Goal: Information Seeking & Learning: Understand process/instructions

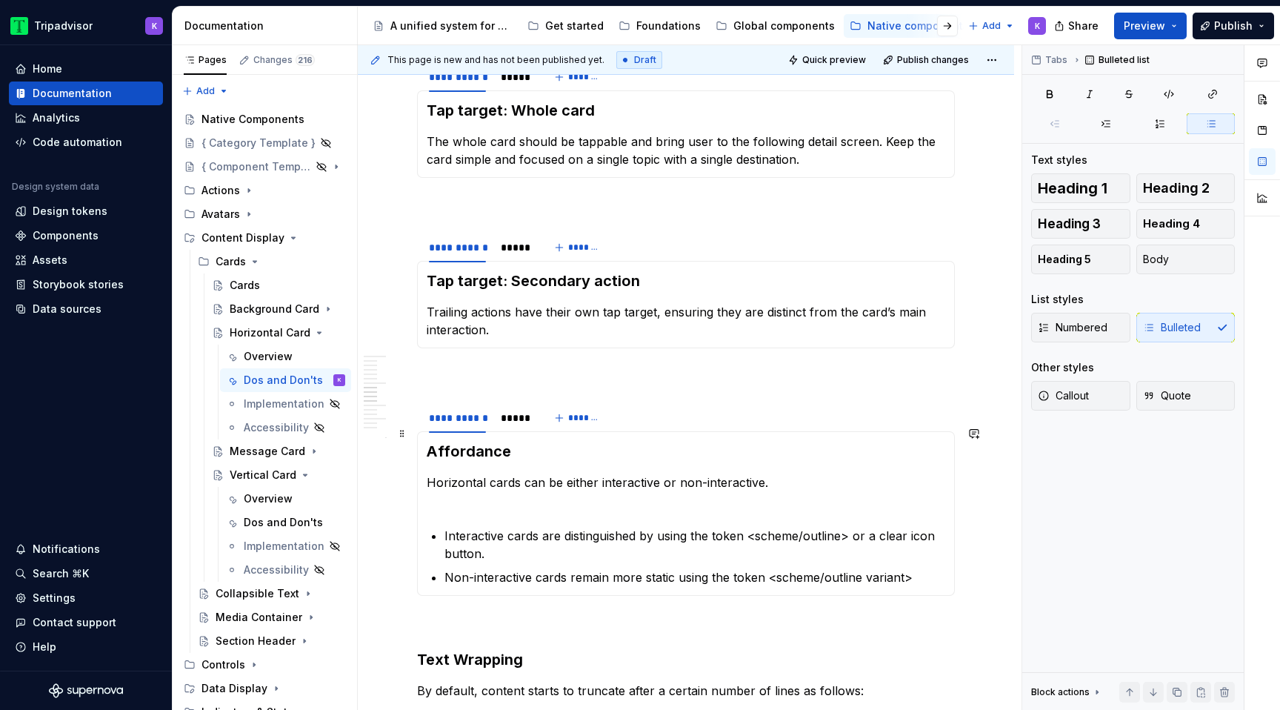
scroll to position [1359, 0]
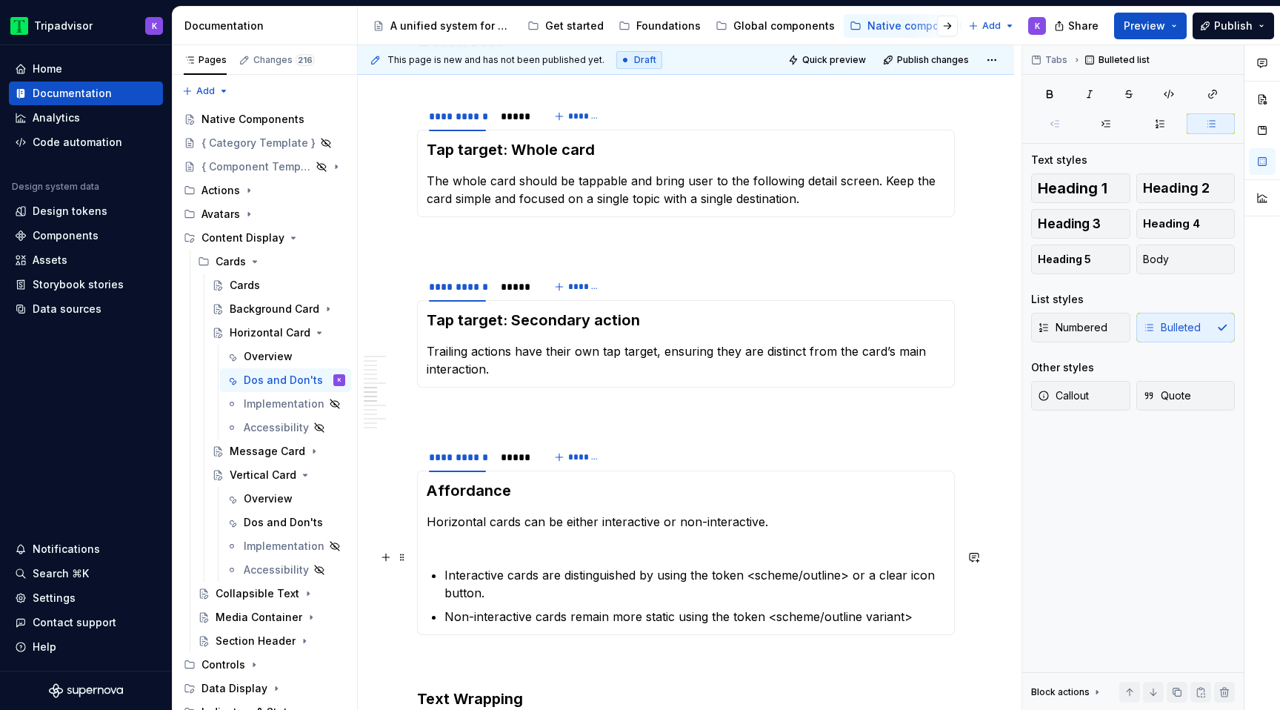
click at [712, 581] on p "Interactive cards are distinguished by using the token <scheme/outline> or a cl…" at bounding box center [694, 584] width 501 height 36
click at [523, 447] on div "*****" at bounding box center [515, 457] width 40 height 21
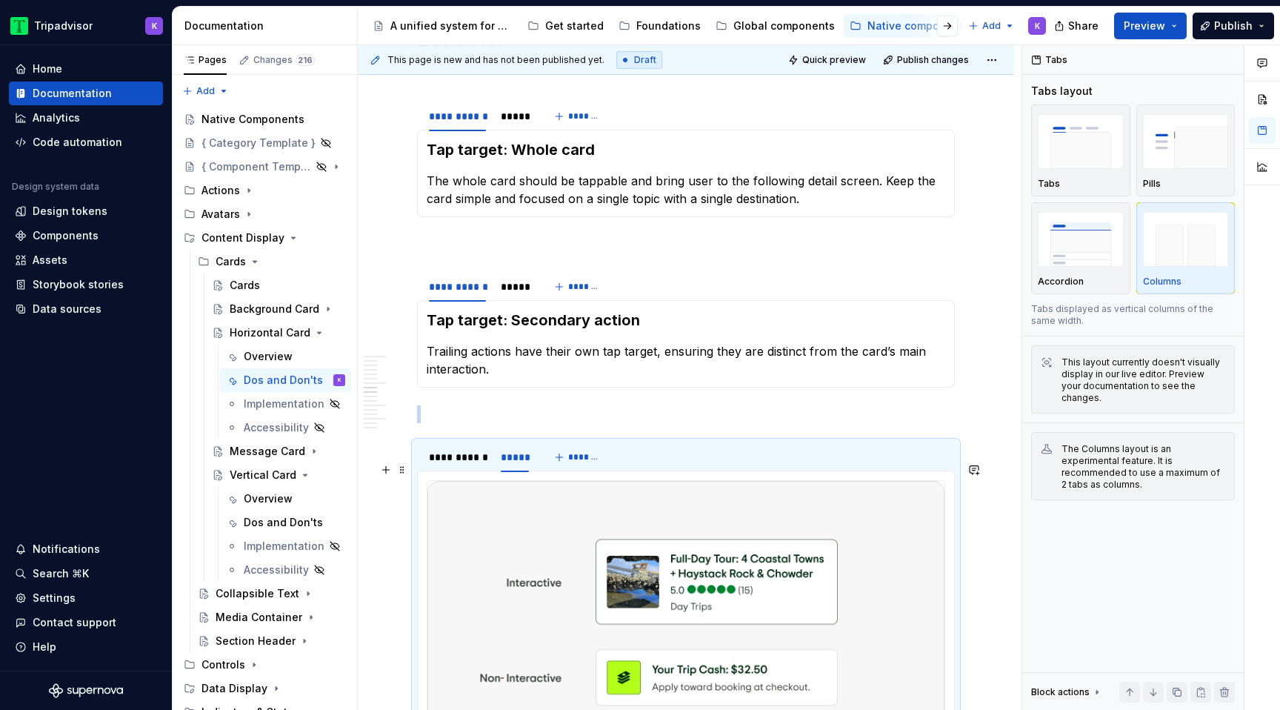
click at [883, 504] on img at bounding box center [685, 622] width 517 height 282
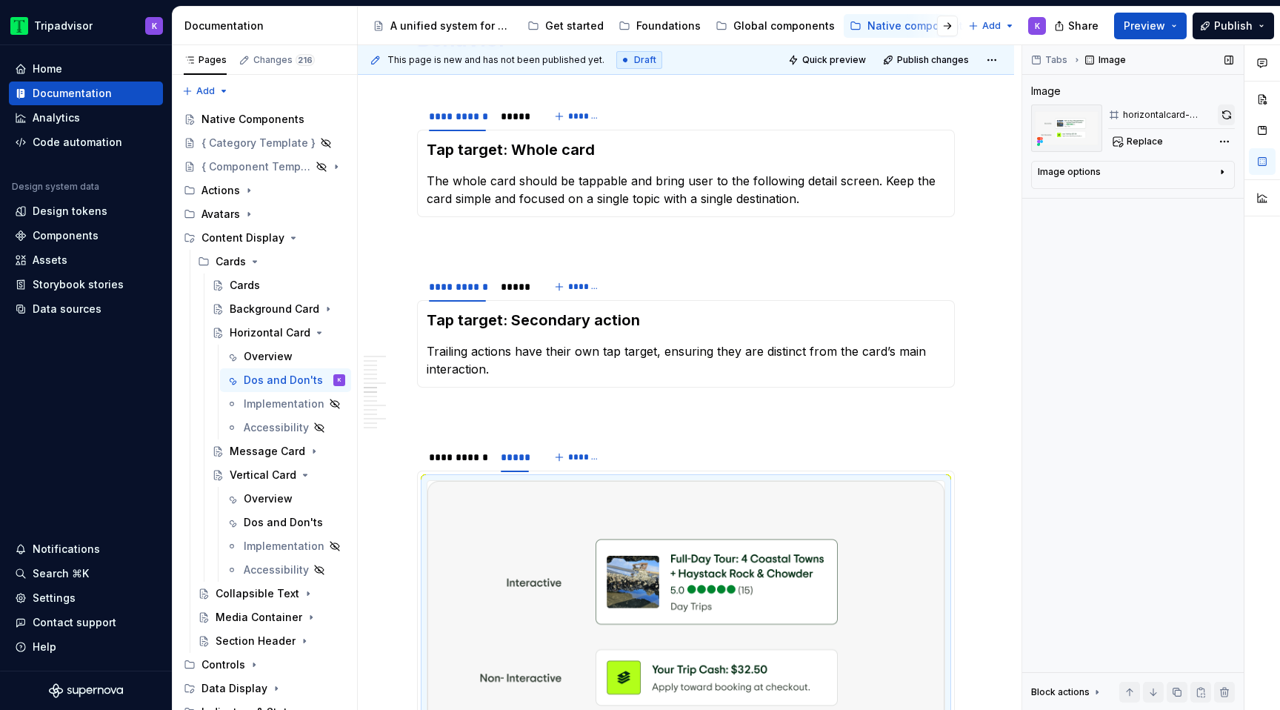
click at [1223, 113] on button "button" at bounding box center [1226, 114] width 17 height 21
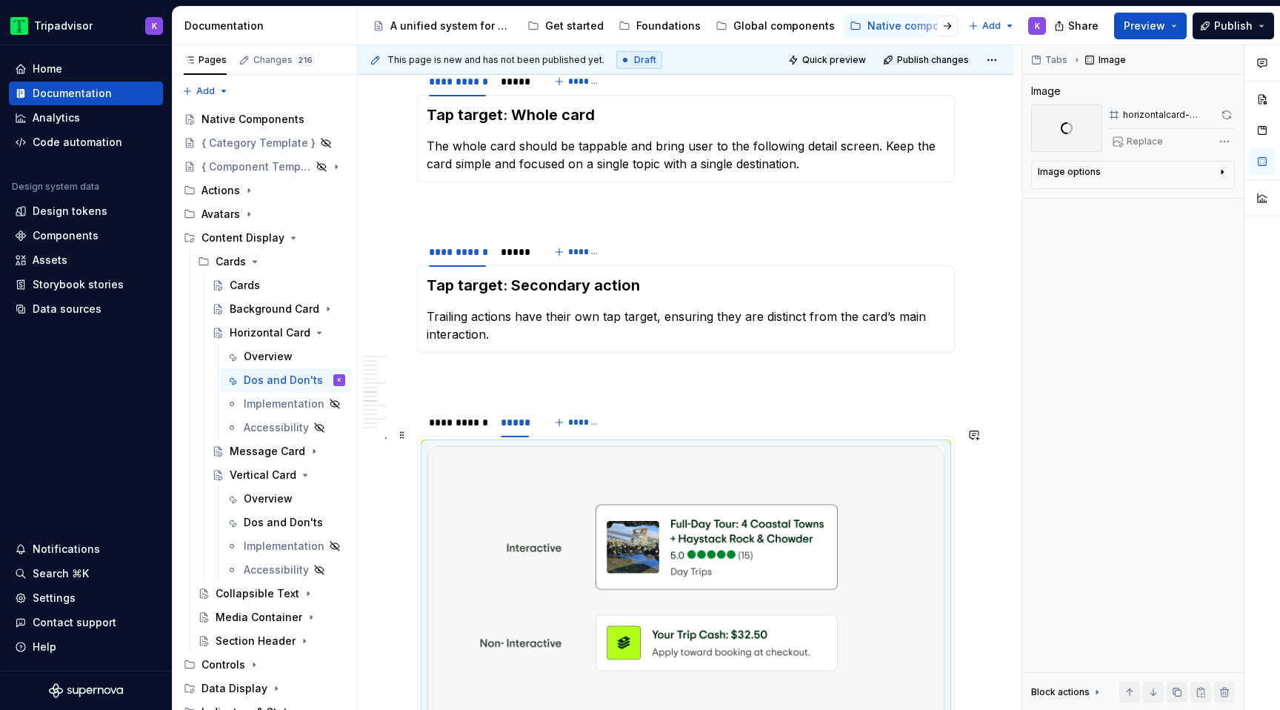
scroll to position [1280, 0]
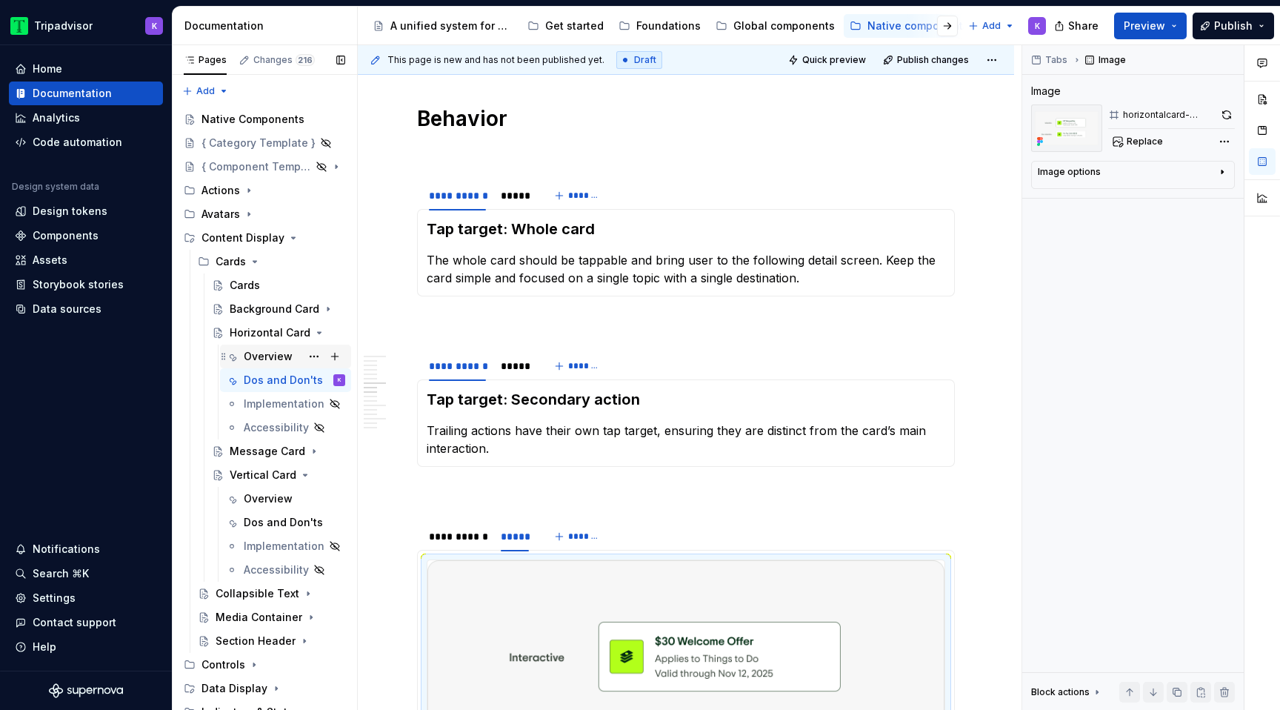
click at [273, 354] on div "Overview" at bounding box center [268, 356] width 49 height 15
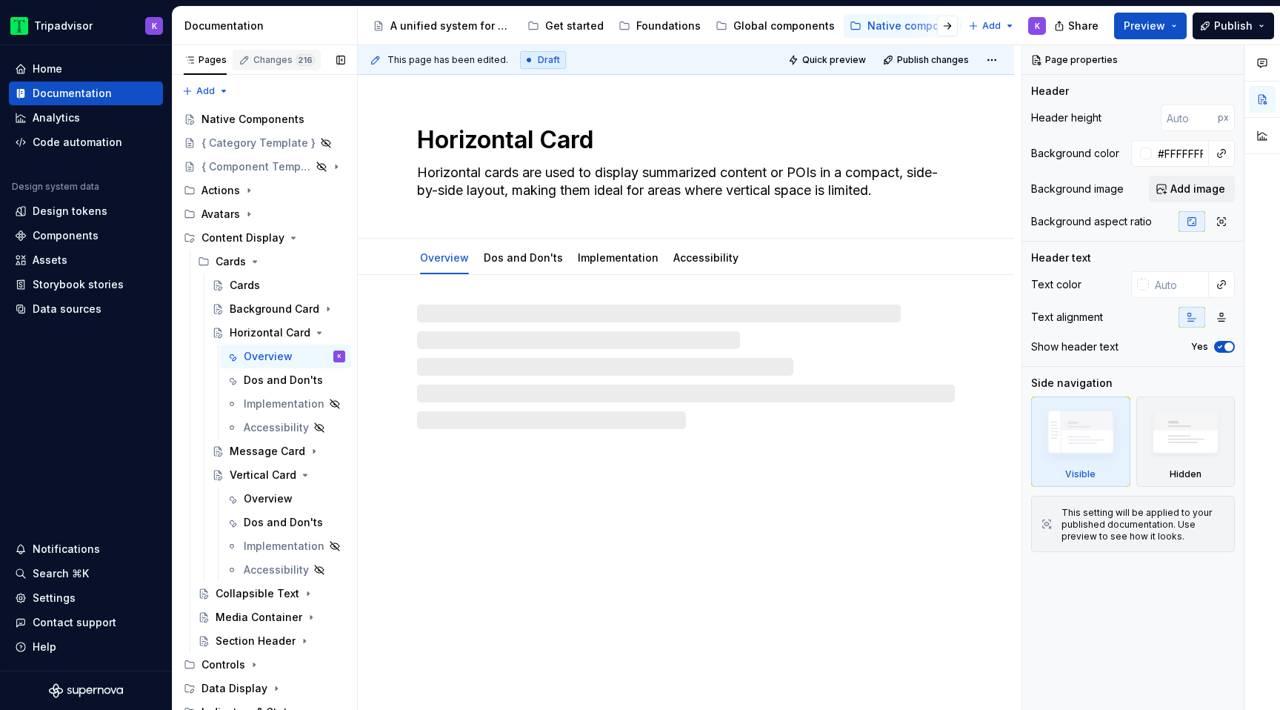
type textarea "*"
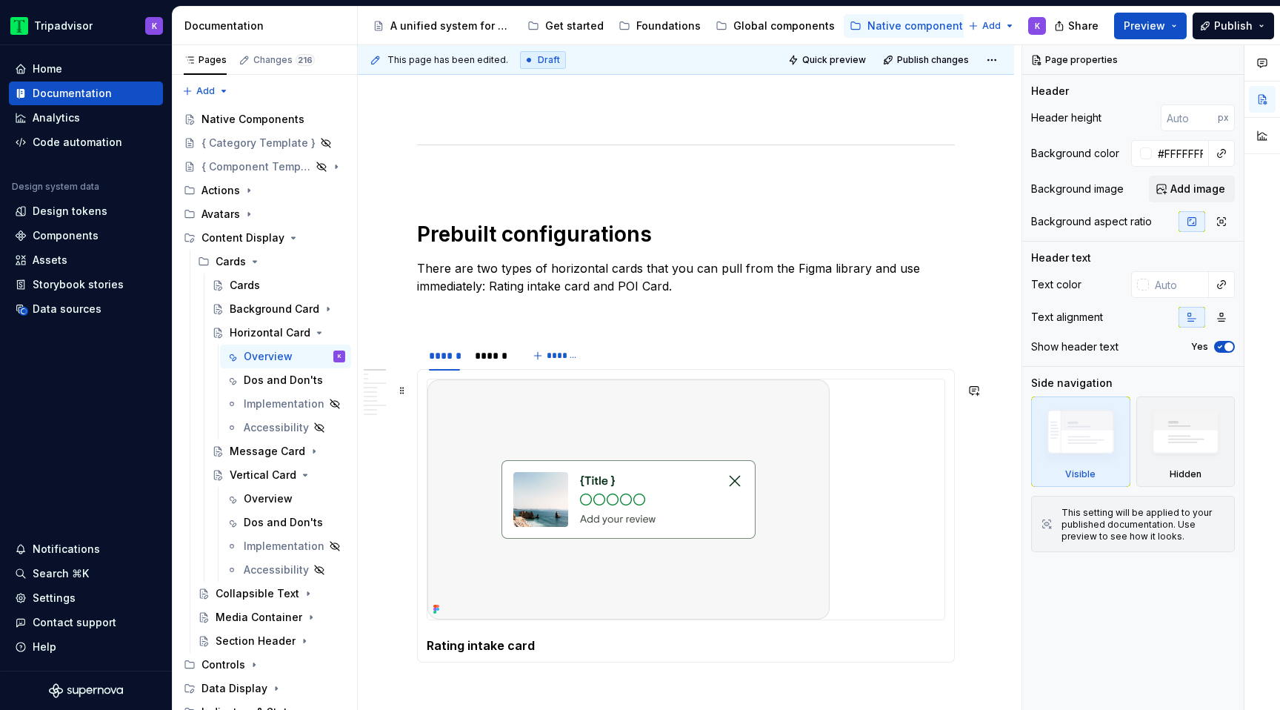
click at [590, 459] on img at bounding box center [628, 499] width 402 height 240
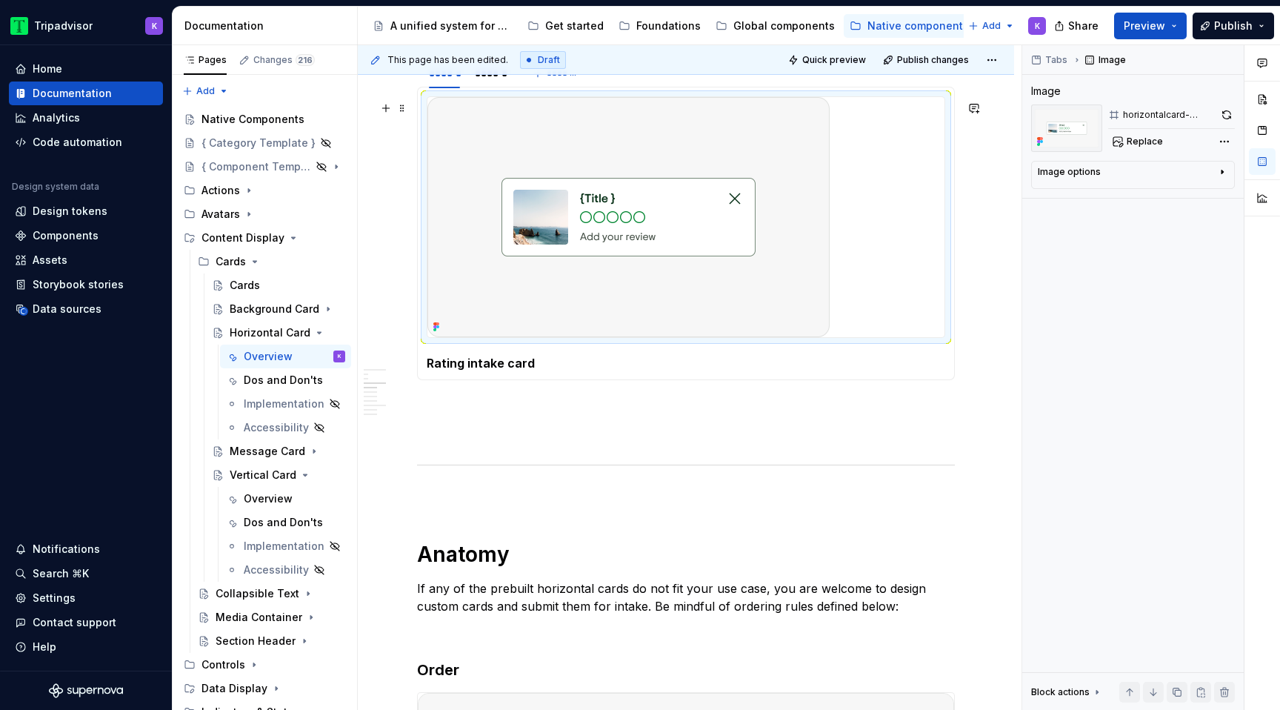
scroll to position [981, 0]
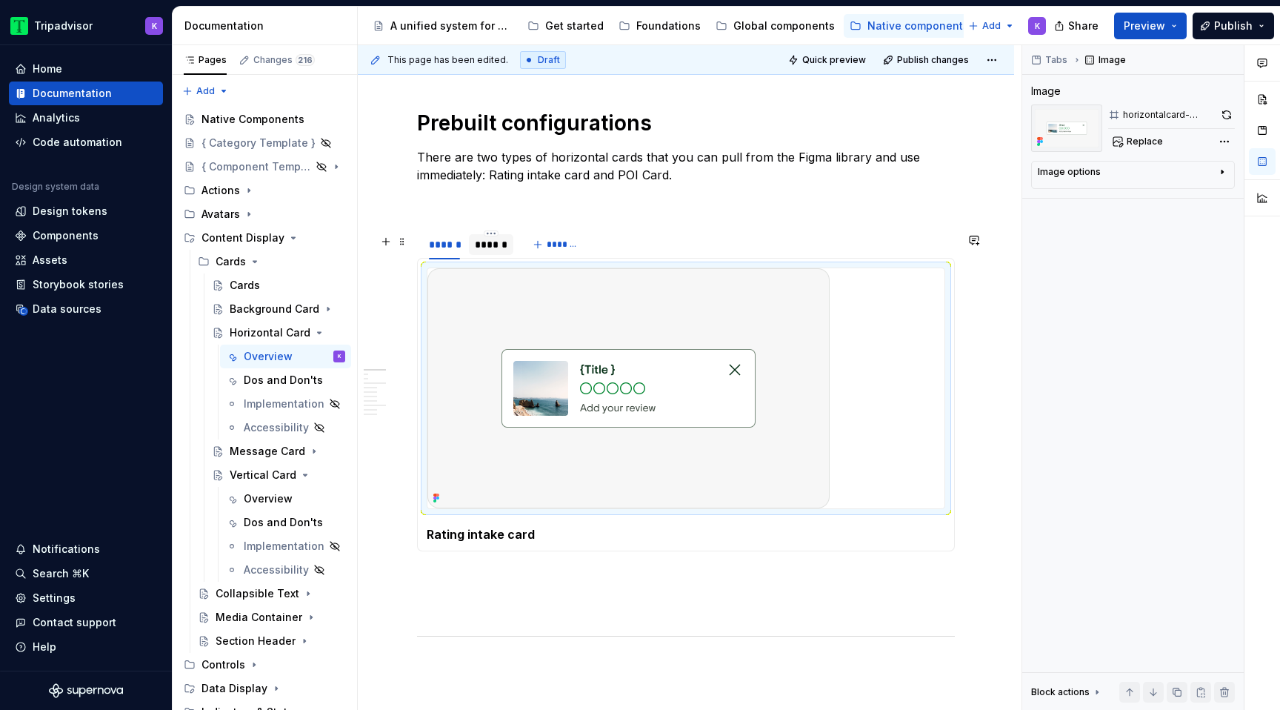
click at [497, 255] on div "******" at bounding box center [491, 244] width 44 height 21
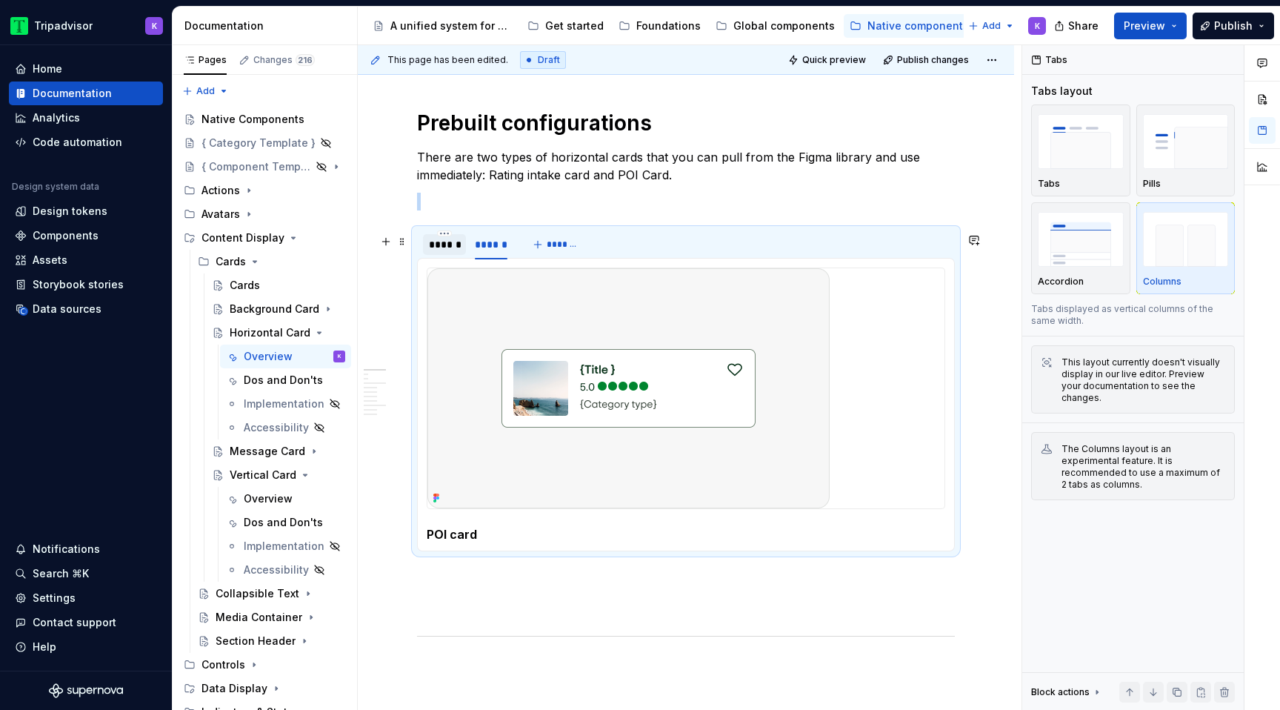
click at [442, 256] on div "******" at bounding box center [444, 245] width 43 height 24
click at [404, 242] on span at bounding box center [402, 241] width 12 height 21
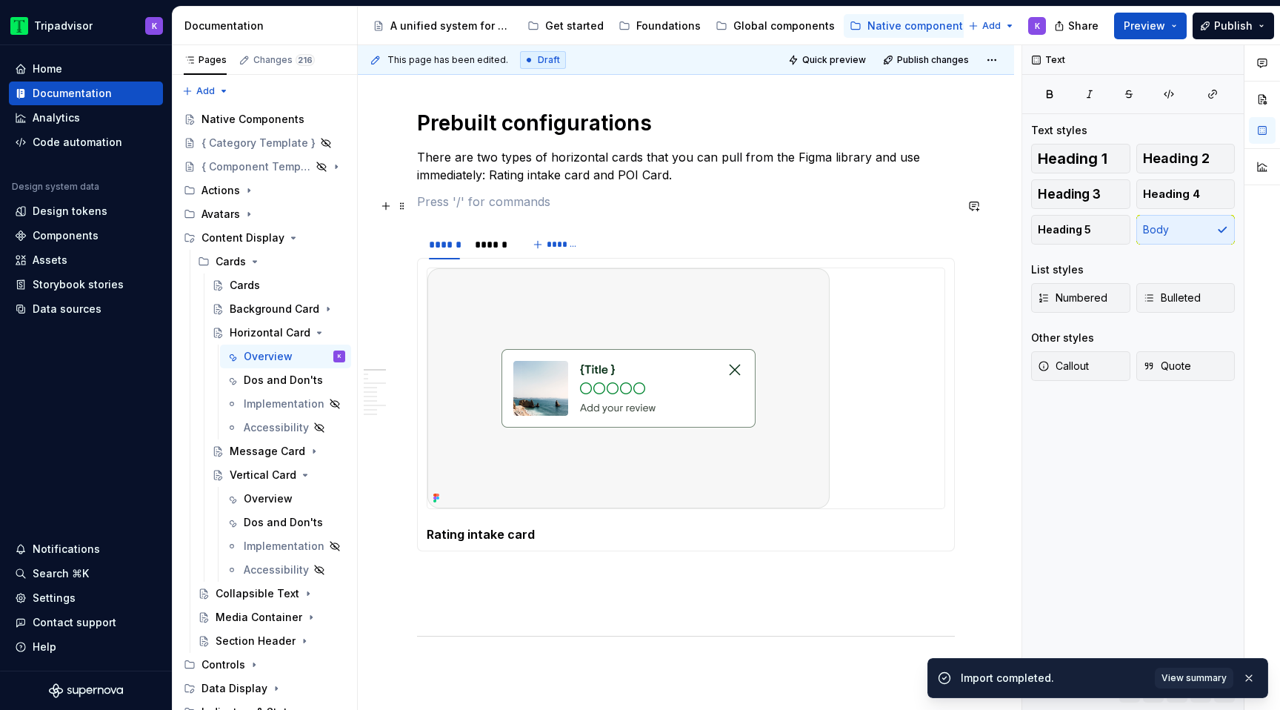
click at [434, 207] on p at bounding box center [686, 202] width 538 height 18
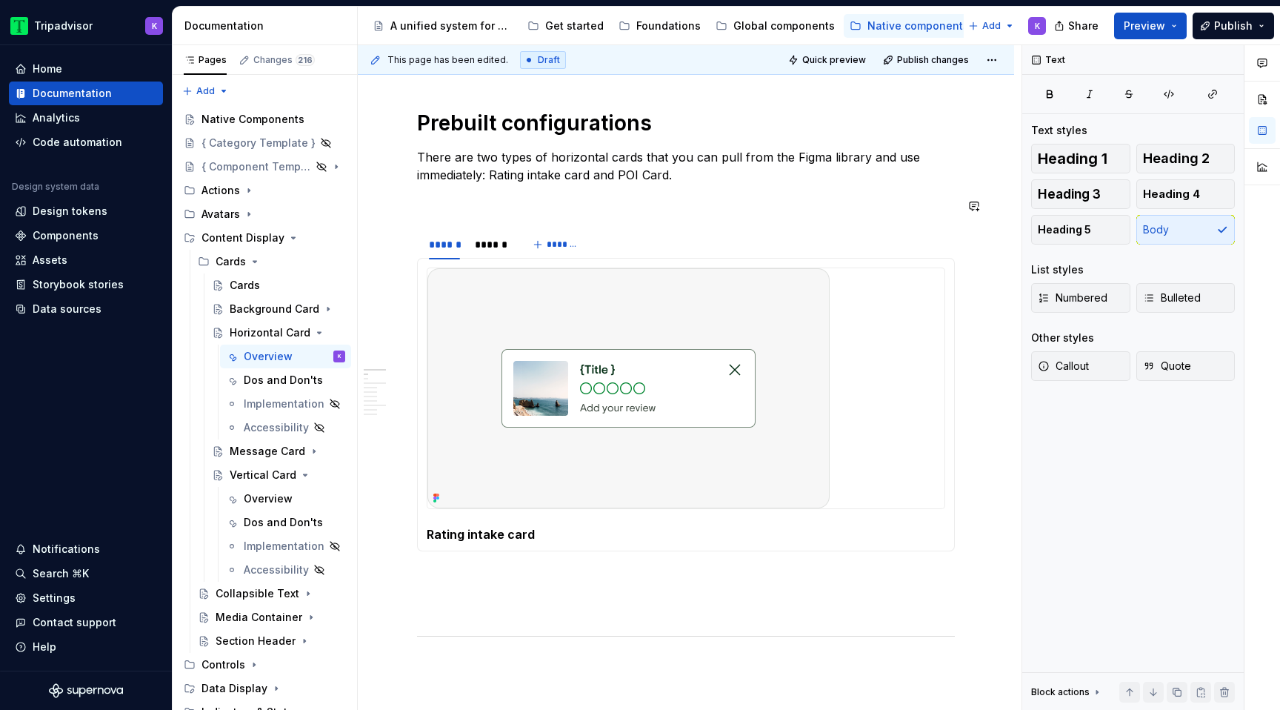
type textarea "*"
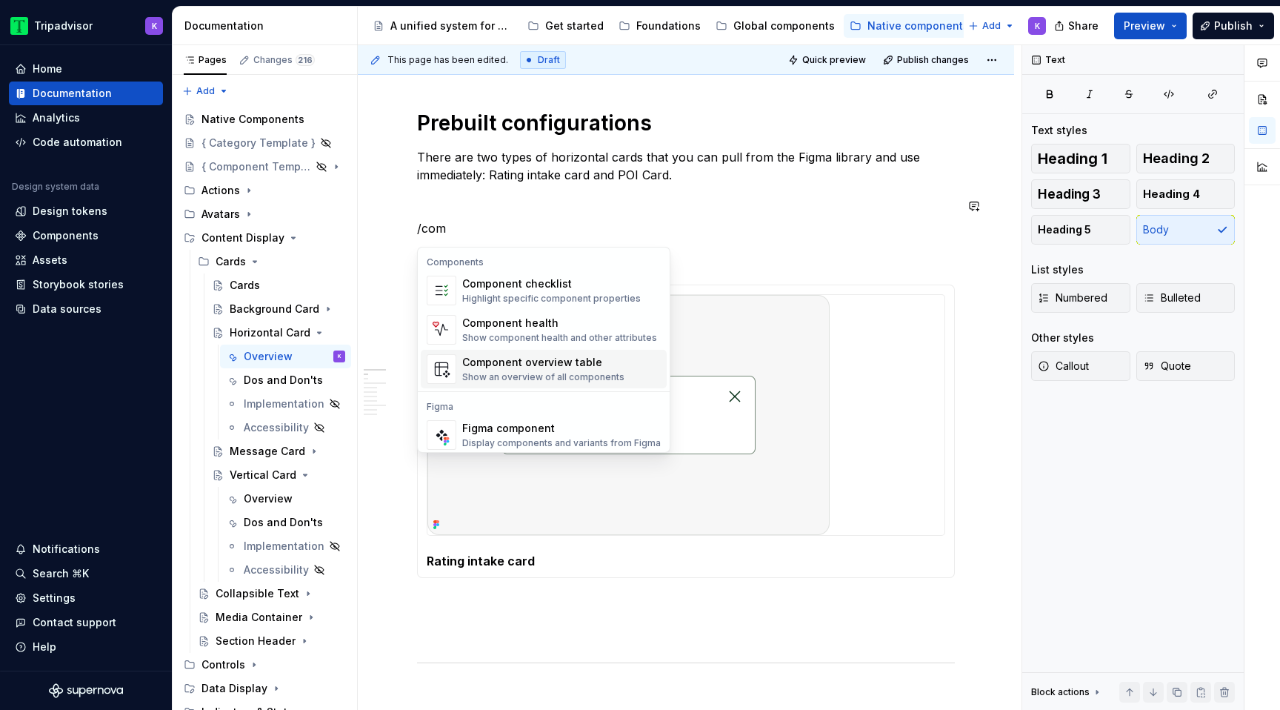
scroll to position [44, 0]
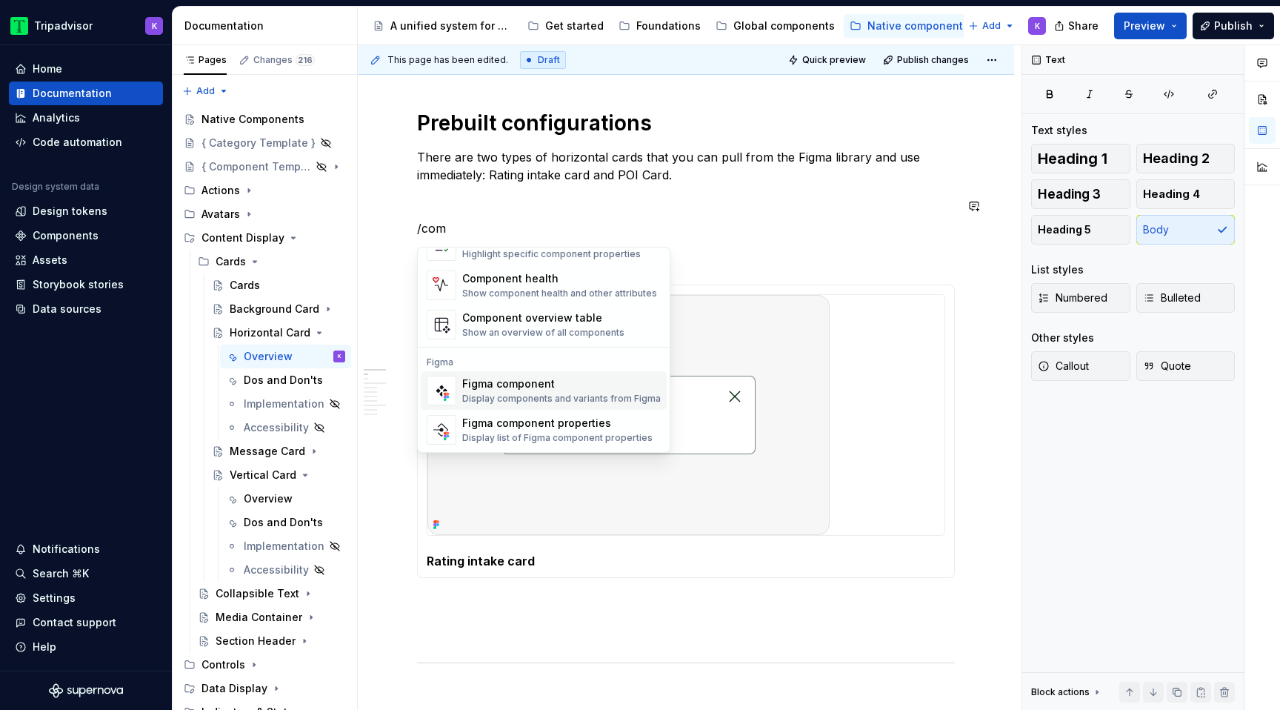
click at [487, 385] on div "Figma component" at bounding box center [561, 383] width 198 height 15
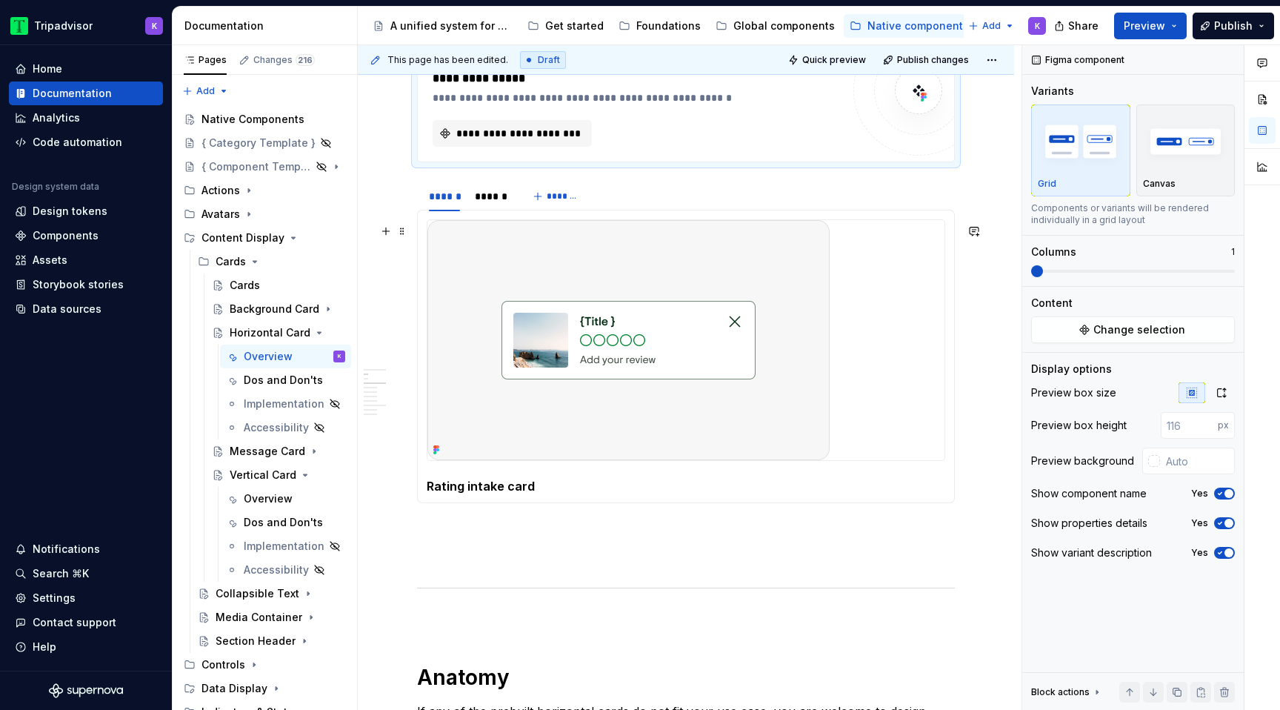
scroll to position [1079, 0]
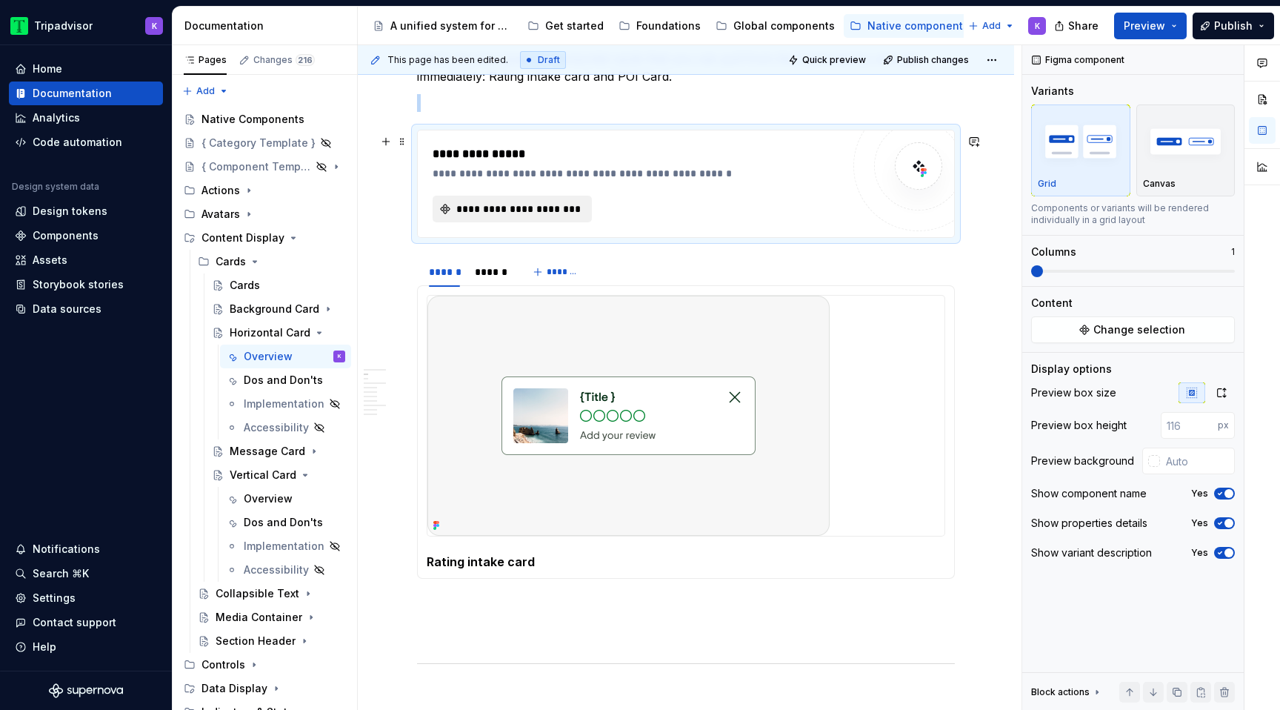
click at [563, 216] on span "**********" at bounding box center [518, 208] width 128 height 15
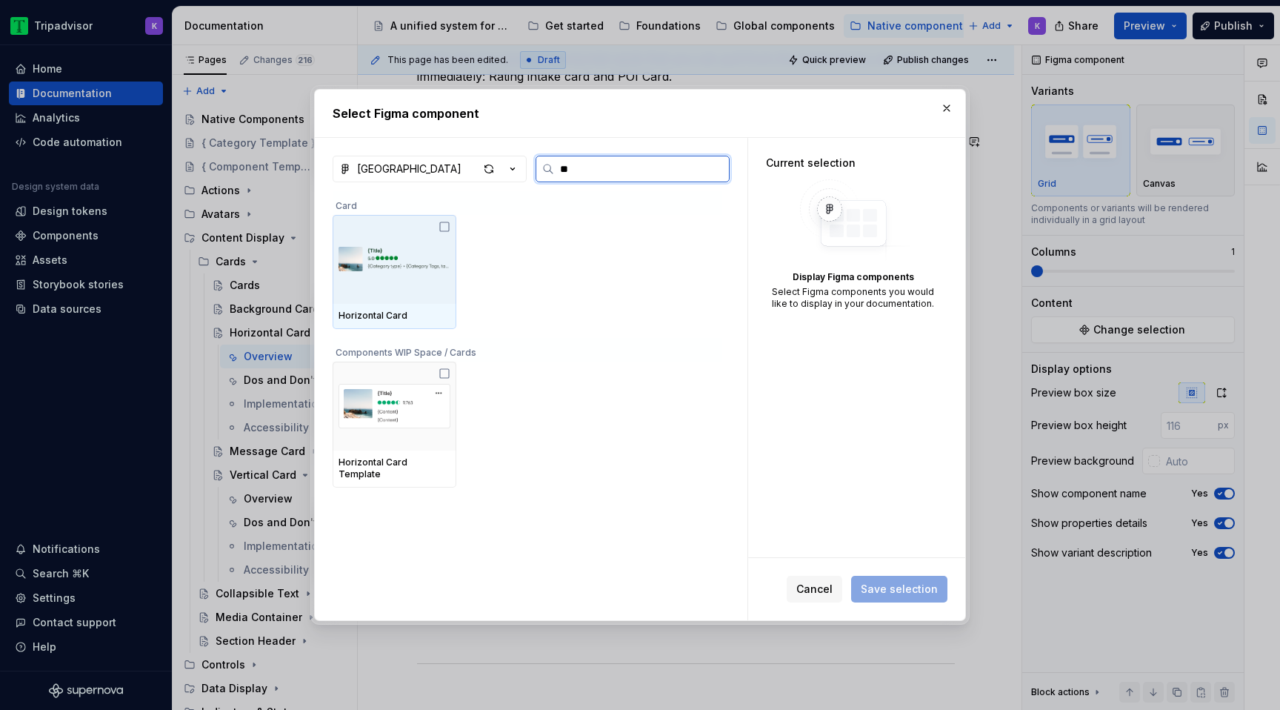
type input "***"
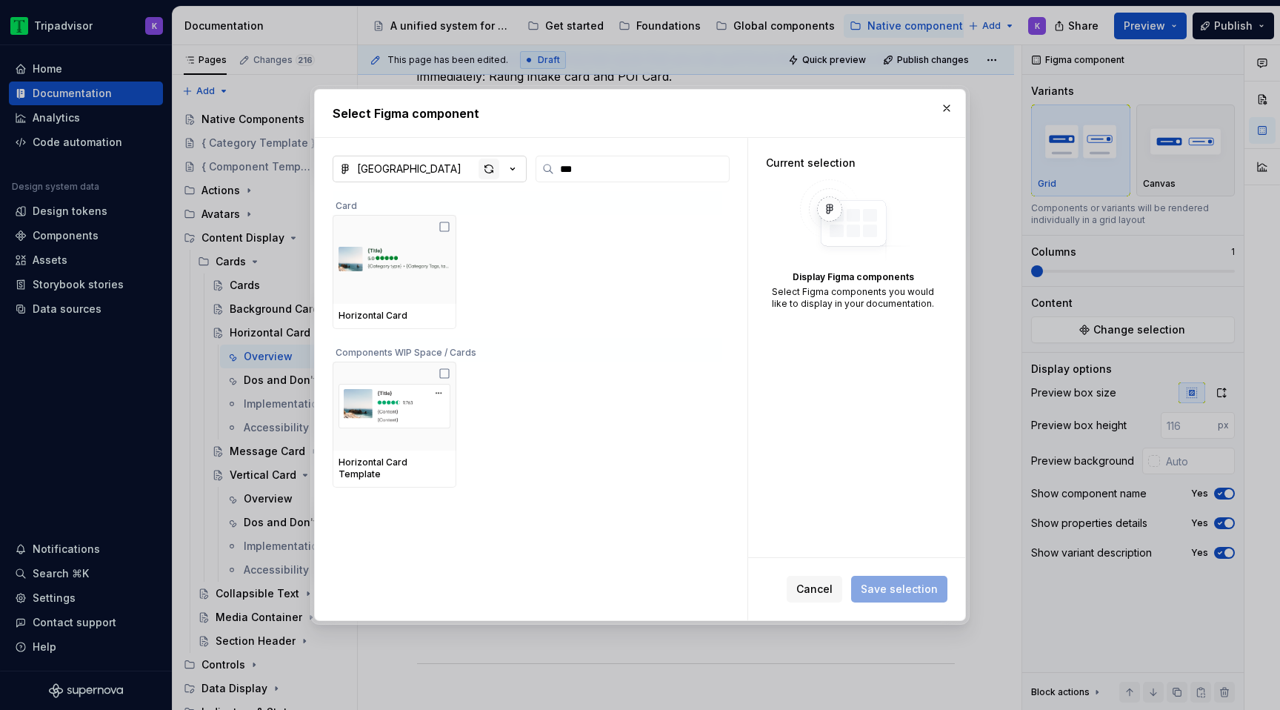
click at [489, 174] on div "button" at bounding box center [488, 168] width 21 height 21
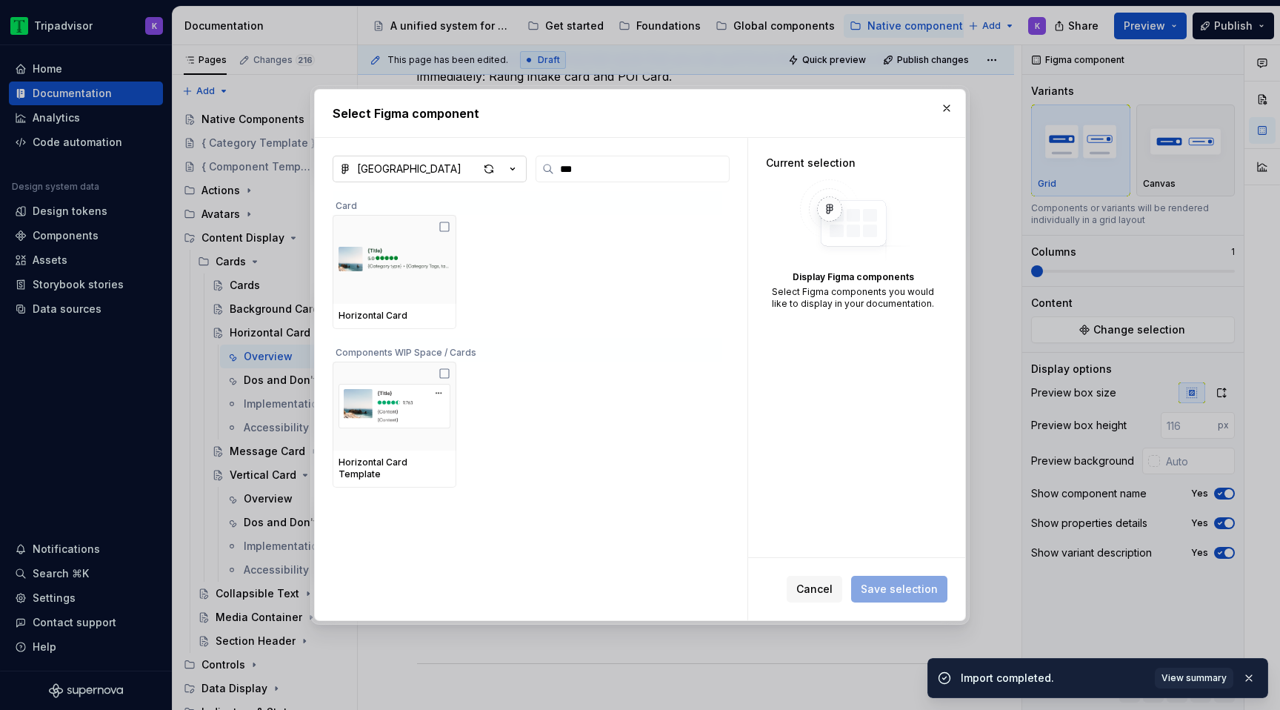
type textarea "*"
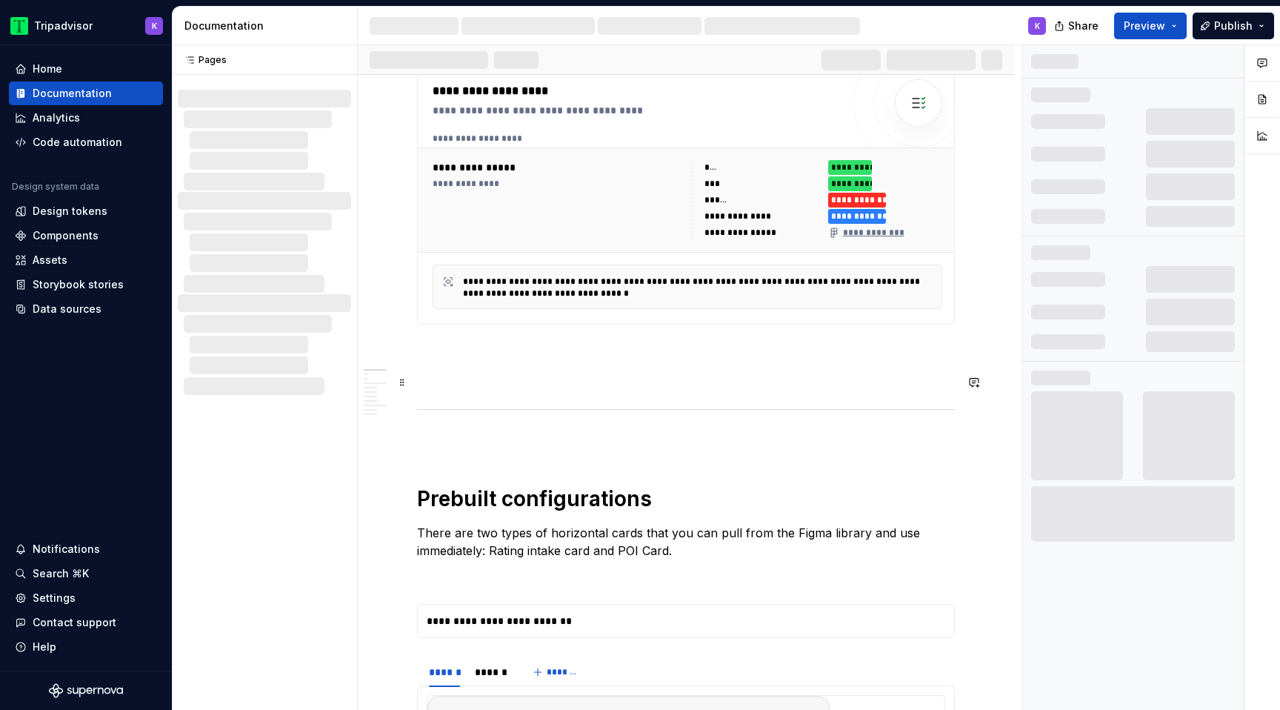
scroll to position [610, 0]
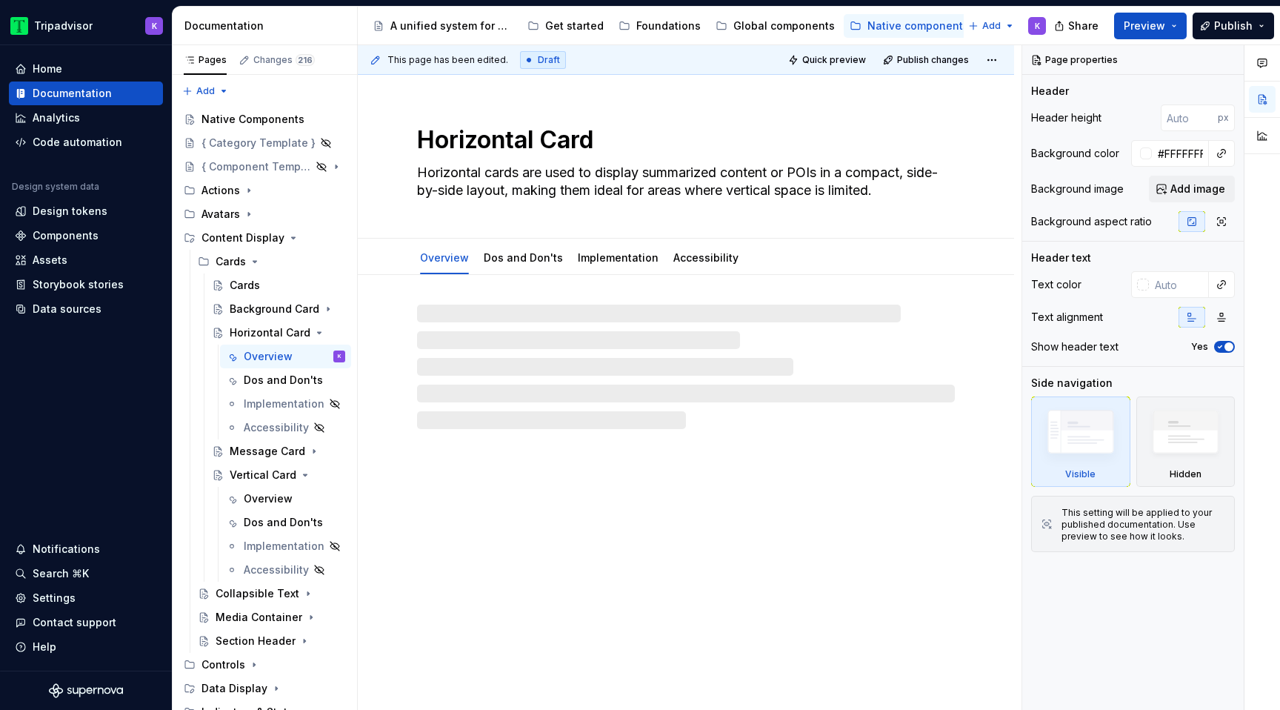
type textarea "*"
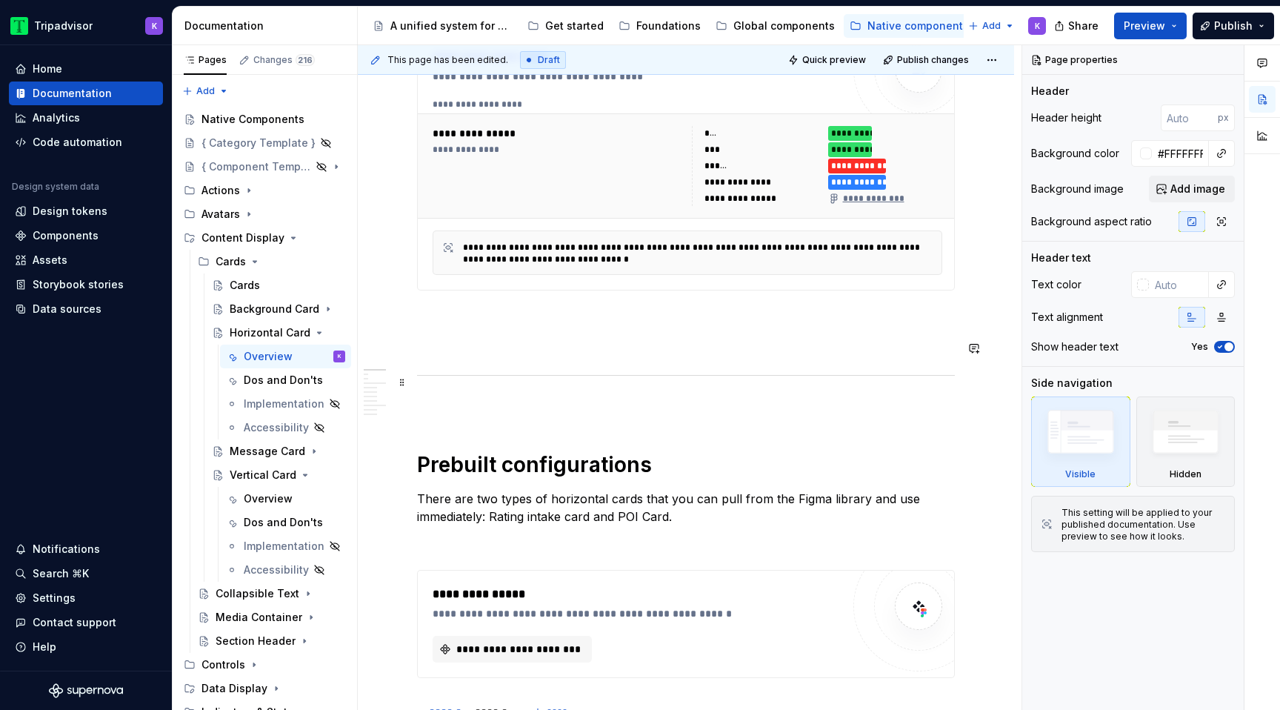
scroll to position [761, 0]
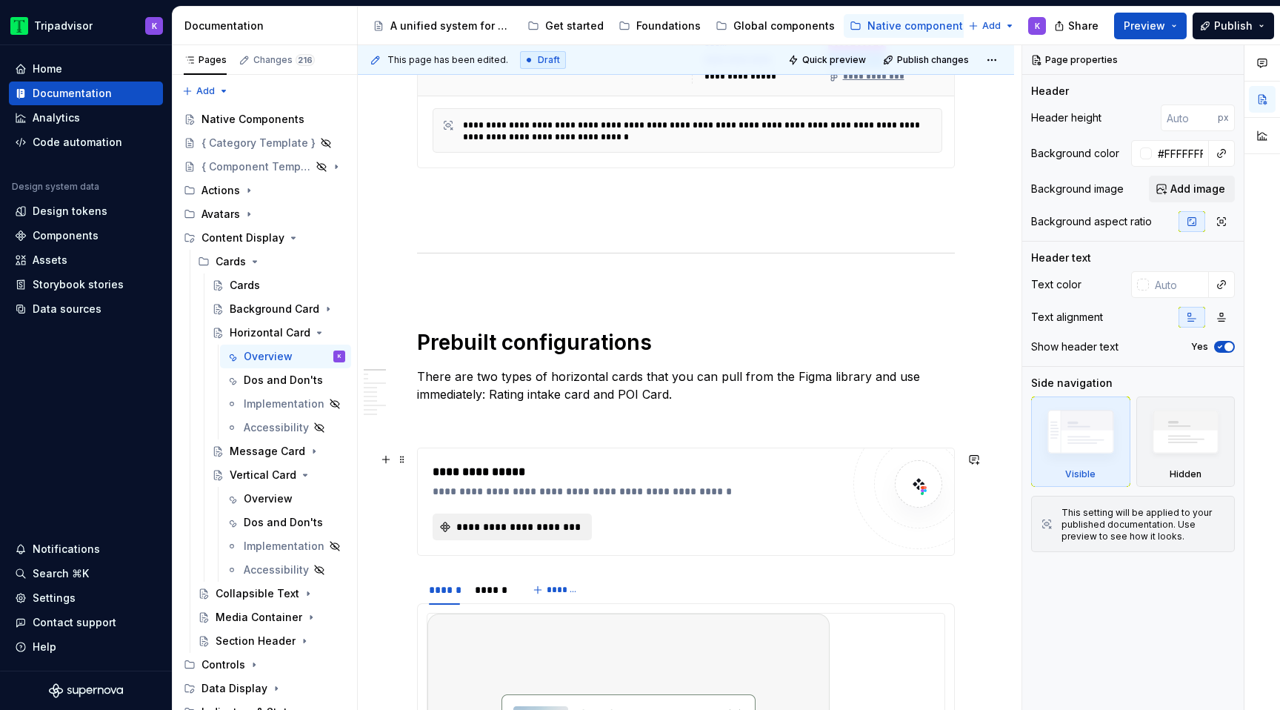
click at [490, 533] on span "**********" at bounding box center [518, 526] width 128 height 15
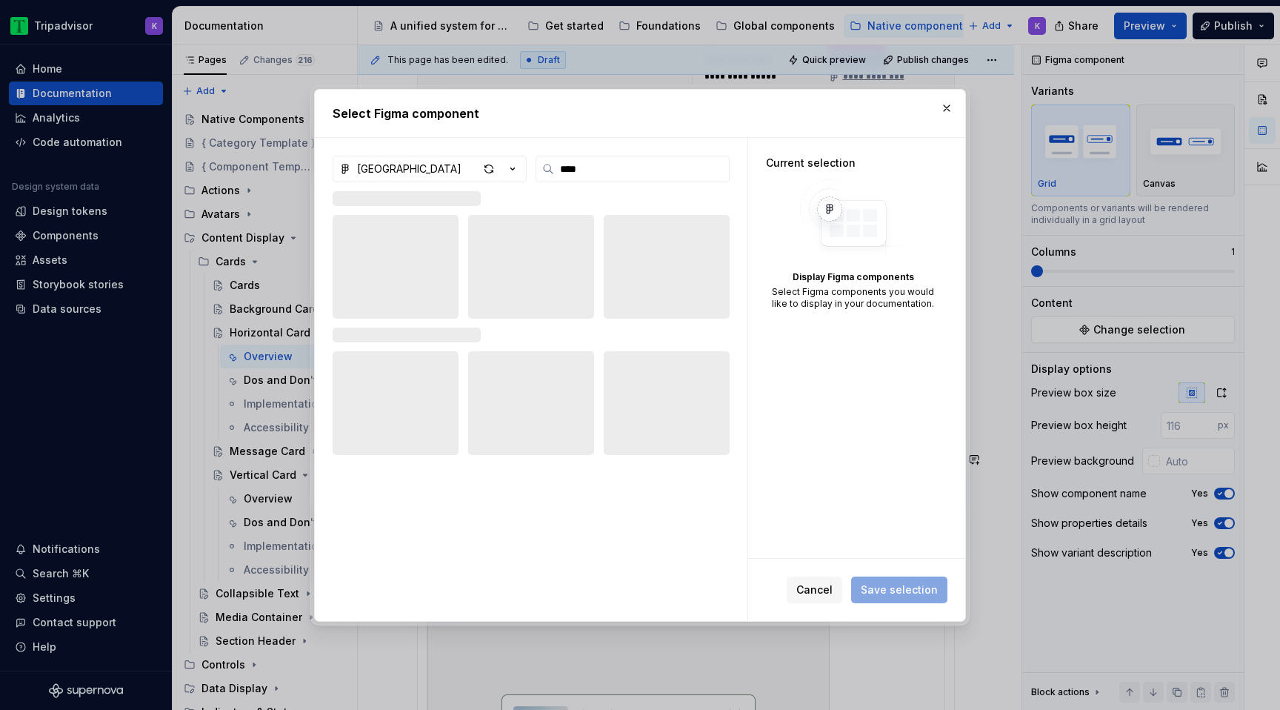
type input "****"
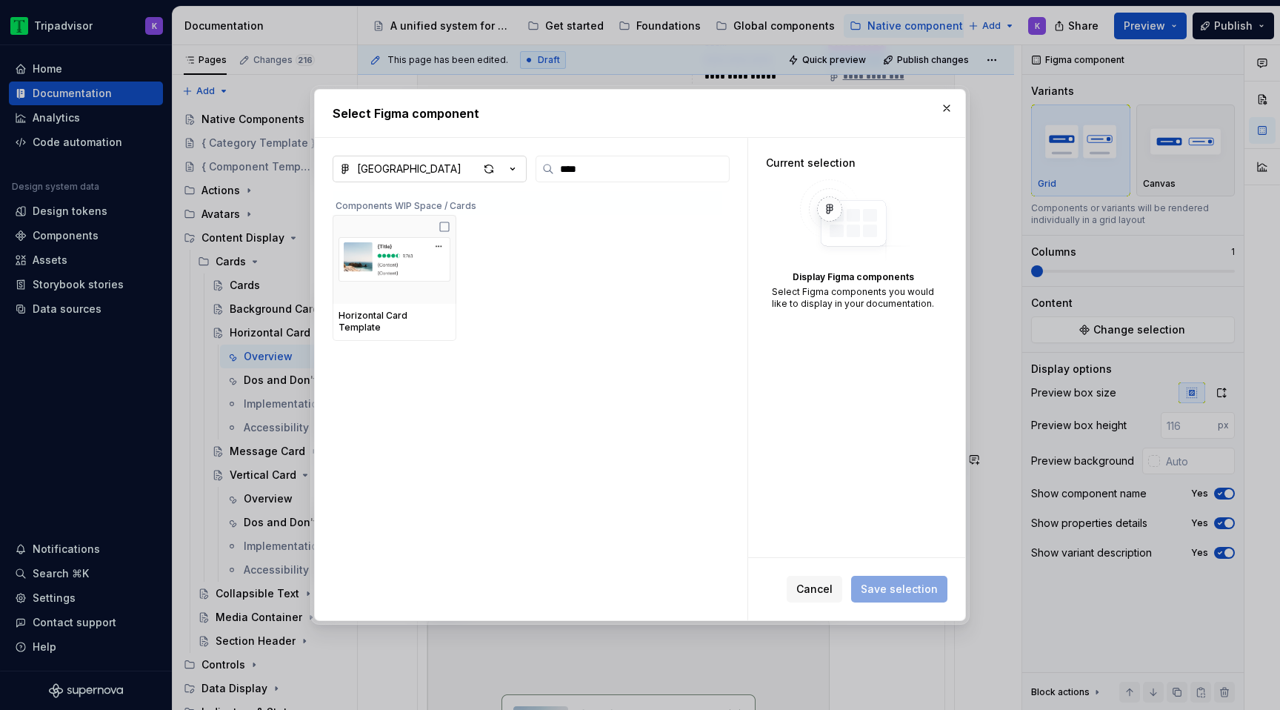
click at [515, 170] on icon "button" at bounding box center [512, 168] width 15 height 15
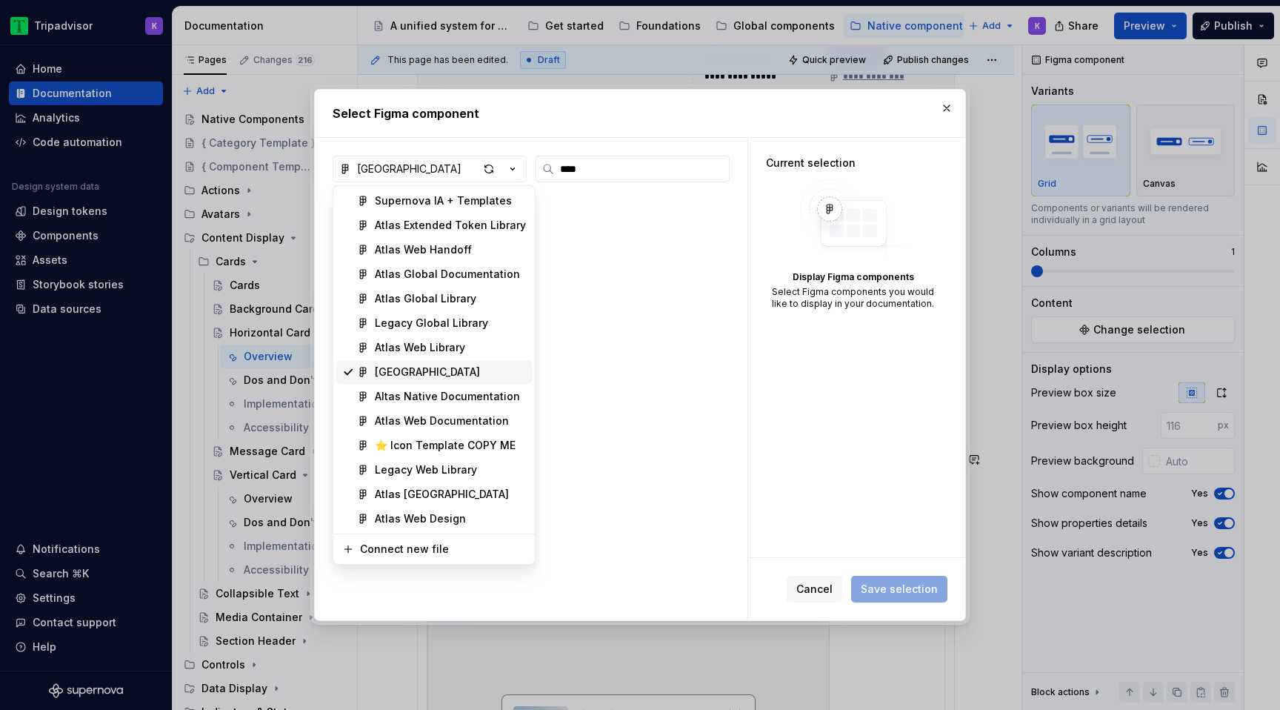
click at [405, 375] on div "[GEOGRAPHIC_DATA]" at bounding box center [427, 371] width 105 height 15
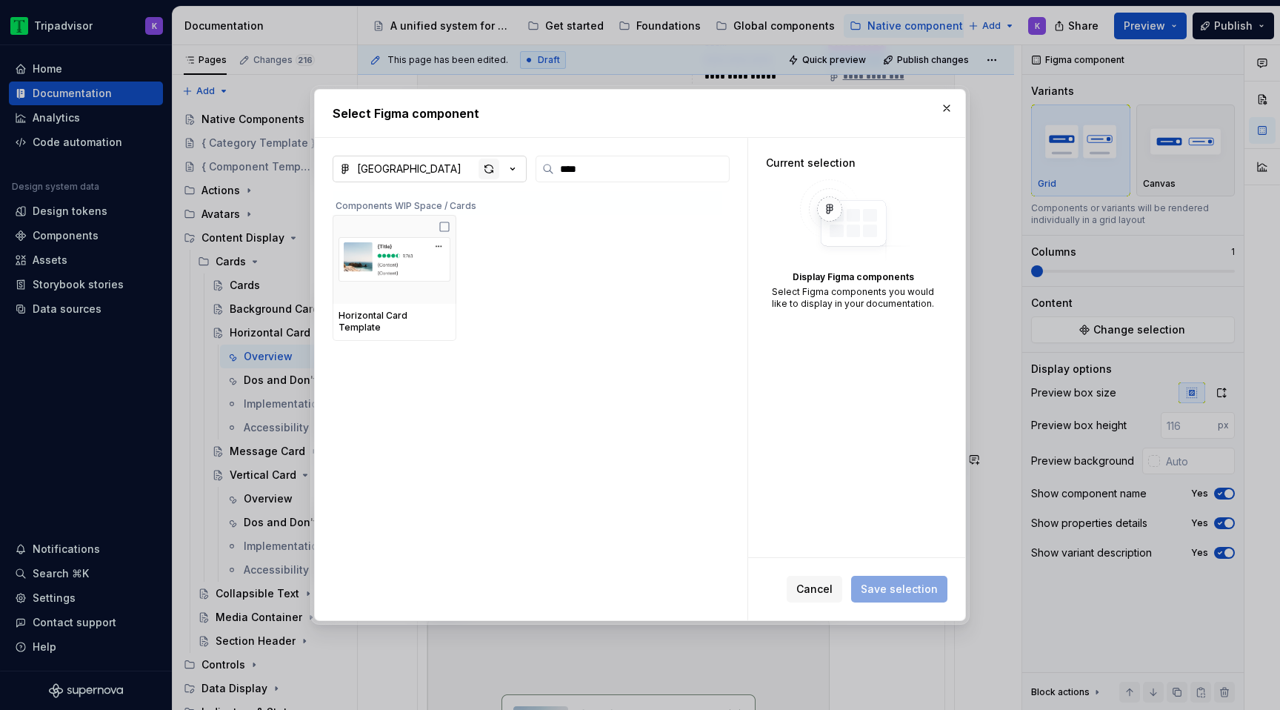
click at [488, 172] on div "button" at bounding box center [488, 168] width 21 height 21
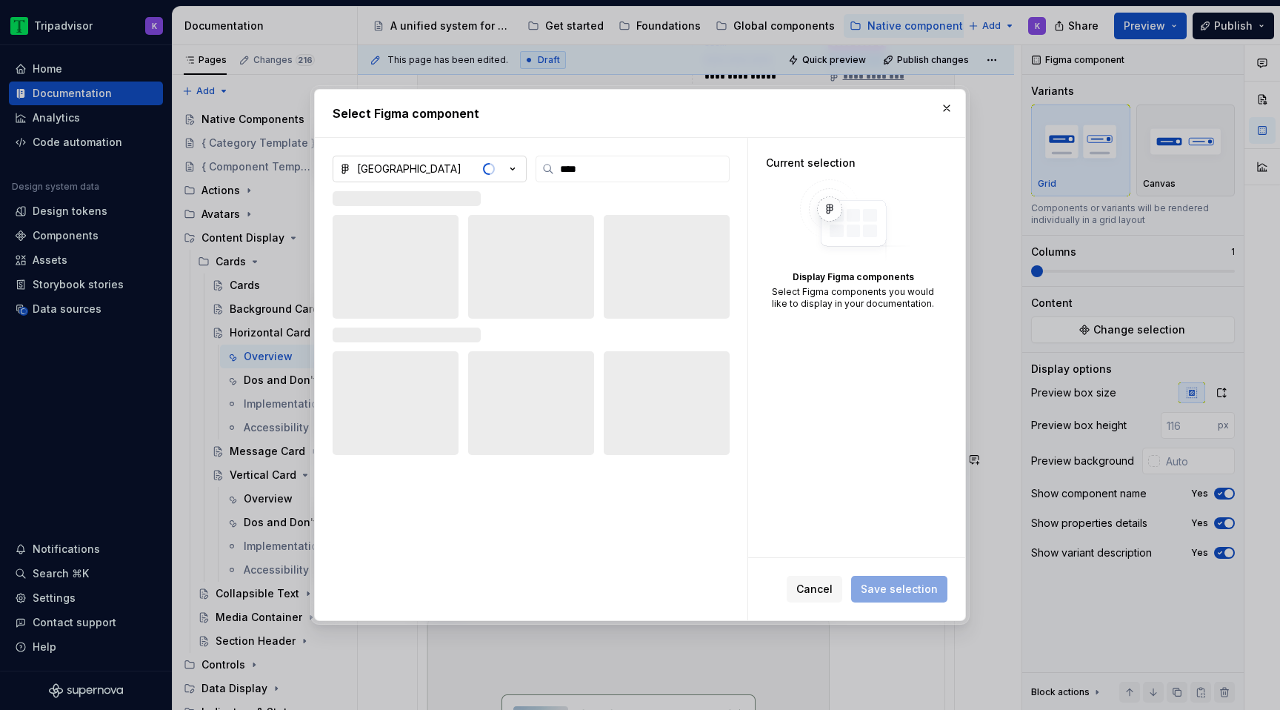
type textarea "*"
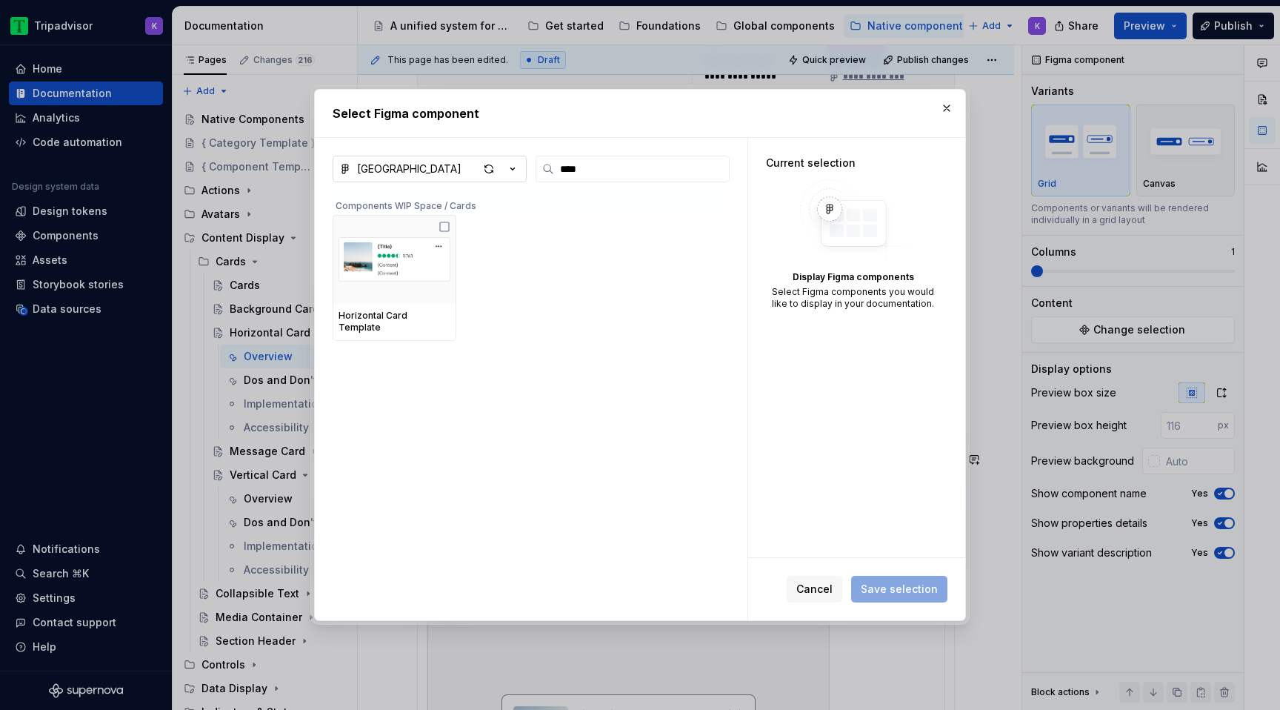
click at [434, 166] on div "Atlas Native Library" at bounding box center [409, 168] width 104 height 15
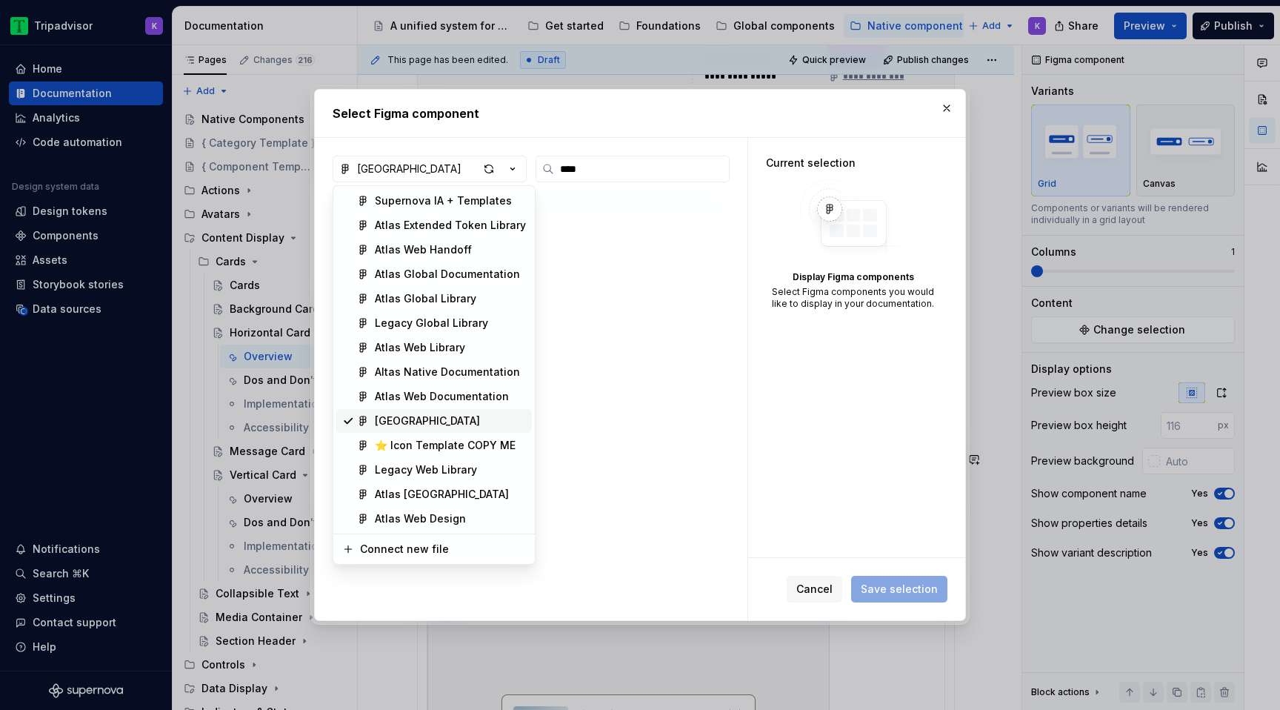
click at [424, 415] on div "Atlas Native Library" at bounding box center [427, 420] width 105 height 15
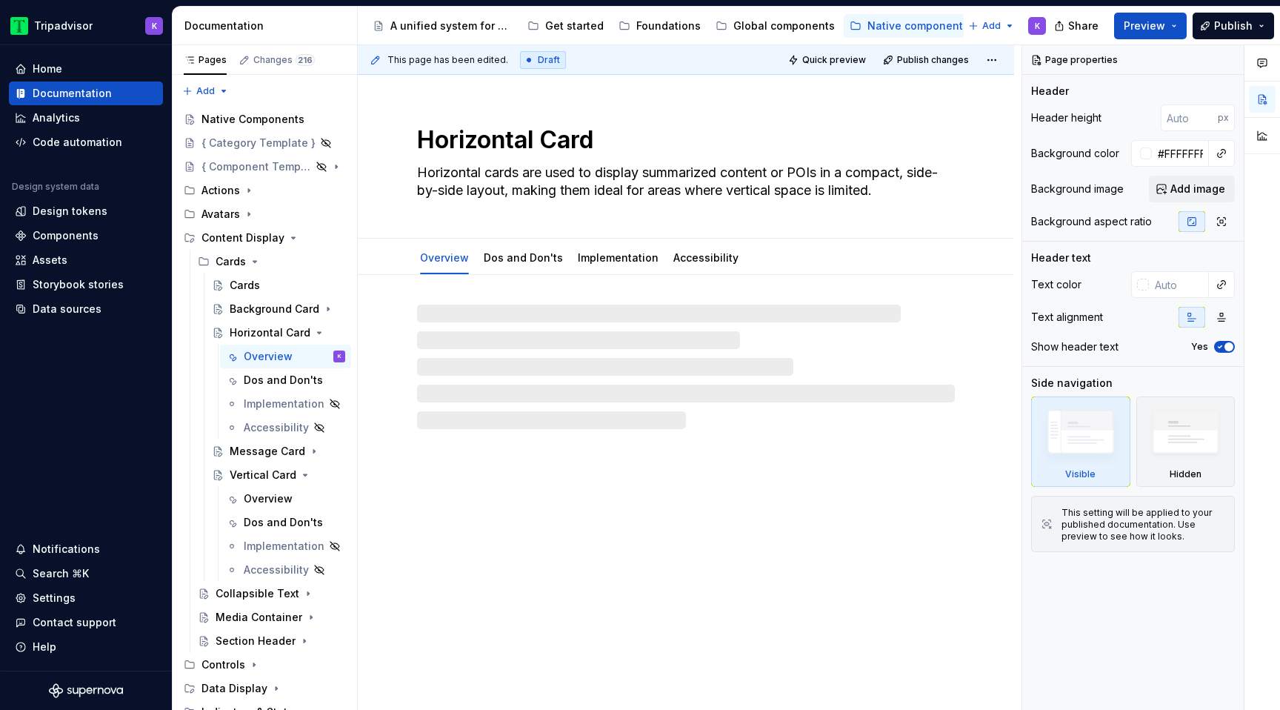
type textarea "*"
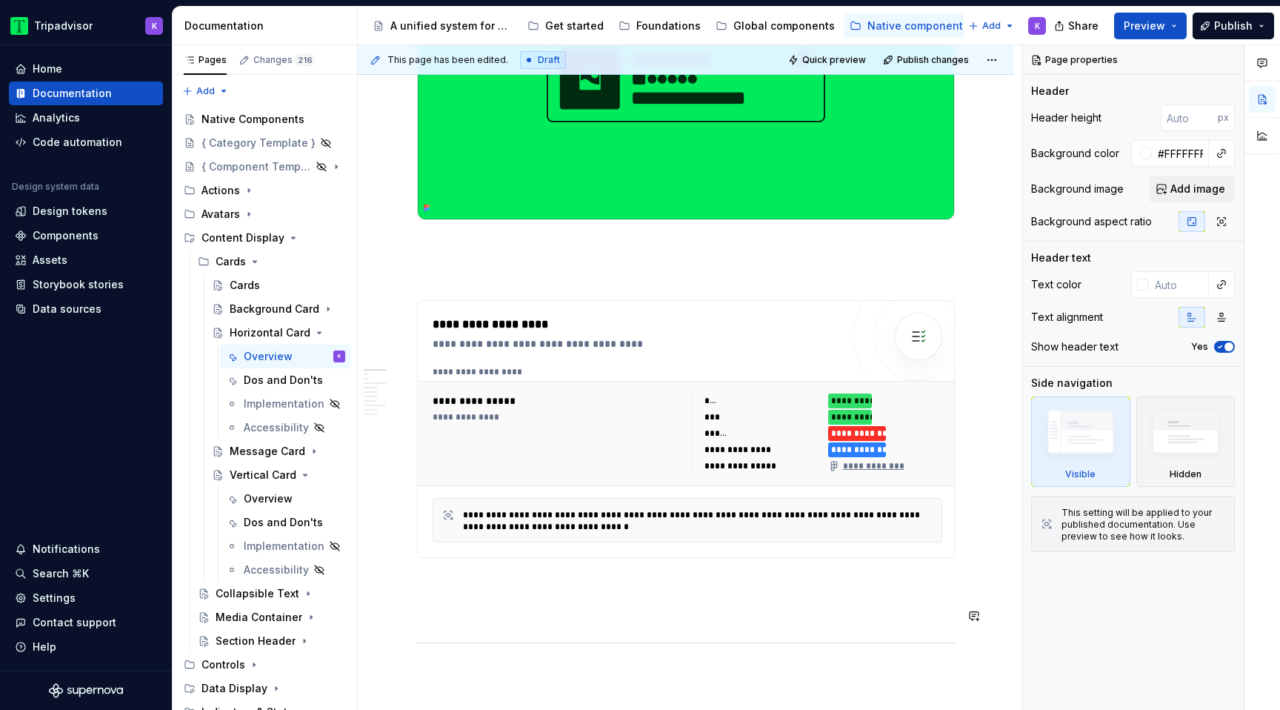
scroll to position [783, 0]
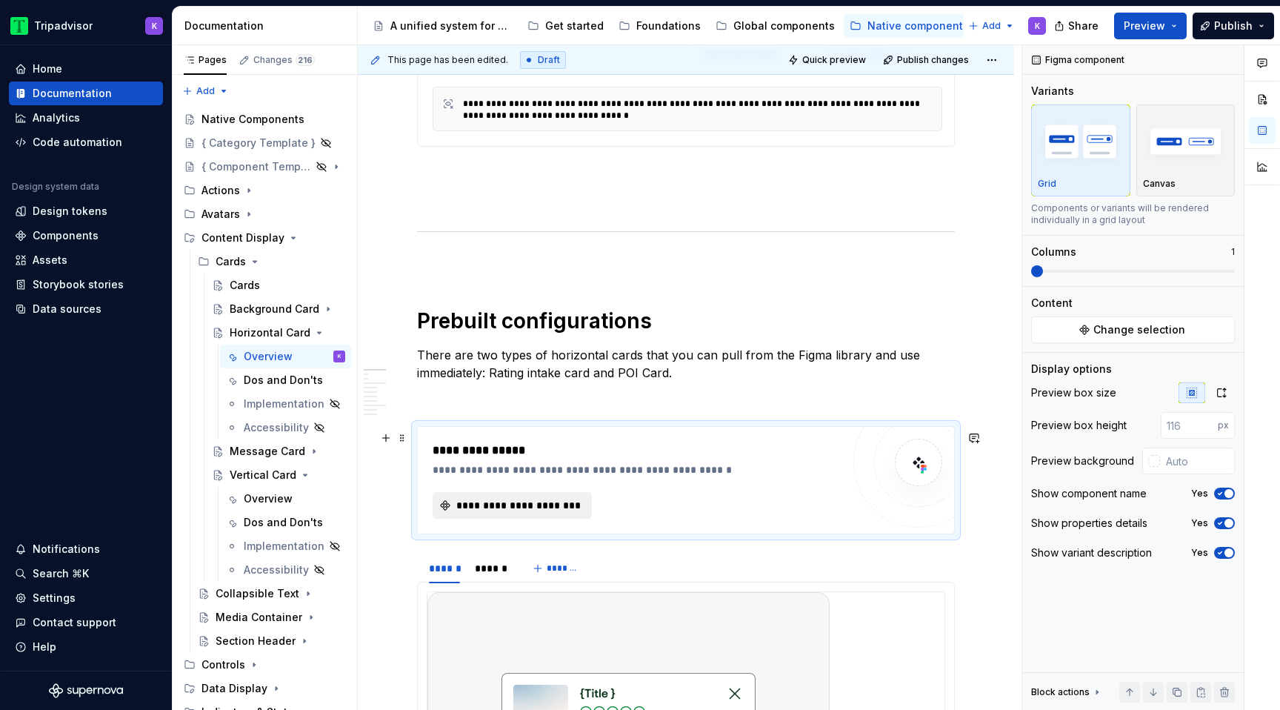
click at [524, 498] on button "**********" at bounding box center [512, 505] width 159 height 27
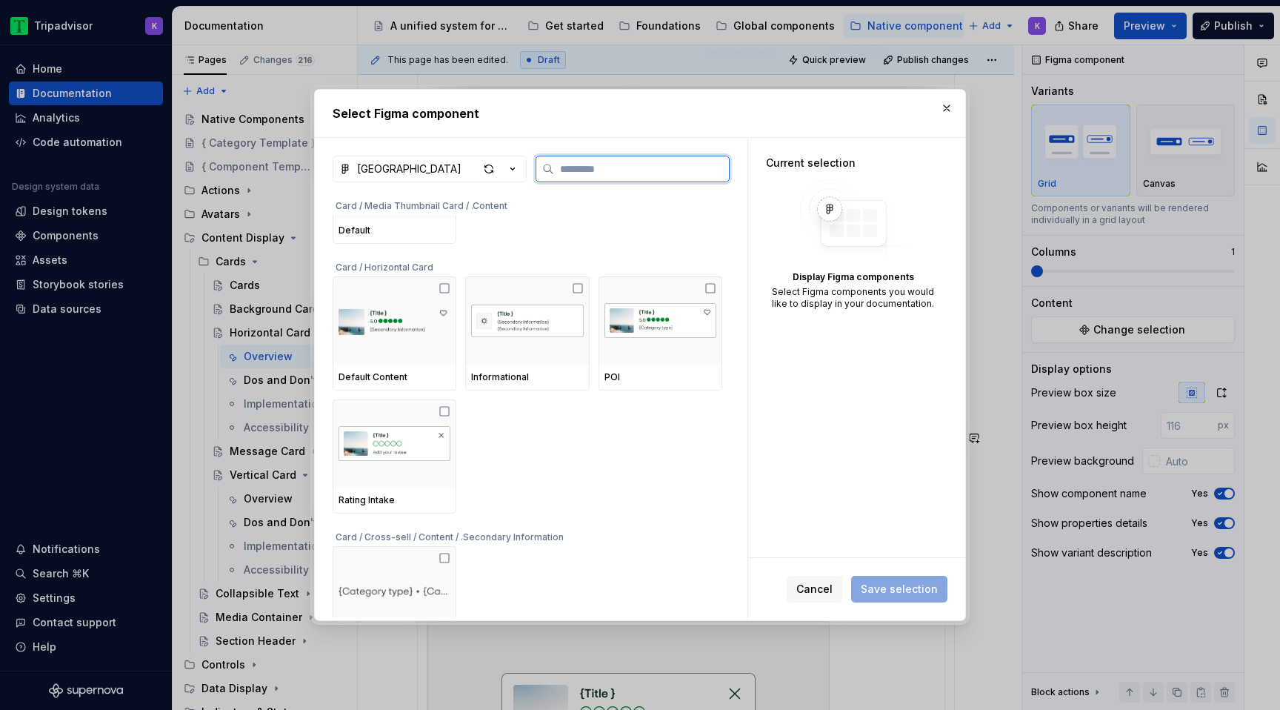
scroll to position [2163, 0]
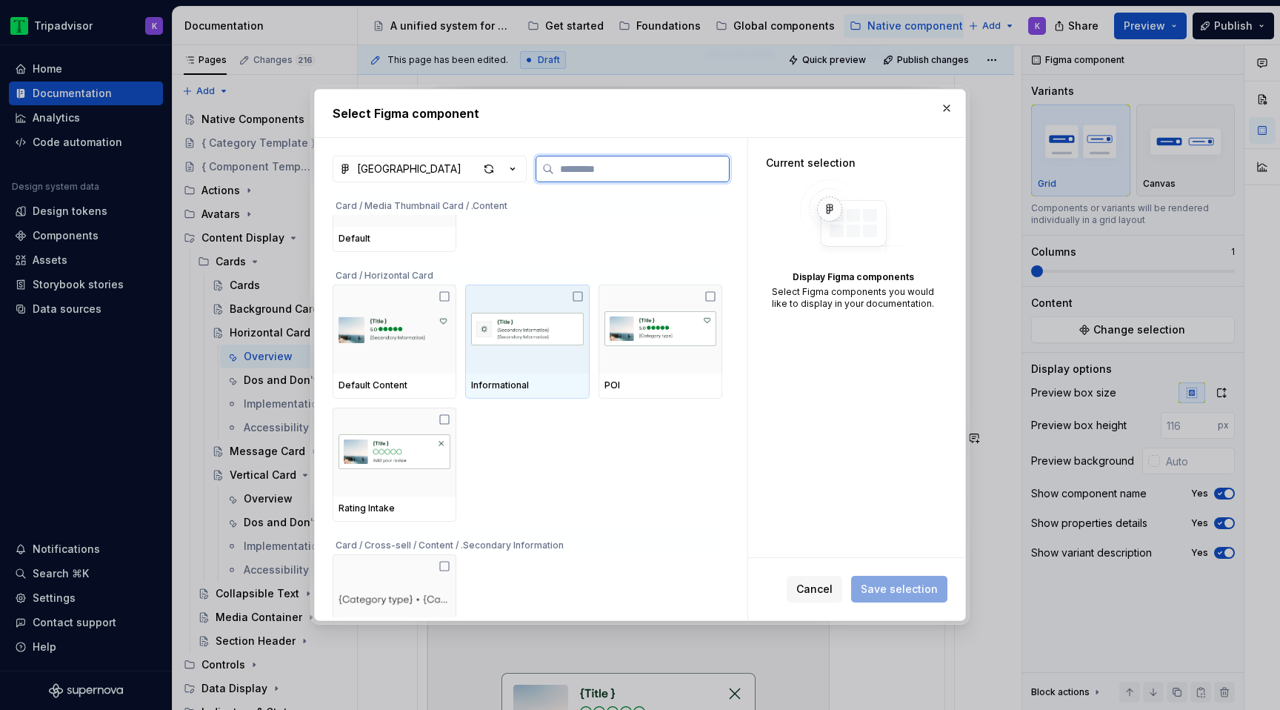
click at [567, 353] on img at bounding box center [527, 328] width 112 height 73
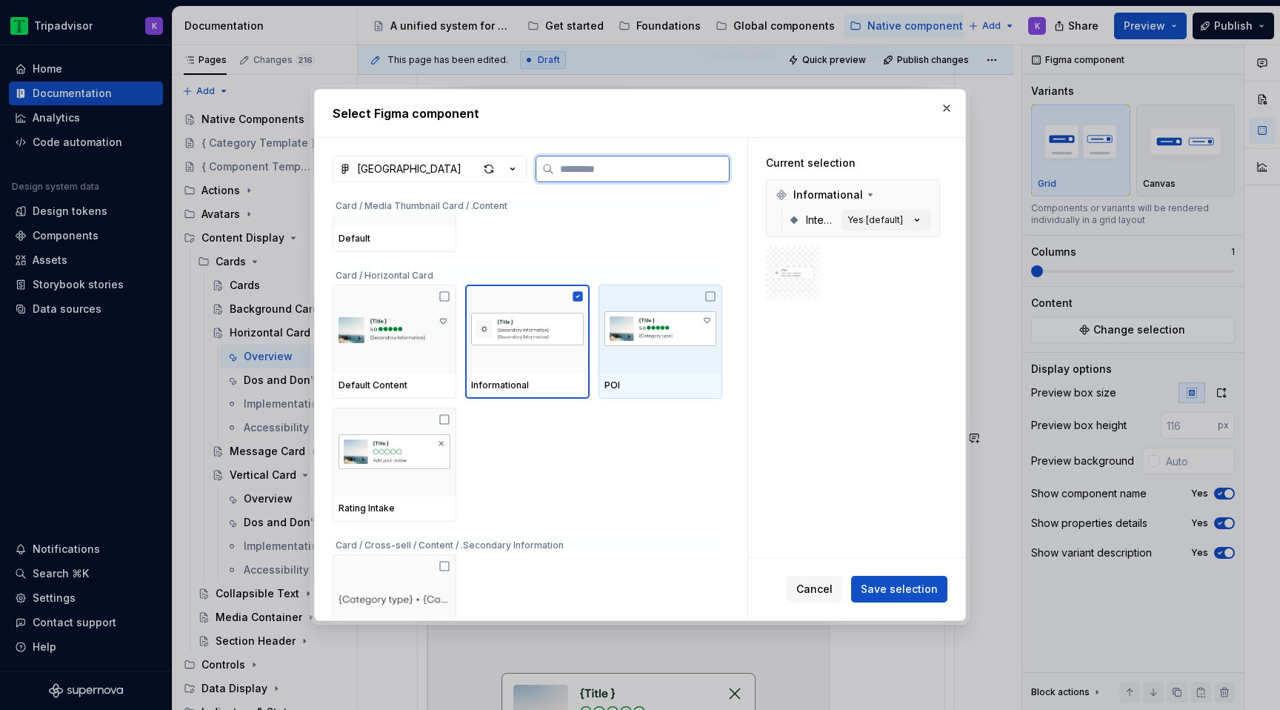
click at [688, 359] on img at bounding box center [660, 328] width 112 height 77
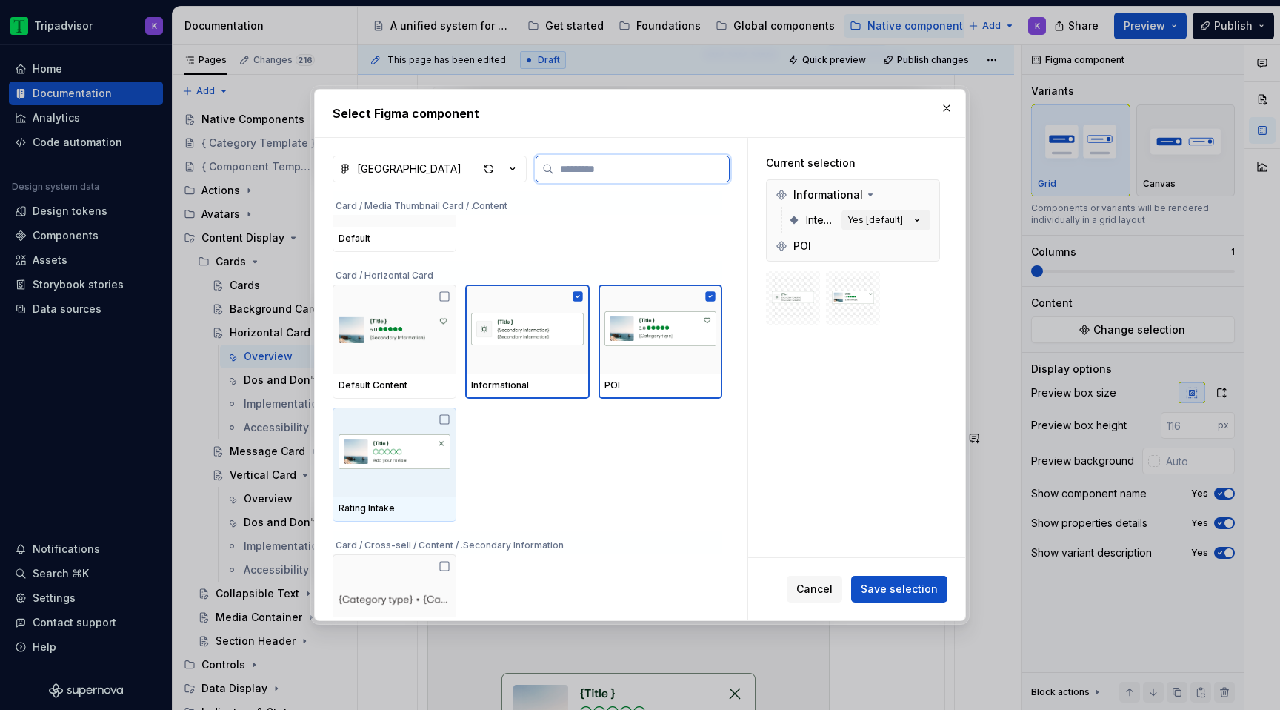
click at [389, 463] on img at bounding box center [394, 451] width 112 height 77
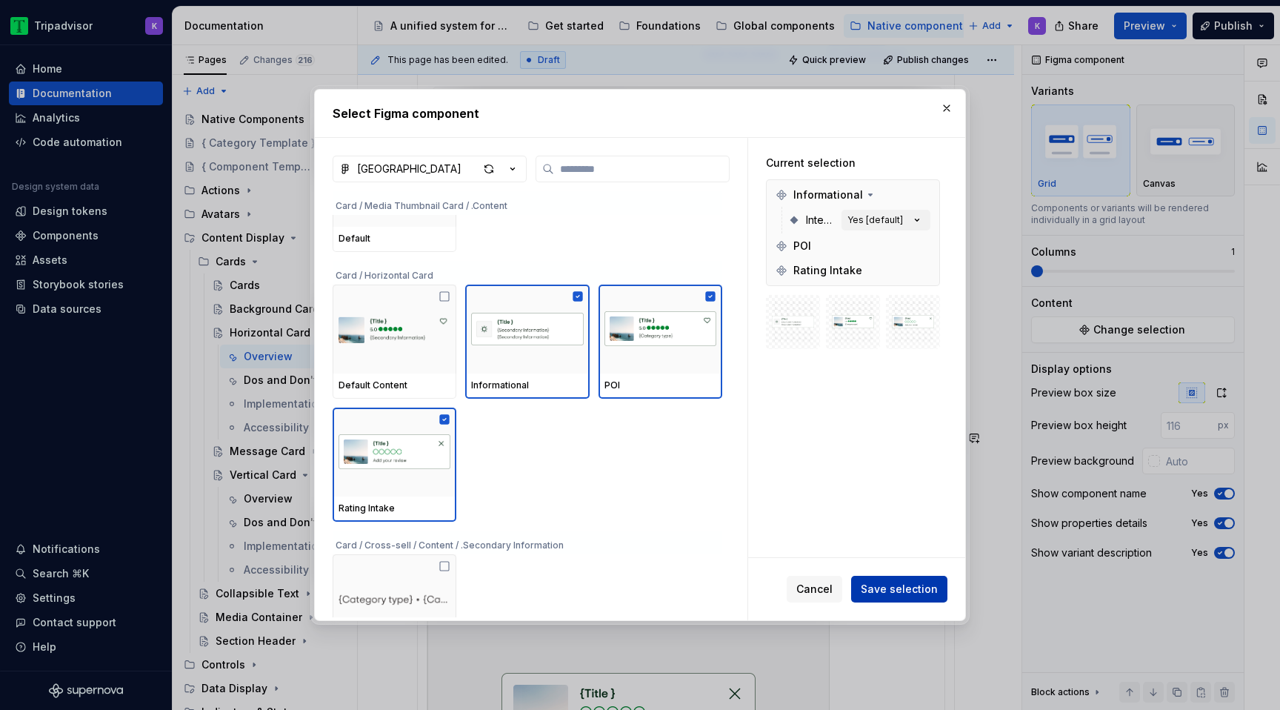
click at [927, 598] on button "Save selection" at bounding box center [899, 588] width 96 height 27
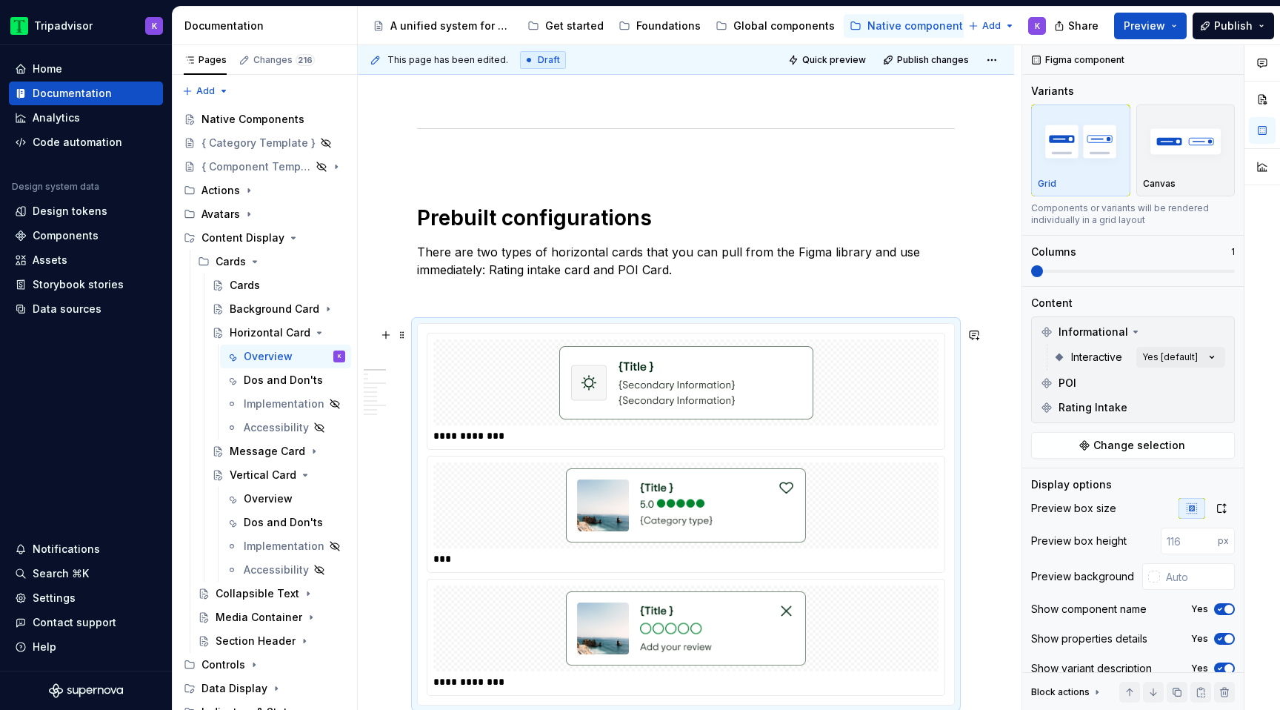
scroll to position [893, 0]
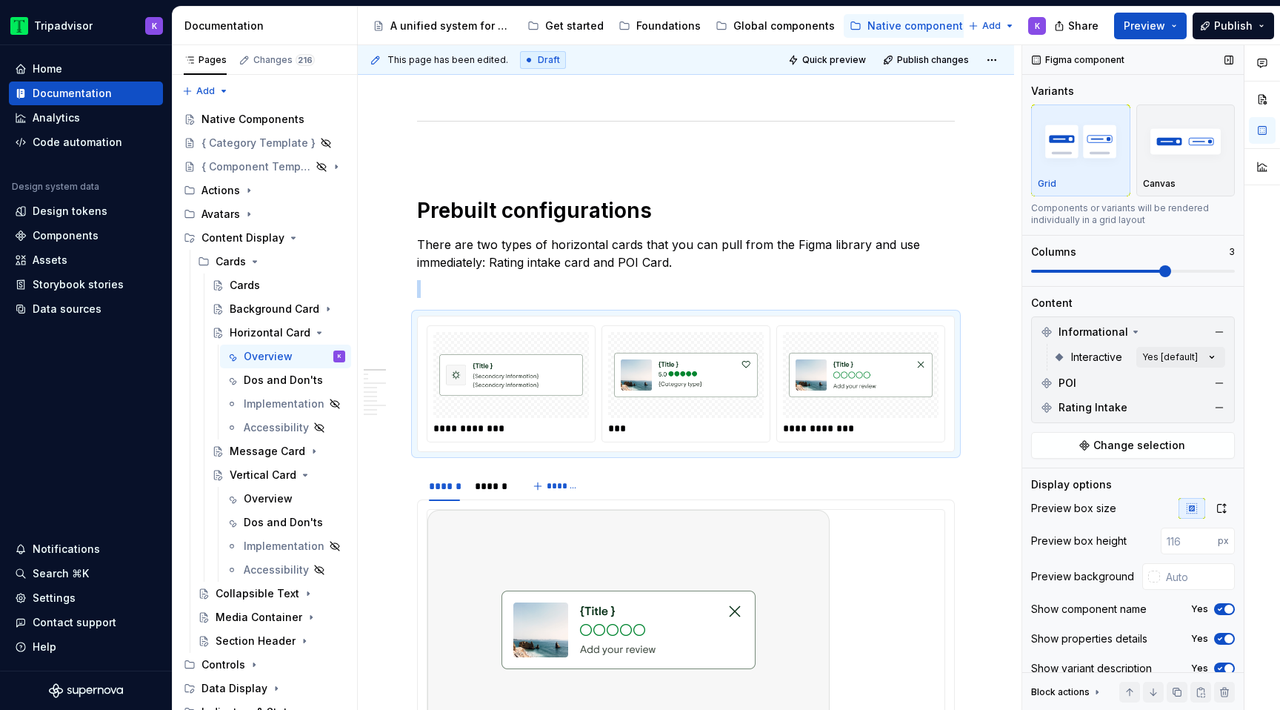
click at [1159, 271] on span at bounding box center [1165, 271] width 12 height 12
click at [1175, 590] on div "Preview box size Preview box height px Preview background Show component name Y…" at bounding box center [1133, 593] width 204 height 190
click at [1175, 576] on input "text" at bounding box center [1197, 576] width 75 height 27
type input "#F7F7F7"
click at [398, 485] on span at bounding box center [402, 483] width 12 height 21
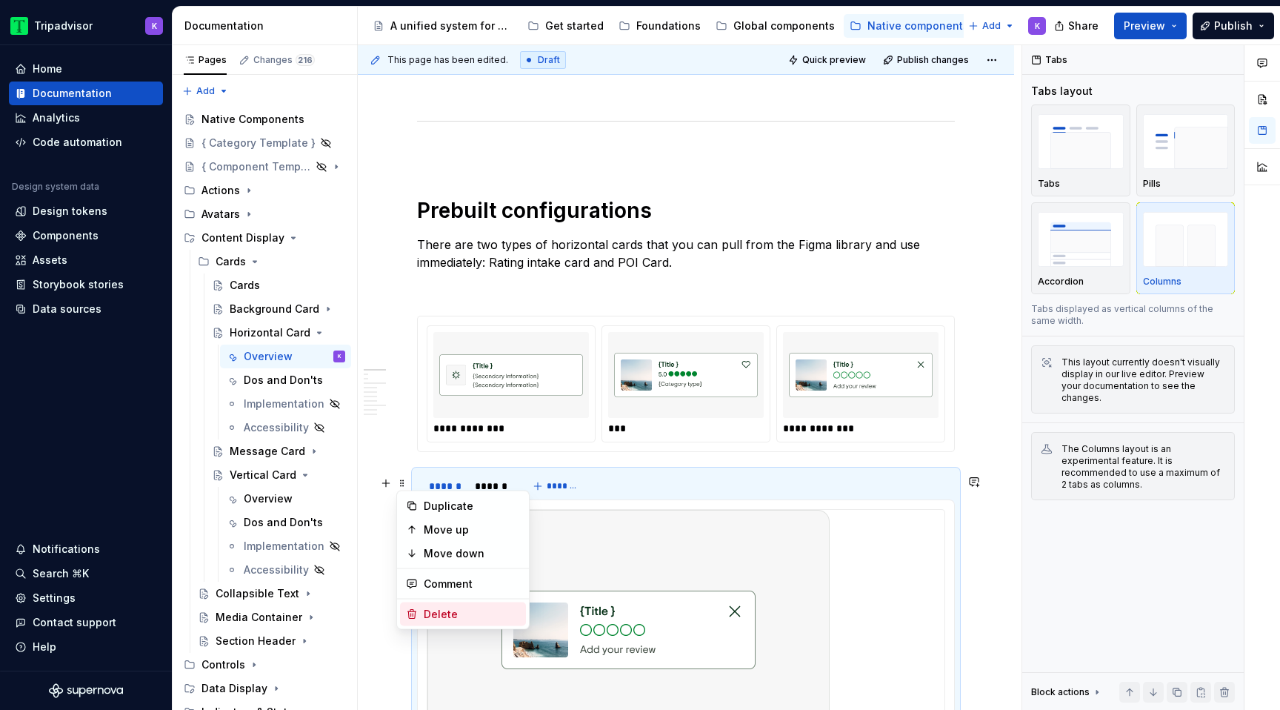
click at [448, 614] on div "Delete" at bounding box center [472, 614] width 96 height 15
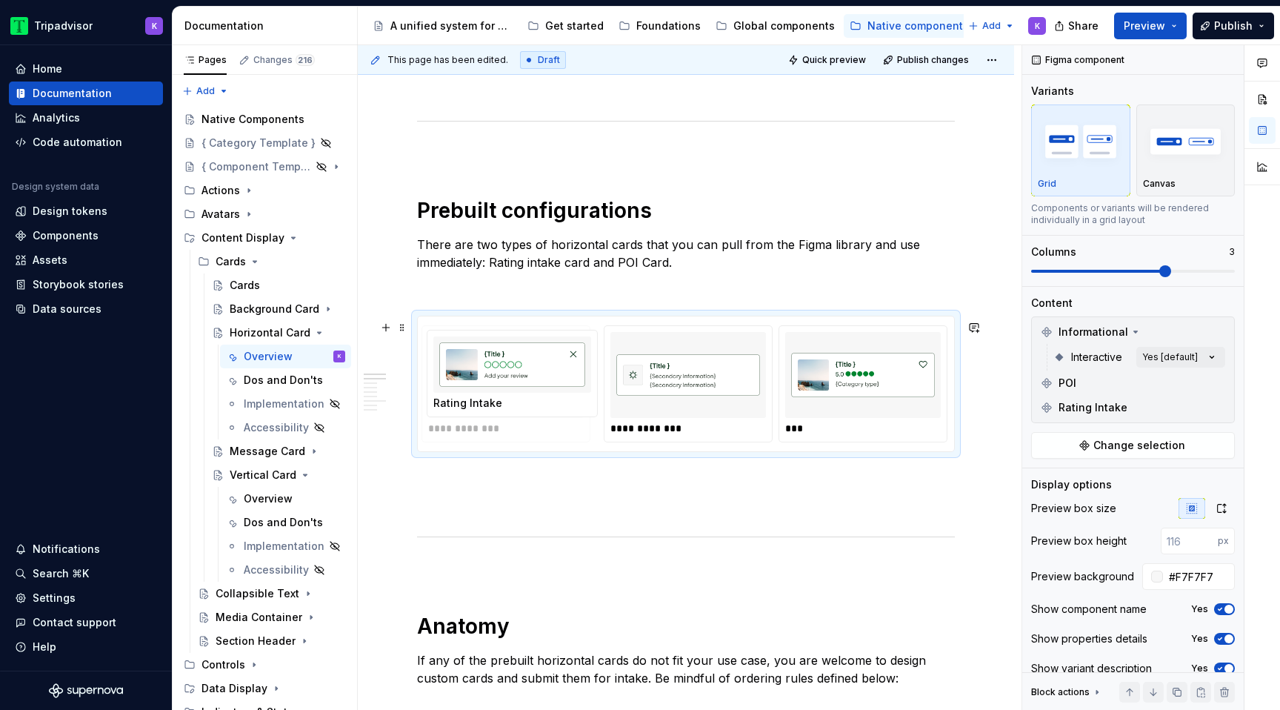
drag, startPoint x: 884, startPoint y: 387, endPoint x: 527, endPoint y: 387, distance: 357.7
click at [527, 387] on body "Tripadvisor K Home Documentation Analytics Code automation Design system data D…" at bounding box center [640, 355] width 1280 height 710
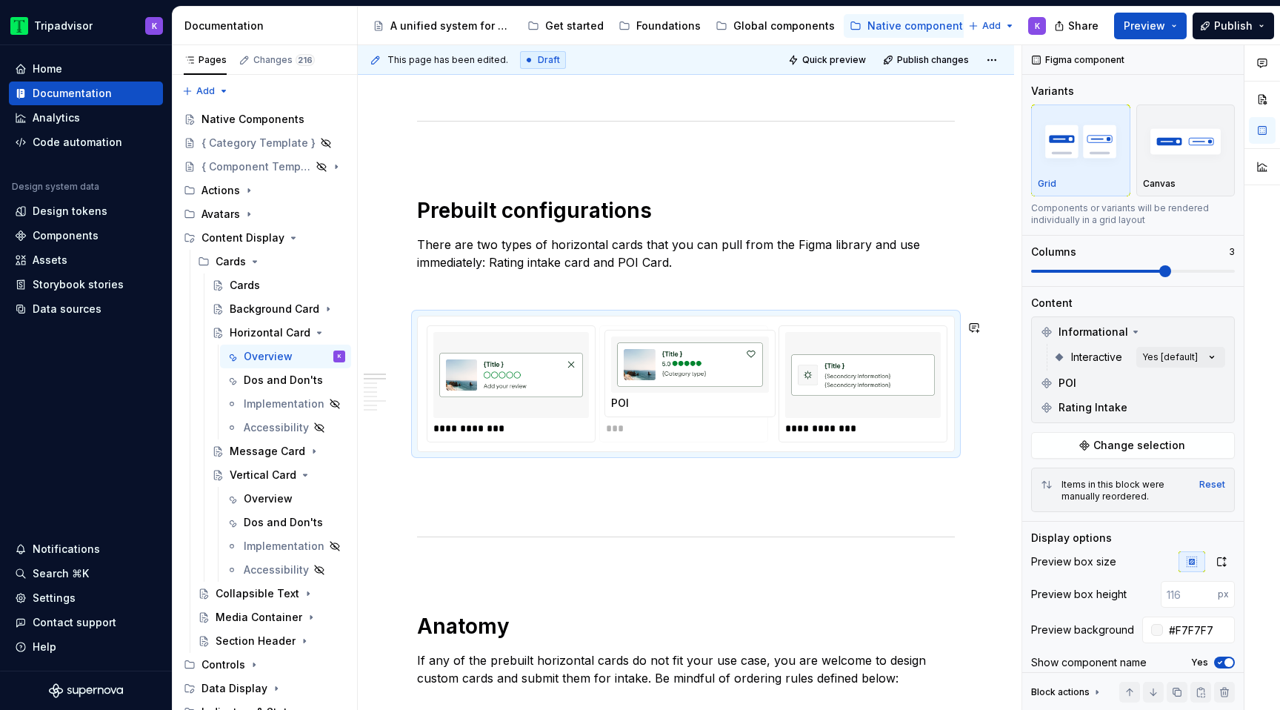
drag, startPoint x: 929, startPoint y: 370, endPoint x: 708, endPoint y: 370, distance: 220.7
click at [708, 370] on body "Tripadvisor K Home Documentation Analytics Code automation Design system data D…" at bounding box center [640, 355] width 1280 height 710
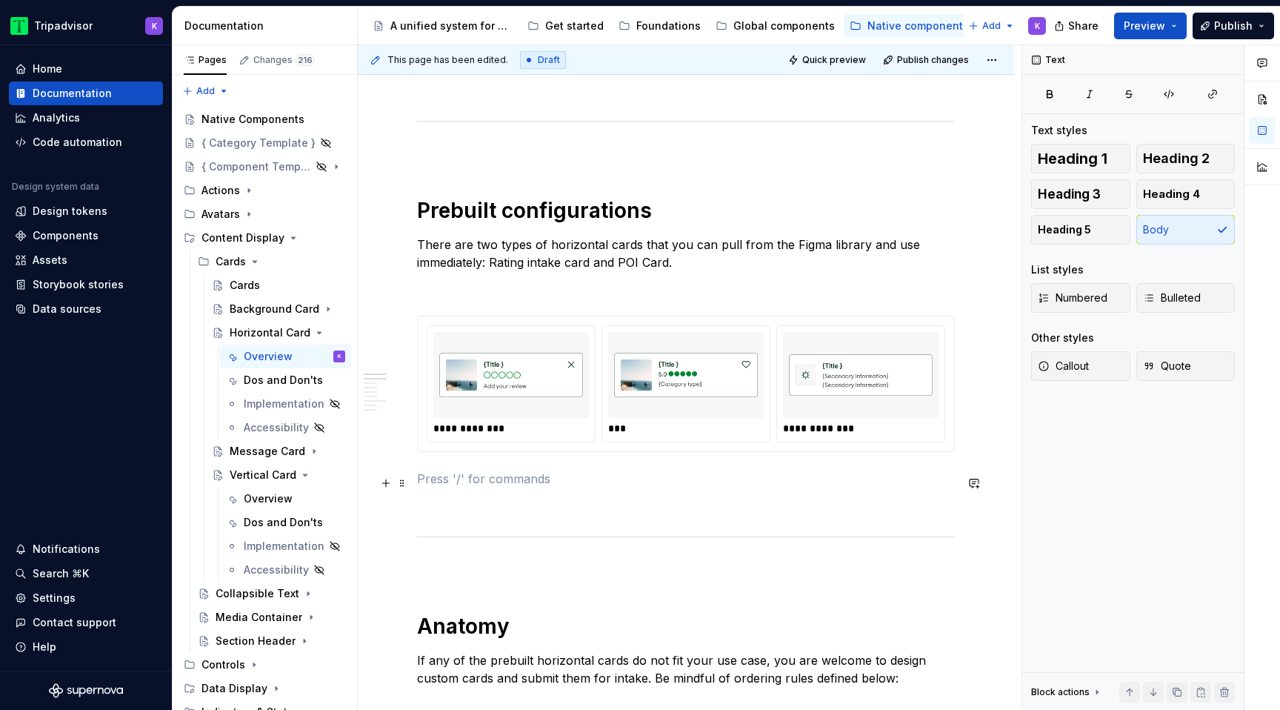
click at [707, 484] on p at bounding box center [686, 479] width 538 height 18
click at [704, 513] on p at bounding box center [686, 505] width 538 height 18
click at [704, 293] on p at bounding box center [686, 289] width 538 height 18
drag, startPoint x: 617, startPoint y: 265, endPoint x: 595, endPoint y: 264, distance: 22.2
click at [595, 264] on p "There are two types of horizontal cards that you can pull from the Figma librar…" at bounding box center [686, 254] width 538 height 36
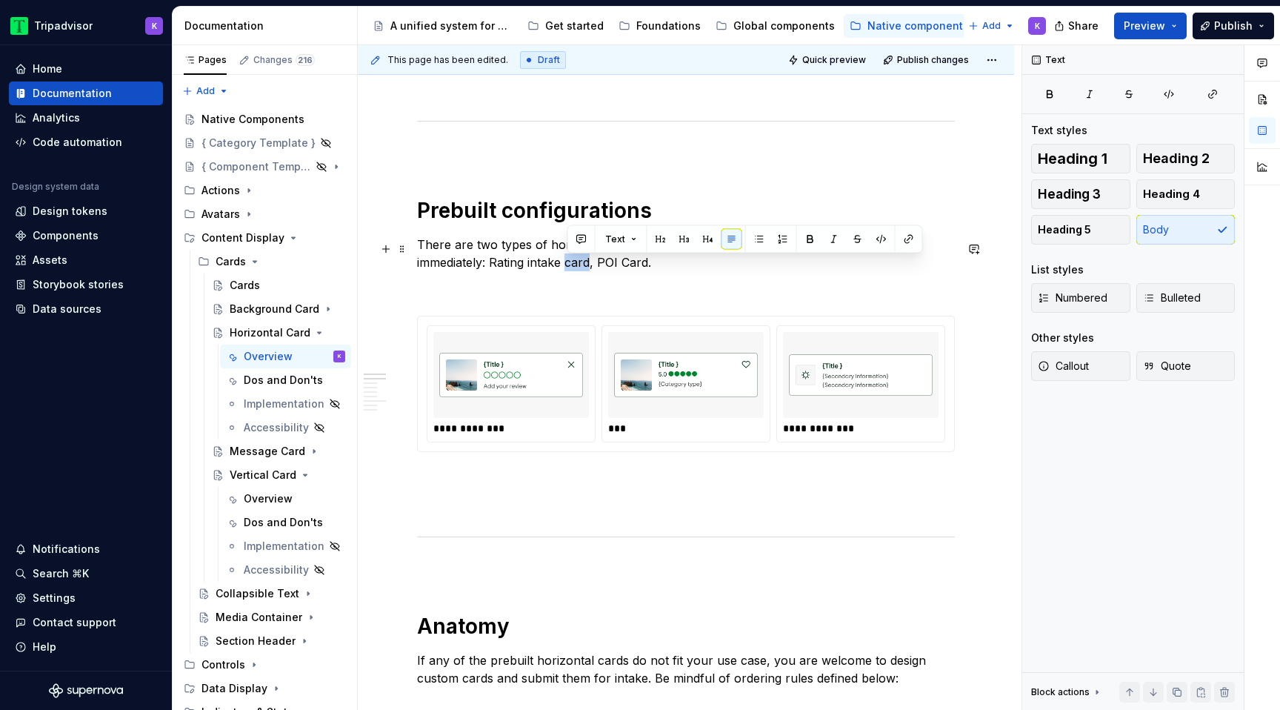
drag, startPoint x: 592, startPoint y: 264, endPoint x: 567, endPoint y: 264, distance: 24.4
click at [567, 264] on p "There are two types of horizontal cards that you can pull from the Figma librar…" at bounding box center [686, 254] width 538 height 36
drag, startPoint x: 619, startPoint y: 269, endPoint x: 590, endPoint y: 269, distance: 28.9
click at [590, 269] on p "There are two types of horizontal cards that you can pull from the Figma librar…" at bounding box center [686, 254] width 538 height 36
click at [686, 297] on p at bounding box center [686, 289] width 538 height 18
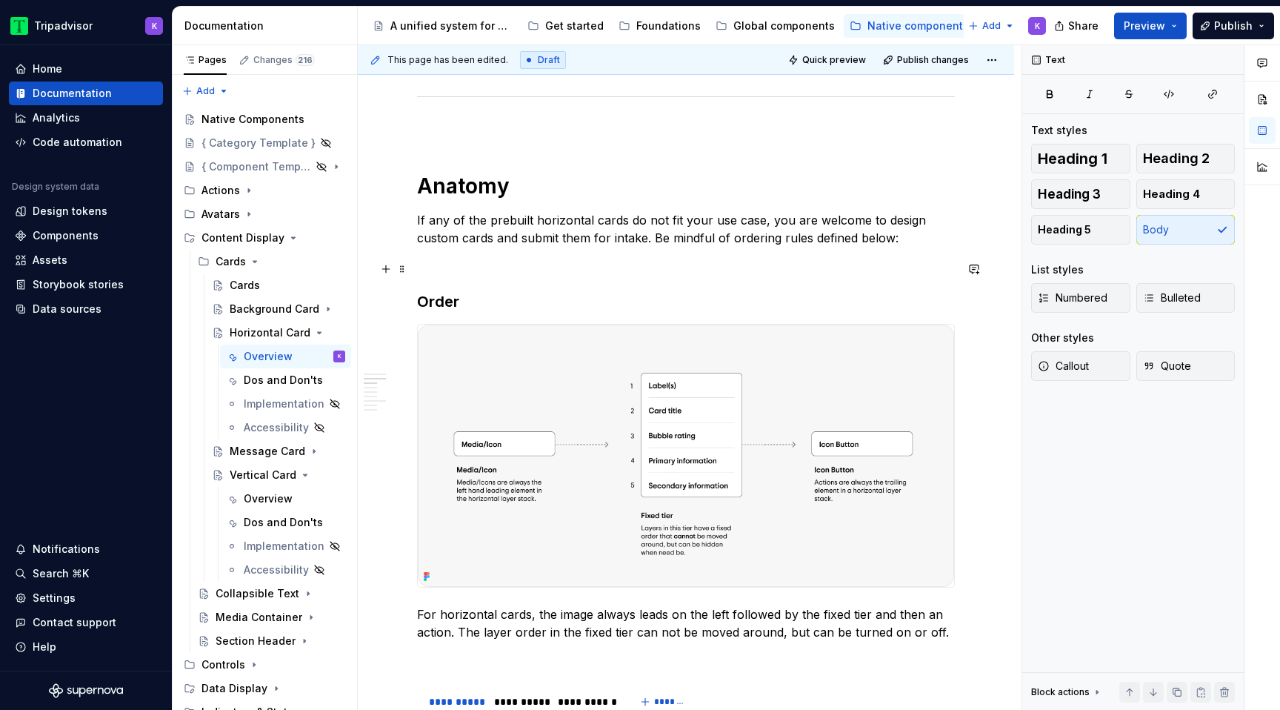
scroll to position [1293, 0]
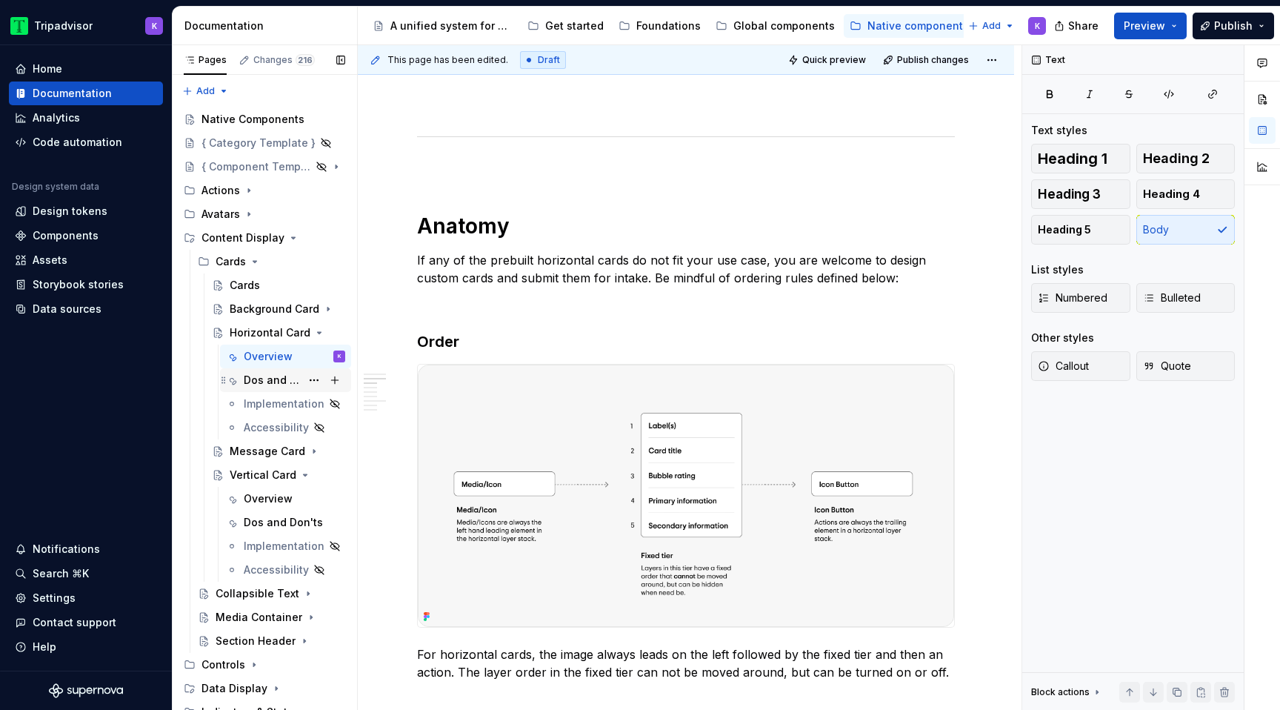
click at [278, 378] on div "Dos and Don'ts" at bounding box center [272, 380] width 57 height 15
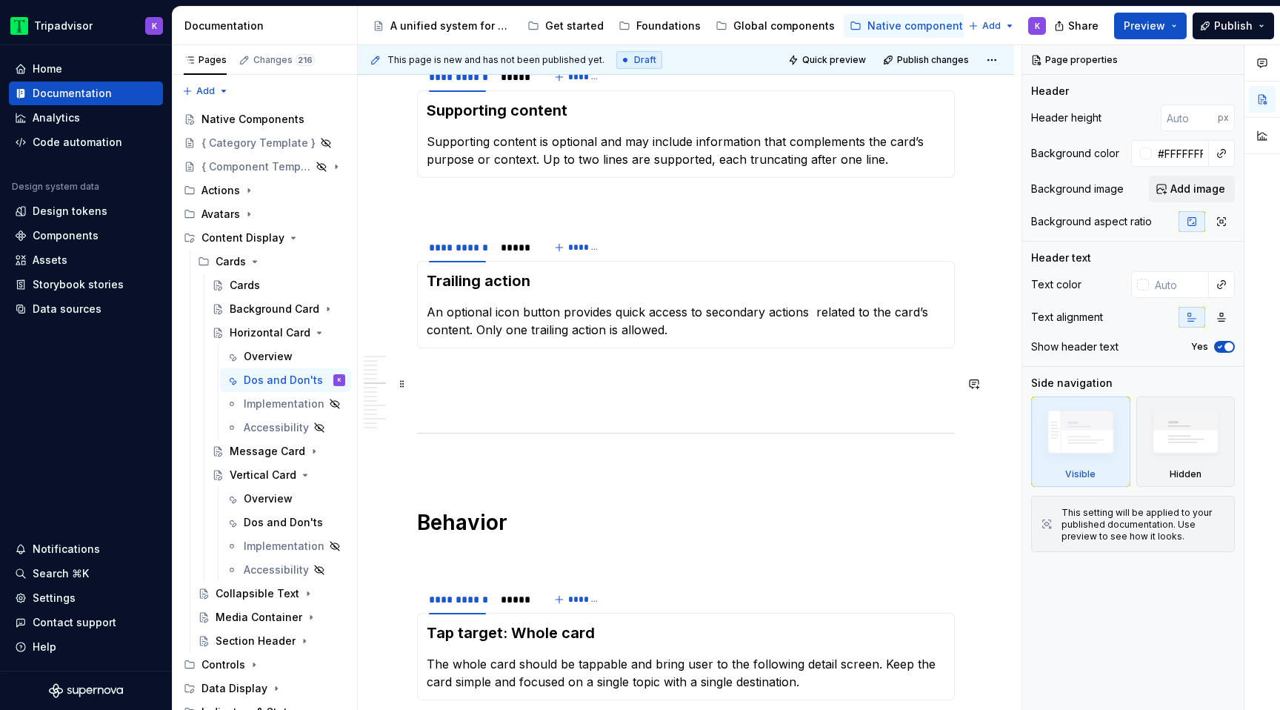
scroll to position [888, 0]
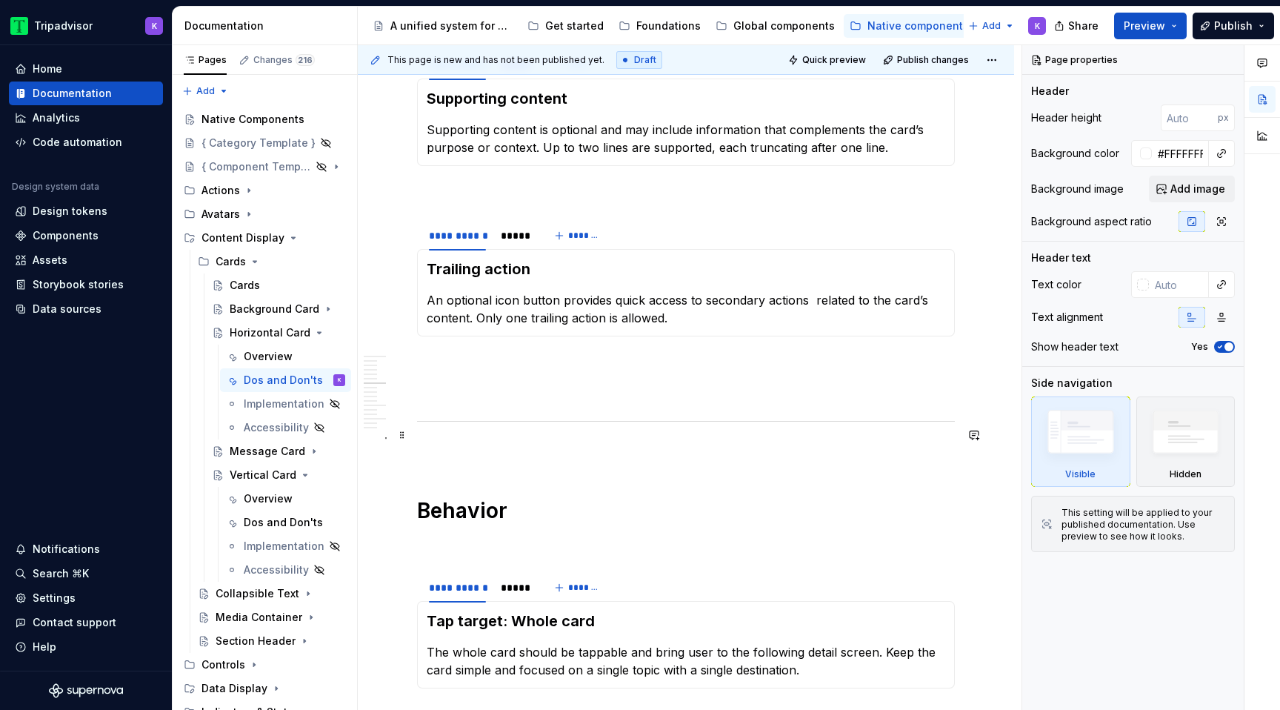
type textarea "*"
click at [502, 444] on p at bounding box center [686, 453] width 538 height 18
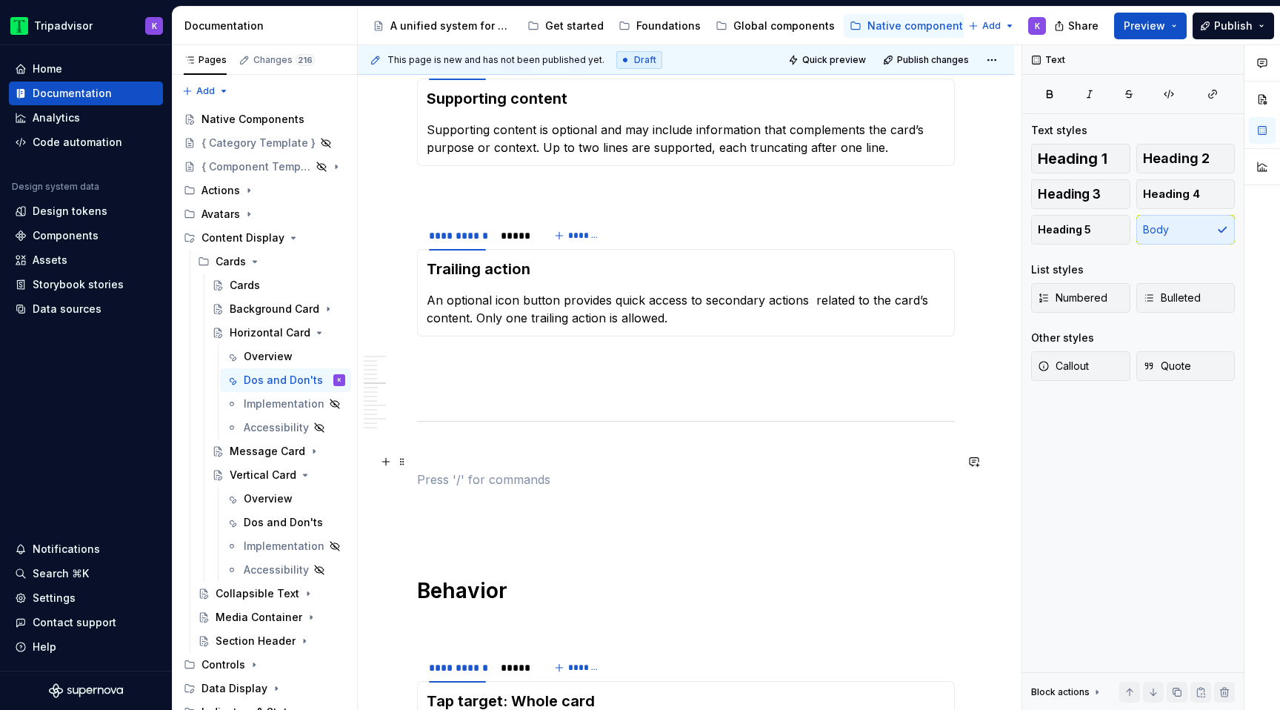
click at [461, 470] on p at bounding box center [686, 479] width 538 height 18
drag, startPoint x: 460, startPoint y: 464, endPoint x: 412, endPoint y: 464, distance: 48.1
click at [1098, 161] on span "Heading 1" at bounding box center [1073, 158] width 70 height 15
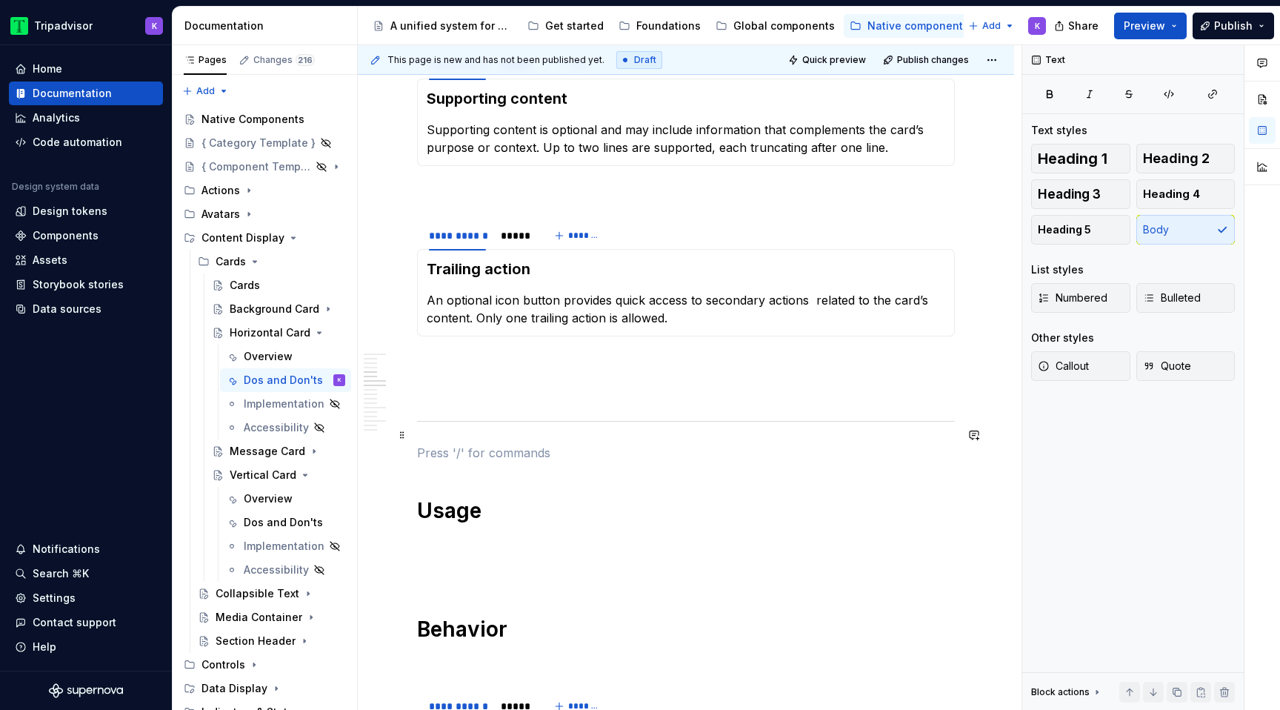
click at [473, 444] on p at bounding box center [686, 453] width 538 height 18
click at [469, 535] on p at bounding box center [686, 544] width 538 height 18
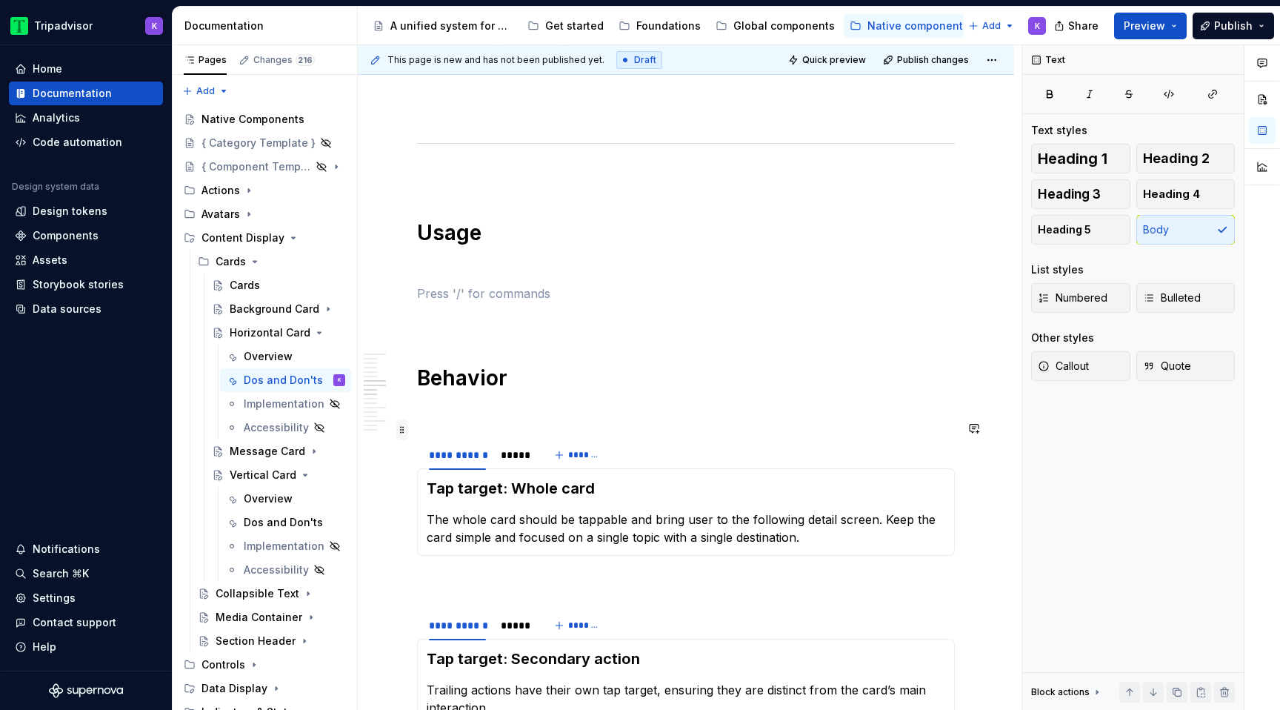
click at [404, 428] on span at bounding box center [402, 429] width 12 height 21
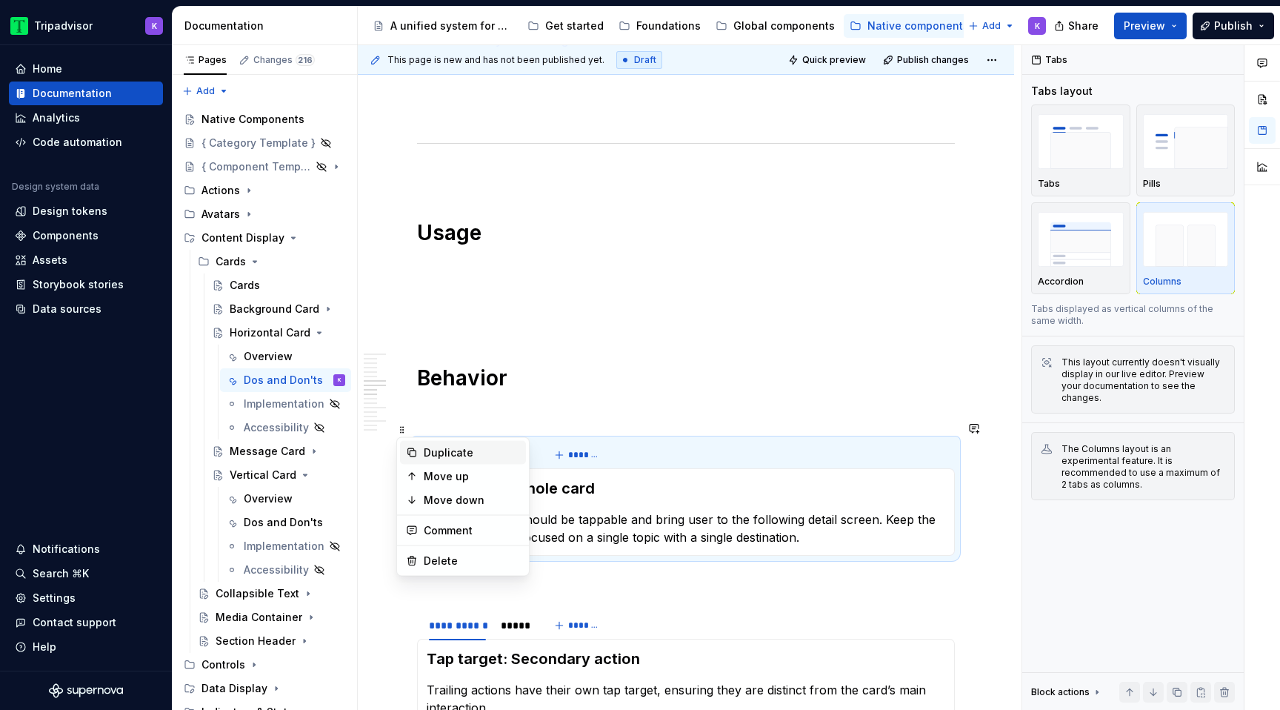
click at [442, 453] on div "Duplicate" at bounding box center [472, 452] width 96 height 15
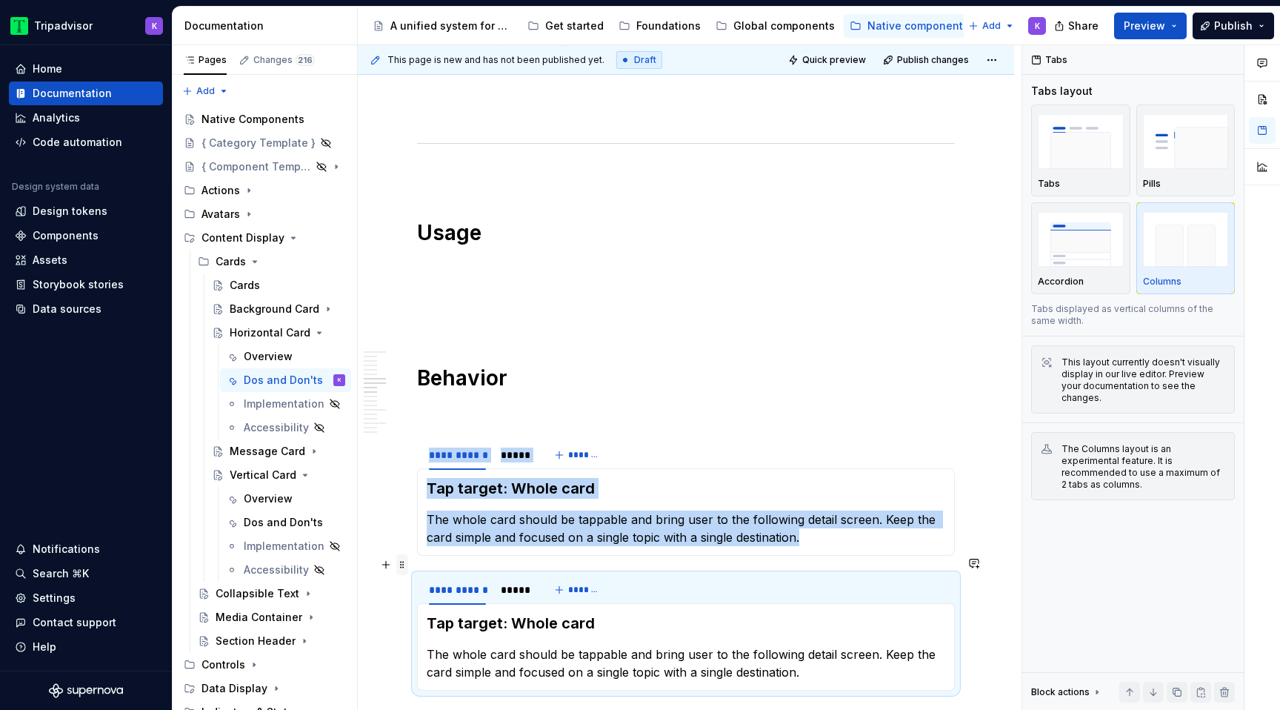
click at [407, 570] on span at bounding box center [402, 564] width 12 height 21
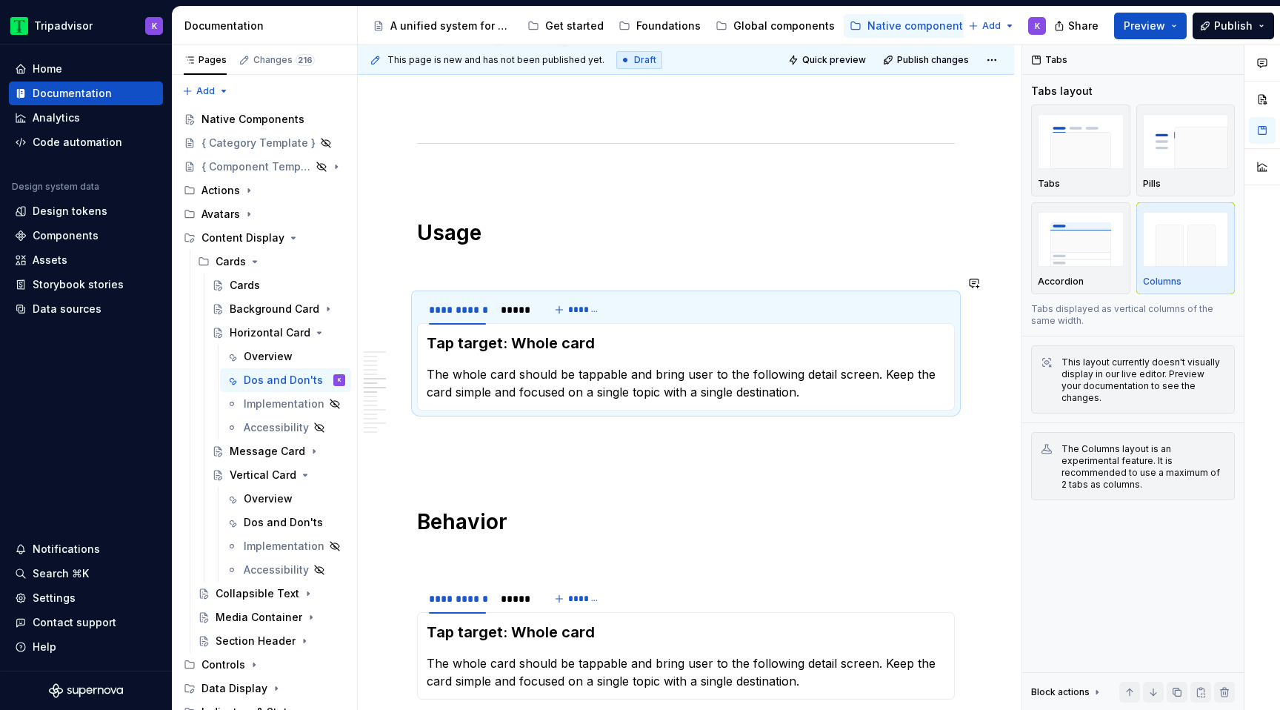
click at [438, 428] on p at bounding box center [686, 437] width 538 height 18
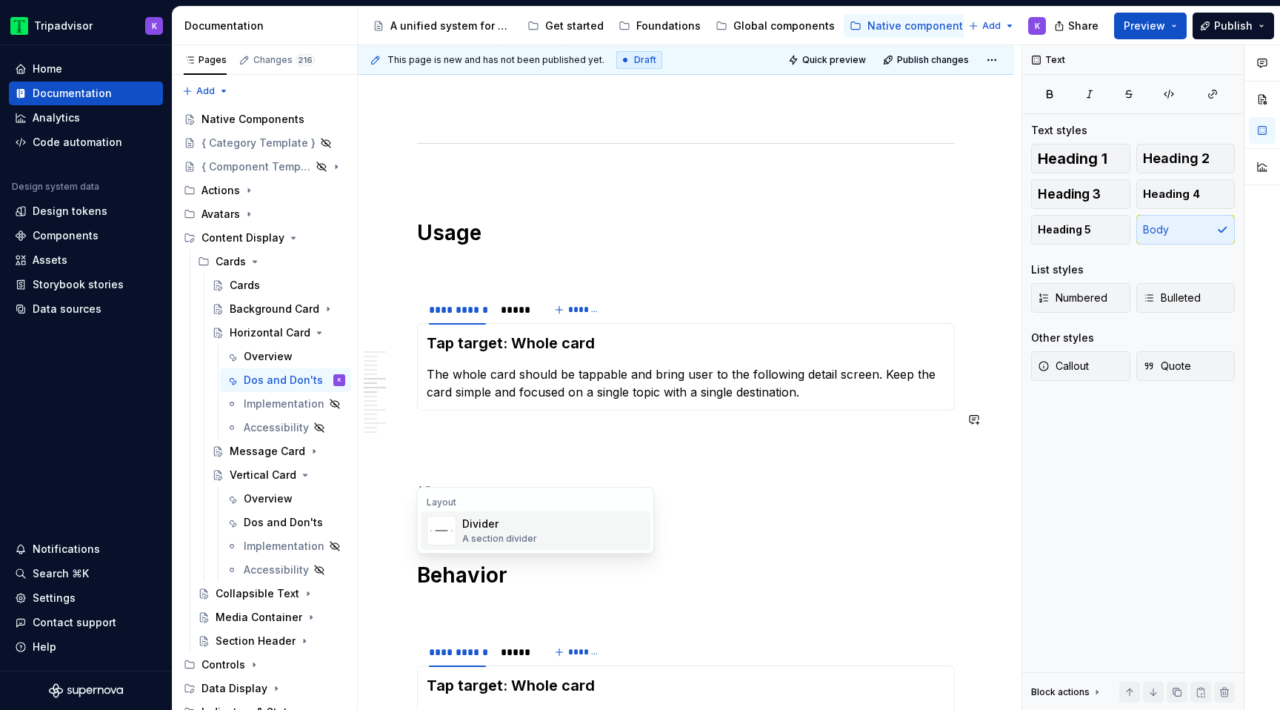
click at [451, 530] on img "Suggestions" at bounding box center [441, 530] width 28 height 28
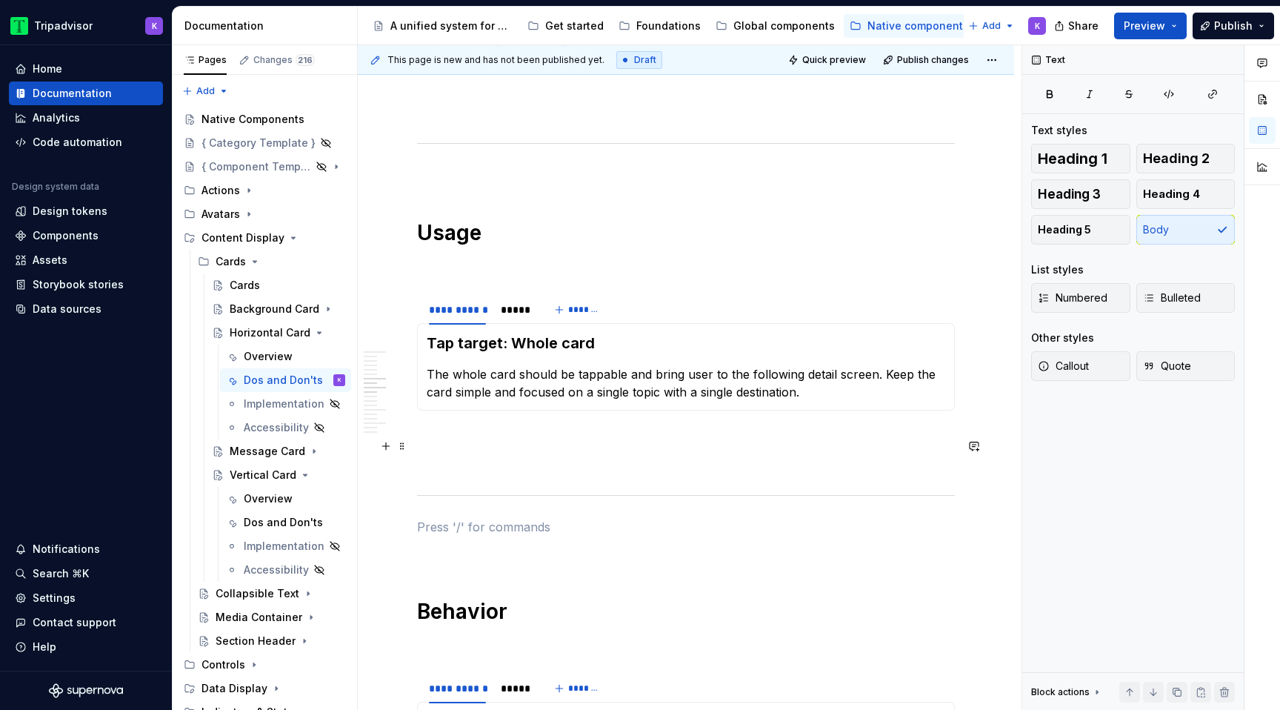
click at [451, 455] on p at bounding box center [686, 464] width 538 height 18
click at [451, 428] on p at bounding box center [686, 437] width 538 height 18
click at [452, 544] on p at bounding box center [686, 553] width 538 height 18
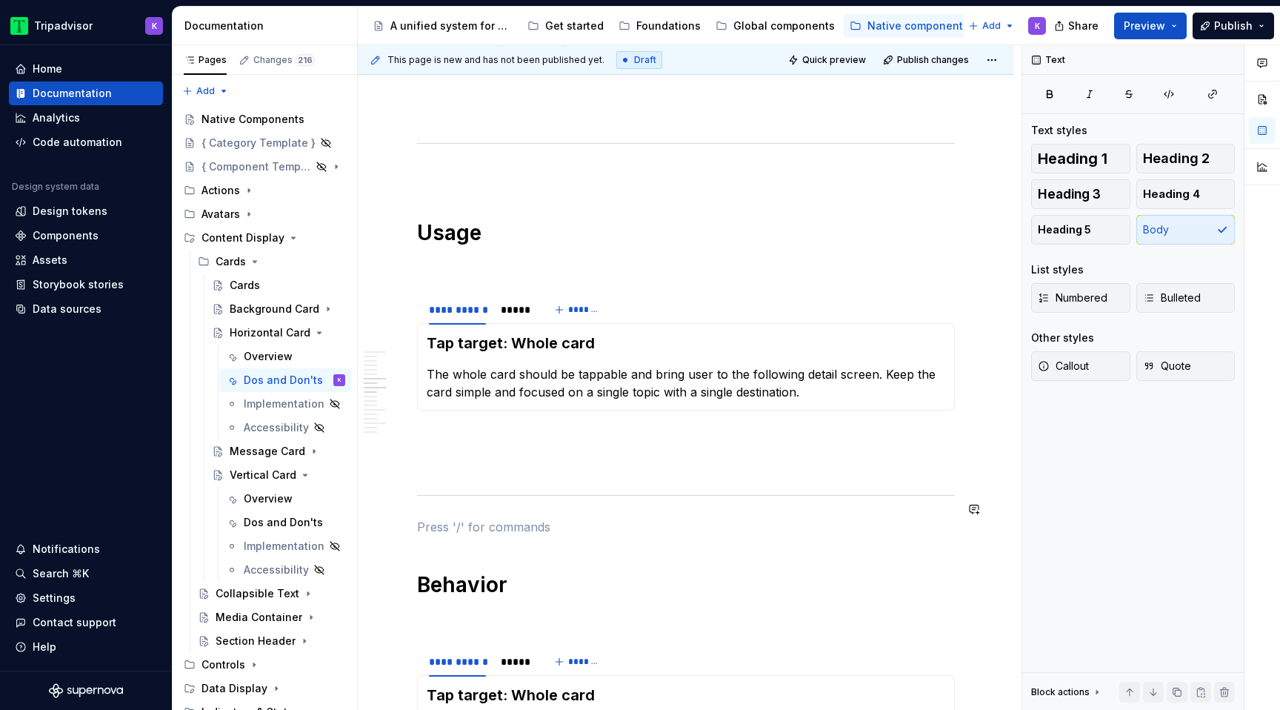
click at [458, 166] on p at bounding box center [686, 175] width 538 height 18
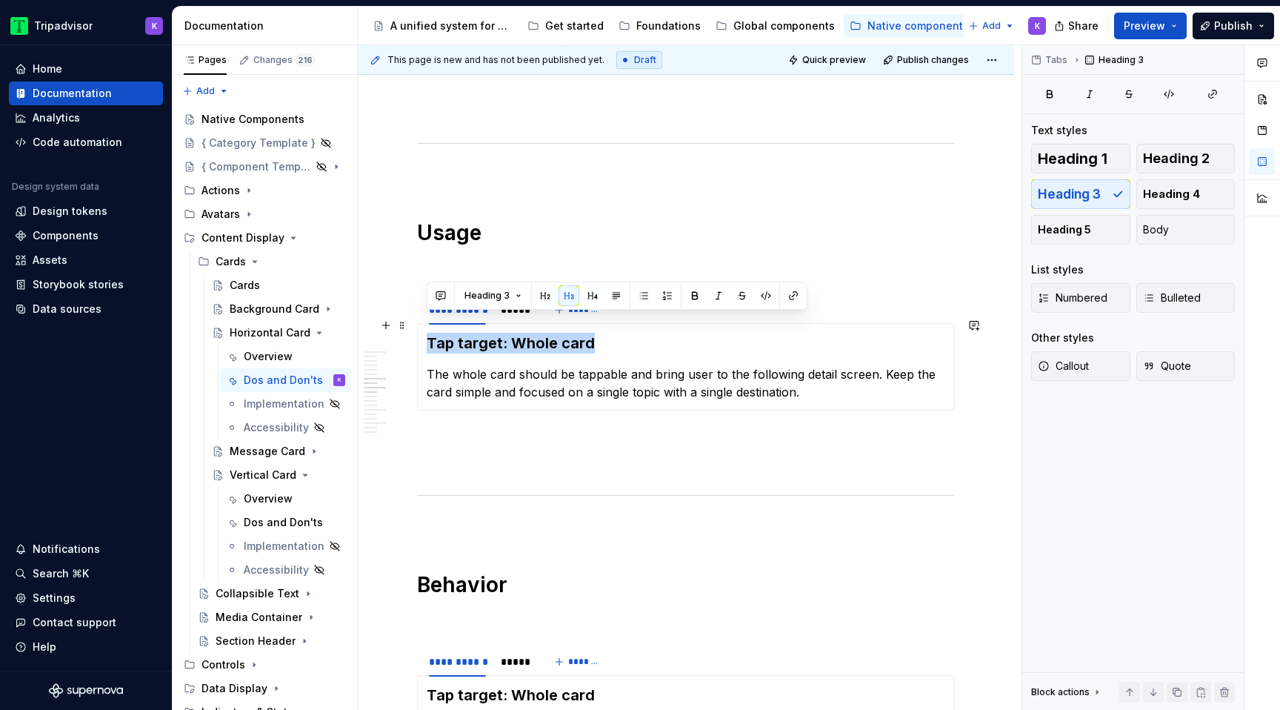
drag, startPoint x: 594, startPoint y: 324, endPoint x: 430, endPoint y: 325, distance: 163.7
click at [430, 333] on h3 "Tap target: Whole card" at bounding box center [686, 343] width 518 height 21
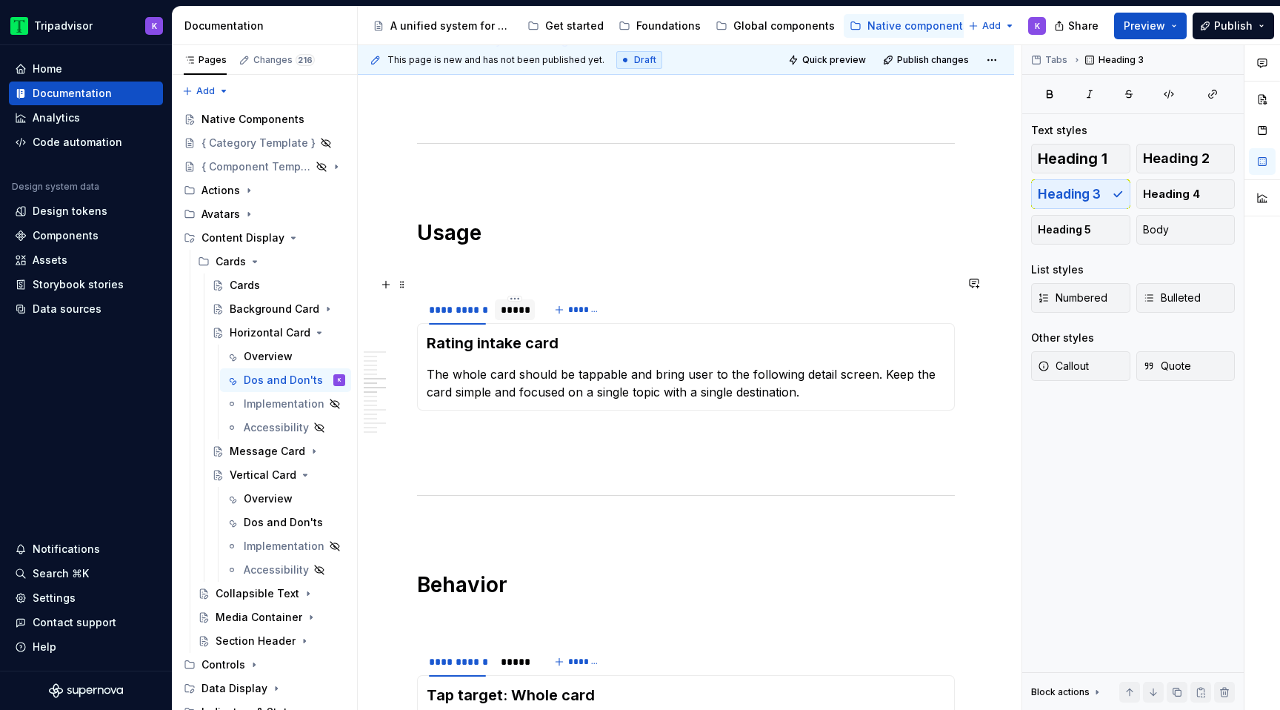
click at [517, 302] on div "*****" at bounding box center [515, 309] width 28 height 15
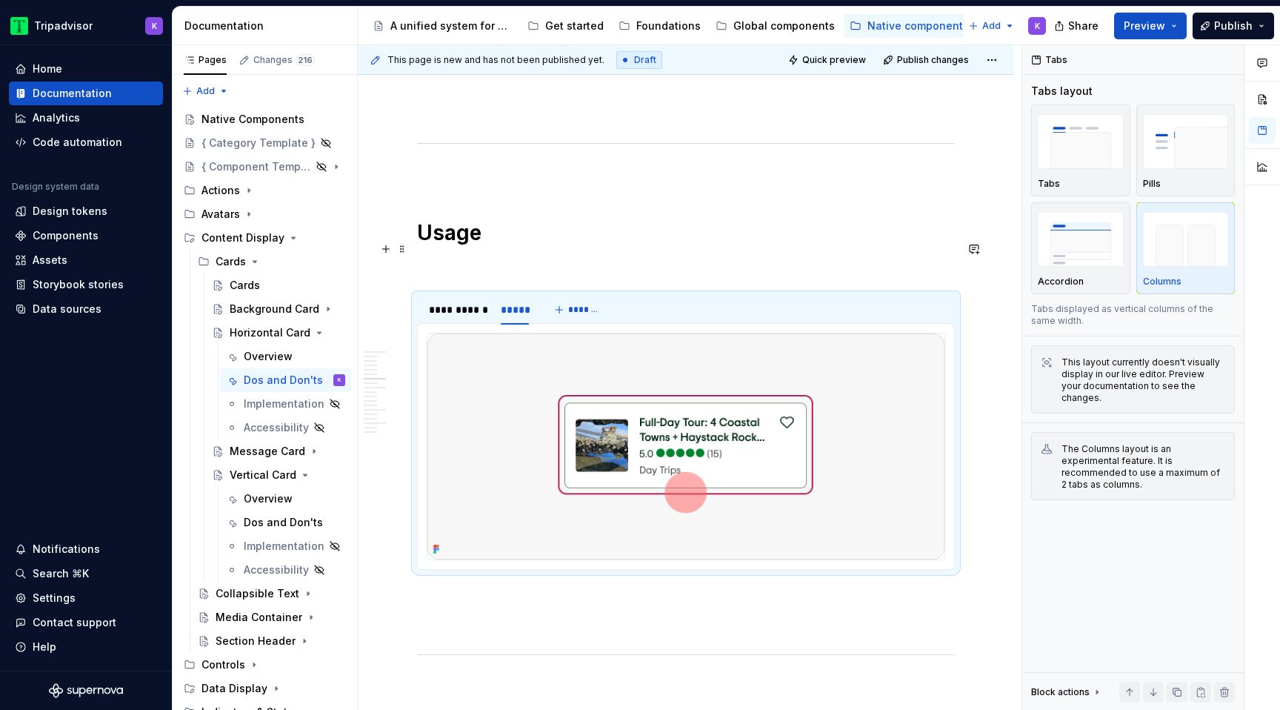
click at [567, 258] on p at bounding box center [686, 267] width 538 height 18
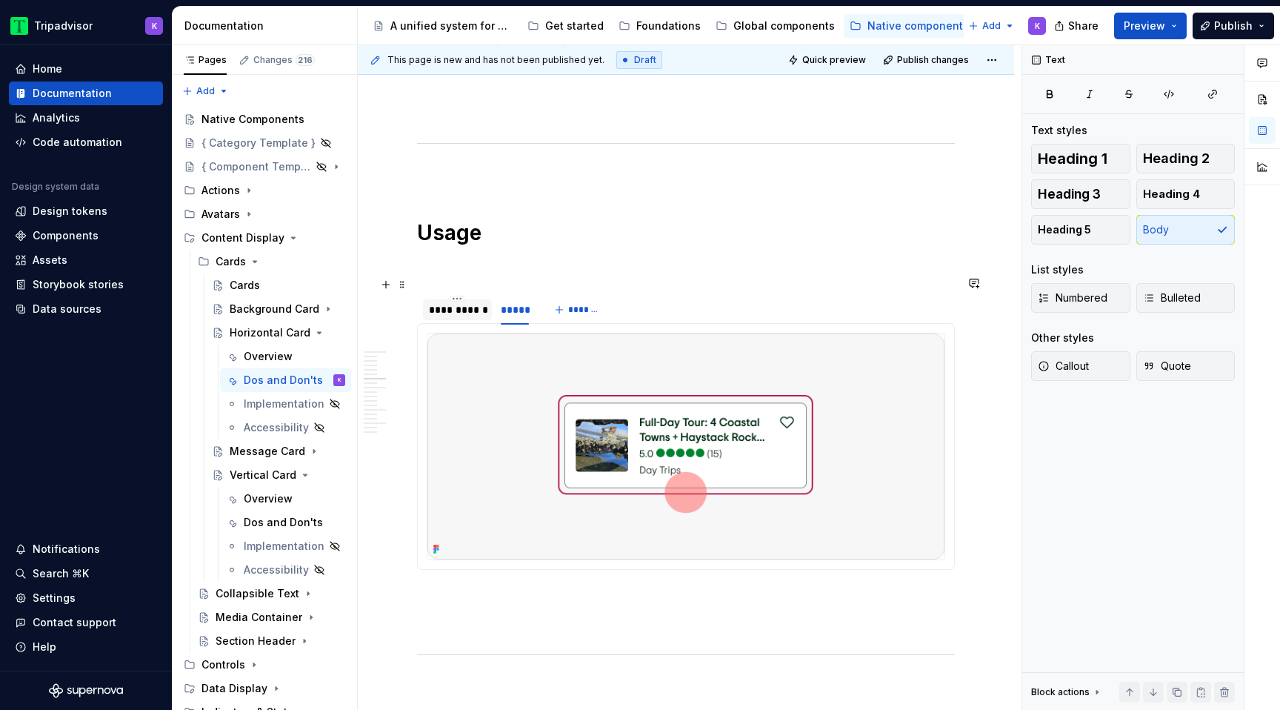
click at [450, 302] on div "**********" at bounding box center [457, 309] width 57 height 15
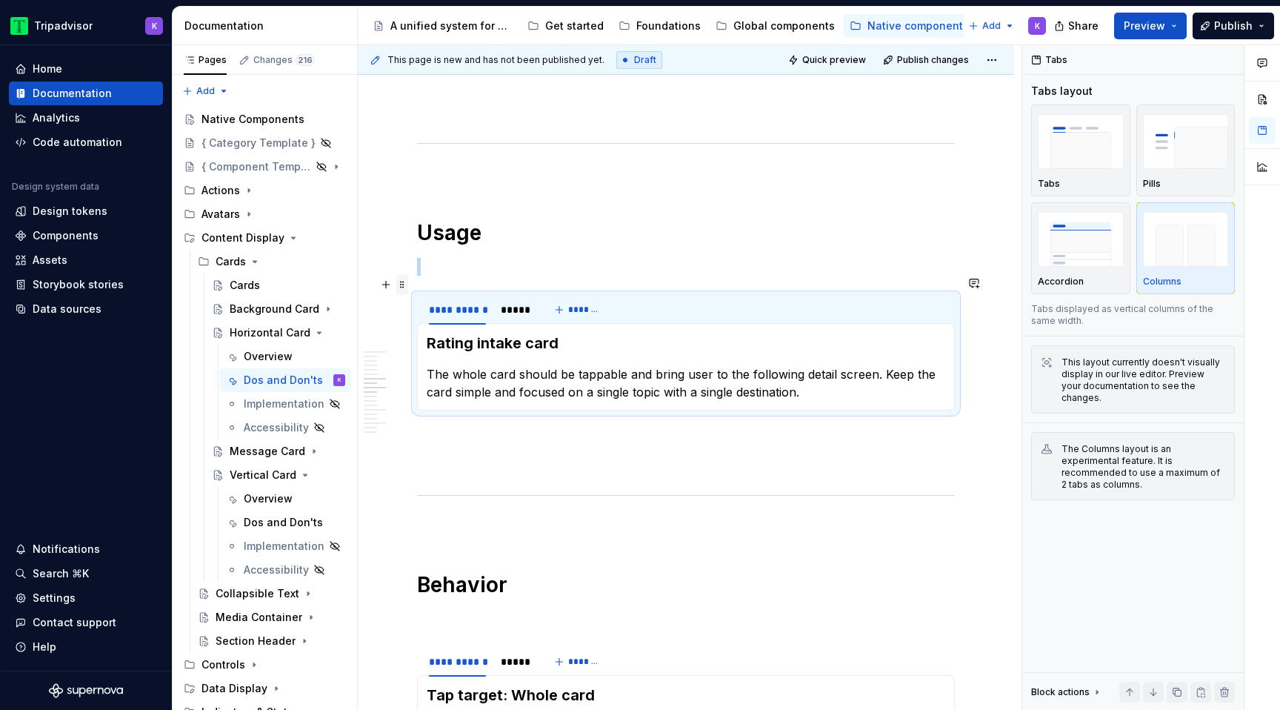
click at [400, 287] on span at bounding box center [402, 284] width 12 height 21
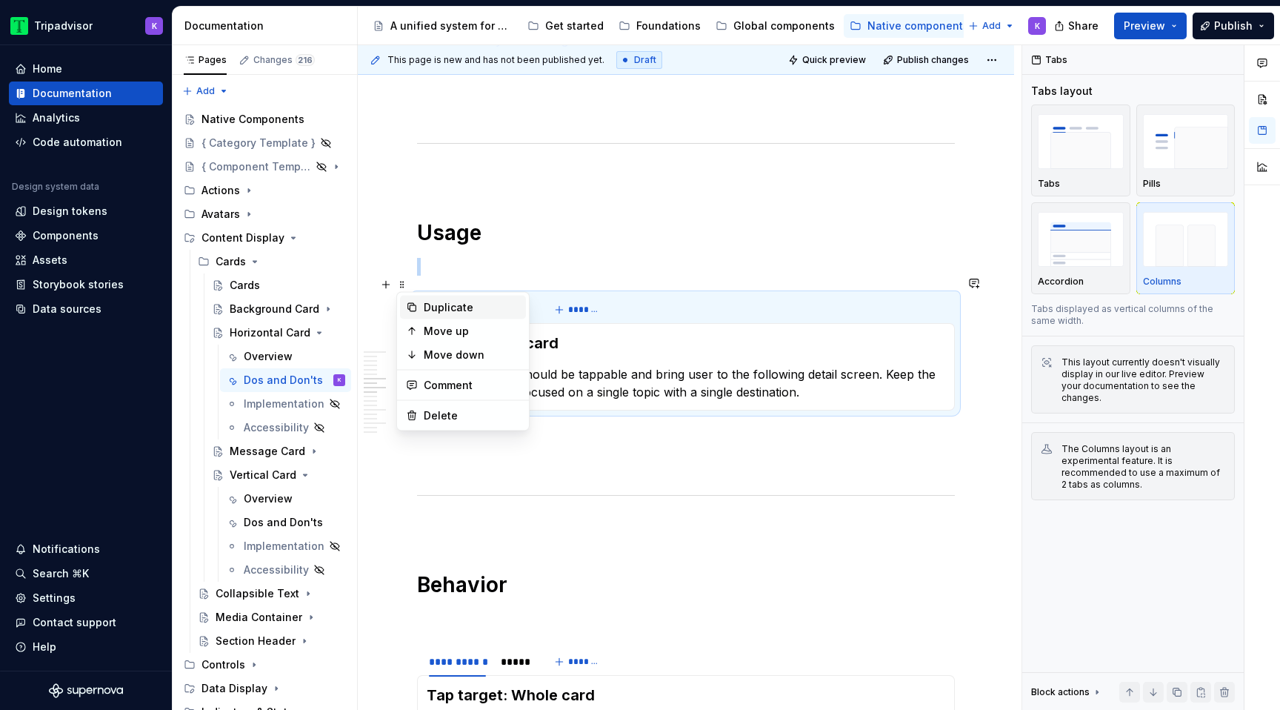
click at [434, 310] on div "Duplicate" at bounding box center [472, 307] width 96 height 15
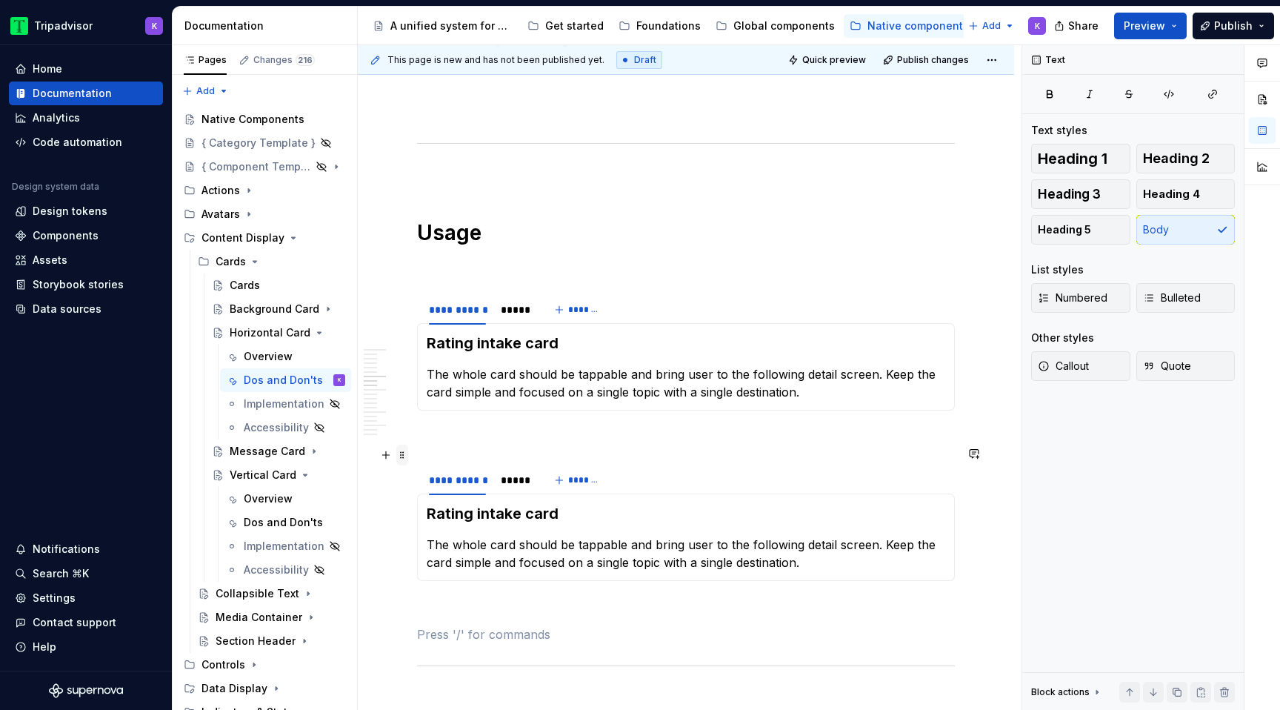
click at [401, 457] on span at bounding box center [402, 454] width 12 height 21
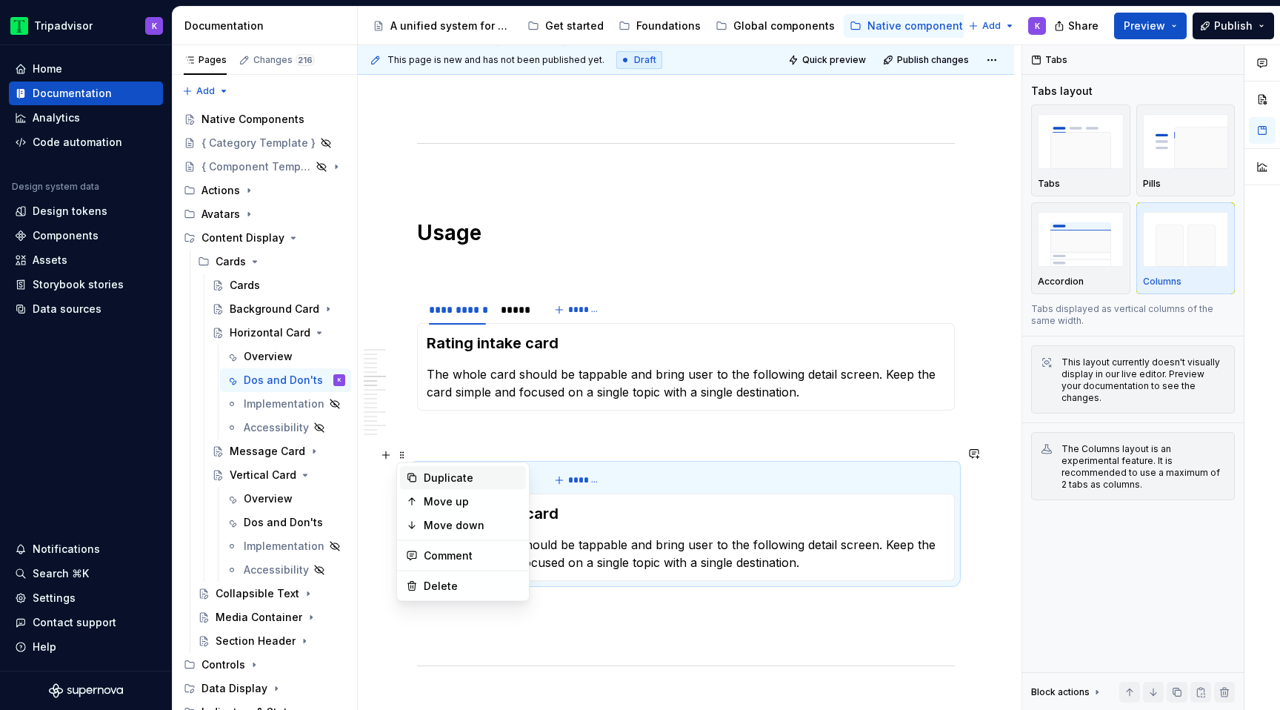
click at [438, 483] on div "Duplicate" at bounding box center [472, 477] width 96 height 15
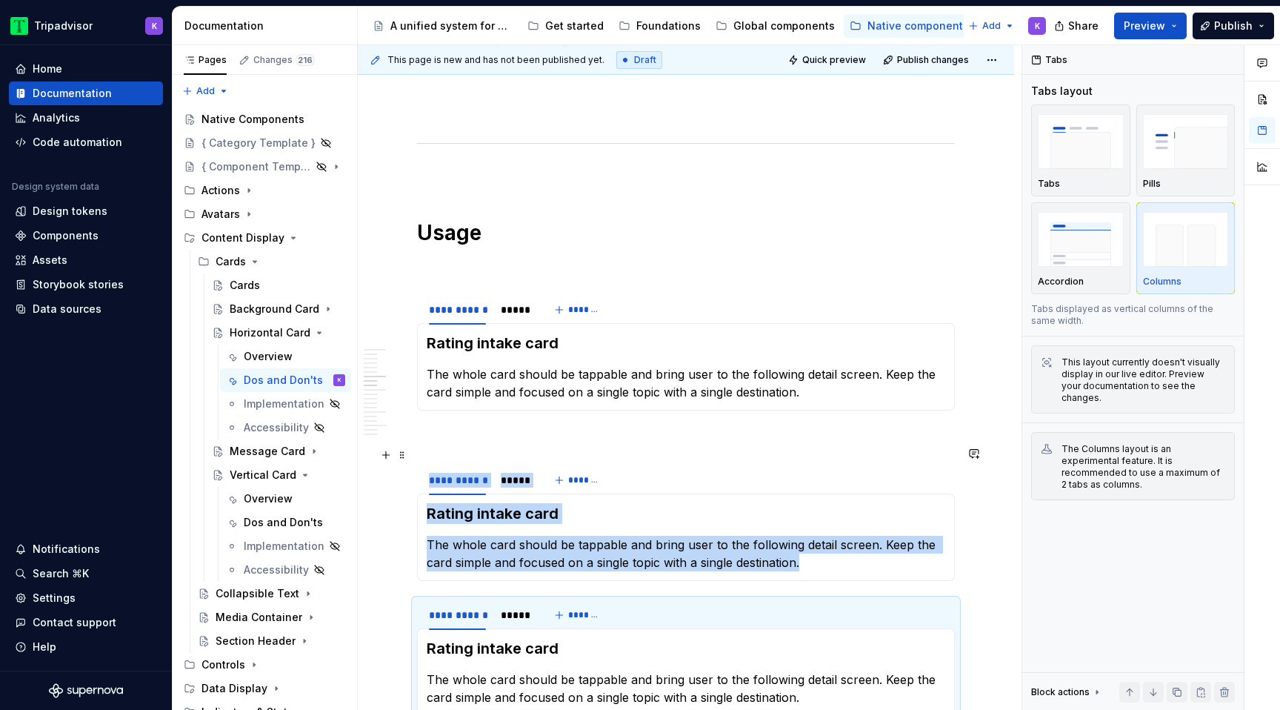
scroll to position [1304, 0]
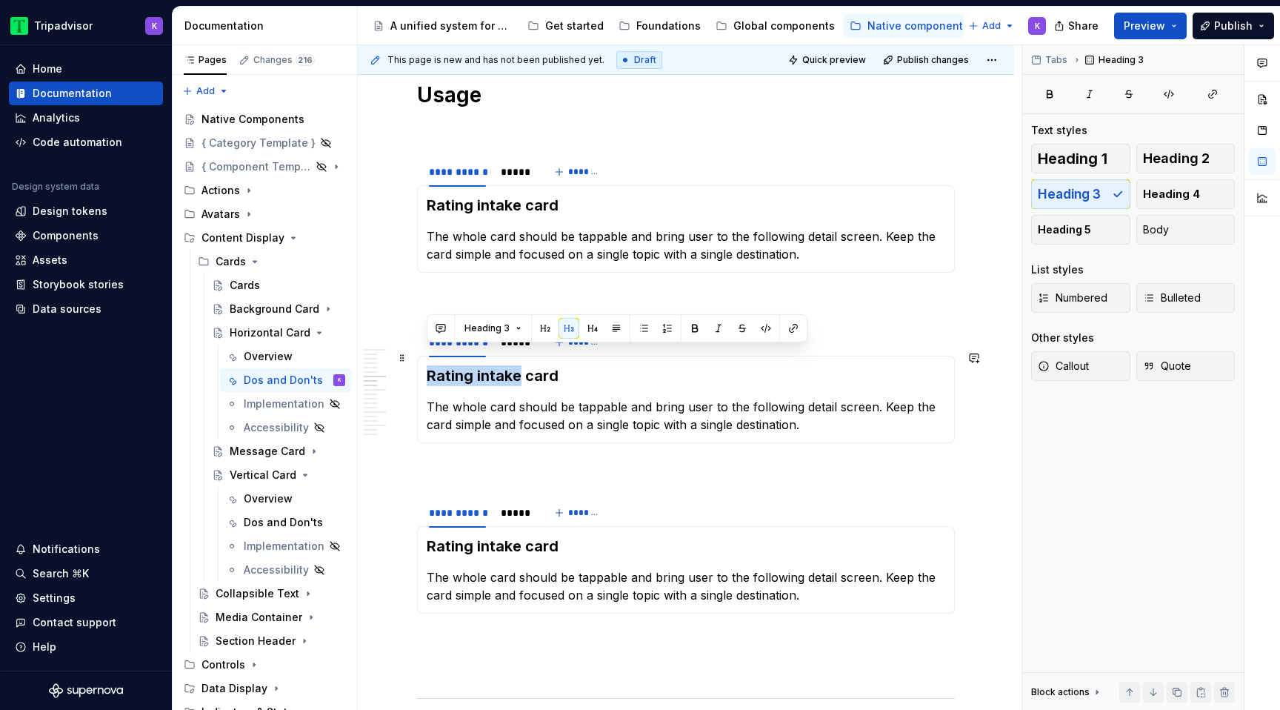
drag, startPoint x: 518, startPoint y: 361, endPoint x: 425, endPoint y: 358, distance: 93.4
click at [425, 358] on div "Rating intake card The whole card should be tappable and bring user to the foll…" at bounding box center [686, 399] width 538 height 87
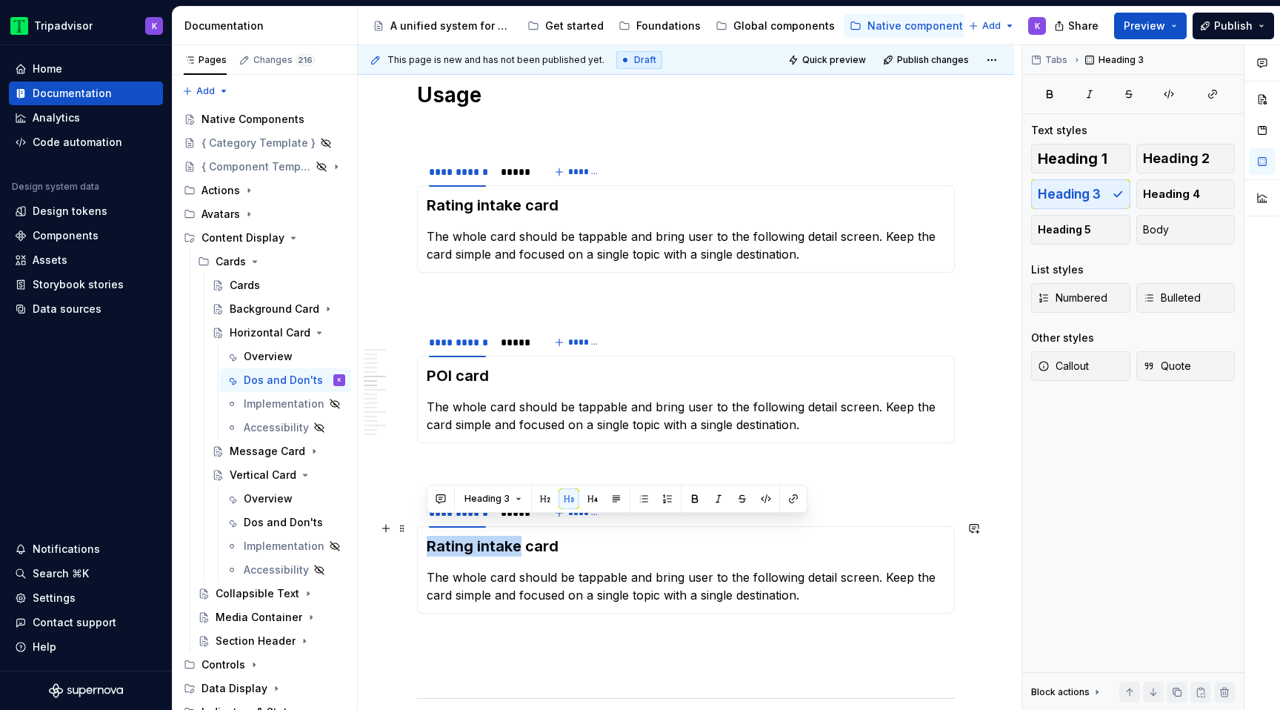
drag, startPoint x: 517, startPoint y: 532, endPoint x: 420, endPoint y: 532, distance: 97.0
click at [420, 532] on div "Rating intake card The whole card should be tappable and bring user to the foll…" at bounding box center [686, 569] width 538 height 87
click at [547, 461] on p at bounding box center [686, 470] width 538 height 18
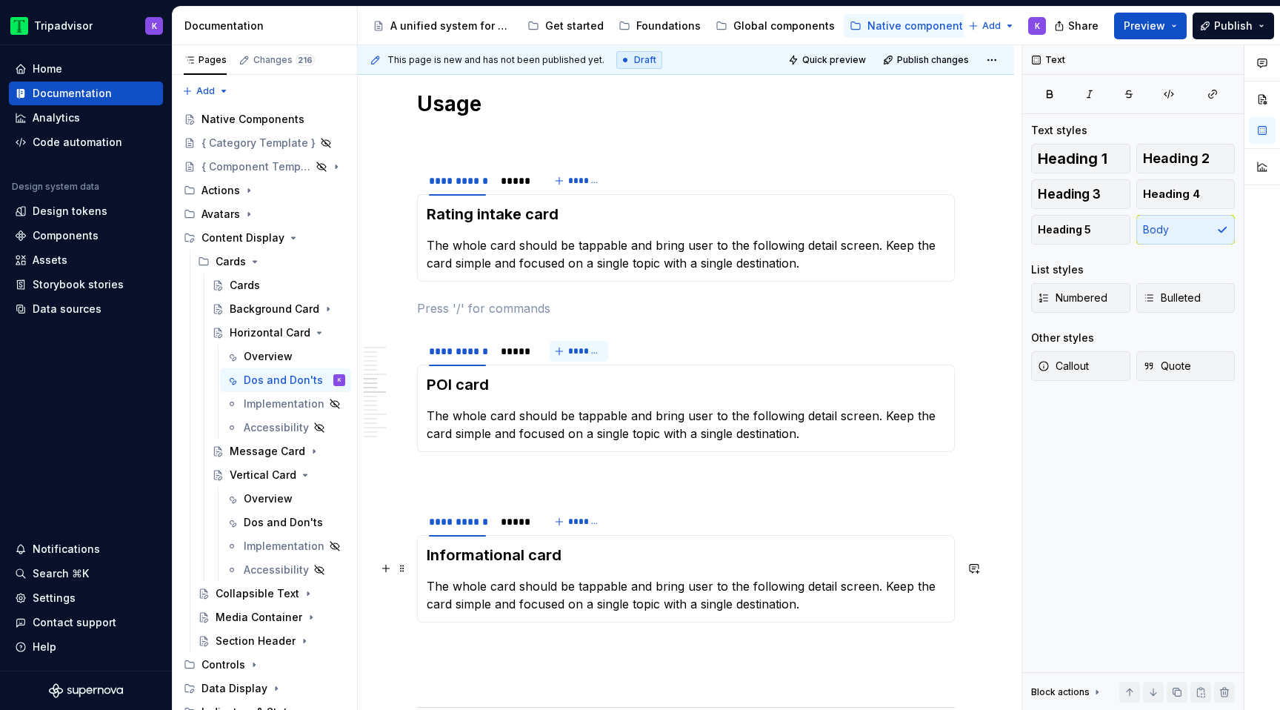
scroll to position [1225, 0]
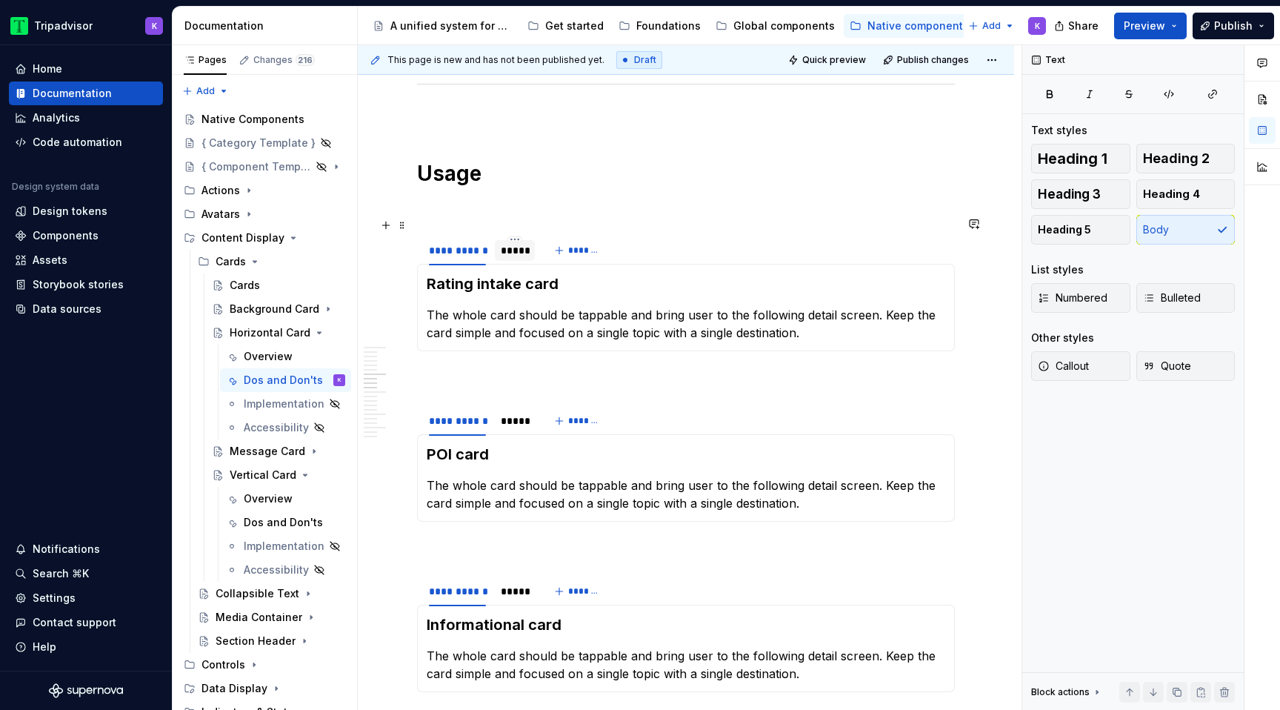
click at [517, 240] on div "*****" at bounding box center [515, 250] width 40 height 21
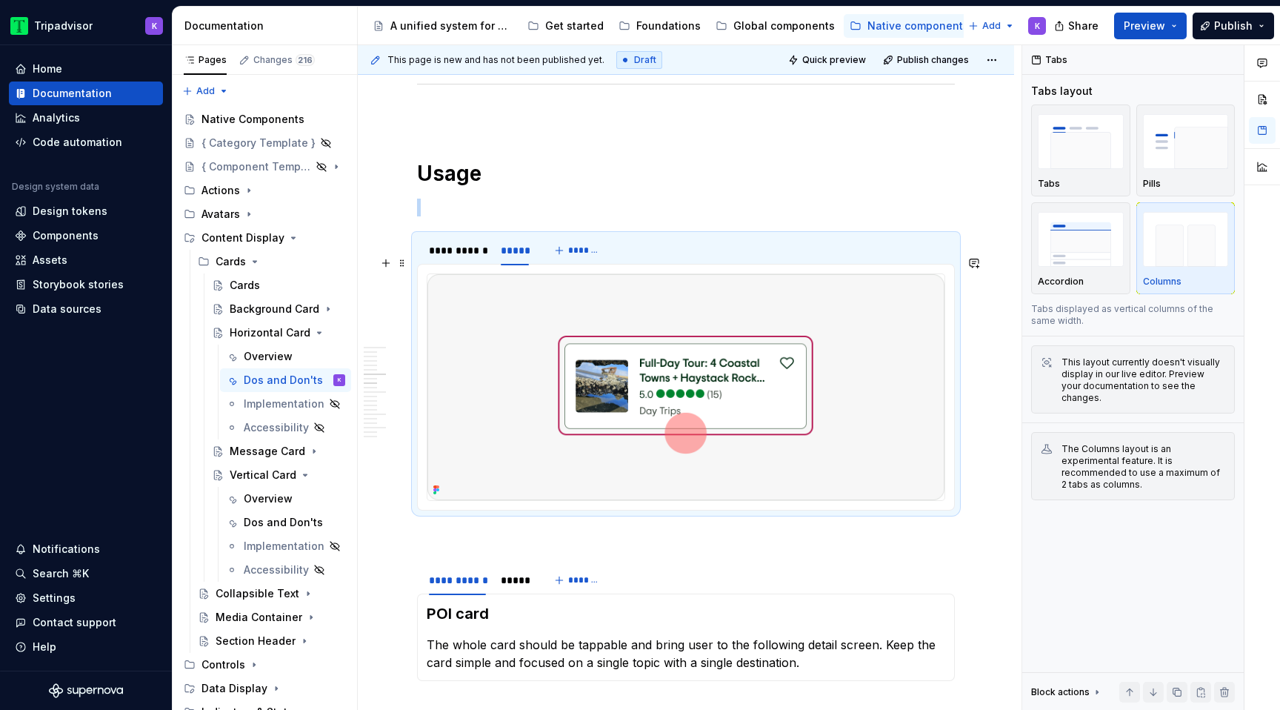
click at [633, 358] on img at bounding box center [685, 387] width 517 height 226
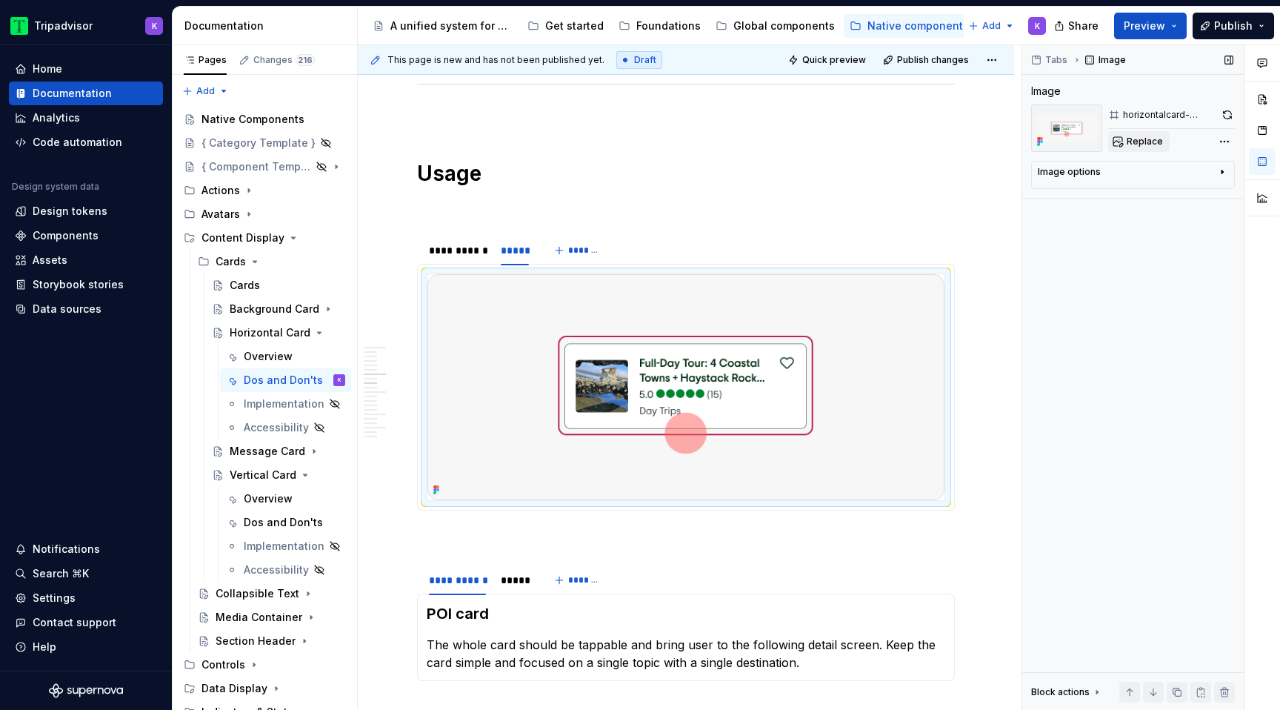
click at [1155, 147] on span "Replace" at bounding box center [1144, 142] width 36 height 12
type textarea "*"
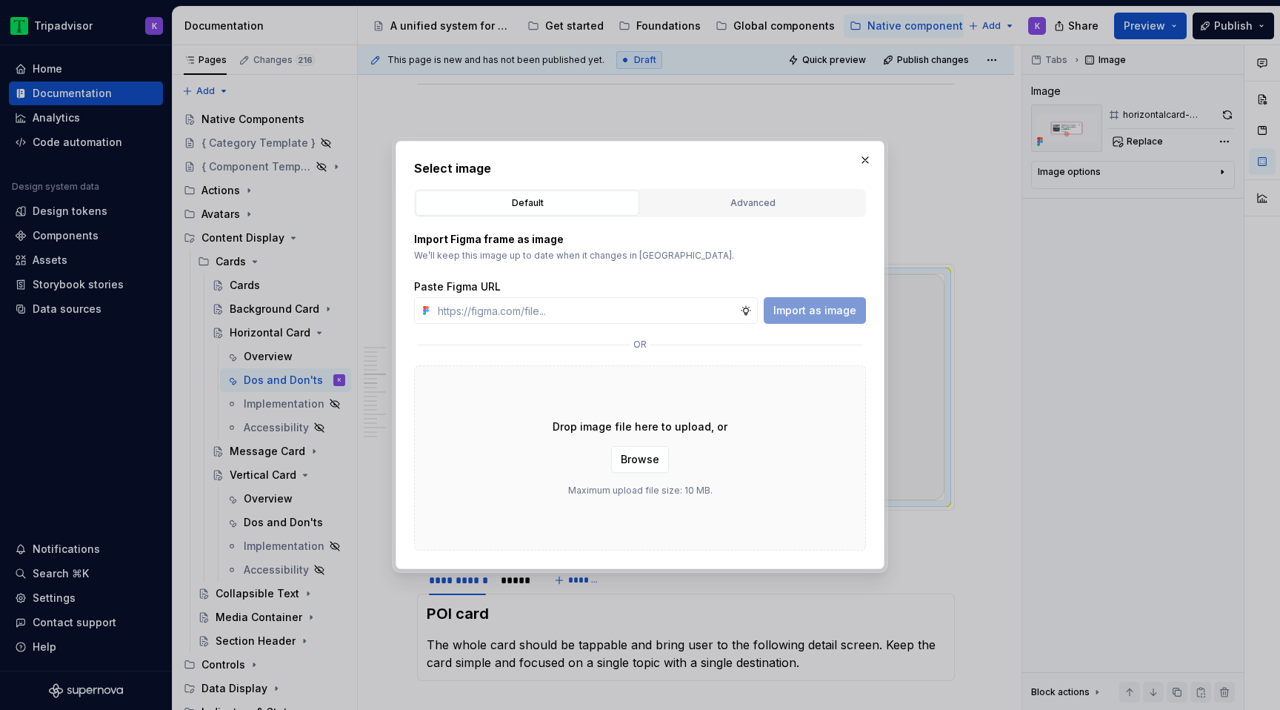
type input "https://www.figma.com/design/eWzZGbXTCMsZ0gwC1u1MU0/Altas-Native-Documentation?…"
type textarea "*"
type input "https://www.figma.com/design/eWzZGbXTCMsZ0gwC1u1MU0/Altas-Native-Documentation?…"
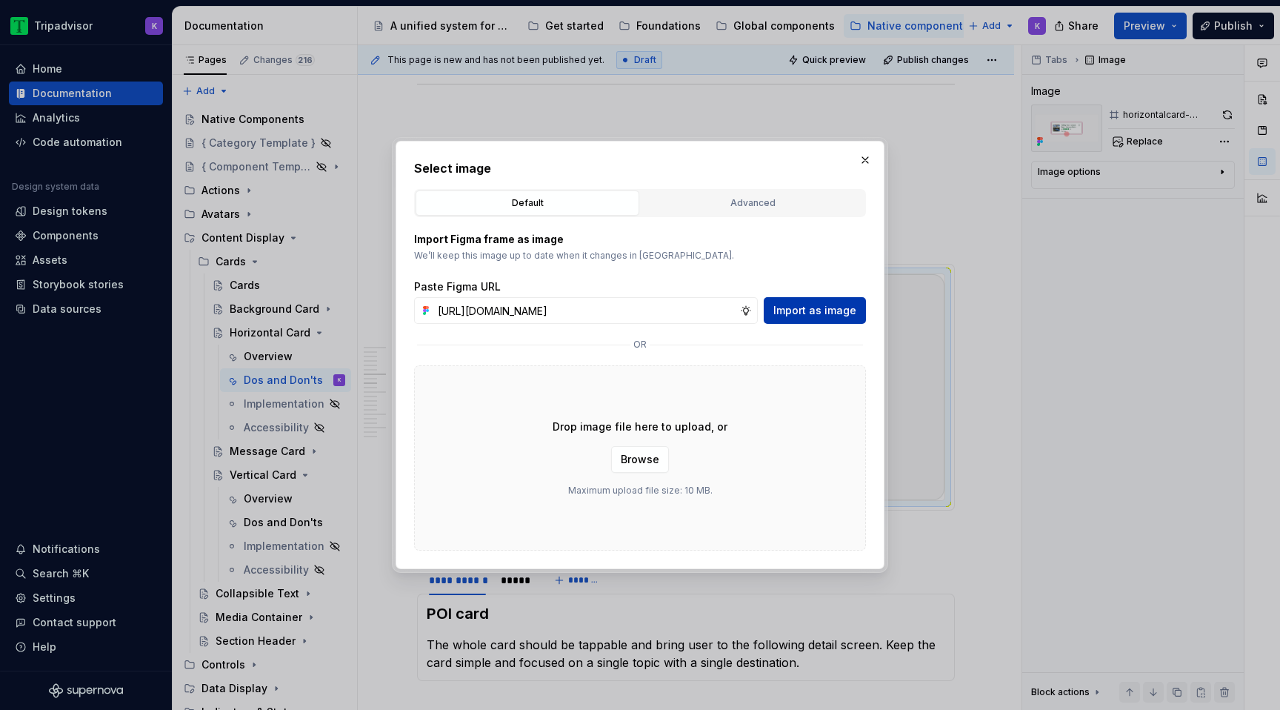
click at [812, 313] on span "Import as image" at bounding box center [814, 310] width 83 height 15
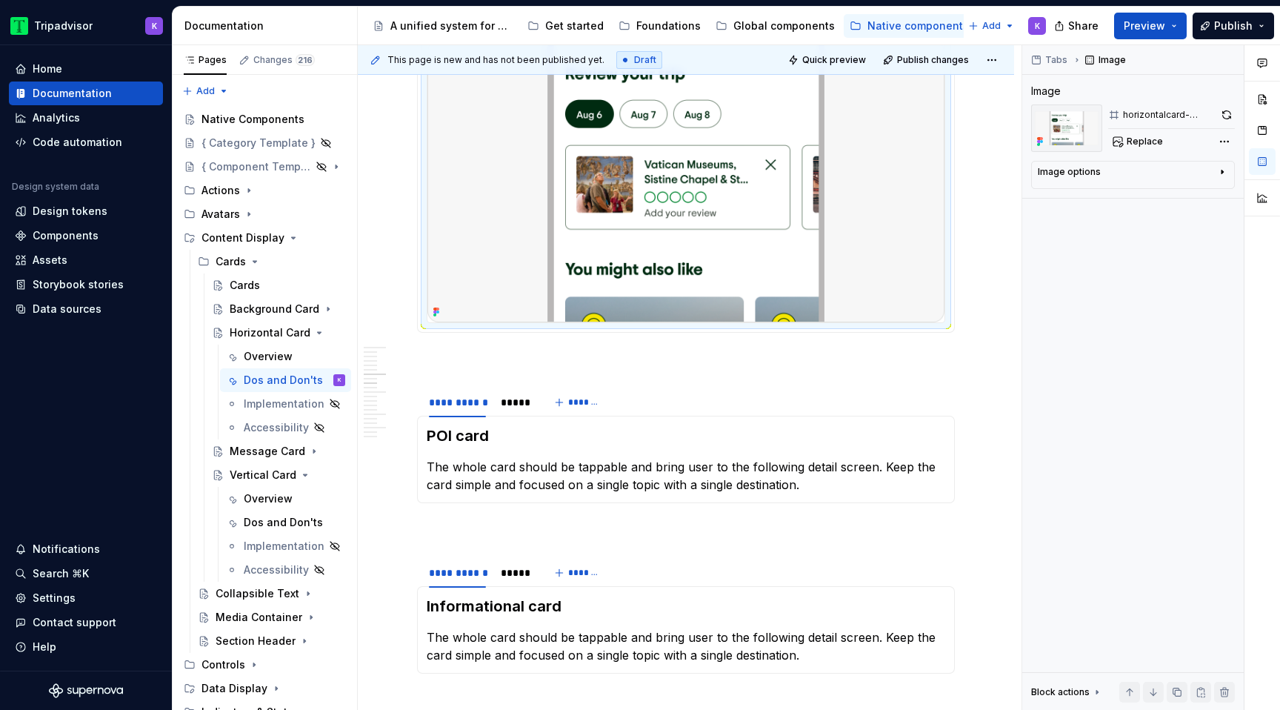
scroll to position [1480, 0]
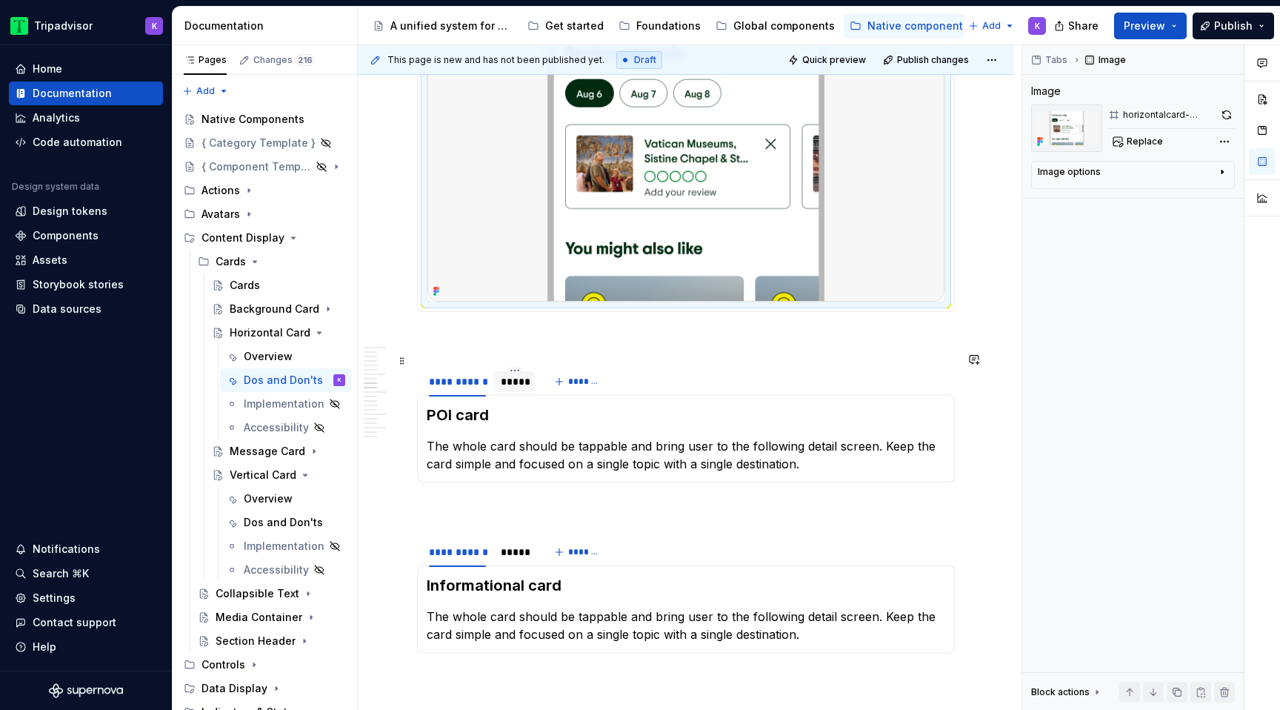
click at [518, 374] on div "*****" at bounding box center [515, 381] width 28 height 15
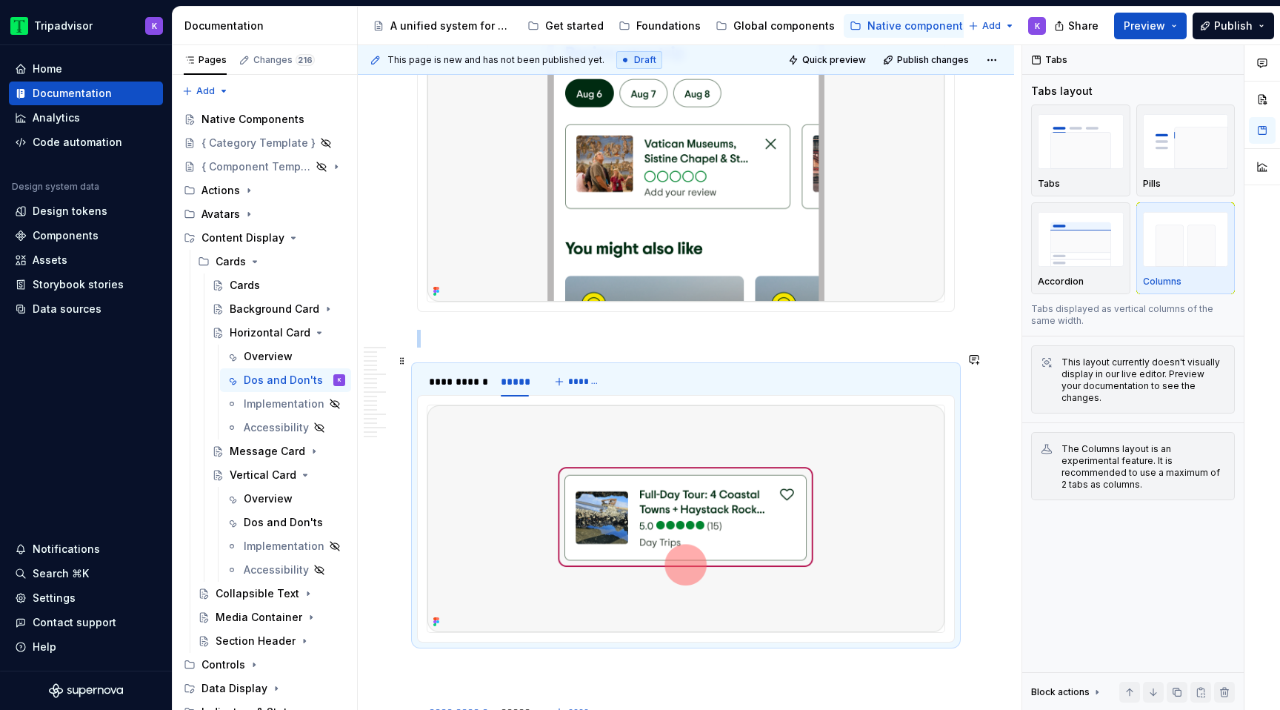
click at [573, 458] on img at bounding box center [685, 518] width 517 height 226
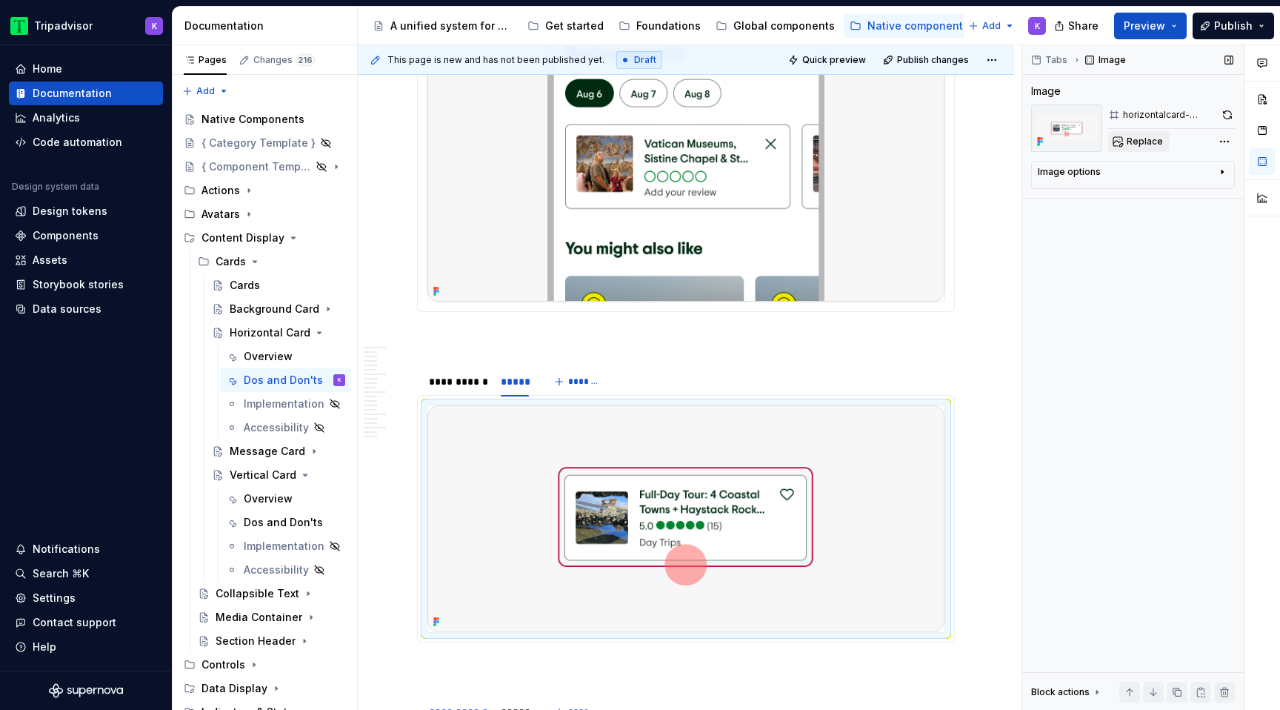
click at [1131, 143] on span "Replace" at bounding box center [1144, 142] width 36 height 12
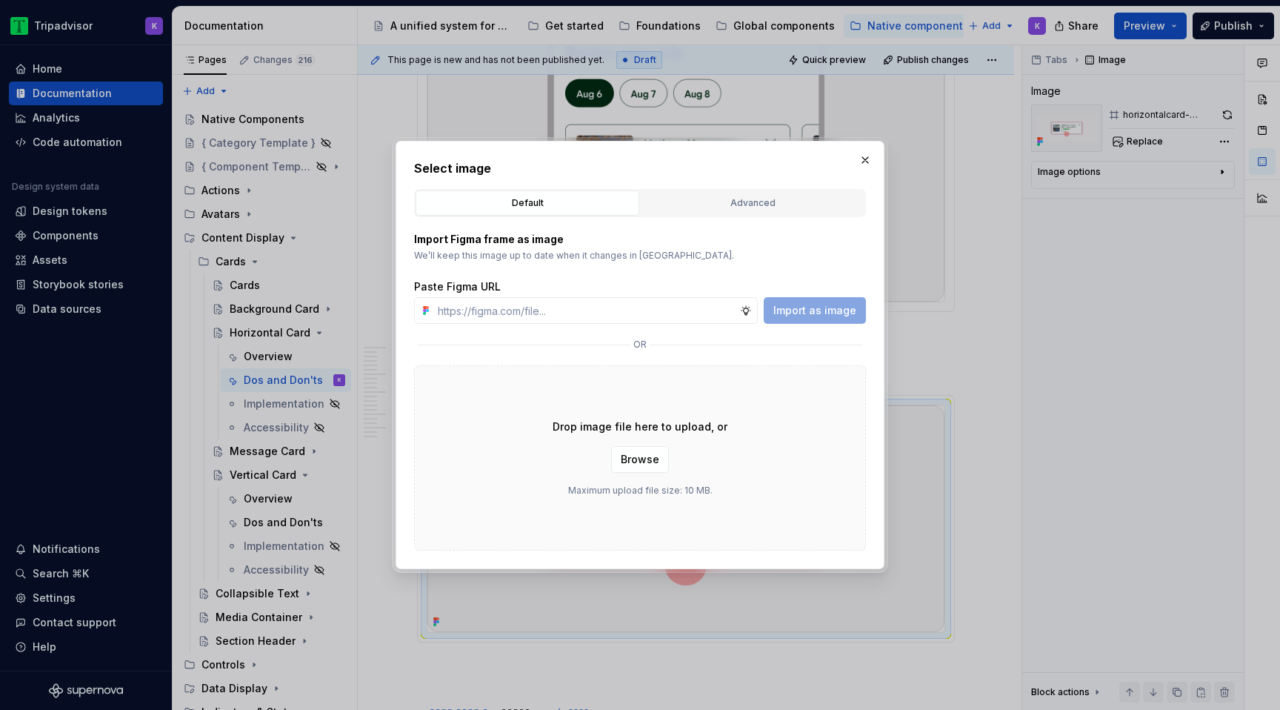
type textarea "*"
type input "https://www.figma.com/design/eWzZGbXTCMsZ0gwC1u1MU0/Altas-Native-Documentation?…"
type textarea "*"
type input "https://www.figma.com/design/eWzZGbXTCMsZ0gwC1u1MU0/Altas-Native-Documentation?…"
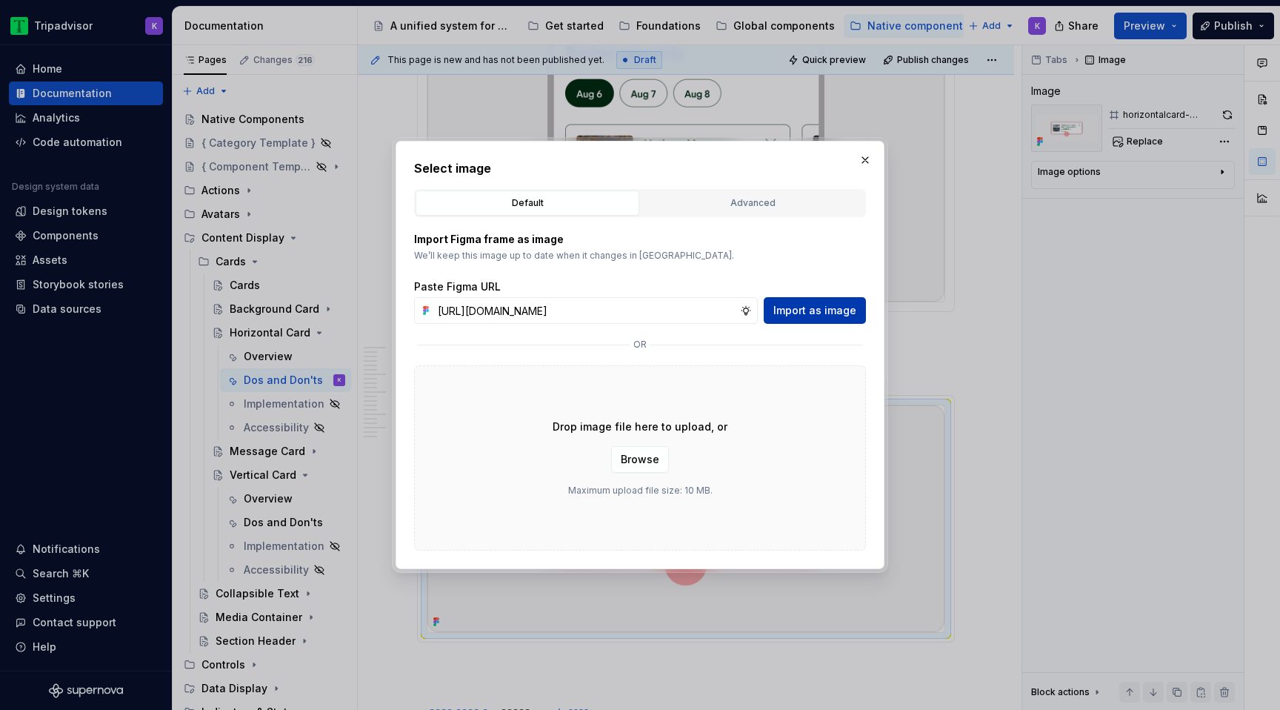
scroll to position [0, 0]
click at [842, 315] on span "Import as image" at bounding box center [814, 310] width 83 height 15
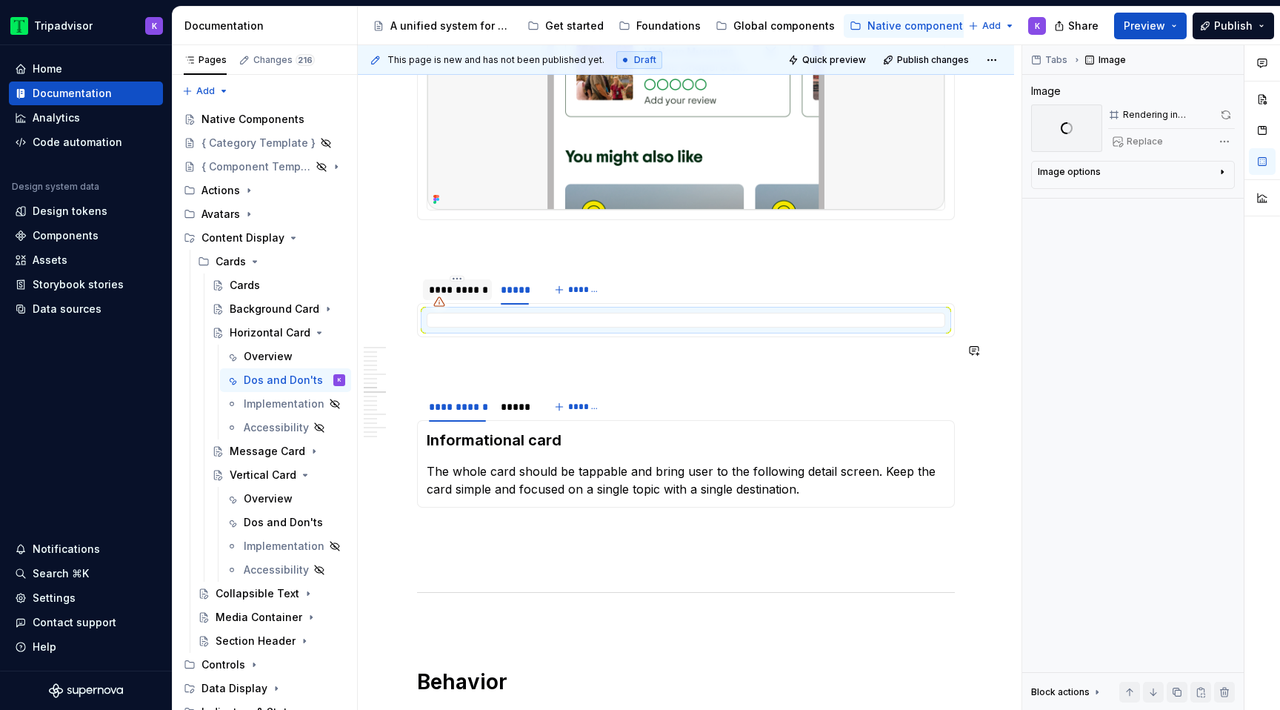
scroll to position [1572, 0]
click at [513, 401] on div "*****" at bounding box center [515, 405] width 40 height 21
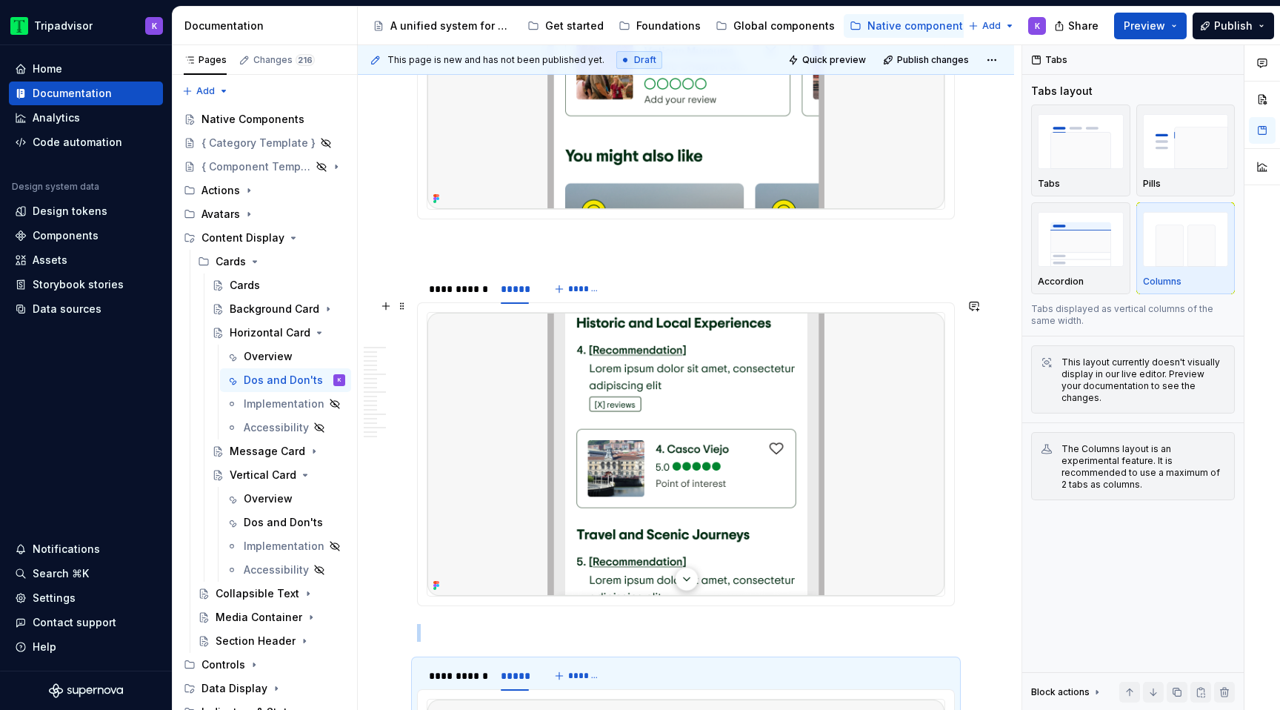
click at [672, 459] on img at bounding box center [685, 454] width 517 height 282
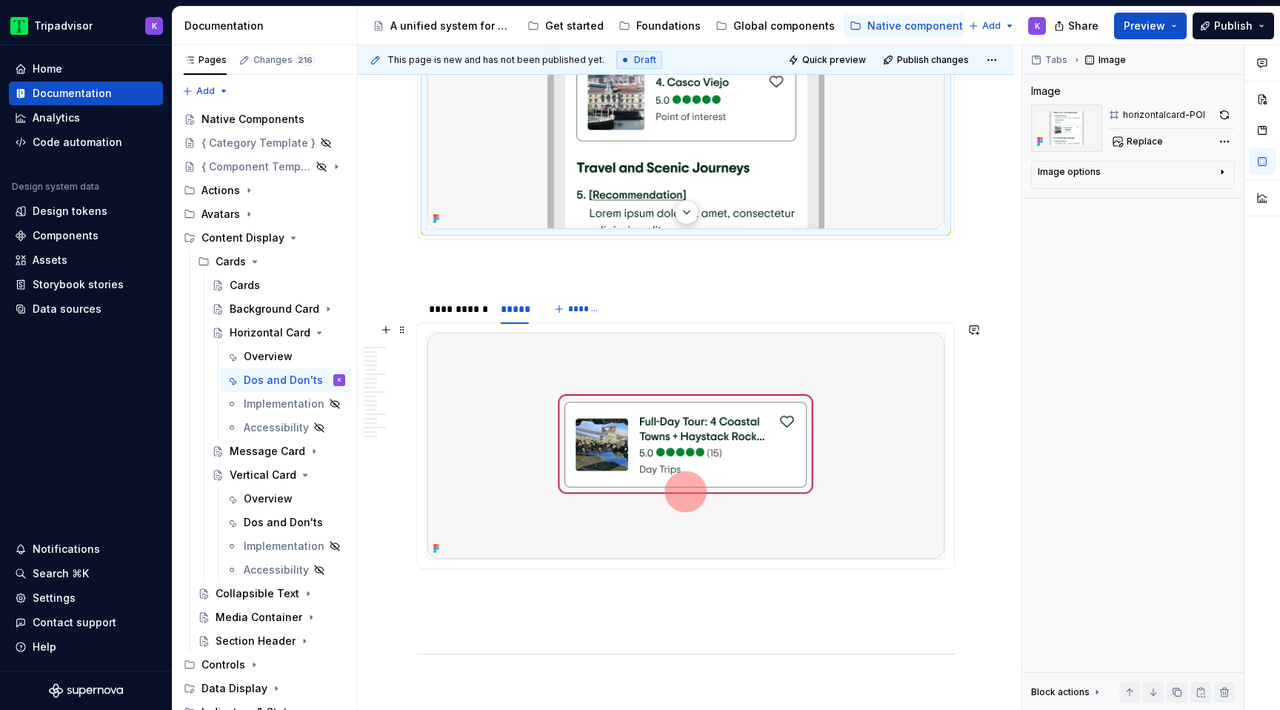
scroll to position [1969, 0]
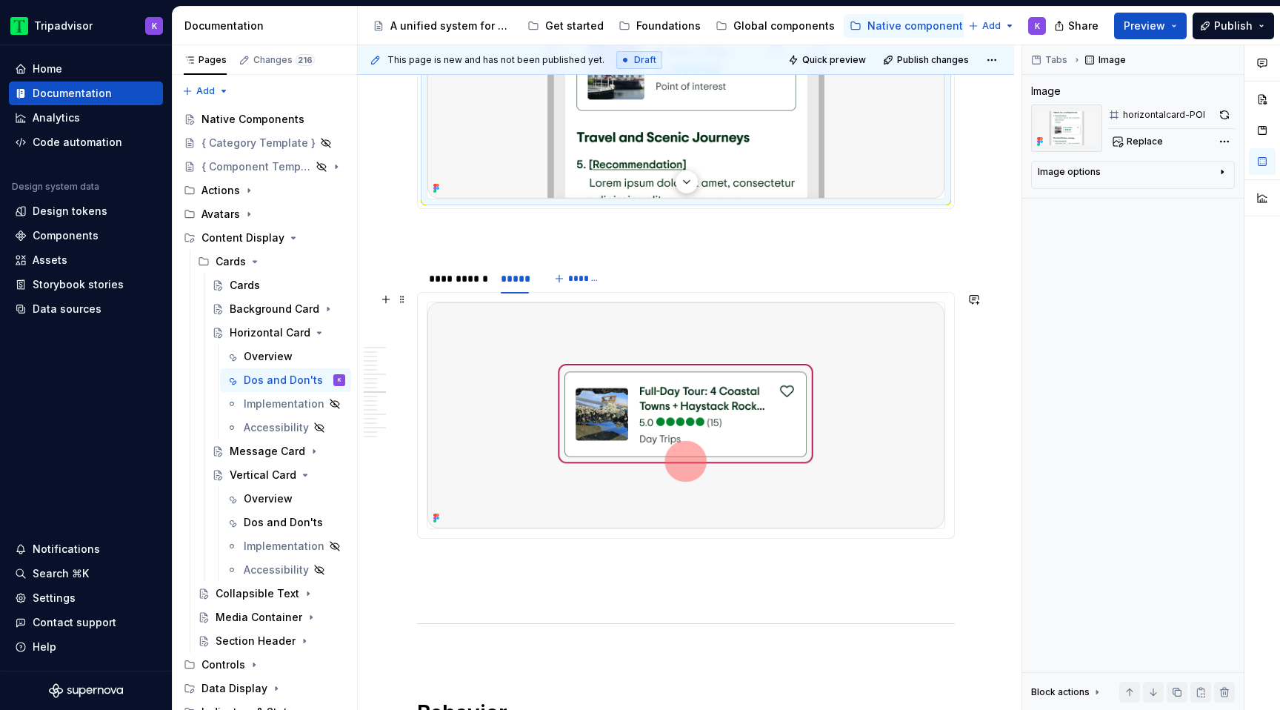
click at [781, 453] on img at bounding box center [685, 415] width 517 height 226
click at [1129, 144] on span "Replace" at bounding box center [1144, 142] width 36 height 12
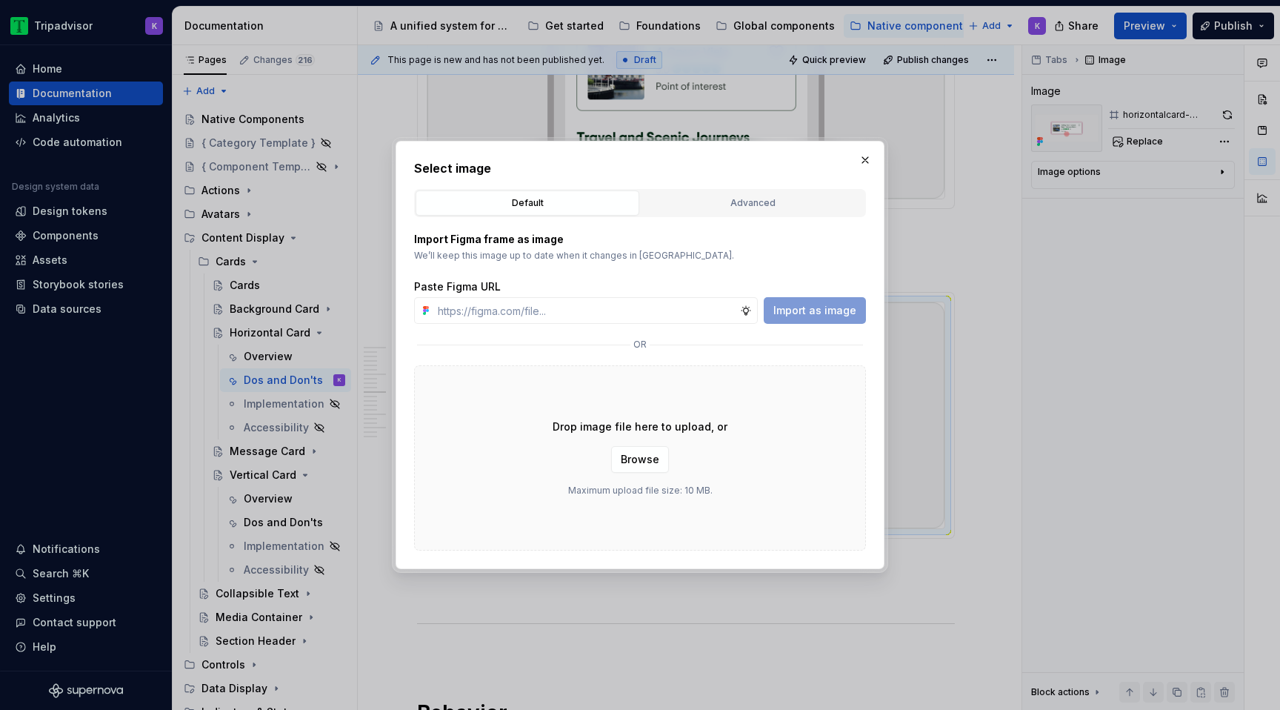
type textarea "*"
type input "https://www.figma.com/design/eWzZGbXTCMsZ0gwC1u1MU0/Altas-Native-Documentation?…"
type textarea "*"
type input "https://www.figma.com/design/eWzZGbXTCMsZ0gwC1u1MU0/Altas-Native-Documentation?…"
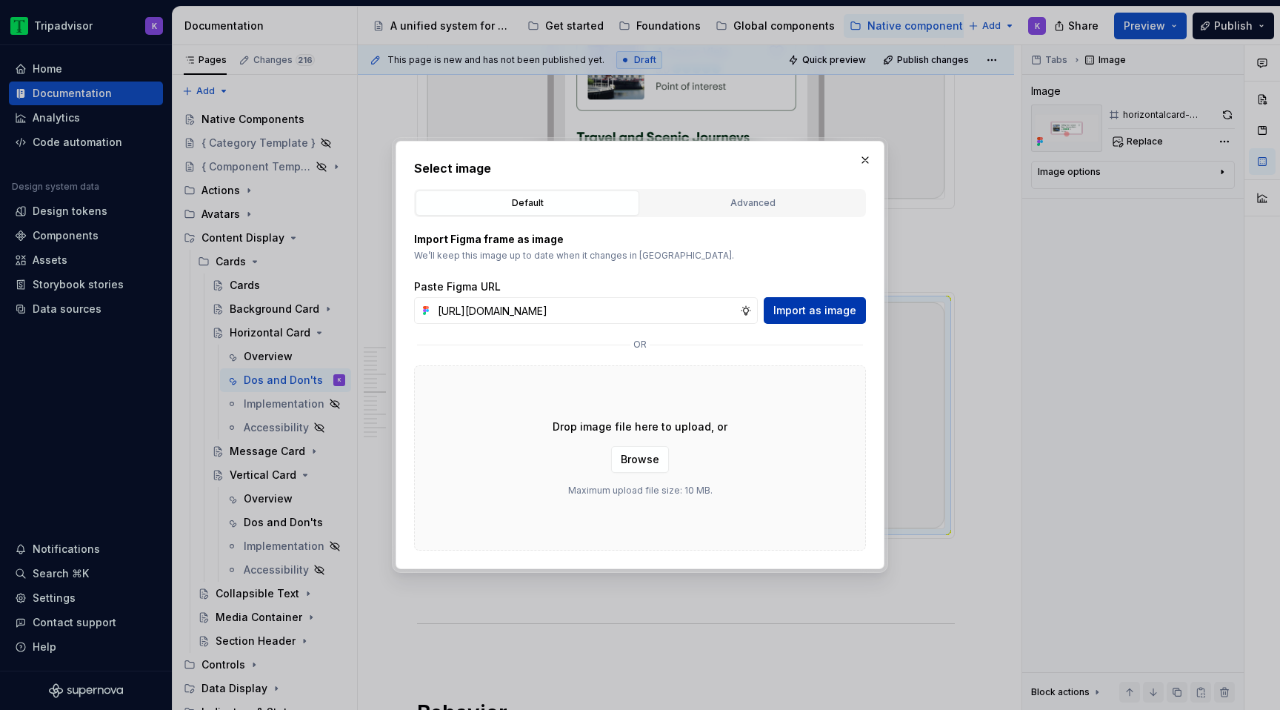
scroll to position [0, 0]
click at [812, 307] on span "Import as image" at bounding box center [814, 310] width 83 height 15
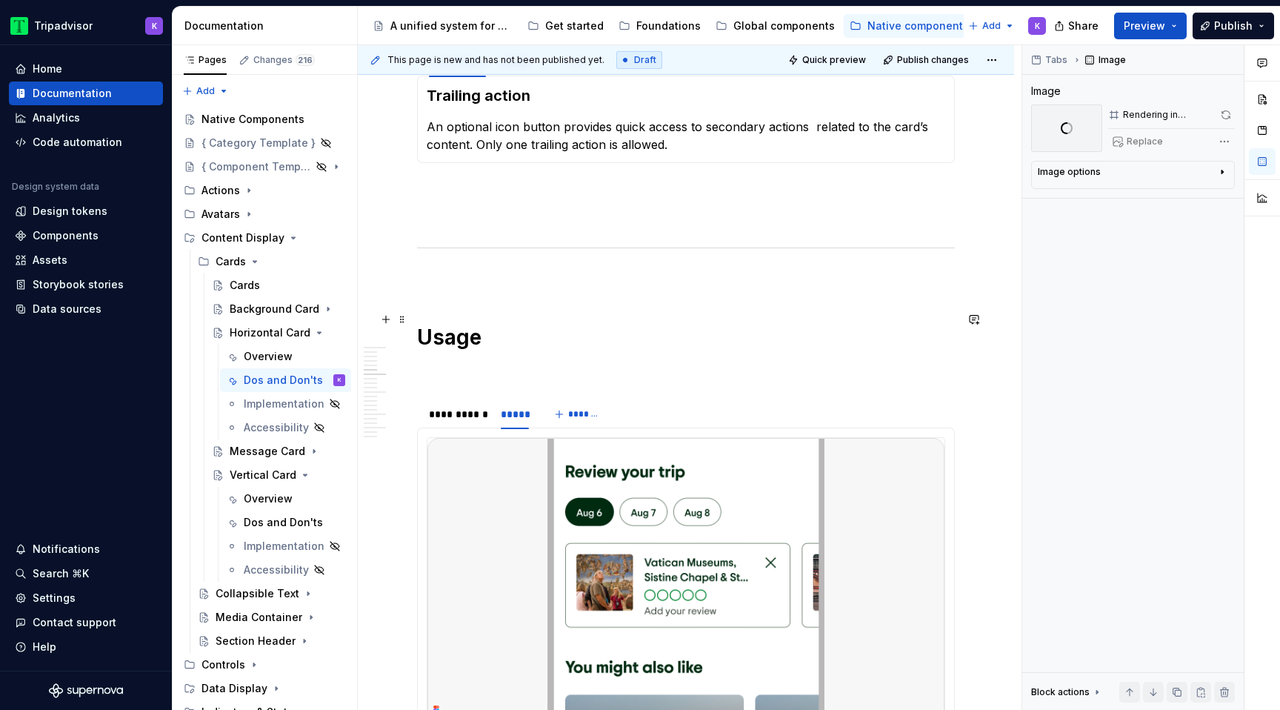
scroll to position [1027, 0]
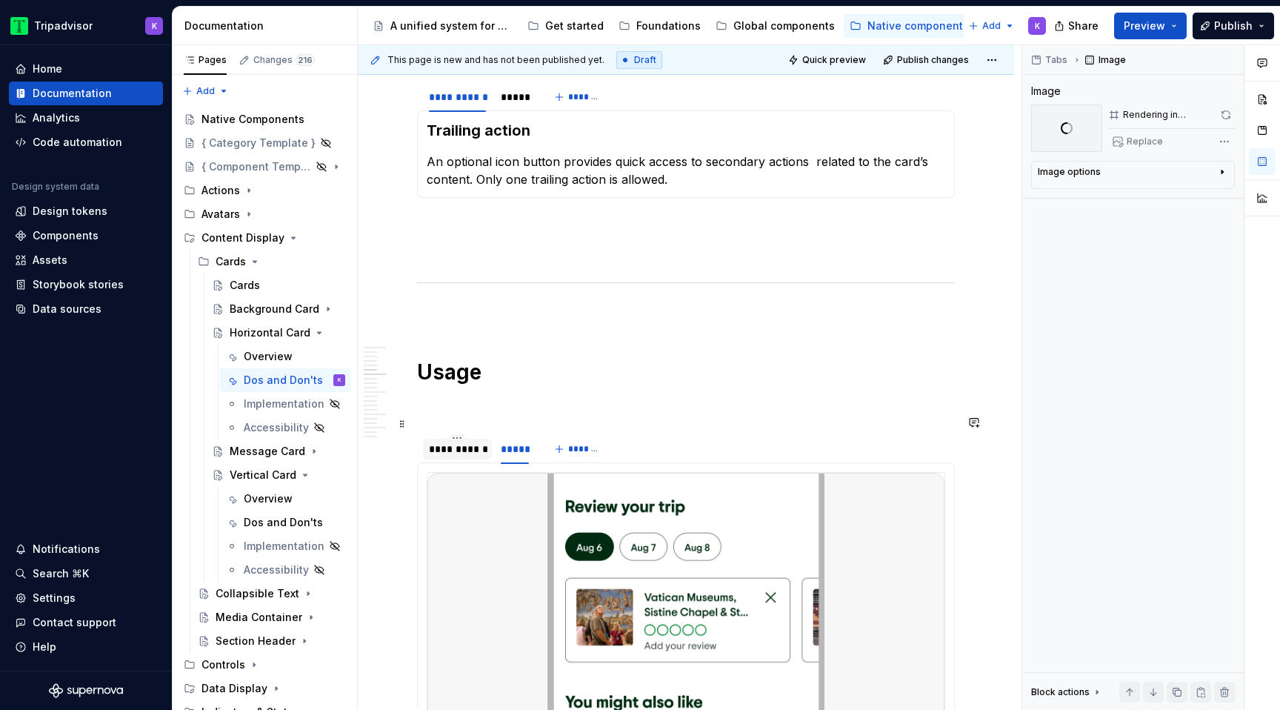
click at [458, 441] on div "**********" at bounding box center [457, 448] width 57 height 15
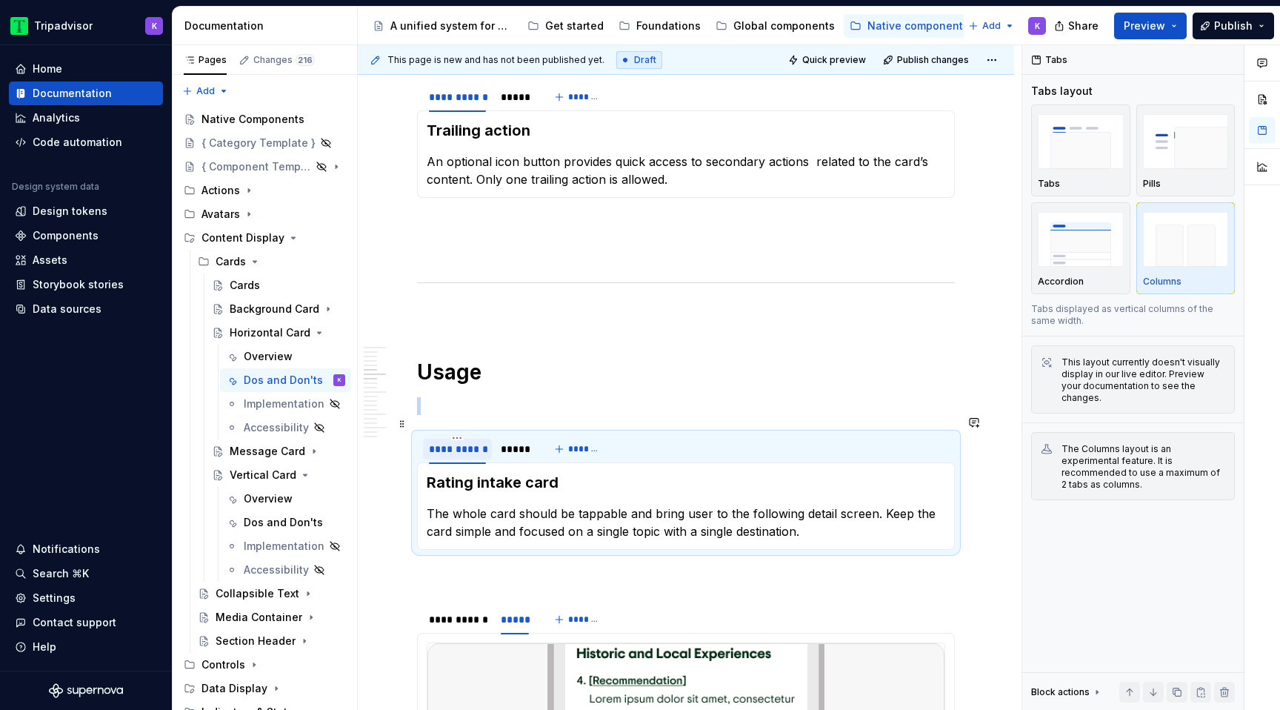
scroll to position [1159, 0]
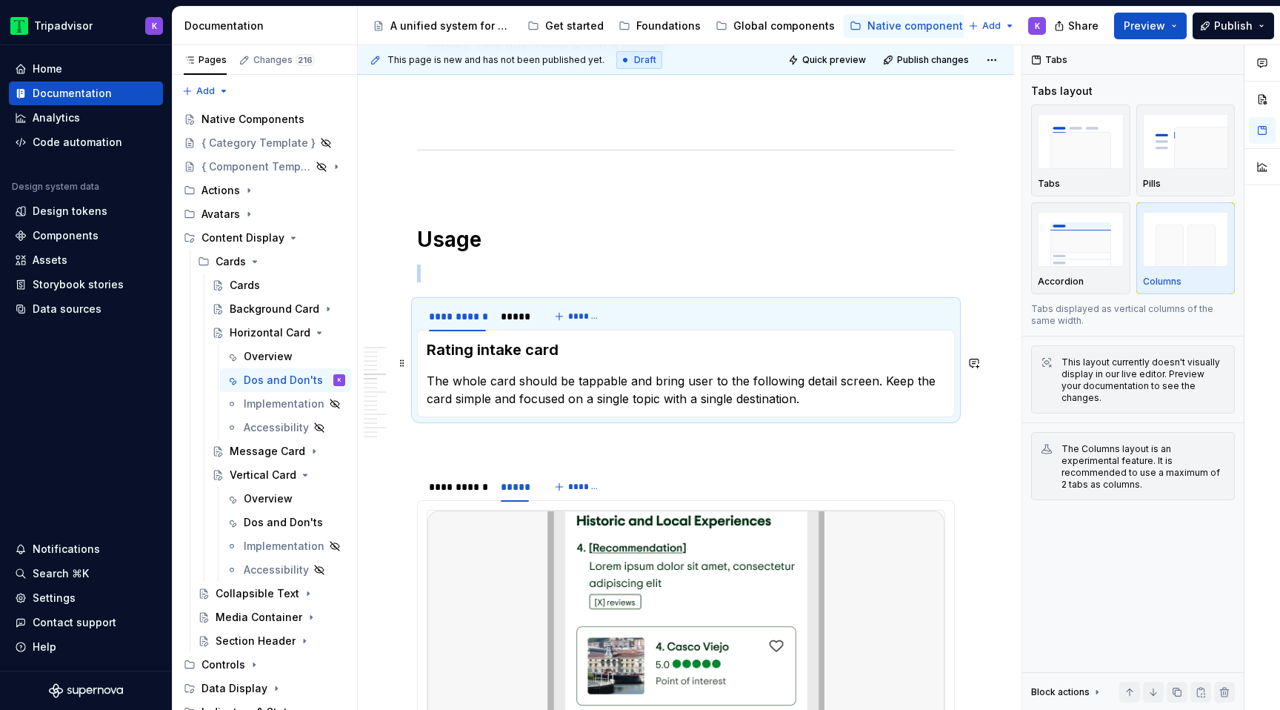
click at [572, 372] on p "The whole card should be tappable and bring user to the following detail screen…" at bounding box center [686, 390] width 518 height 36
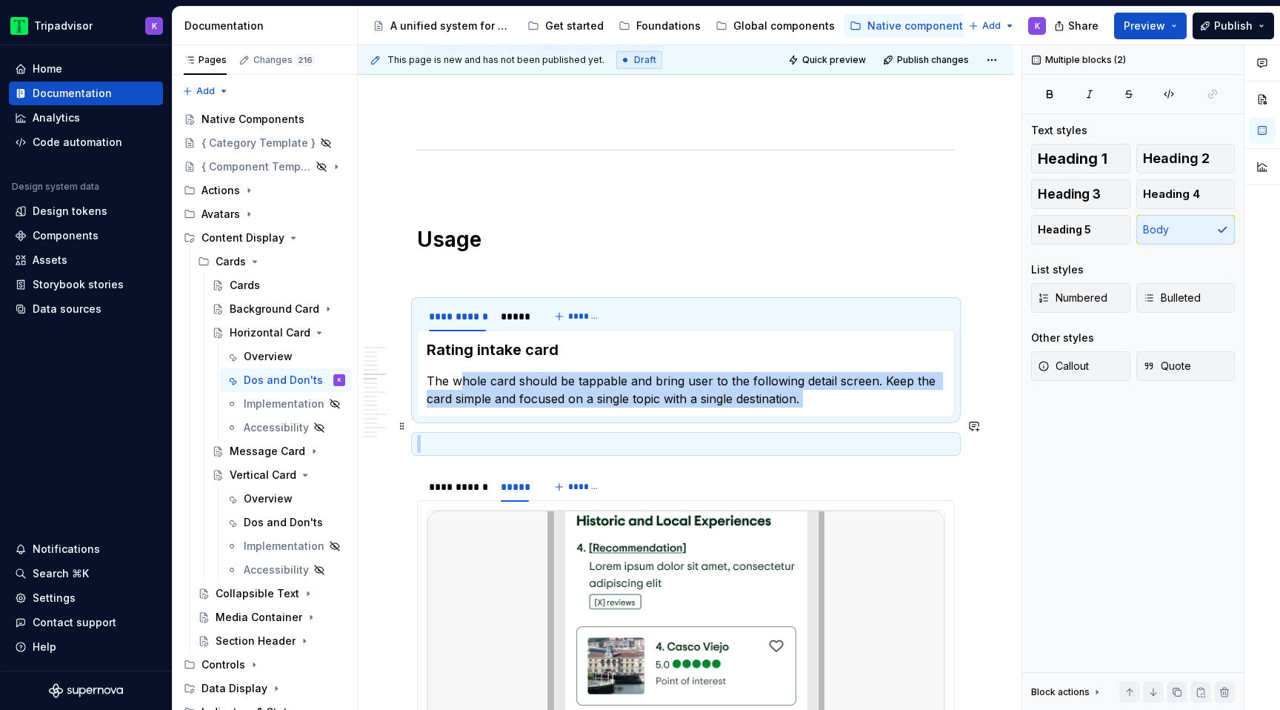
drag, startPoint x: 457, startPoint y: 360, endPoint x: 838, endPoint y: 418, distance: 385.8
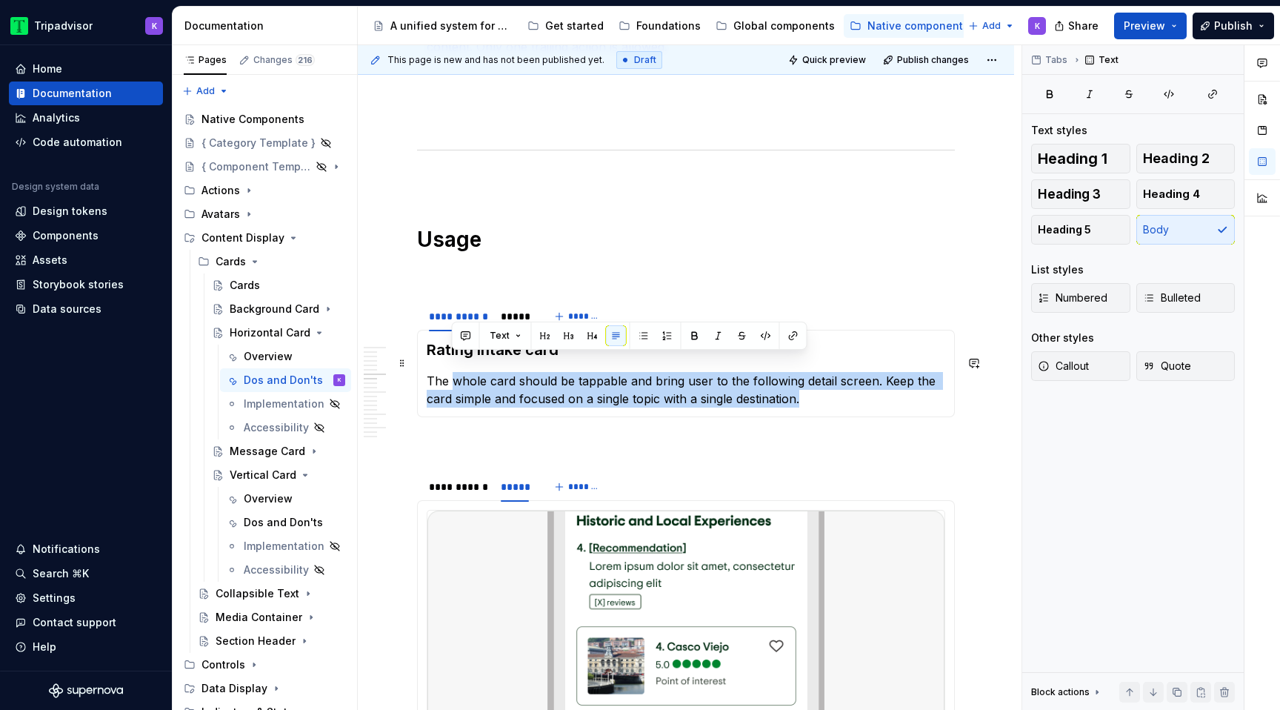
drag, startPoint x: 810, startPoint y: 388, endPoint x: 450, endPoint y: 367, distance: 360.5
click at [450, 372] on p "The whole card should be tappable and bring user to the following detail screen…" at bounding box center [686, 390] width 518 height 36
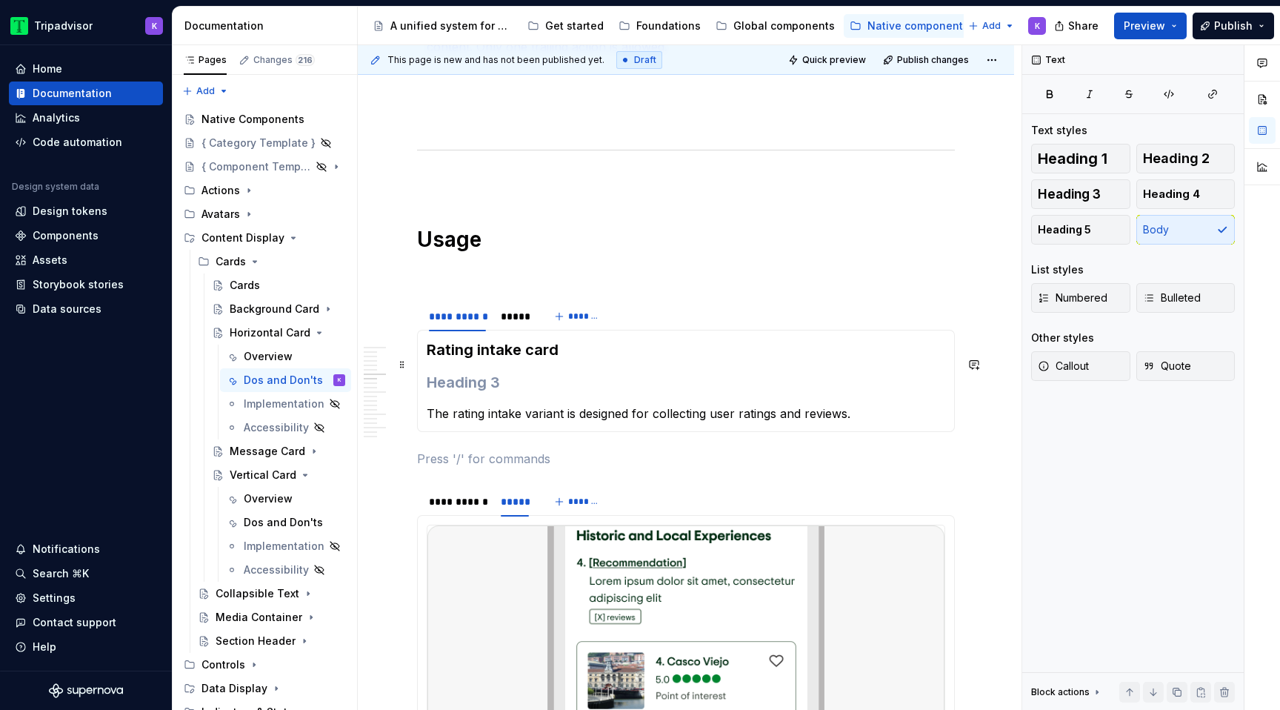
click at [516, 372] on h3 at bounding box center [686, 382] width 518 height 21
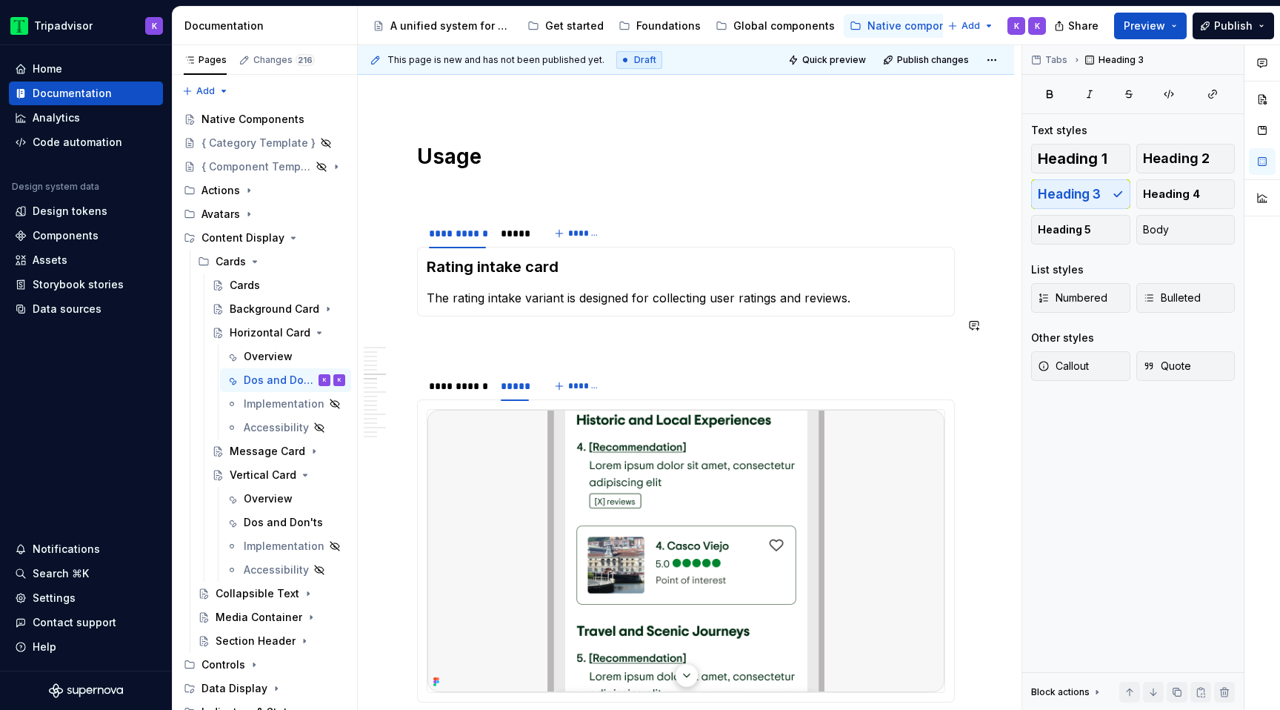
scroll to position [1248, 0]
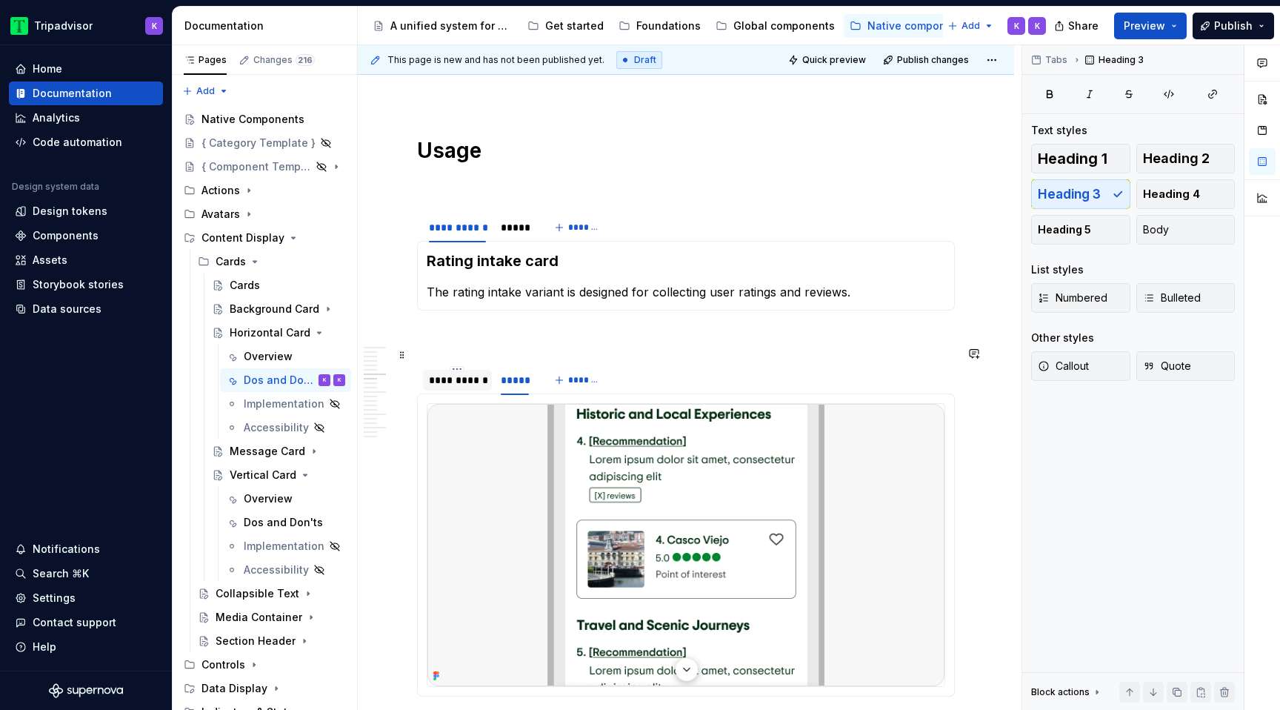
click at [455, 370] on div "**********" at bounding box center [457, 380] width 69 height 21
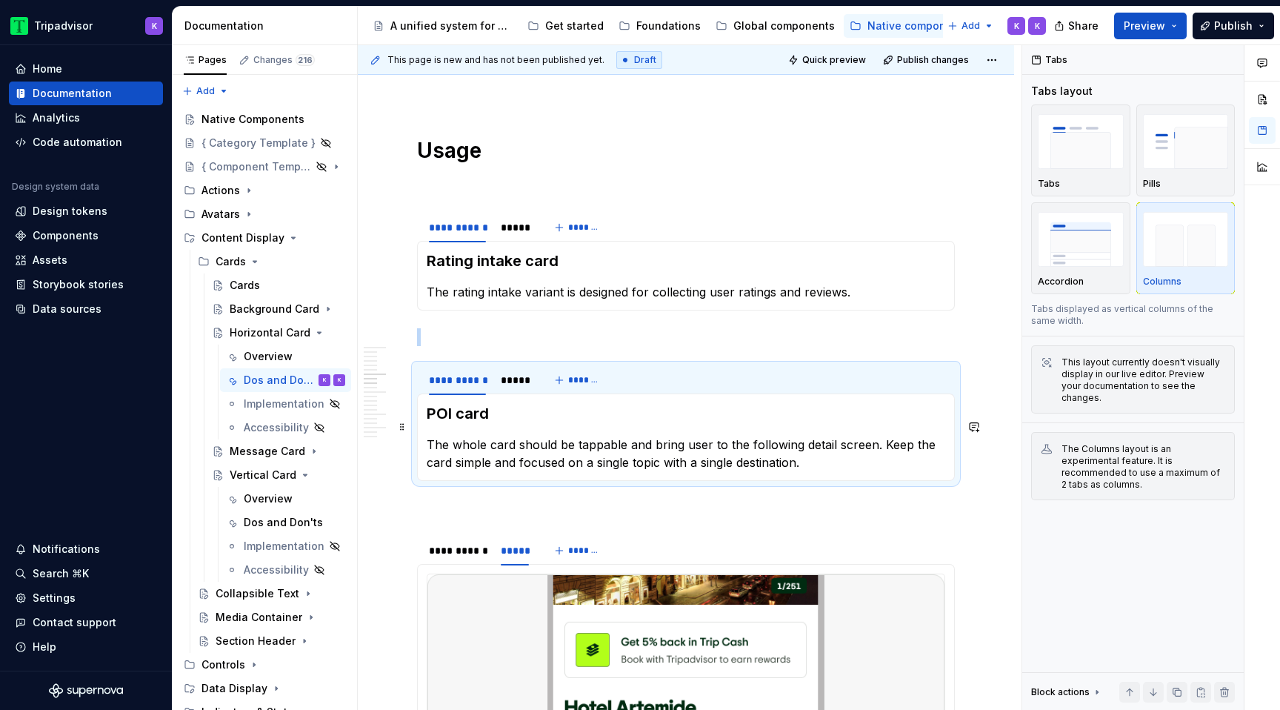
click at [626, 446] on p "The whole card should be tappable and bring user to the following detail screen…" at bounding box center [686, 453] width 518 height 36
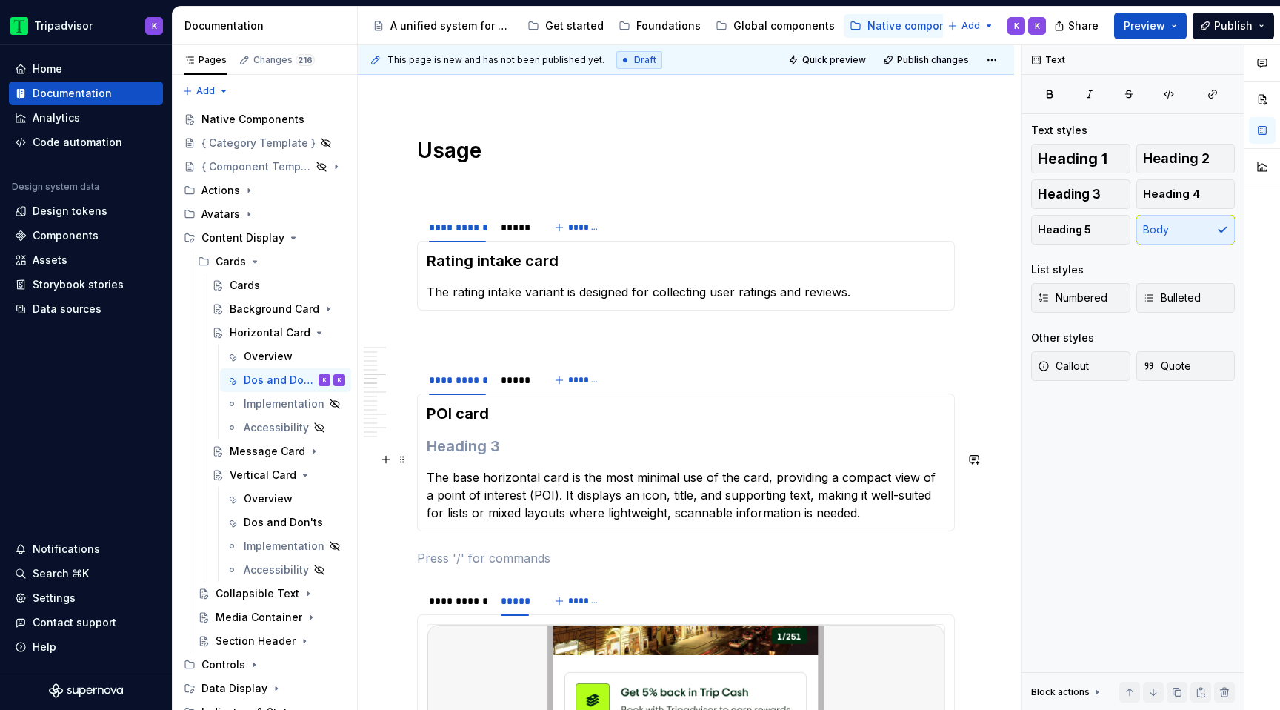
click at [486, 443] on section-item-column "POI card The base horizontal card is the most minimal use of the card, providin…" at bounding box center [686, 462] width 518 height 119
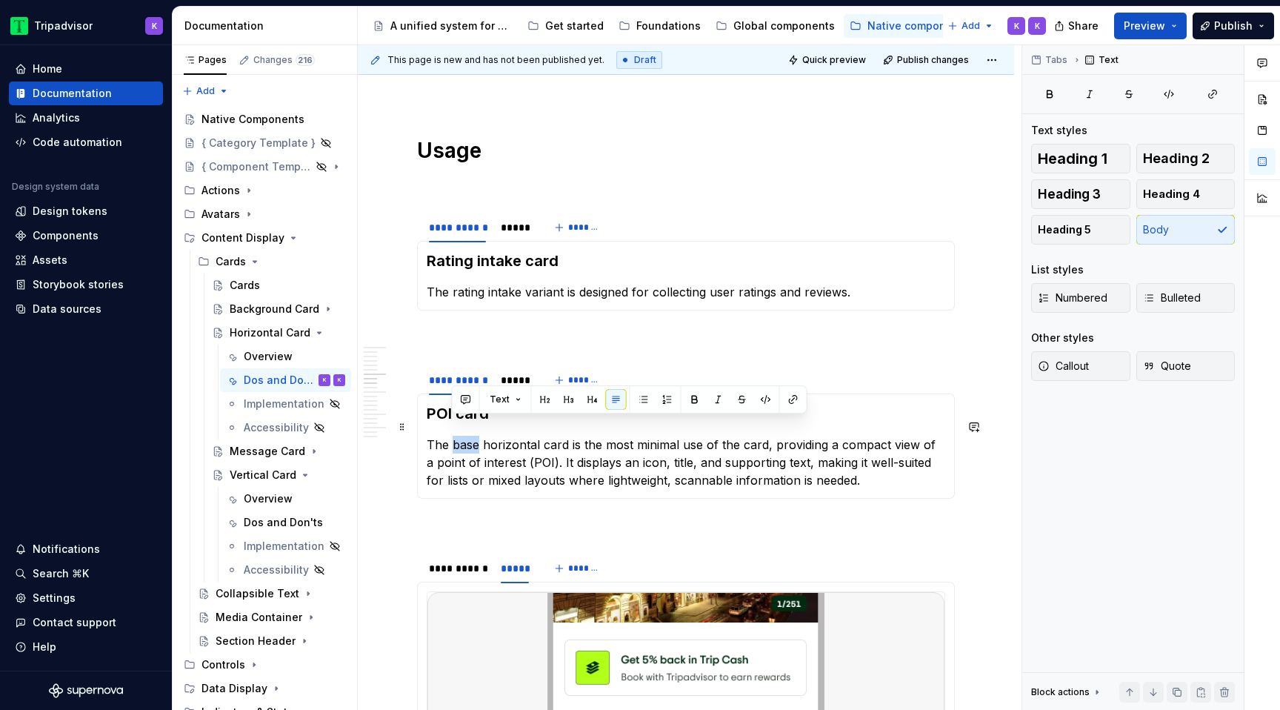
drag, startPoint x: 479, startPoint y: 429, endPoint x: 452, endPoint y: 427, distance: 27.4
click at [452, 435] on p "The base horizontal card is the most minimal use of the card, providing a compa…" at bounding box center [686, 461] width 518 height 53
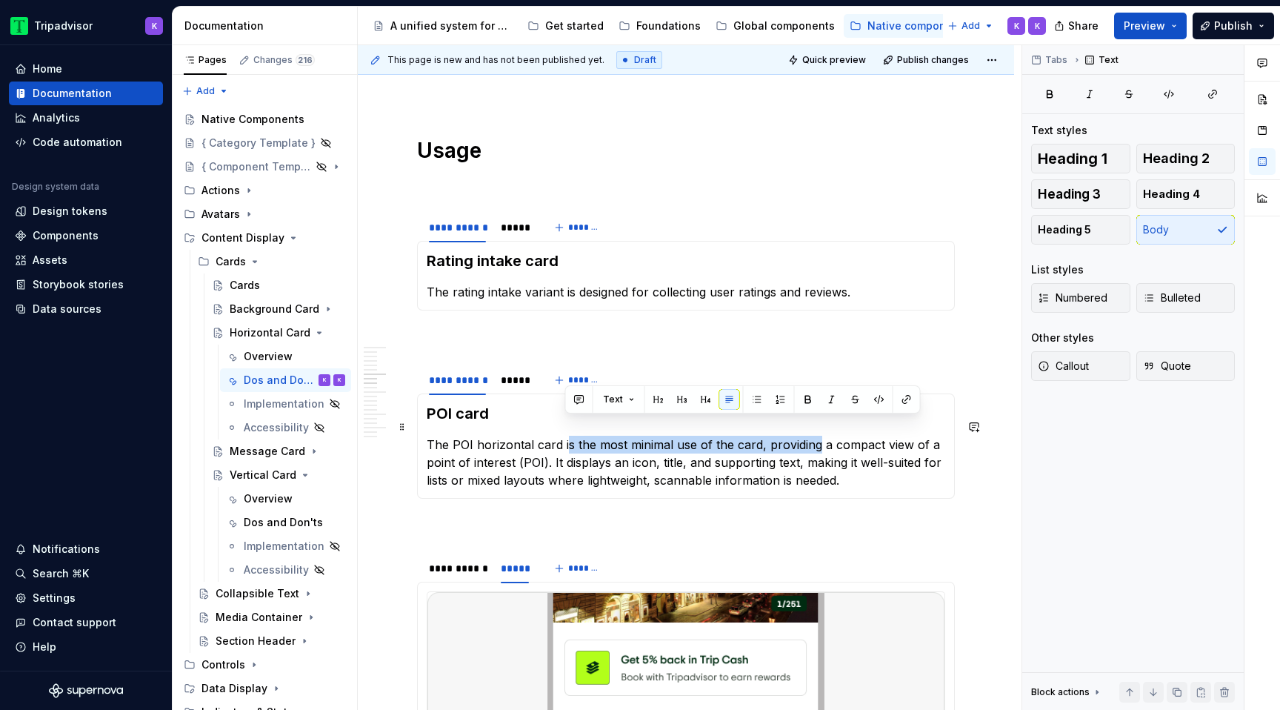
drag, startPoint x: 564, startPoint y: 421, endPoint x: 815, endPoint y: 424, distance: 251.8
click at [815, 435] on p "The POI horizontal card is the most minimal use of the card, providing a compac…" at bounding box center [686, 461] width 518 height 53
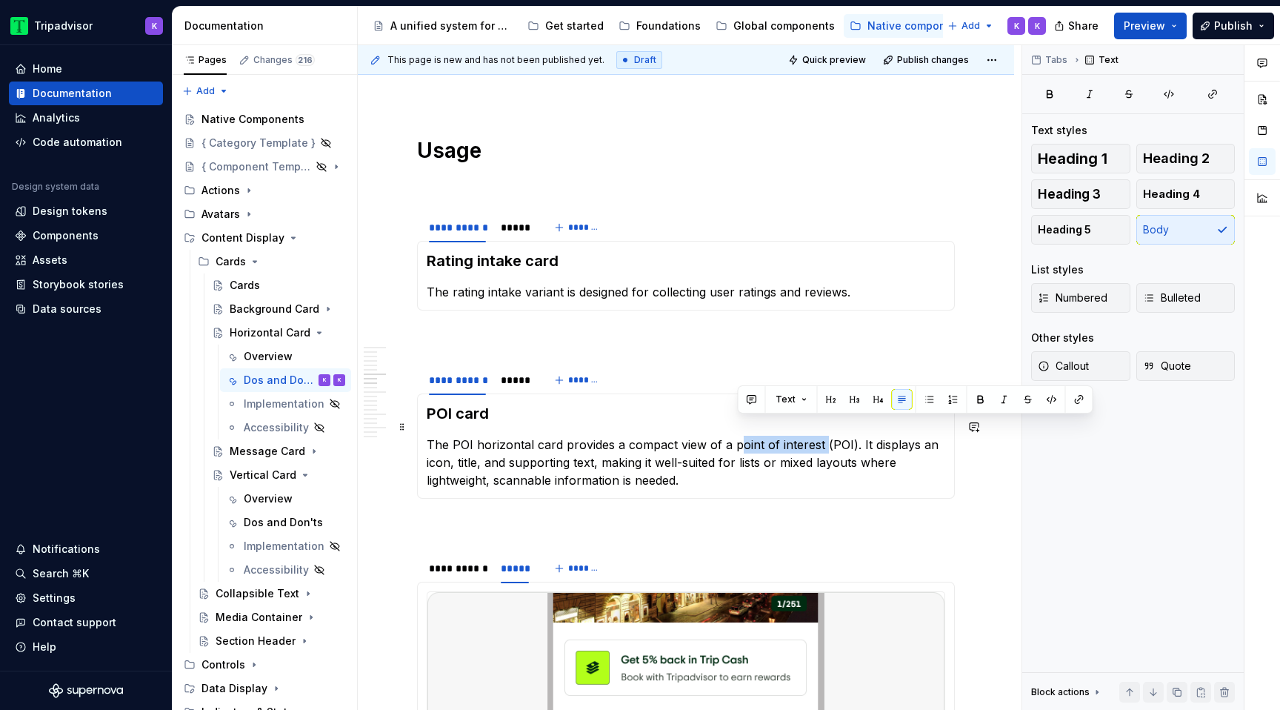
drag, startPoint x: 821, startPoint y: 428, endPoint x: 734, endPoint y: 425, distance: 87.4
click at [734, 435] on p "The POI horizontal card provides a compact view of a point of interest (POI). I…" at bounding box center [686, 461] width 518 height 53
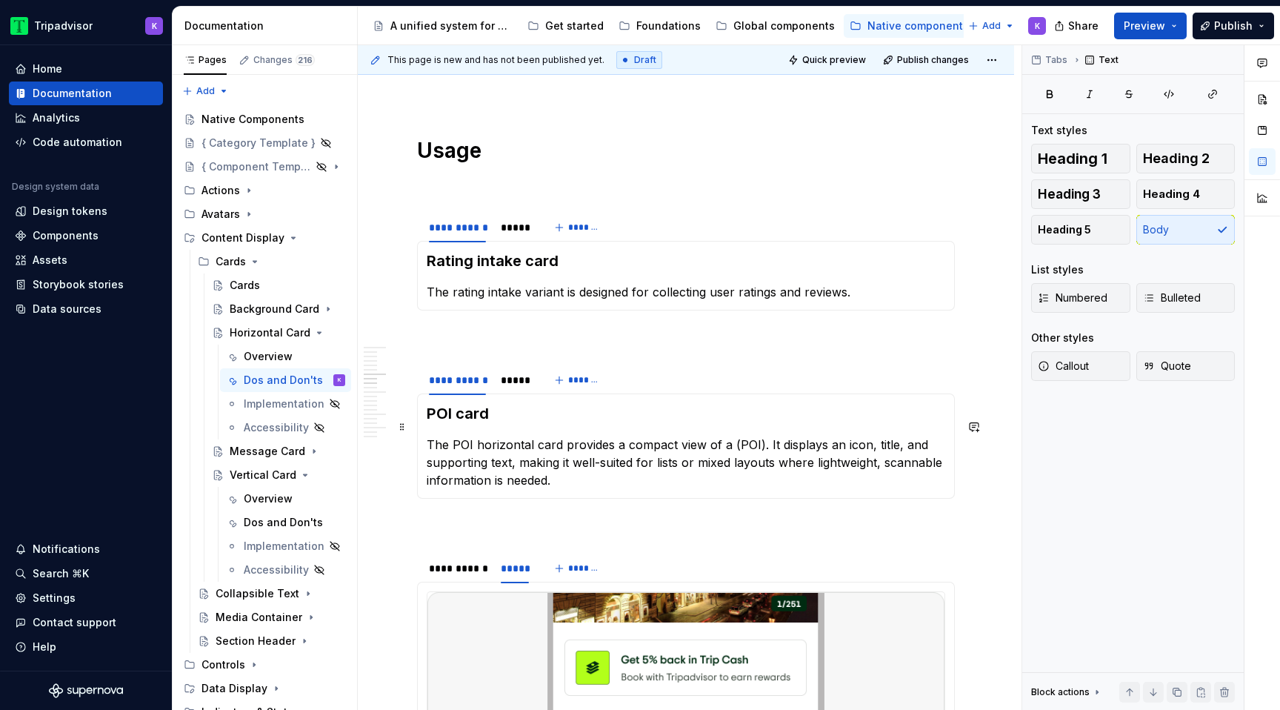
click at [735, 435] on p "The POI horizontal card provides a compact view of a (POI). It displays an icon…" at bounding box center [686, 461] width 518 height 53
click at [754, 435] on p "The POI horizontal card provides a compact view of a POI). It displays an icon,…" at bounding box center [686, 461] width 518 height 53
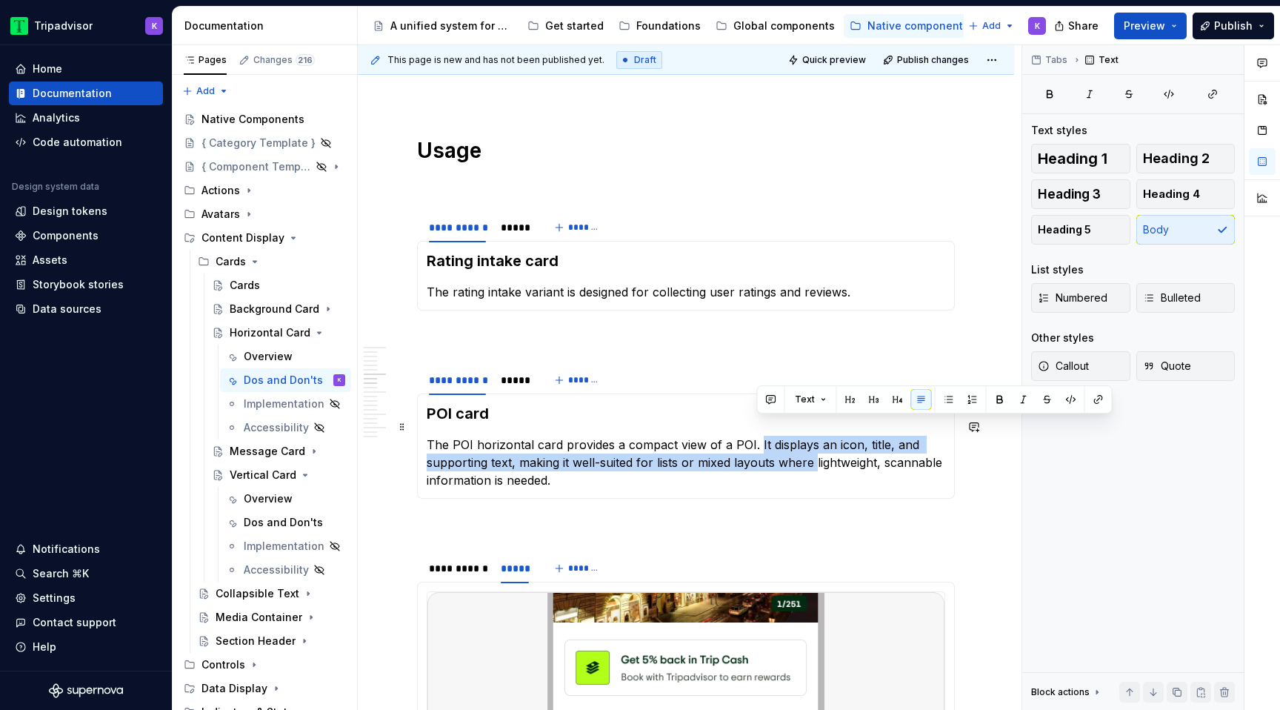
drag, startPoint x: 758, startPoint y: 422, endPoint x: 812, endPoint y: 441, distance: 57.8
click at [812, 441] on p "The POI horizontal card provides a compact view of a POI. It displays an icon, …" at bounding box center [686, 461] width 518 height 53
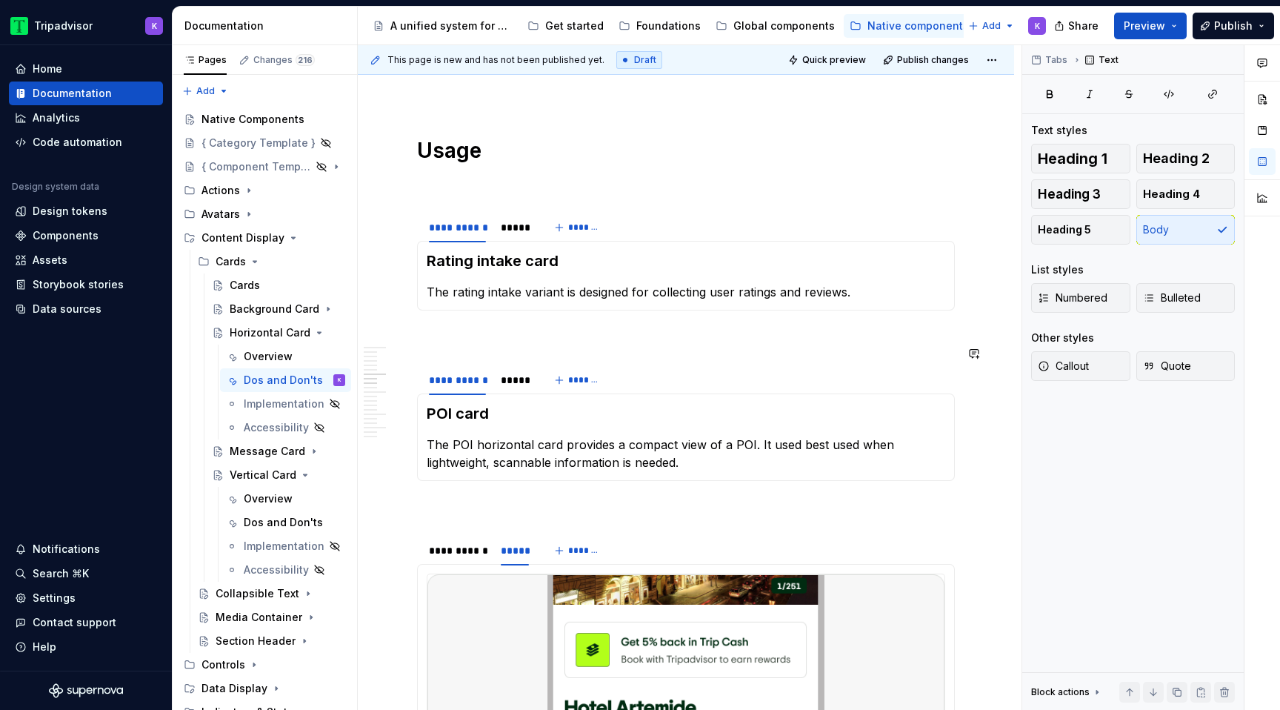
click at [758, 461] on div "POI card The POI horizontal card provides a compact view of a POI. It used best…" at bounding box center [686, 436] width 538 height 87
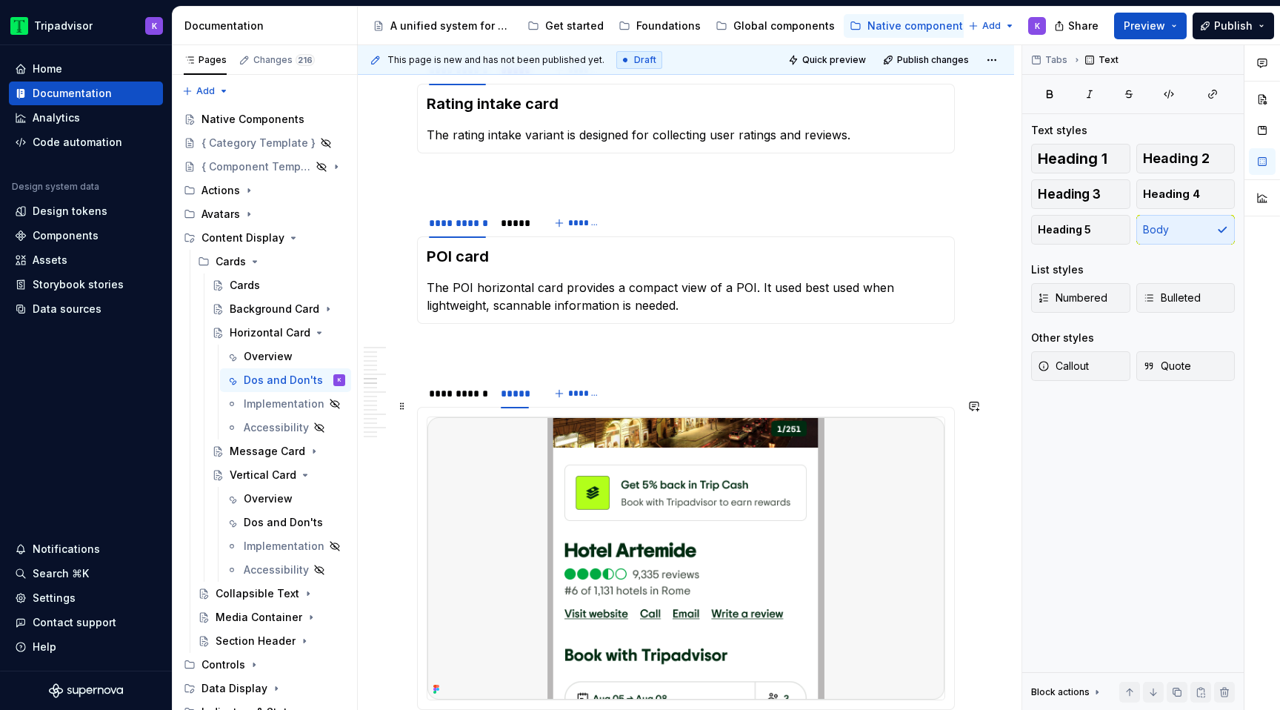
scroll to position [1527, 0]
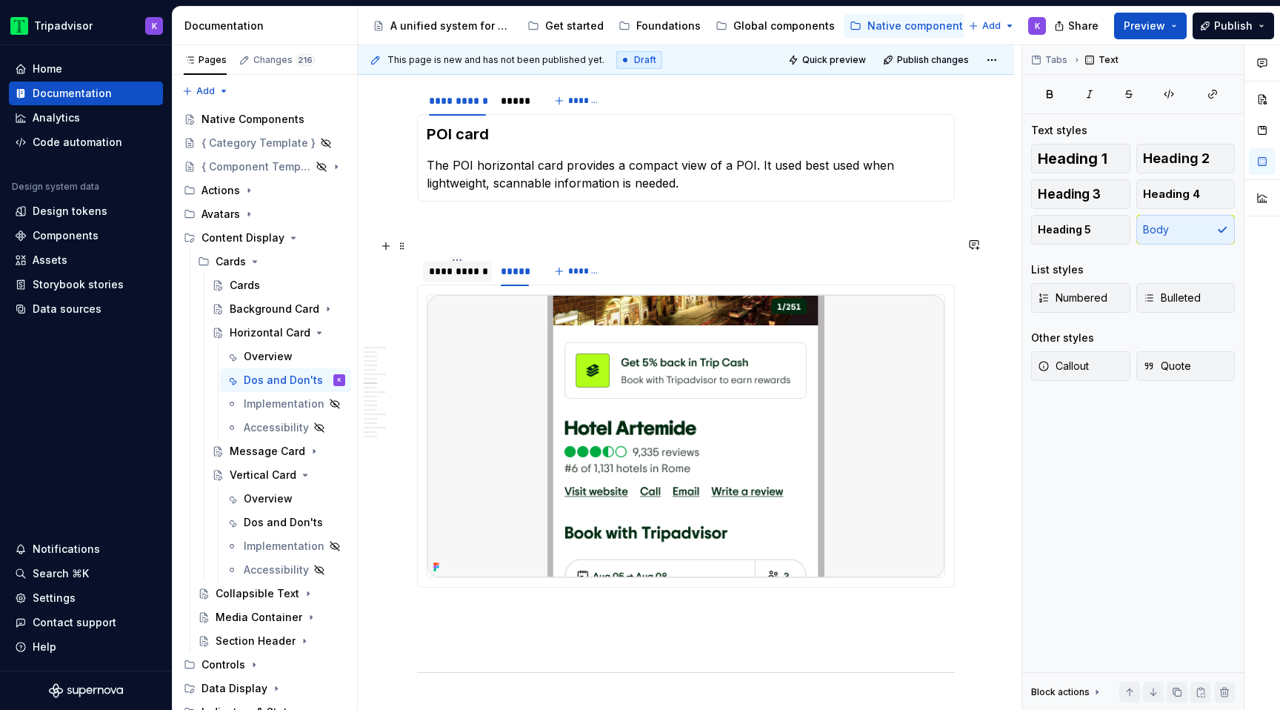
click at [473, 264] on div "**********" at bounding box center [457, 271] width 57 height 15
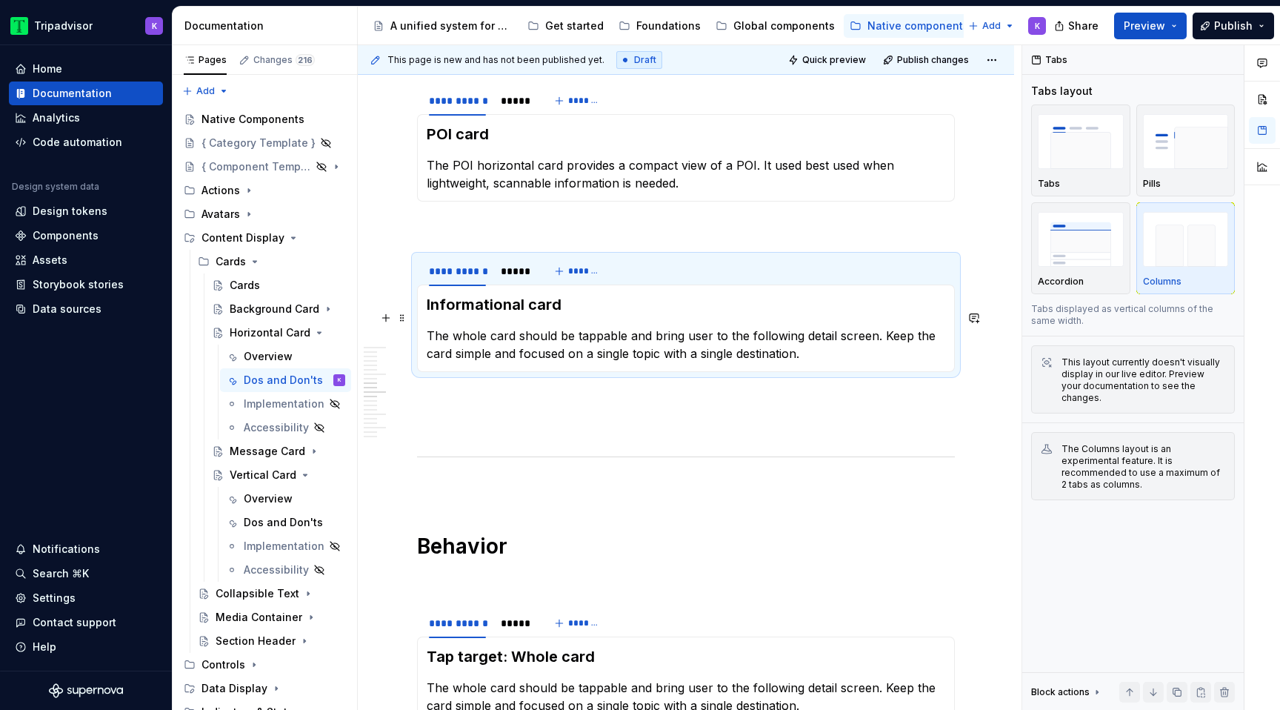
click at [509, 336] on p "The whole card should be tappable and bring user to the following detail screen…" at bounding box center [686, 345] width 518 height 36
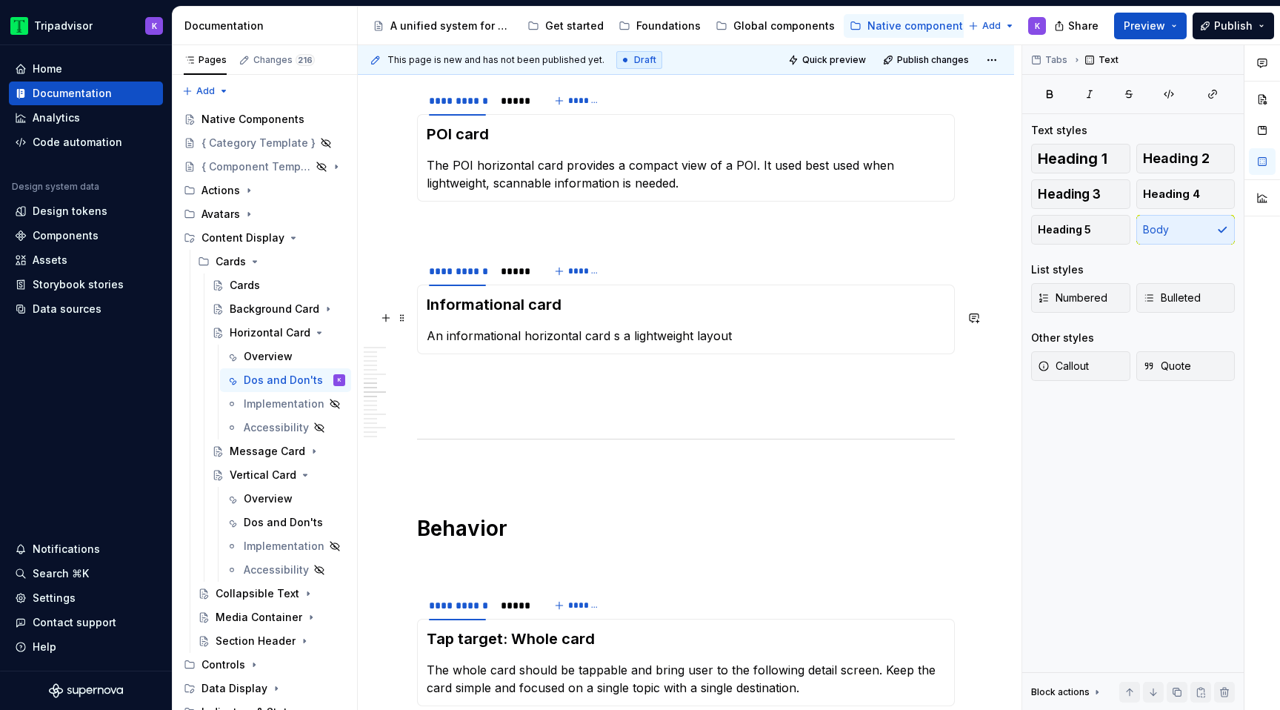
click at [607, 327] on p "An informational horizontal card s a lightweight layout" at bounding box center [686, 336] width 518 height 18
click at [742, 327] on p "An informational horizontal card is a lightweight layout" at bounding box center [686, 336] width 518 height 18
type textarea "*"
click at [823, 327] on p "An informational horizontal card is a lightweight layout used to display content" at bounding box center [686, 336] width 518 height 18
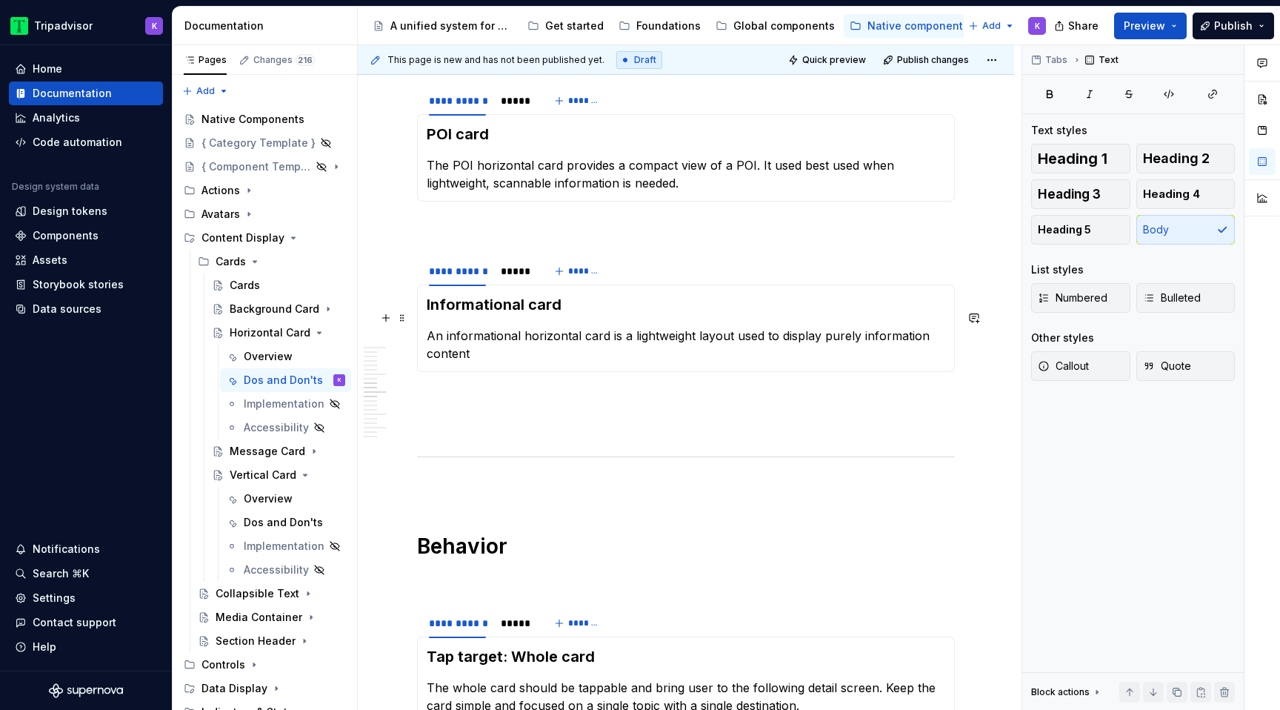
click at [691, 333] on p "An informational horizontal card is a lightweight layout used to display purely…" at bounding box center [686, 345] width 518 height 36
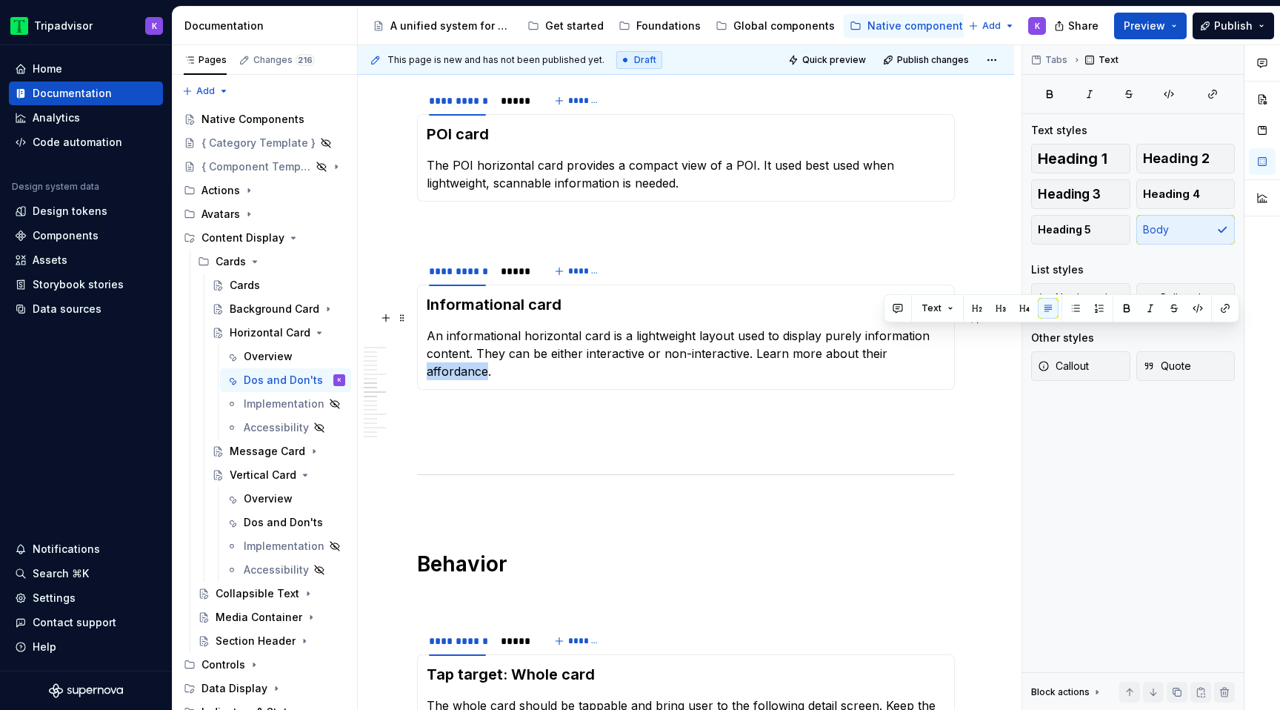
drag, startPoint x: 884, startPoint y: 338, endPoint x: 944, endPoint y: 338, distance: 59.3
click at [944, 338] on p "An informational horizontal card is a lightweight layout used to display purely…" at bounding box center [686, 353] width 518 height 53
click at [1222, 309] on button "button" at bounding box center [1225, 308] width 21 height 21
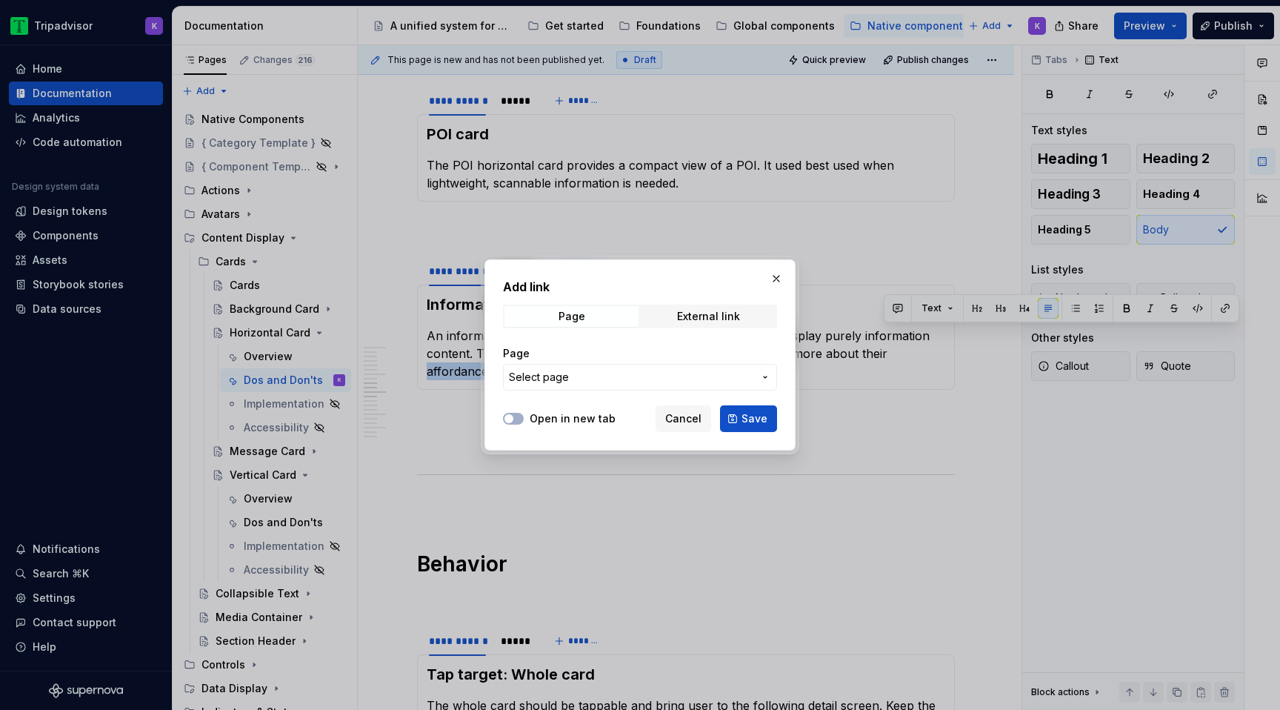
click at [601, 385] on button "Select page" at bounding box center [640, 377] width 274 height 27
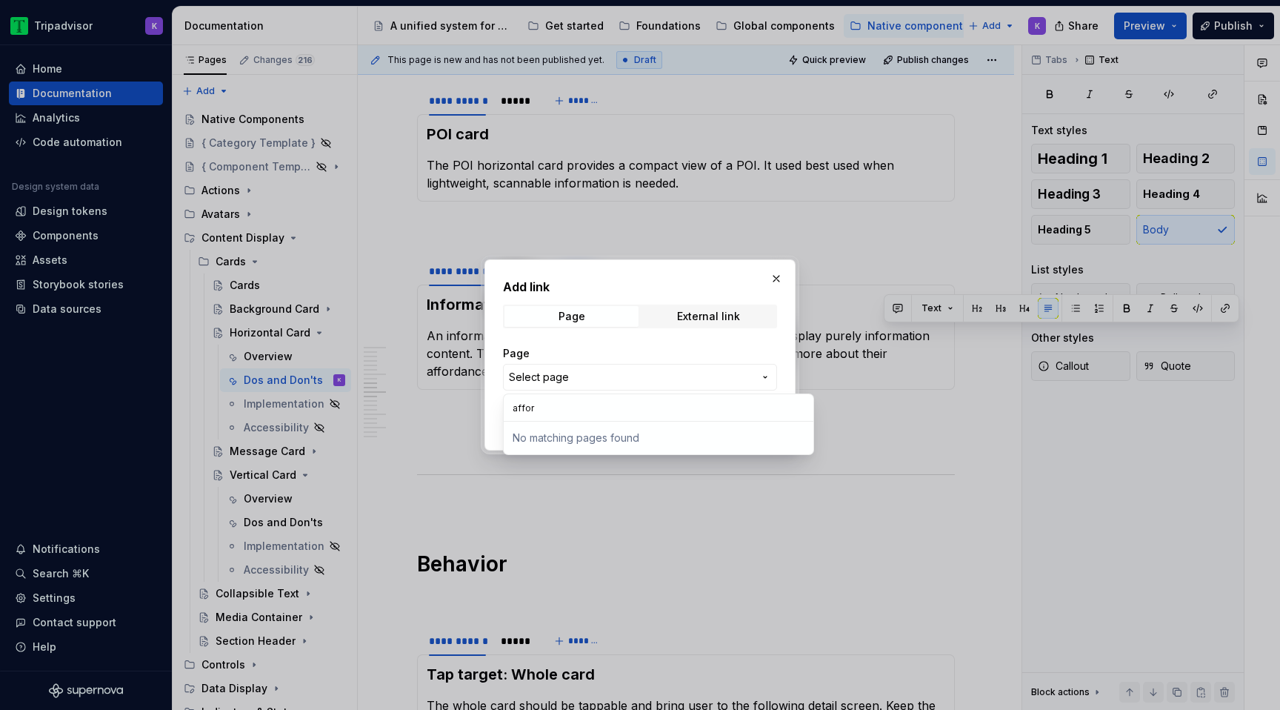
type input "affo"
click at [607, 389] on div "Add link Page External link Page Select page Open in new tab Cancel Save" at bounding box center [640, 355] width 1280 height 710
click at [607, 383] on span "Select page" at bounding box center [631, 377] width 244 height 15
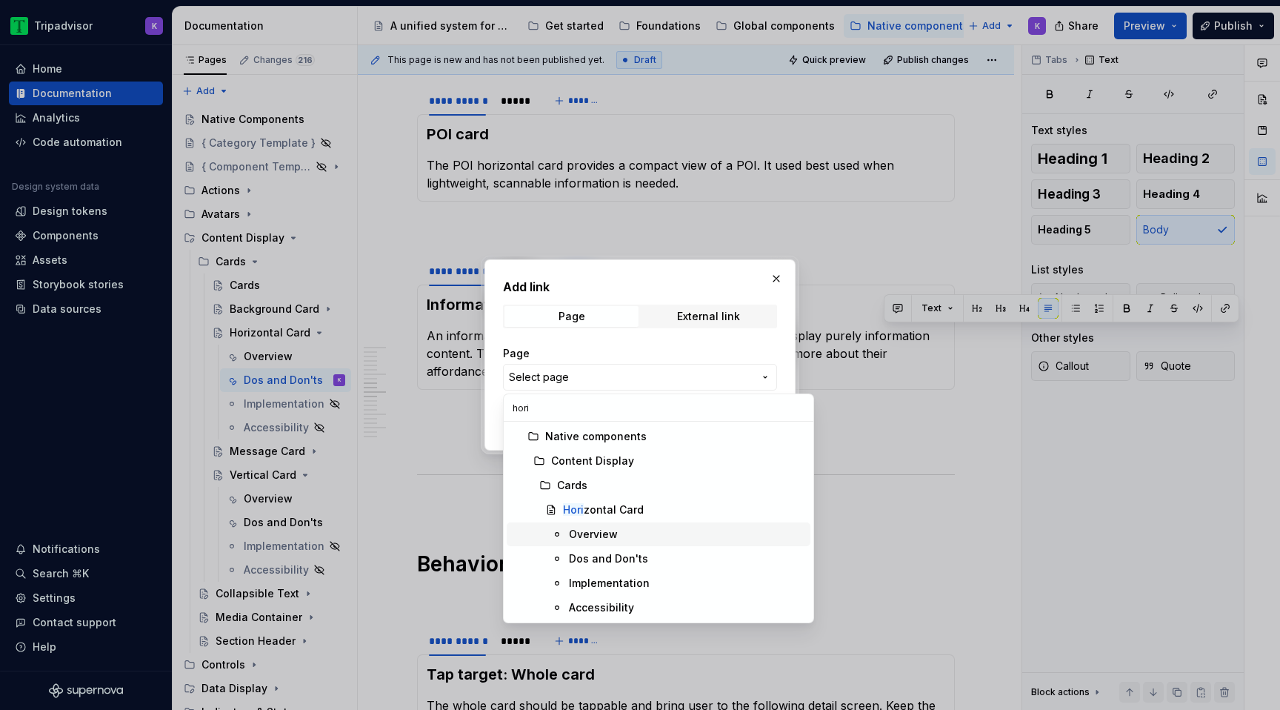
type input "hori"
click at [605, 555] on div "Dos and Don'ts" at bounding box center [608, 558] width 79 height 15
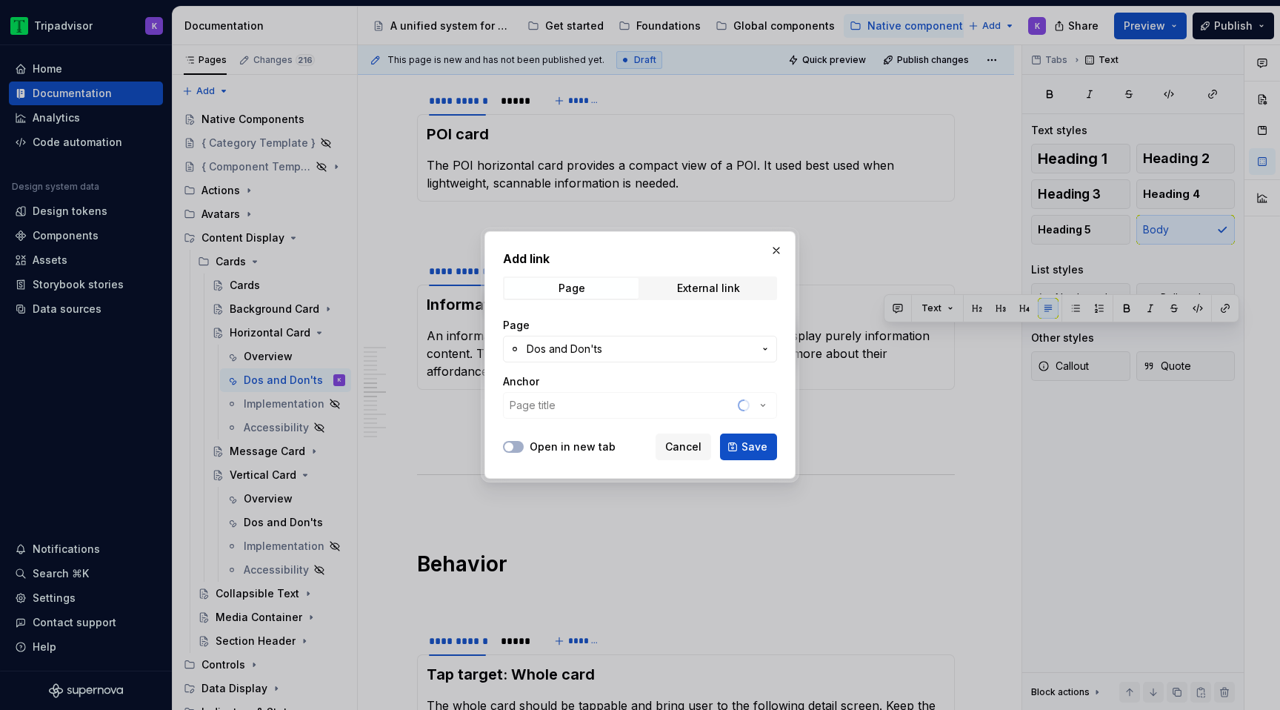
click at [600, 408] on div "Anchor Page title" at bounding box center [640, 396] width 274 height 44
click at [669, 409] on button "Page title" at bounding box center [640, 405] width 274 height 27
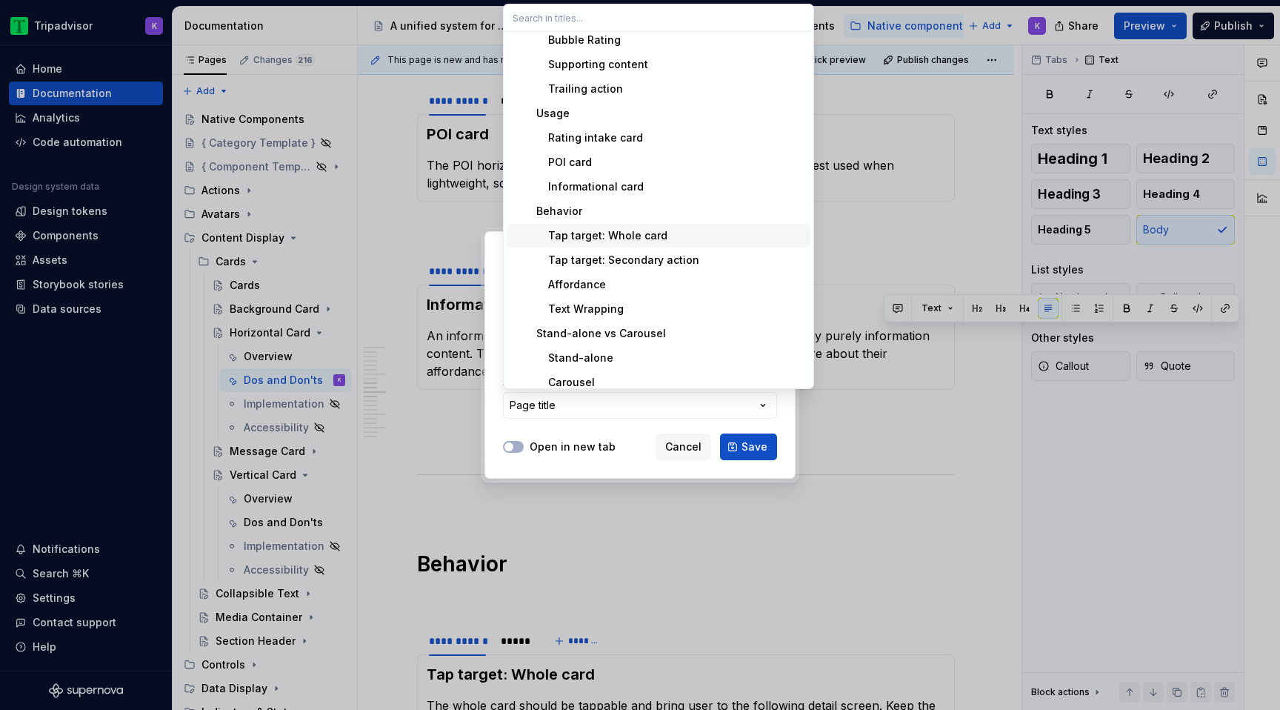
scroll to position [187, 0]
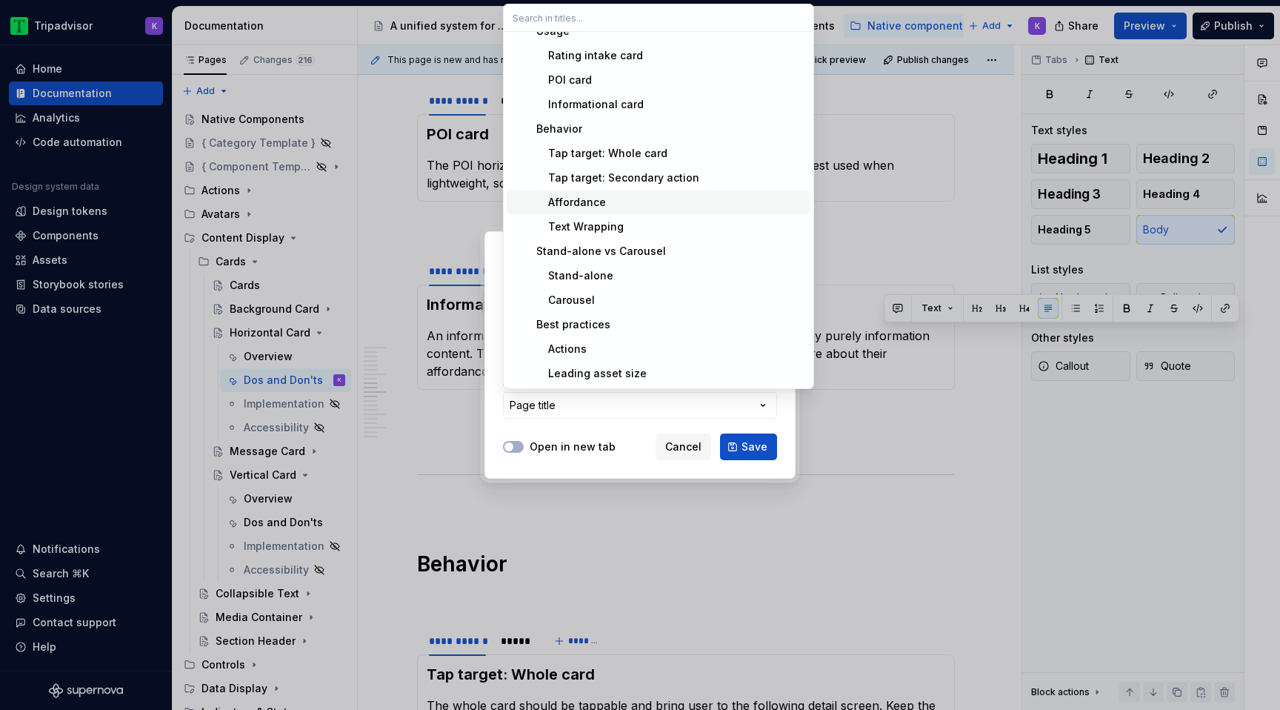
click at [658, 213] on span "Affordance" at bounding box center [659, 202] width 304 height 24
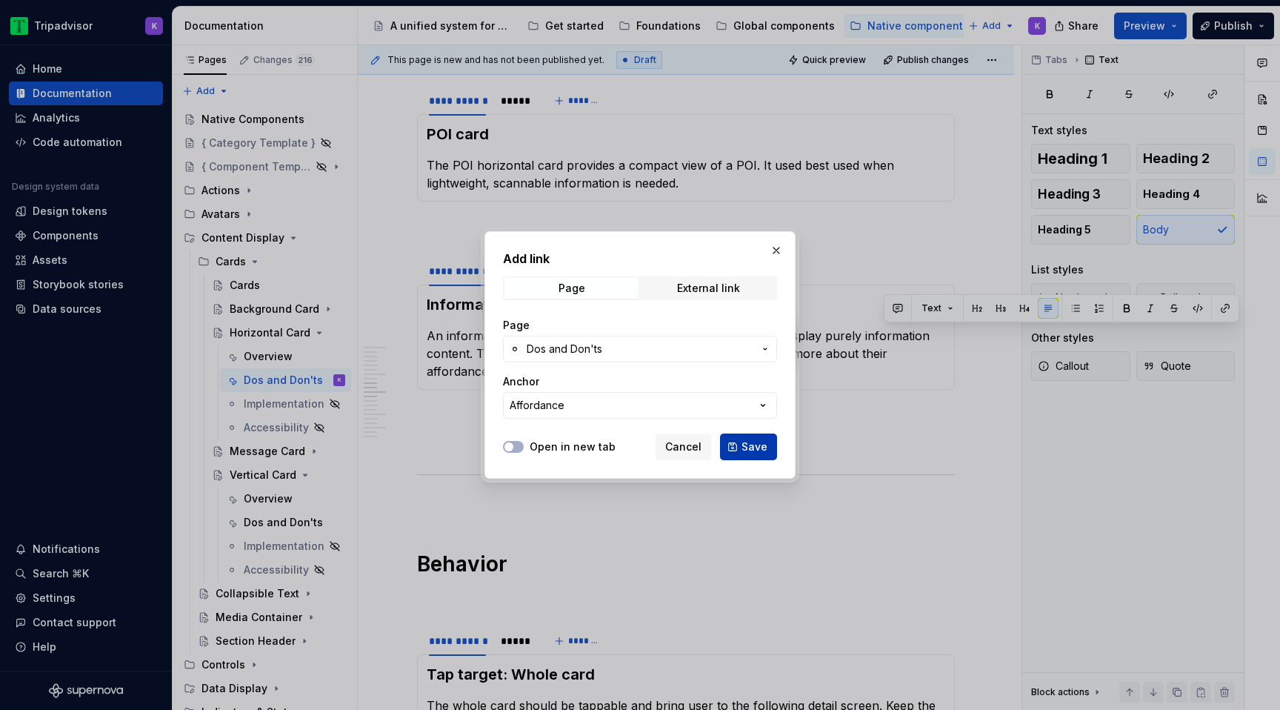
click at [761, 448] on span "Save" at bounding box center [754, 446] width 26 height 15
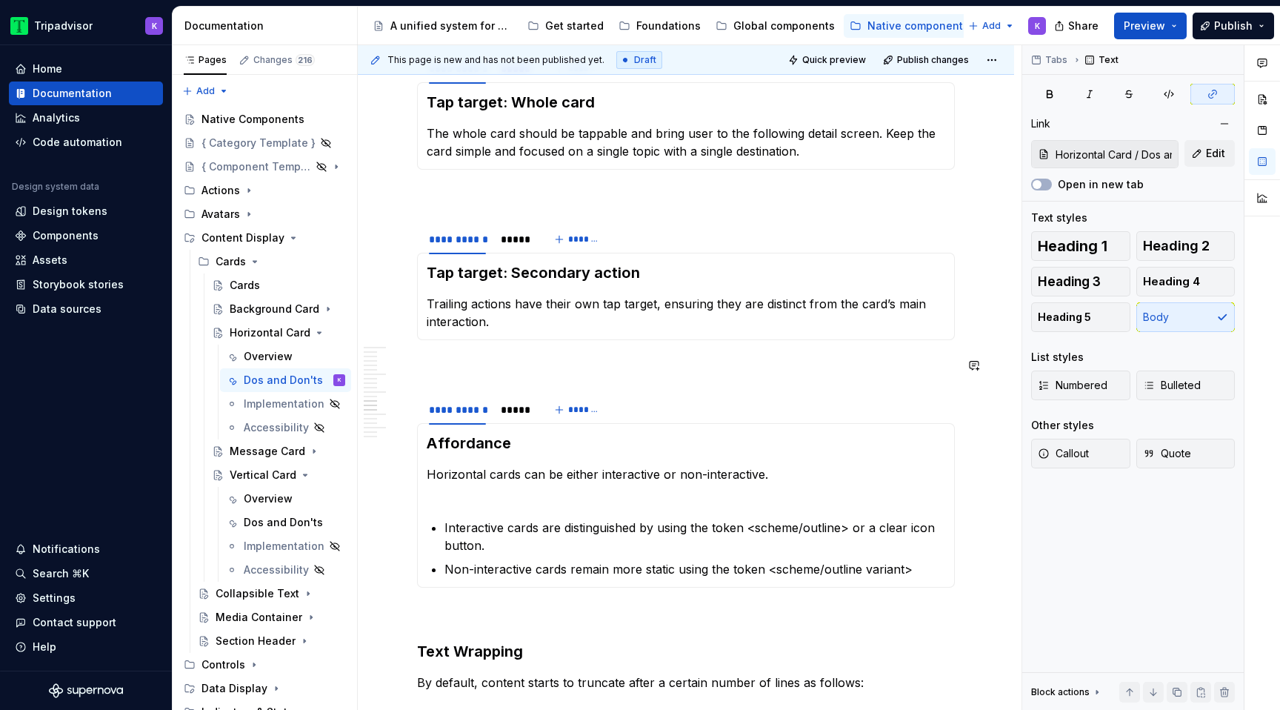
scroll to position [2152, 0]
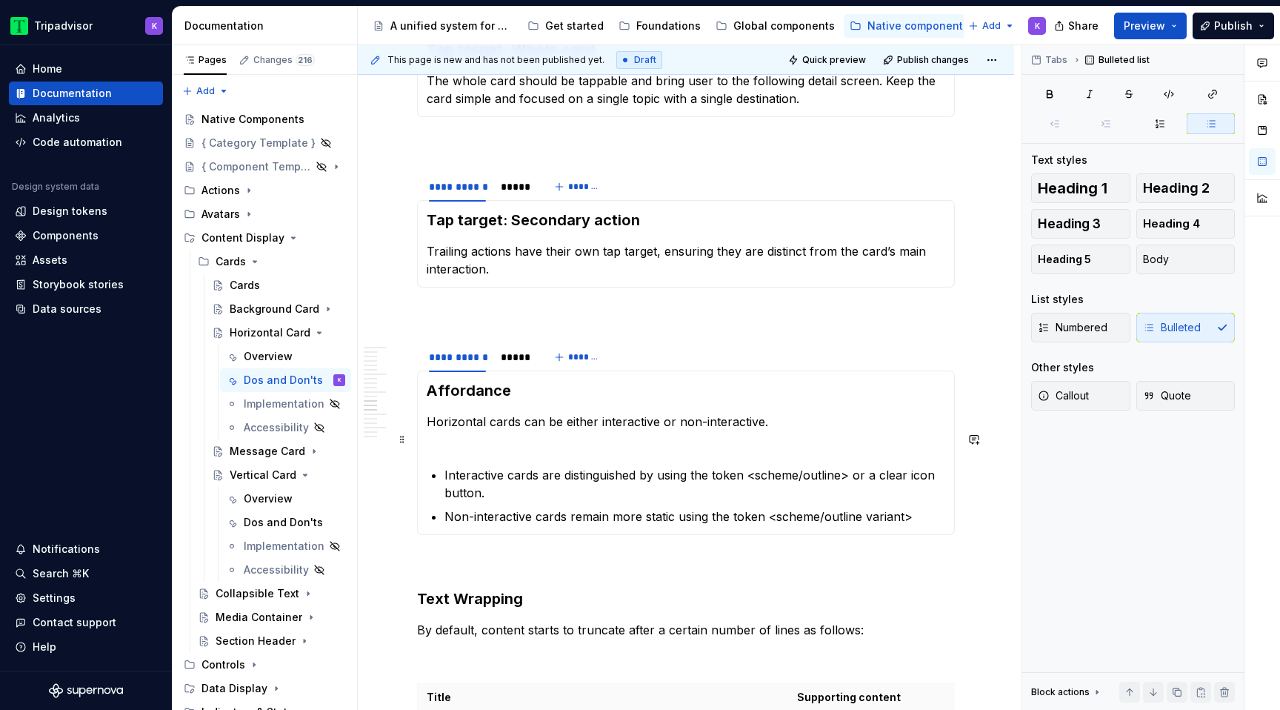
click at [847, 466] on p "Interactive cards are distinguished by using the token <scheme/outline> or a cl…" at bounding box center [694, 484] width 501 height 36
click at [752, 466] on p "Interactive cards are distinguished by using the token <scheme/outline or a cle…" at bounding box center [694, 484] width 501 height 36
drag, startPoint x: 750, startPoint y: 434, endPoint x: 789, endPoint y: 433, distance: 38.5
click at [791, 466] on p "Interactive cards are distinguished by using the token scheme/outline or a clea…" at bounding box center [694, 484] width 501 height 36
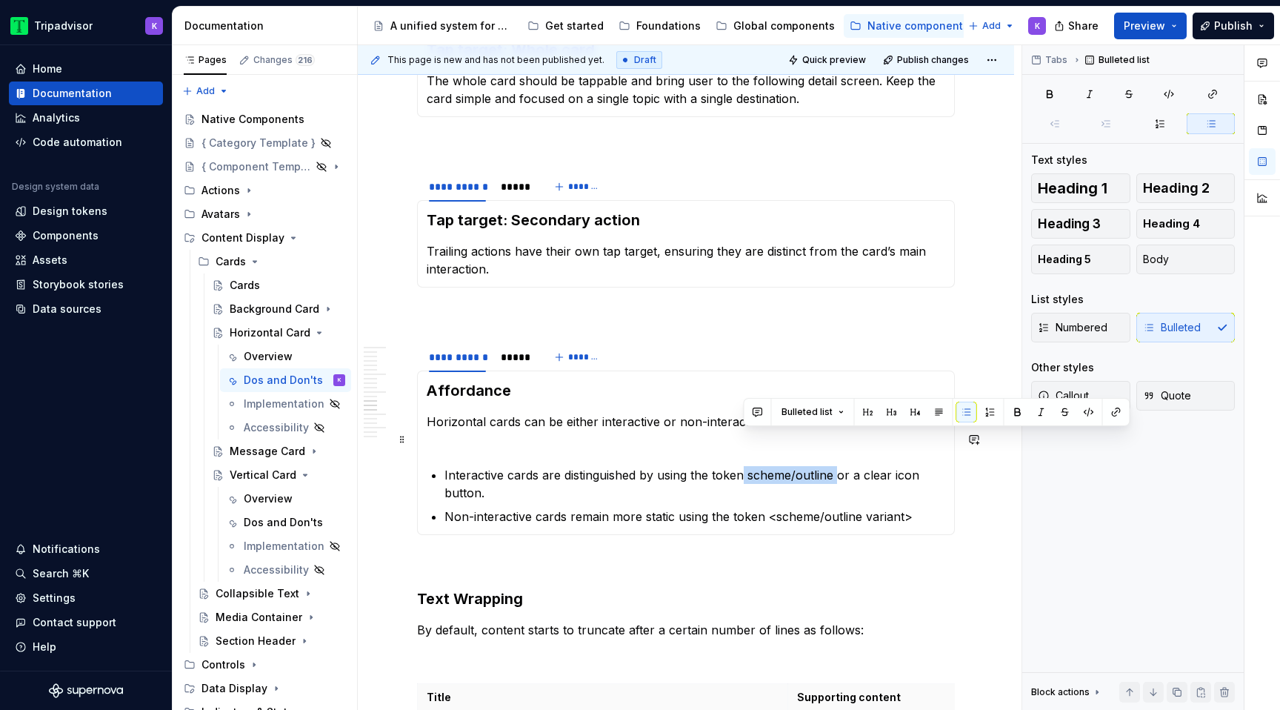
drag, startPoint x: 745, startPoint y: 437, endPoint x: 835, endPoint y: 435, distance: 90.4
click at [837, 466] on p "Interactive cards are distinguished by using the token scheme/outline or a clea…" at bounding box center [694, 484] width 501 height 36
click at [830, 466] on p "Interactive cards are distinguished by using the token scheme/outline or a clea…" at bounding box center [694, 484] width 501 height 36
drag, startPoint x: 831, startPoint y: 437, endPoint x: 748, endPoint y: 435, distance: 83.0
click at [748, 466] on p "Interactive cards are distinguished by using the token scheme/outline or a clea…" at bounding box center [694, 484] width 501 height 36
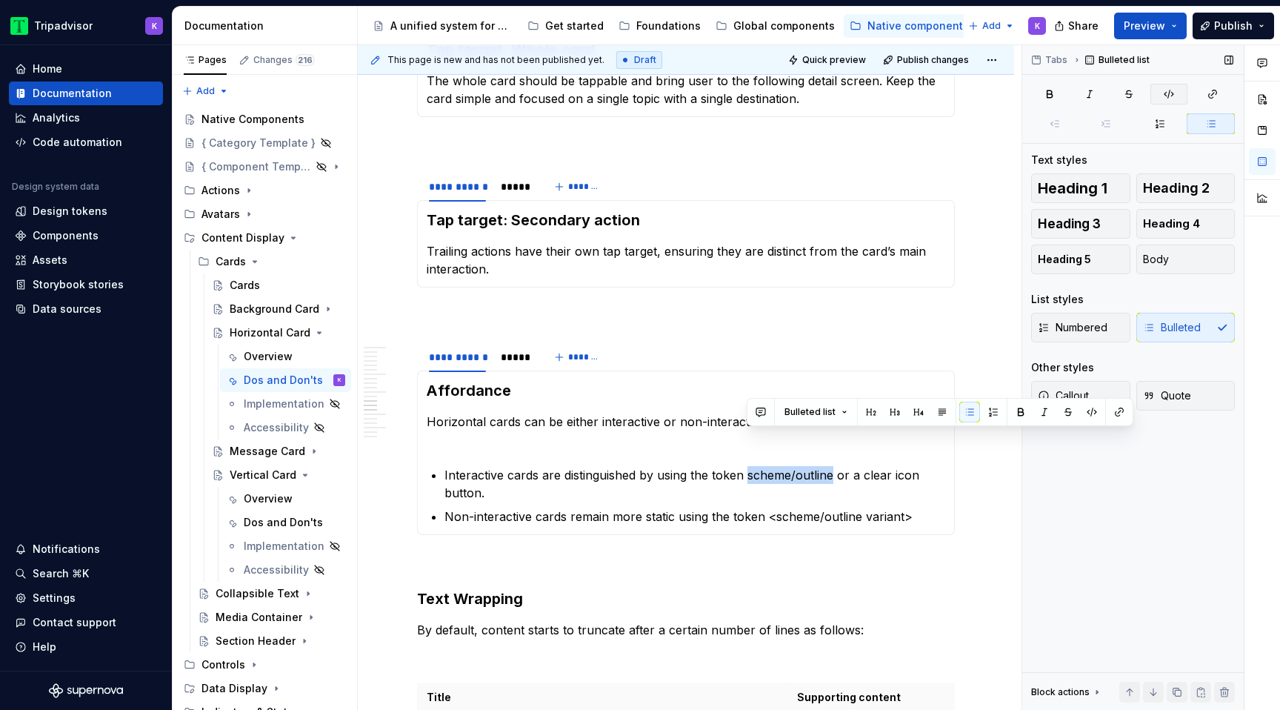
click at [1175, 93] on button "button" at bounding box center [1168, 94] width 37 height 21
click at [791, 467] on code "scheme/outline" at bounding box center [787, 475] width 87 height 17
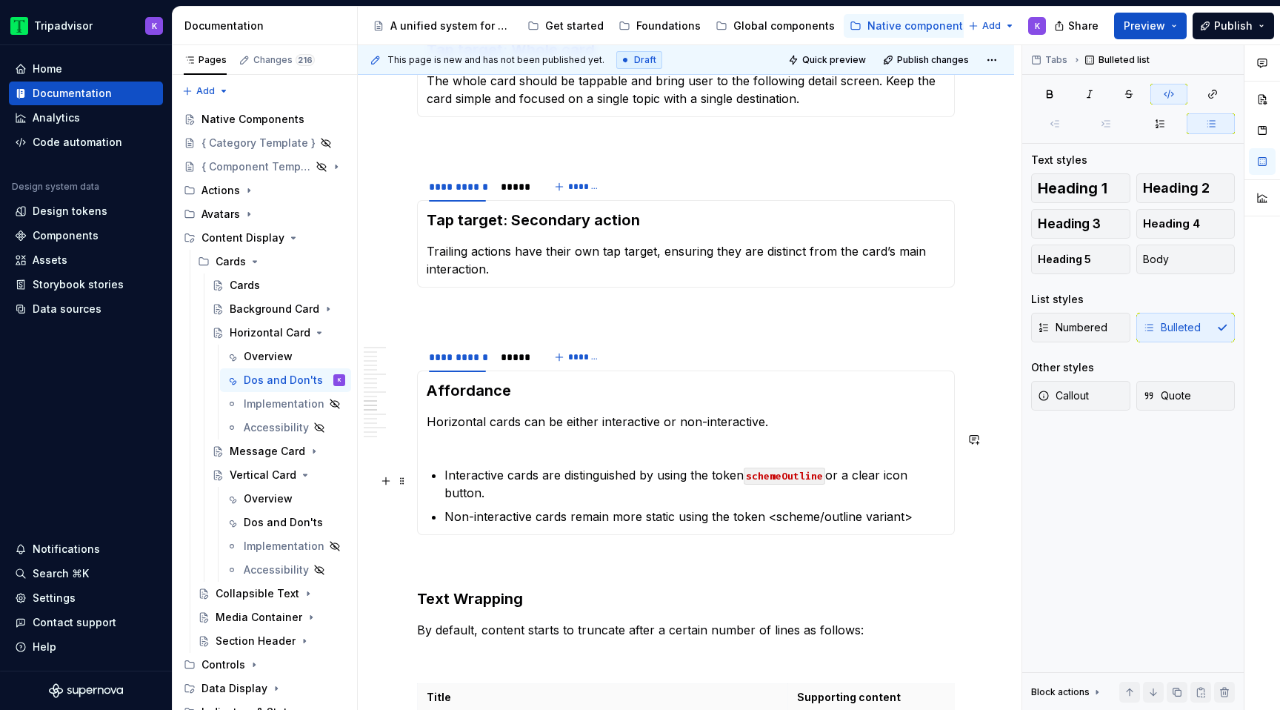
click at [773, 507] on p "Non-interactive cards remain more static using the token <scheme/outline varian…" at bounding box center [694, 516] width 501 height 18
click at [899, 507] on p "Non-interactive cards remain more static using the token scheme/outline variant>" at bounding box center [694, 516] width 501 height 18
click at [785, 467] on code "schemeOutline" at bounding box center [784, 475] width 81 height 17
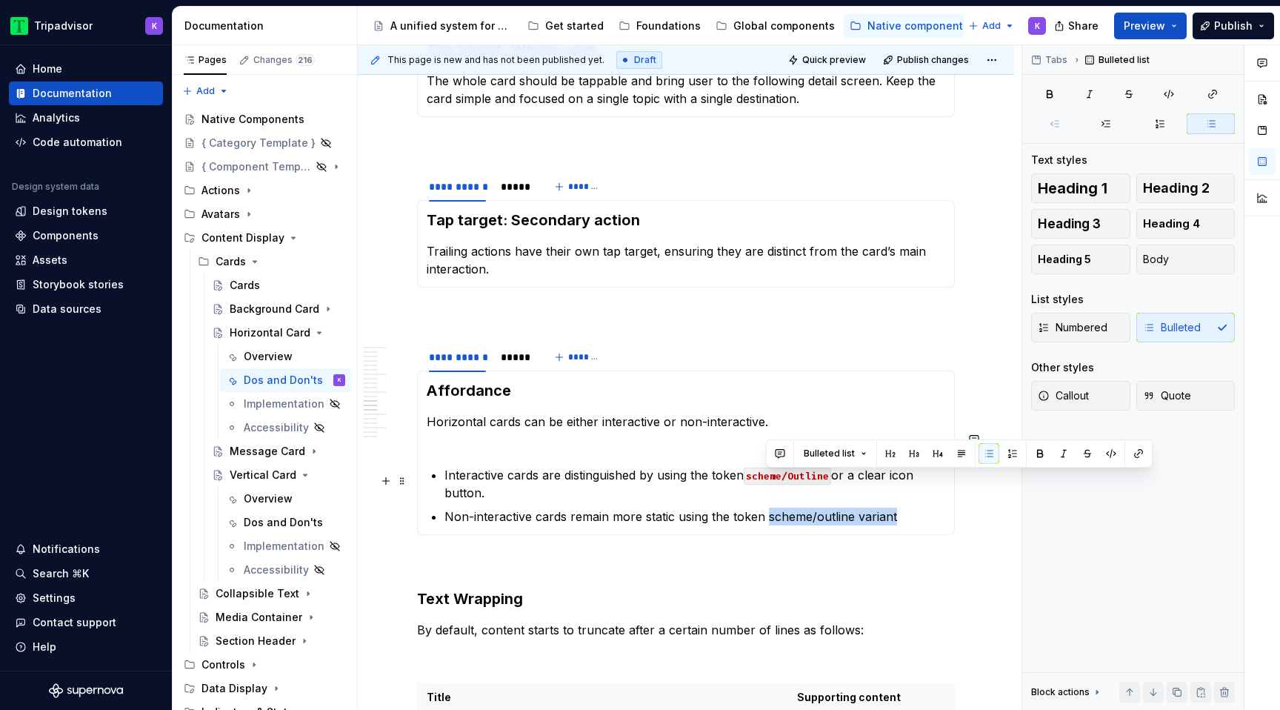
drag, startPoint x: 893, startPoint y: 484, endPoint x: 767, endPoint y: 484, distance: 126.6
click at [767, 507] on p "Non-interactive cards remain more static using the token scheme/outline variant" at bounding box center [694, 516] width 501 height 18
click at [1170, 89] on icon "button" at bounding box center [1169, 94] width 12 height 12
click at [814, 509] on code "scheme/outline variant" at bounding box center [832, 517] width 135 height 17
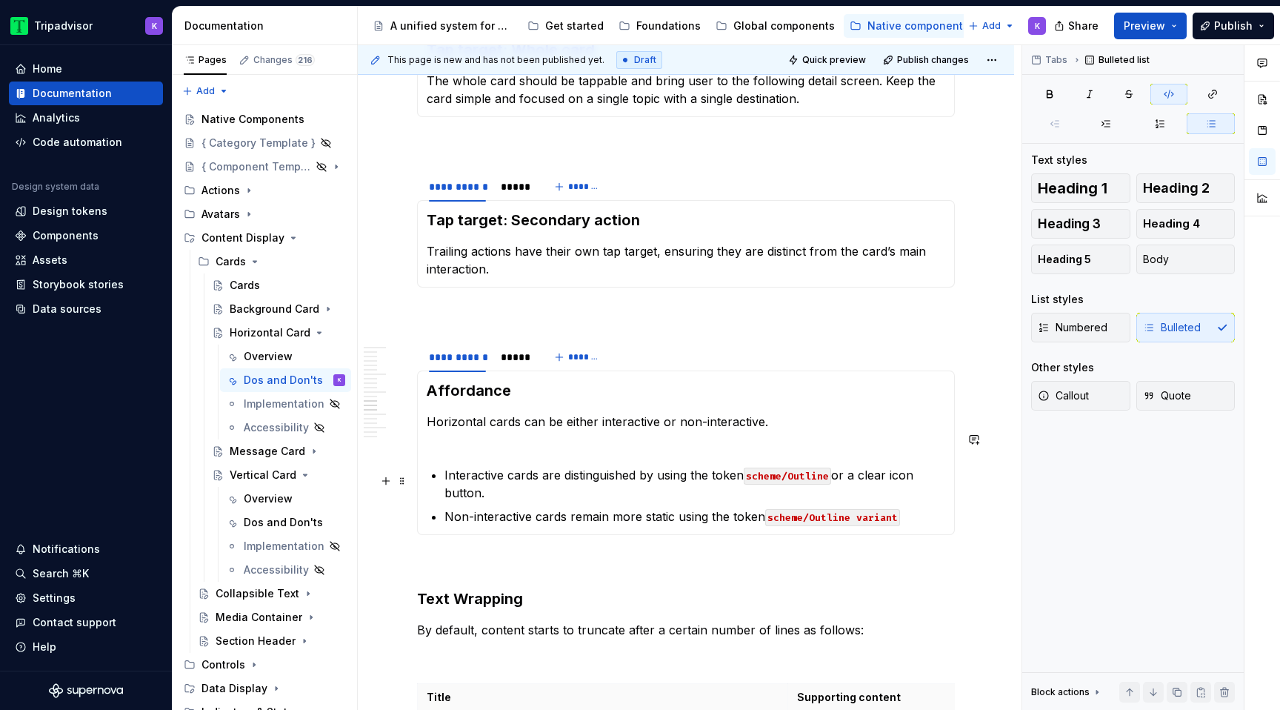
click at [863, 509] on code "scheme/Outline variant" at bounding box center [832, 517] width 135 height 17
click at [938, 470] on ul "Interactive cards are distinguished by using the token scheme/Outline or a clea…" at bounding box center [694, 495] width 501 height 59
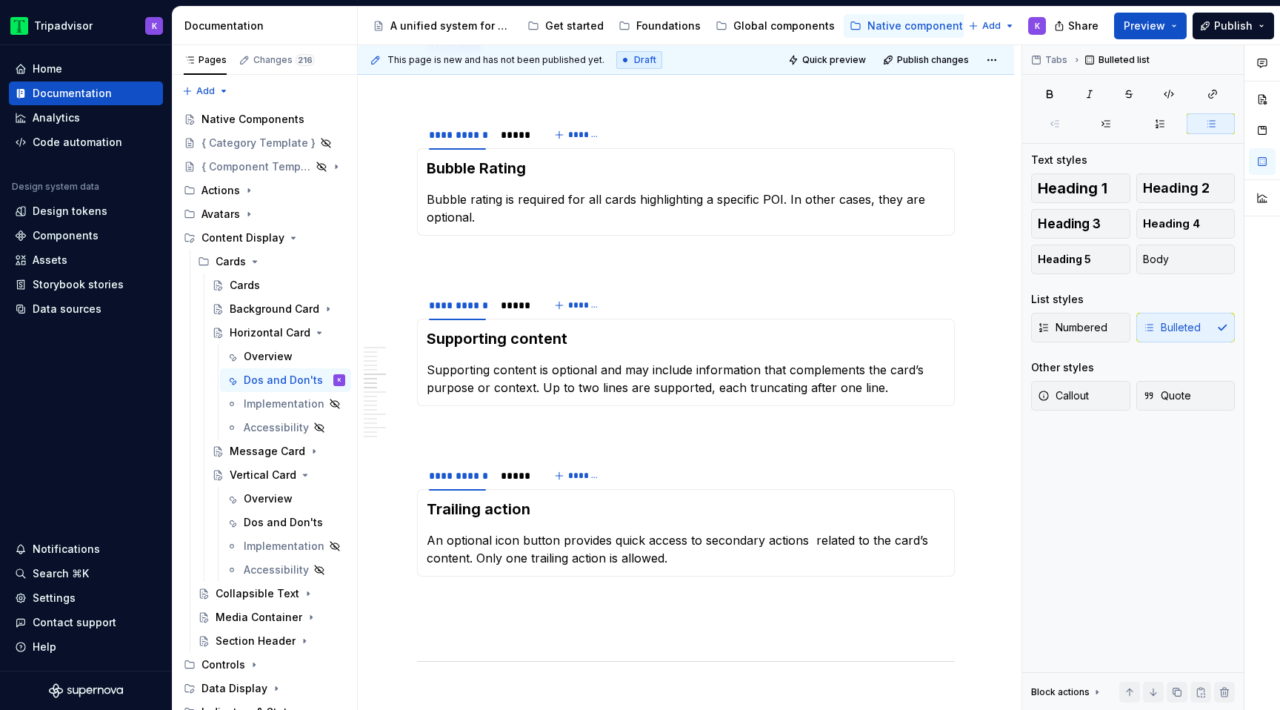
scroll to position [144, 0]
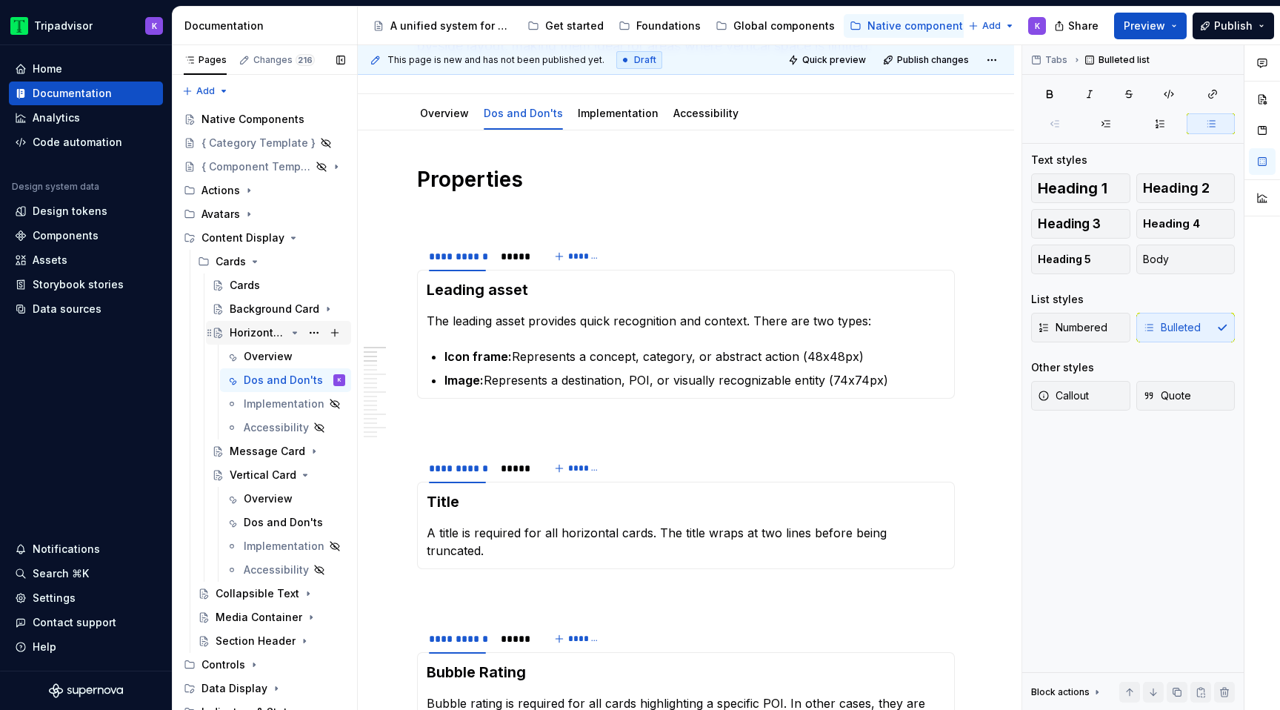
click at [297, 332] on icon "Page tree" at bounding box center [295, 333] width 12 height 12
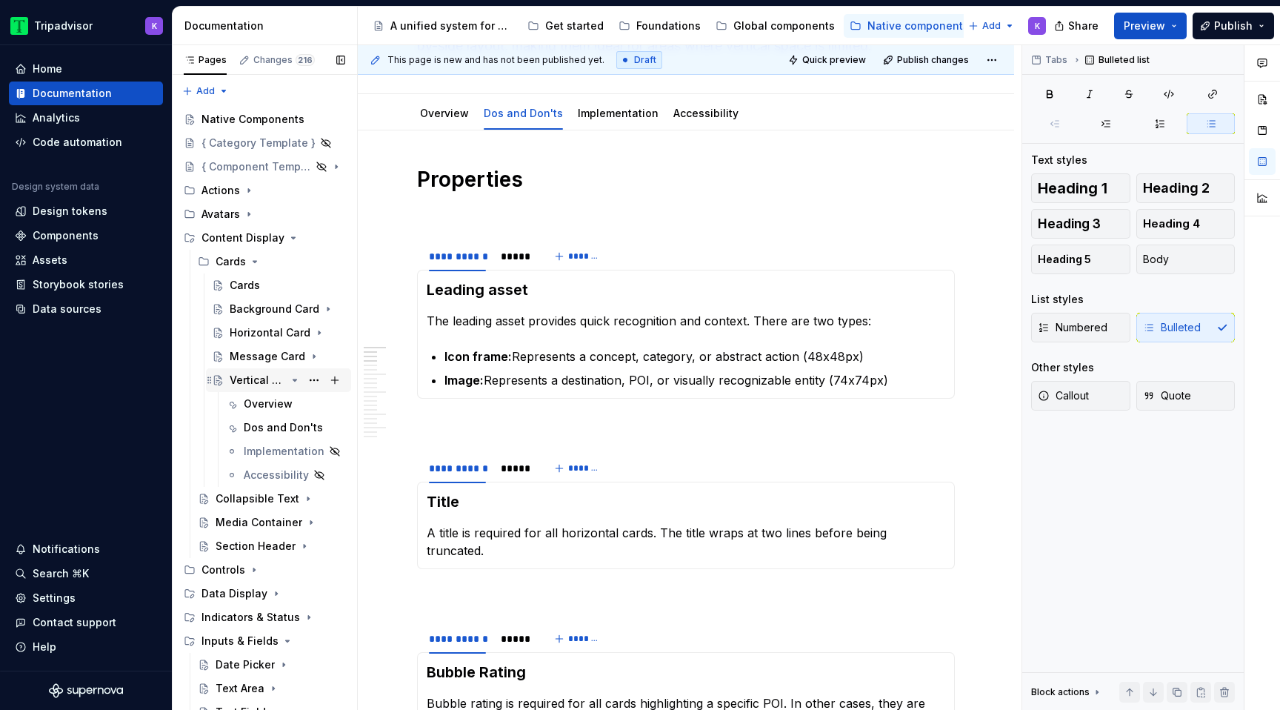
click at [294, 383] on icon "Page tree" at bounding box center [295, 380] width 12 height 12
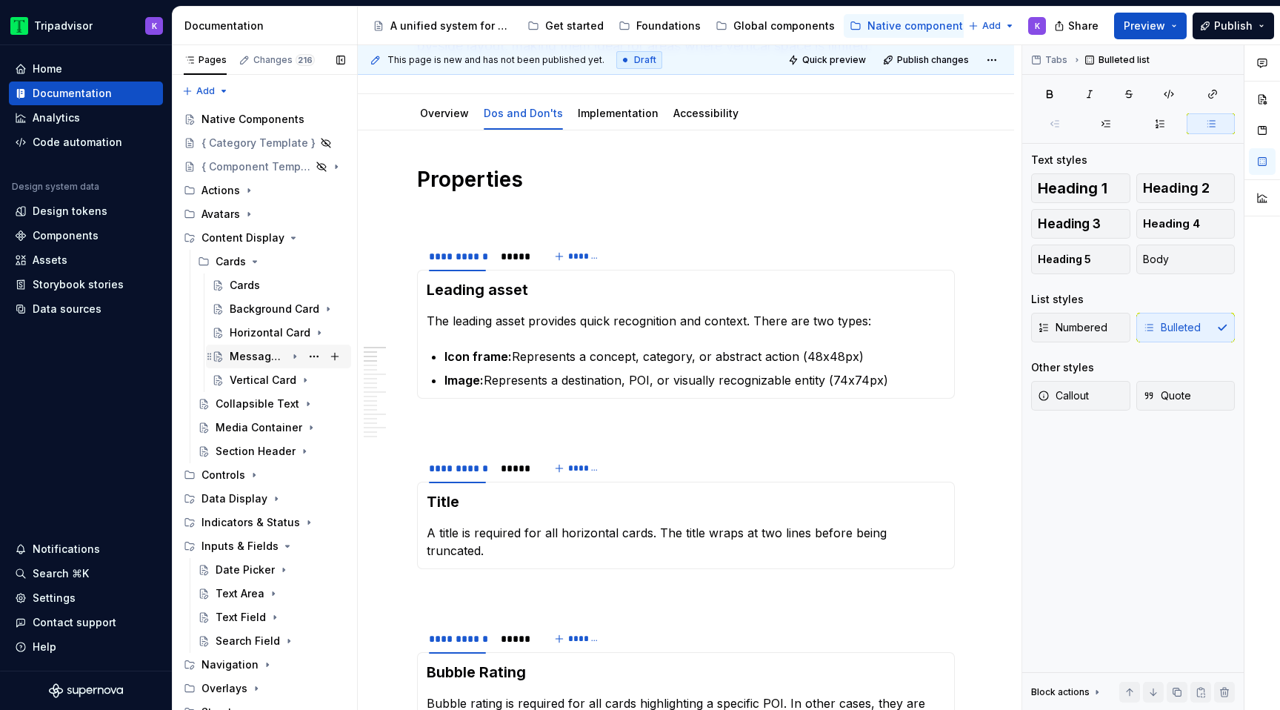
click at [293, 357] on icon "Page tree" at bounding box center [295, 356] width 12 height 12
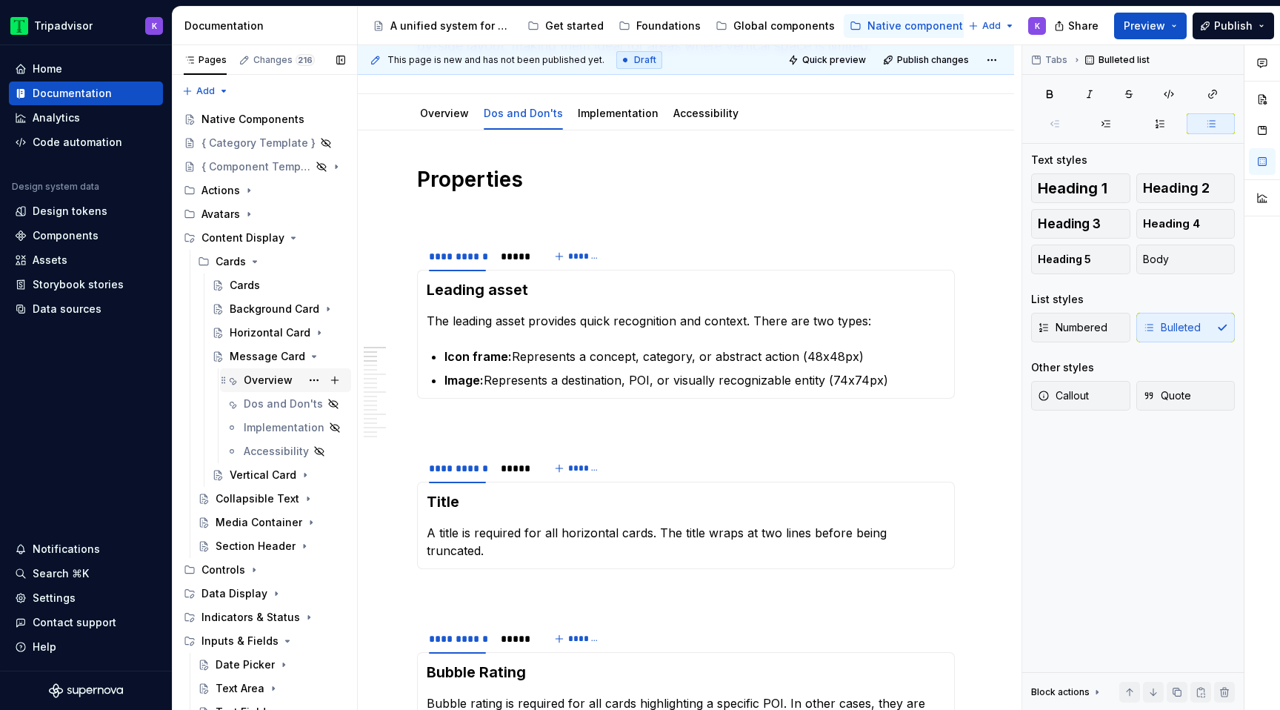
click at [267, 373] on div "Overview" at bounding box center [268, 380] width 49 height 15
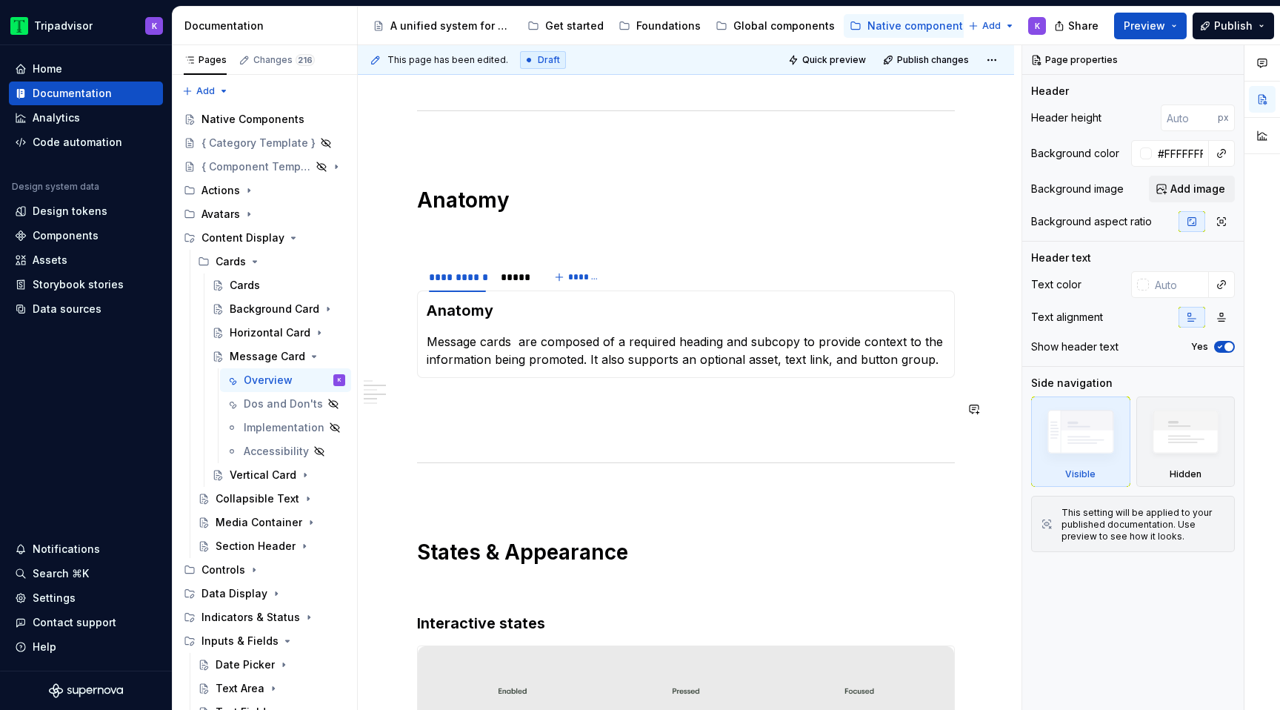
scroll to position [1107, 0]
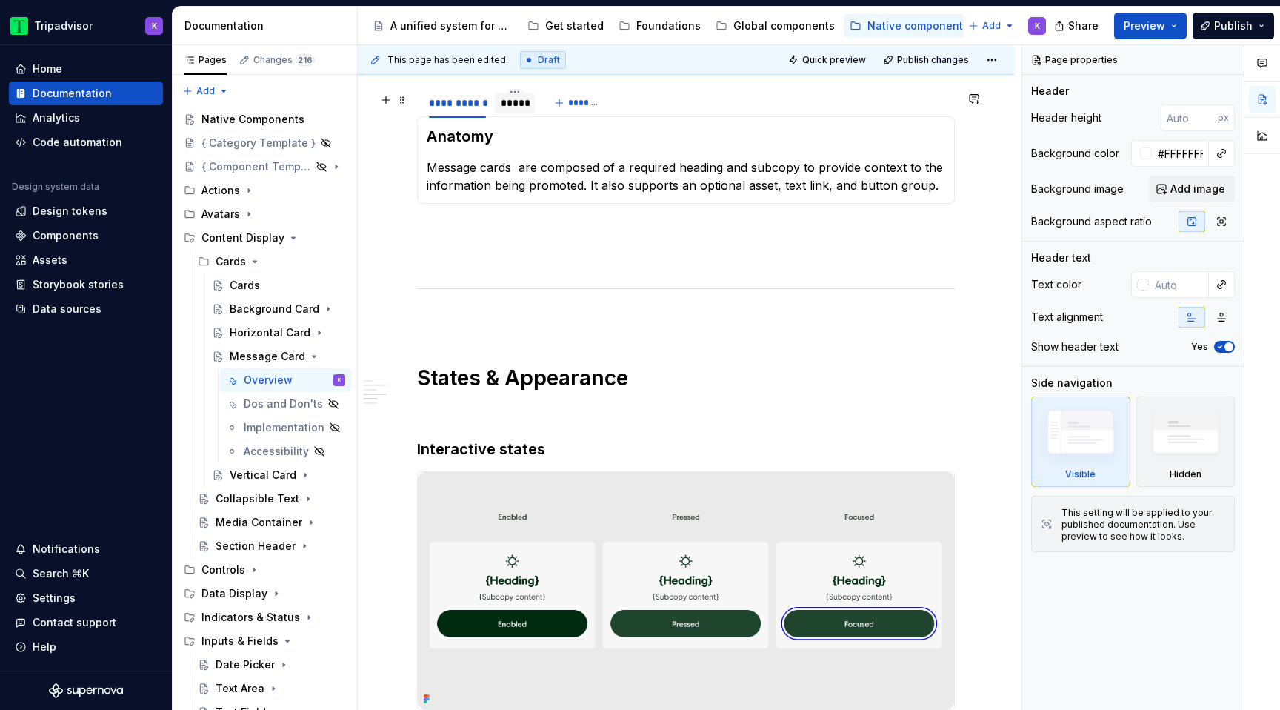
click at [519, 110] on div "*****" at bounding box center [515, 103] width 28 height 15
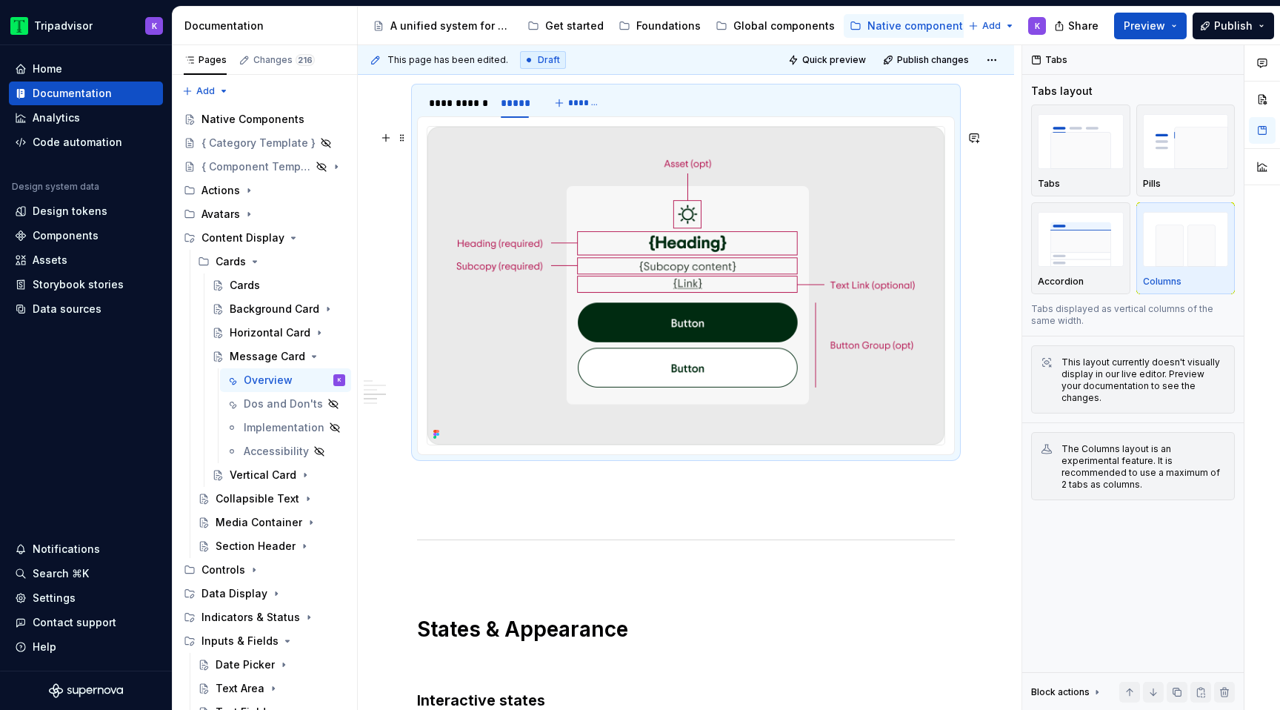
click at [695, 273] on img at bounding box center [685, 286] width 517 height 318
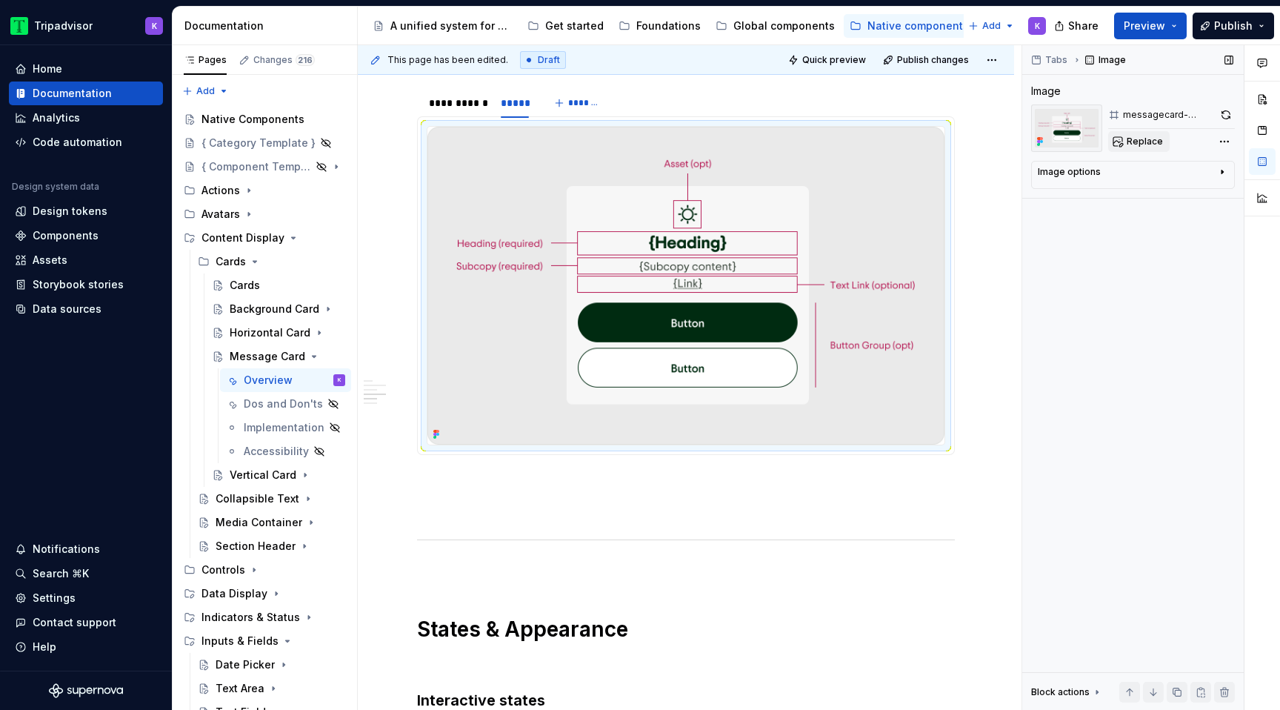
click at [1146, 135] on button "Replace" at bounding box center [1138, 141] width 61 height 21
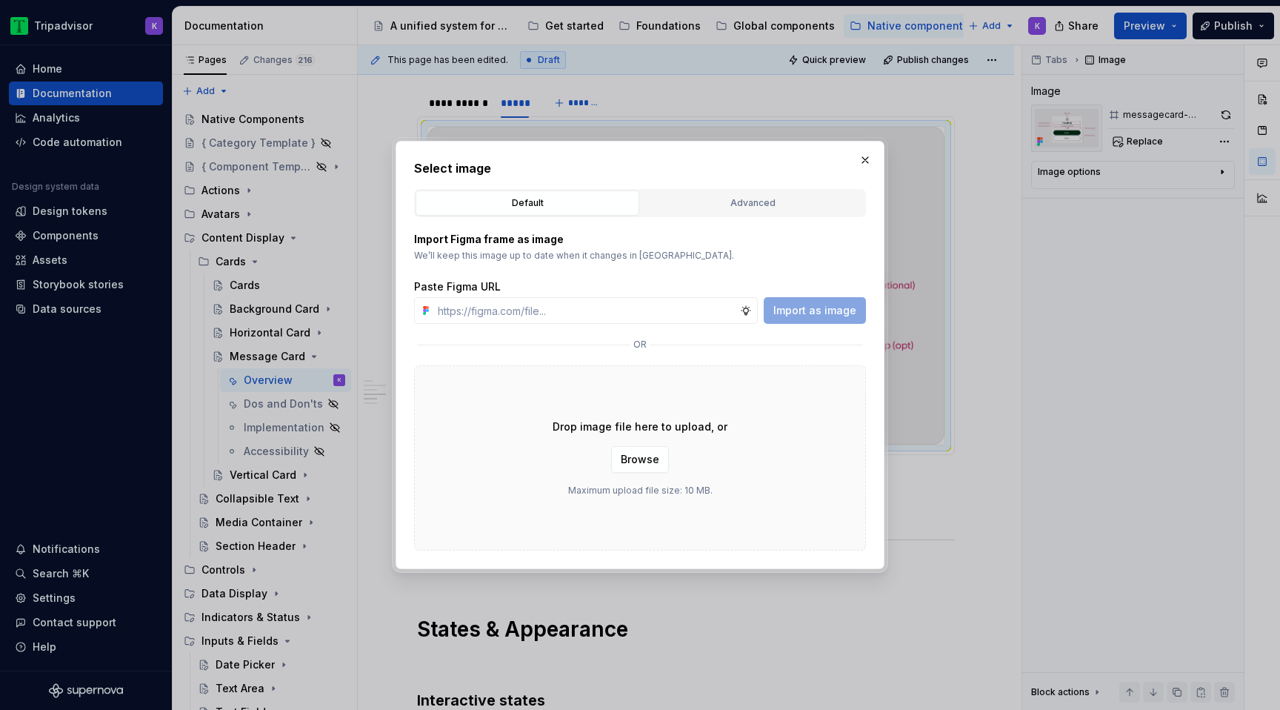
type textarea "*"
type input "https://www.figma.com/design/eWzZGbXTCMsZ0gwC1u1MU0/Altas-Native-Documentation?…"
click at [793, 310] on span "Import as image" at bounding box center [814, 310] width 83 height 15
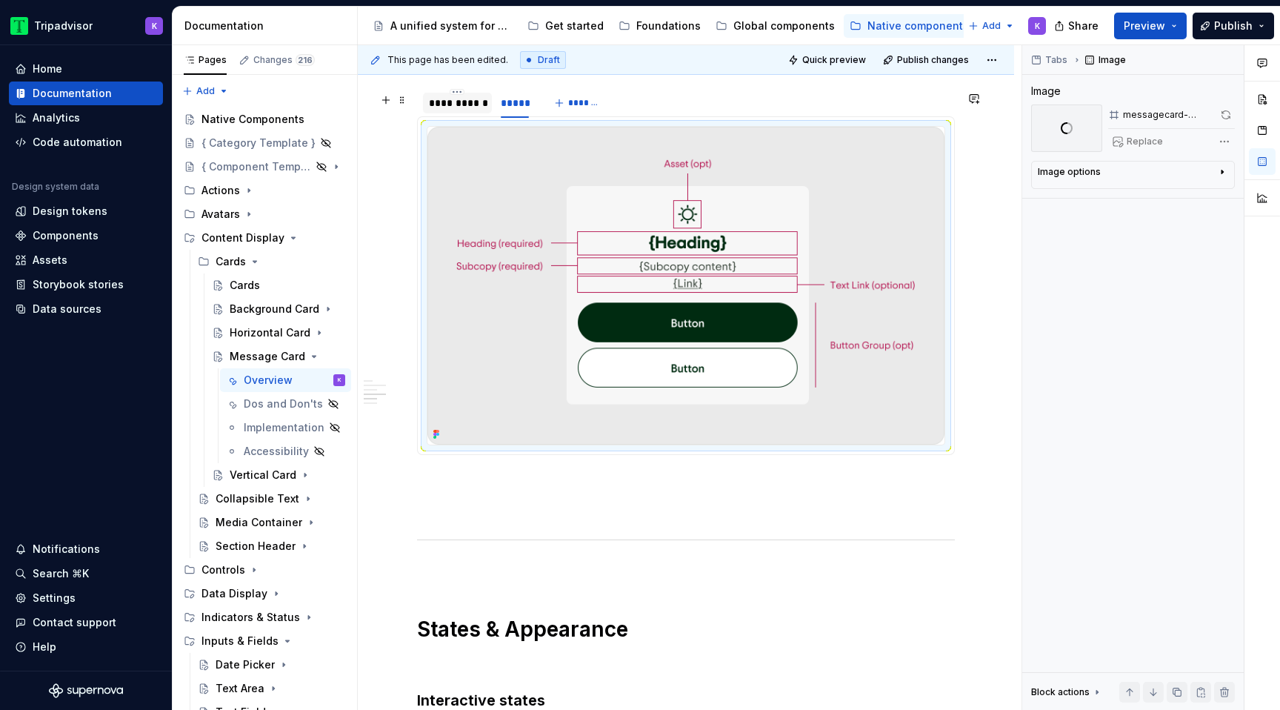
type textarea "*"
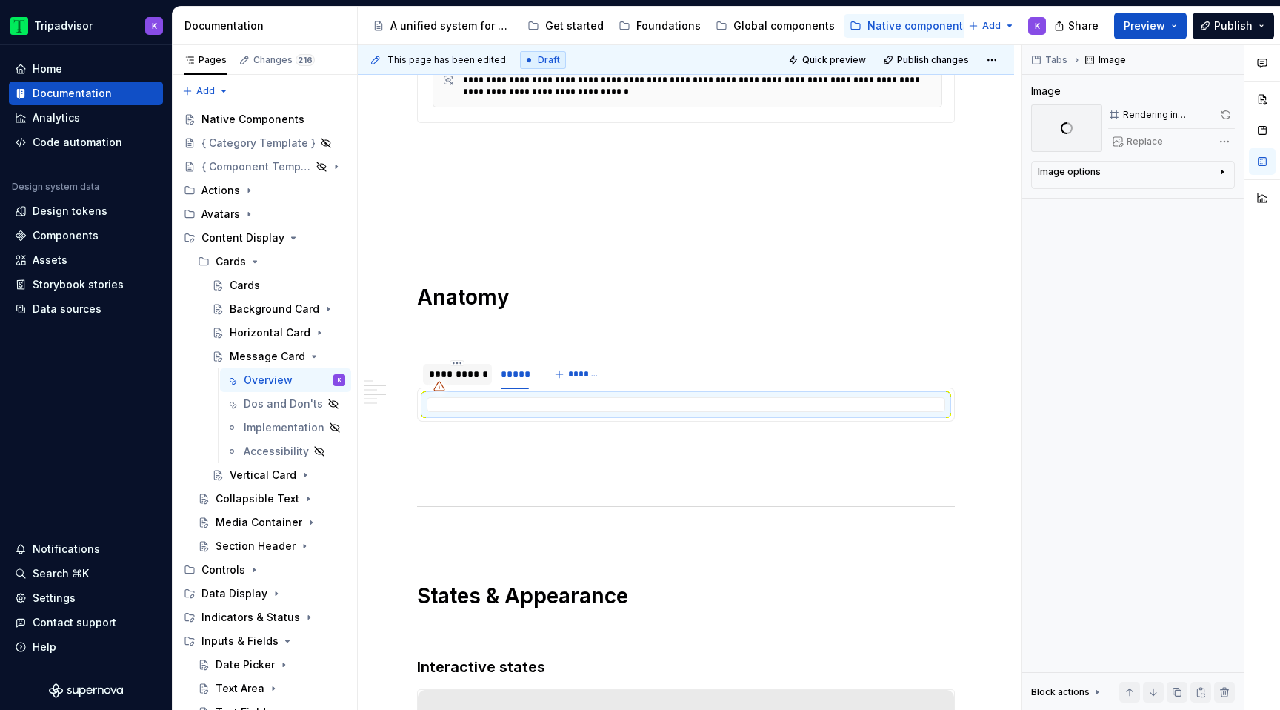
scroll to position [740, 0]
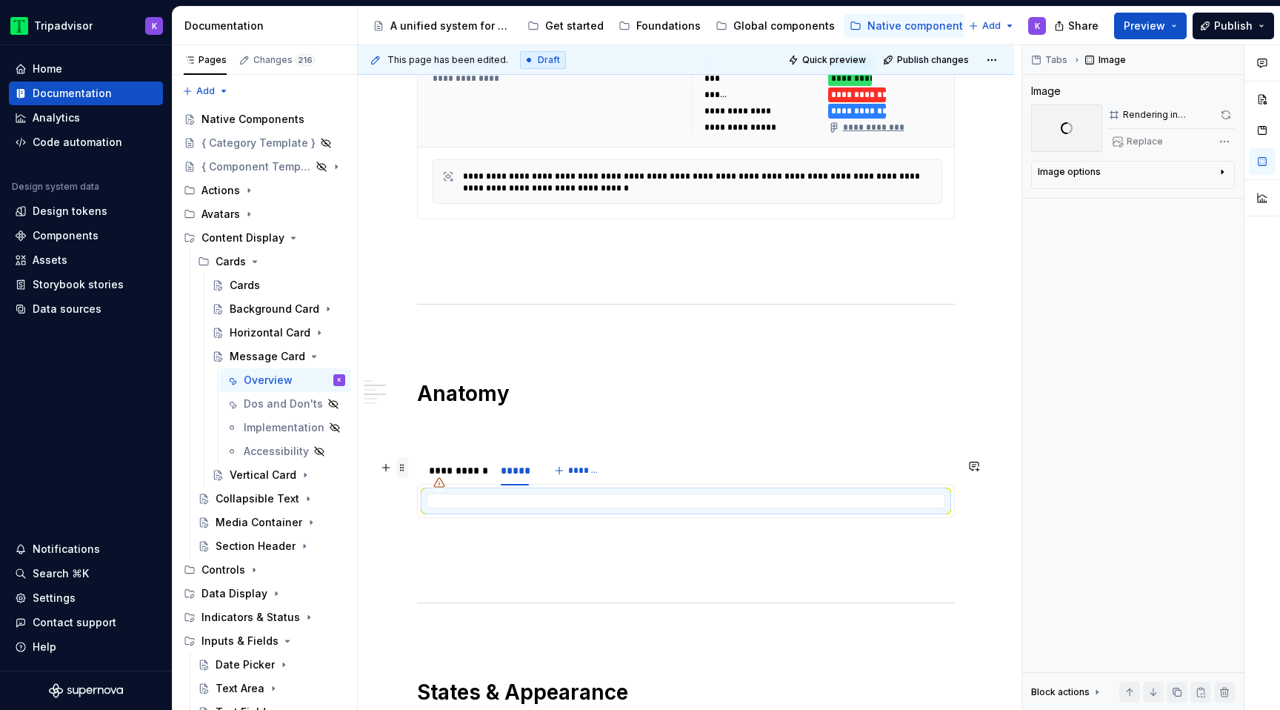
click at [404, 464] on span at bounding box center [402, 467] width 12 height 21
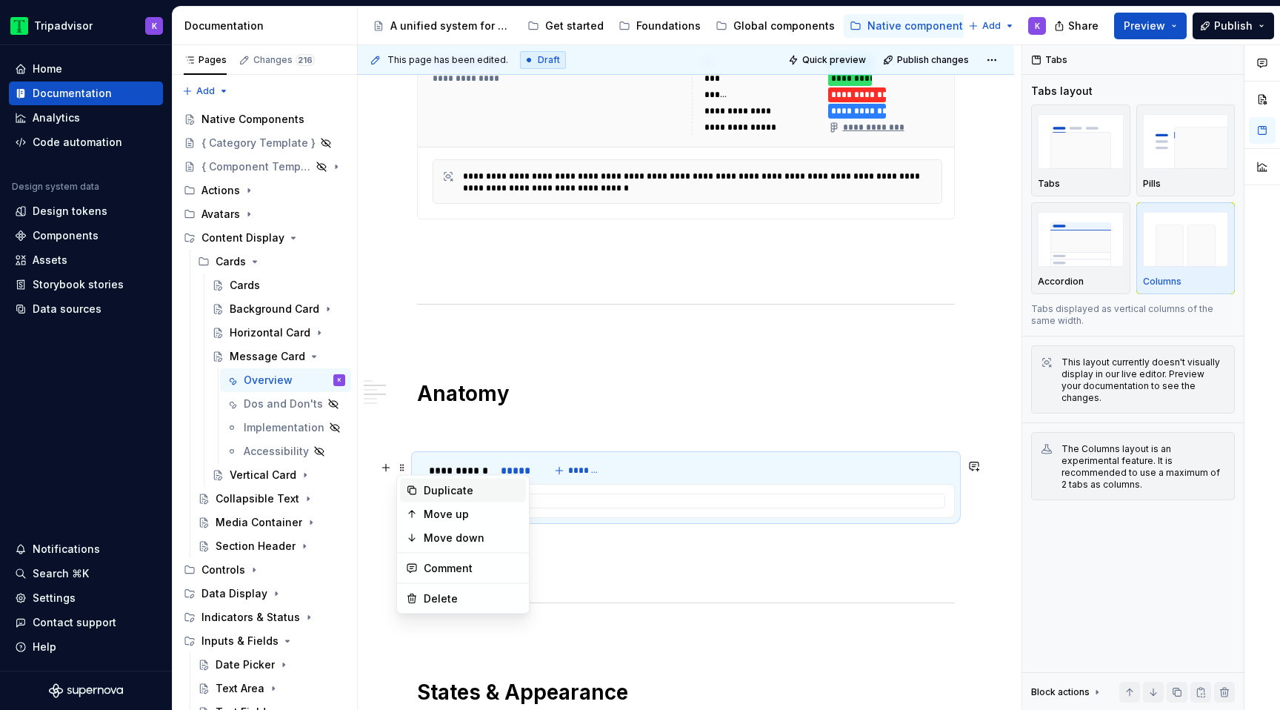
click at [427, 491] on div "Duplicate" at bounding box center [472, 490] width 96 height 15
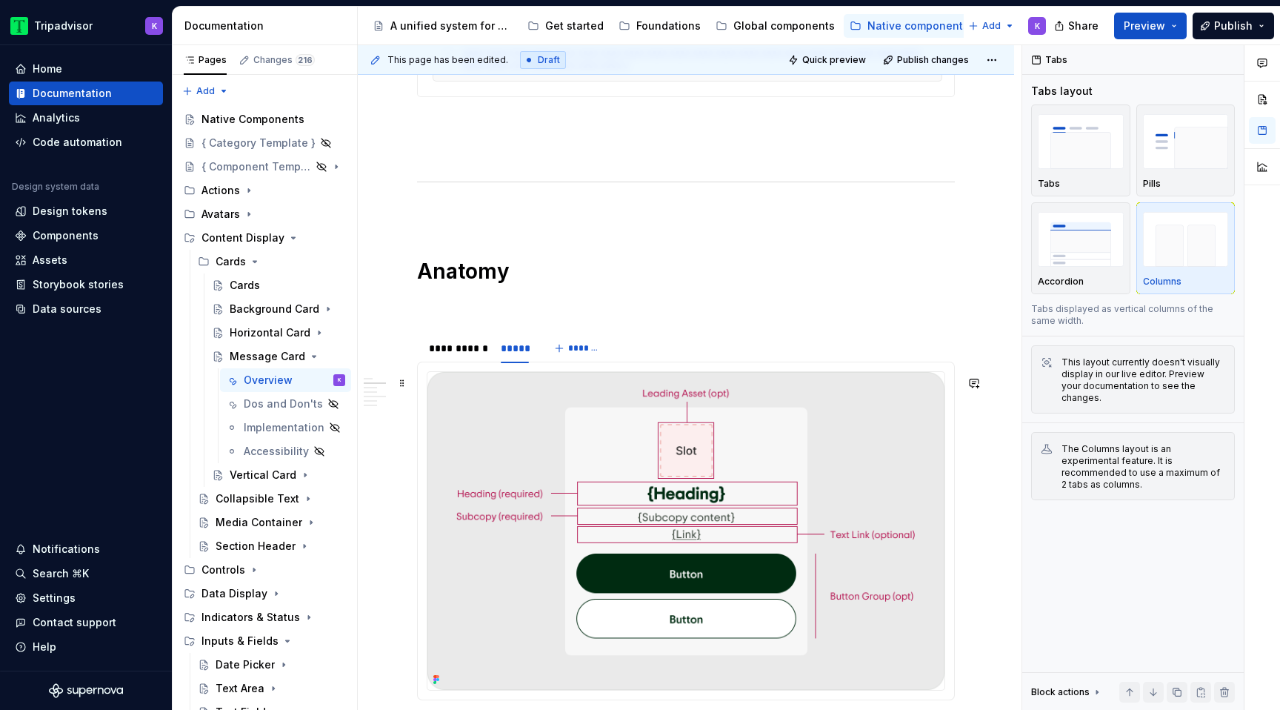
scroll to position [1301, 0]
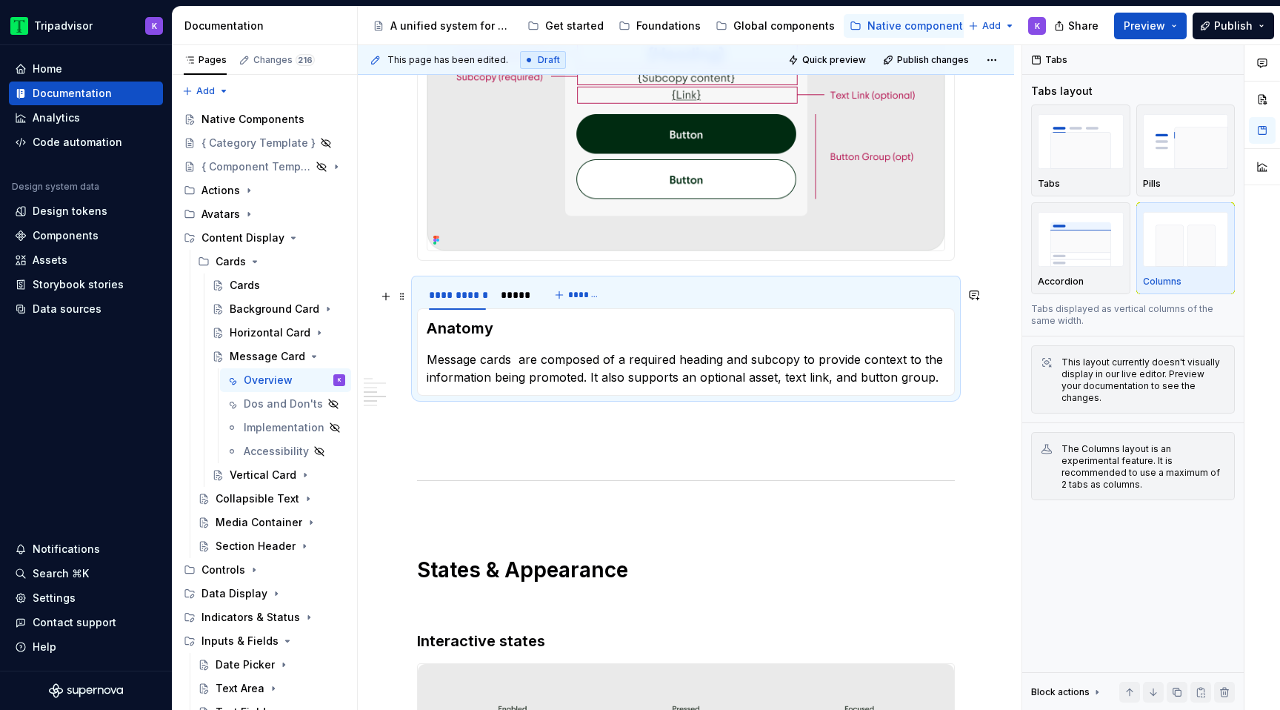
click at [443, 431] on p at bounding box center [686, 422] width 538 height 18
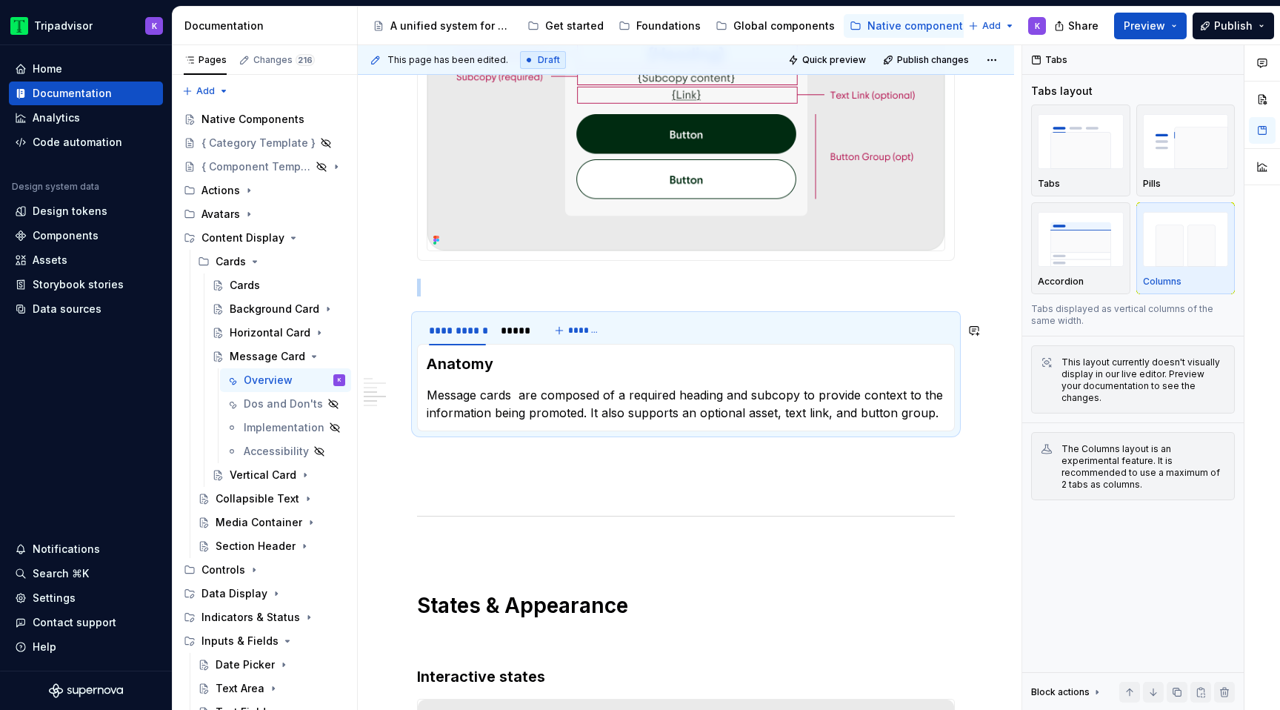
click at [512, 296] on p at bounding box center [686, 287] width 538 height 18
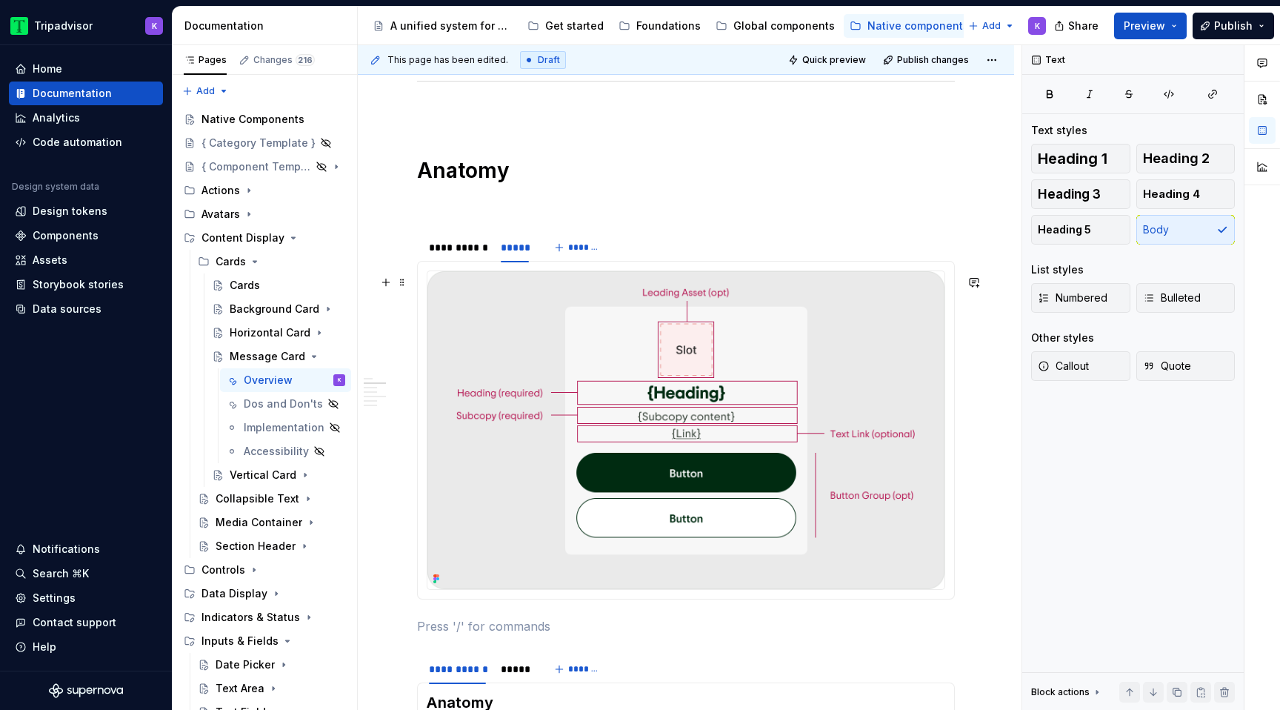
scroll to position [910, 0]
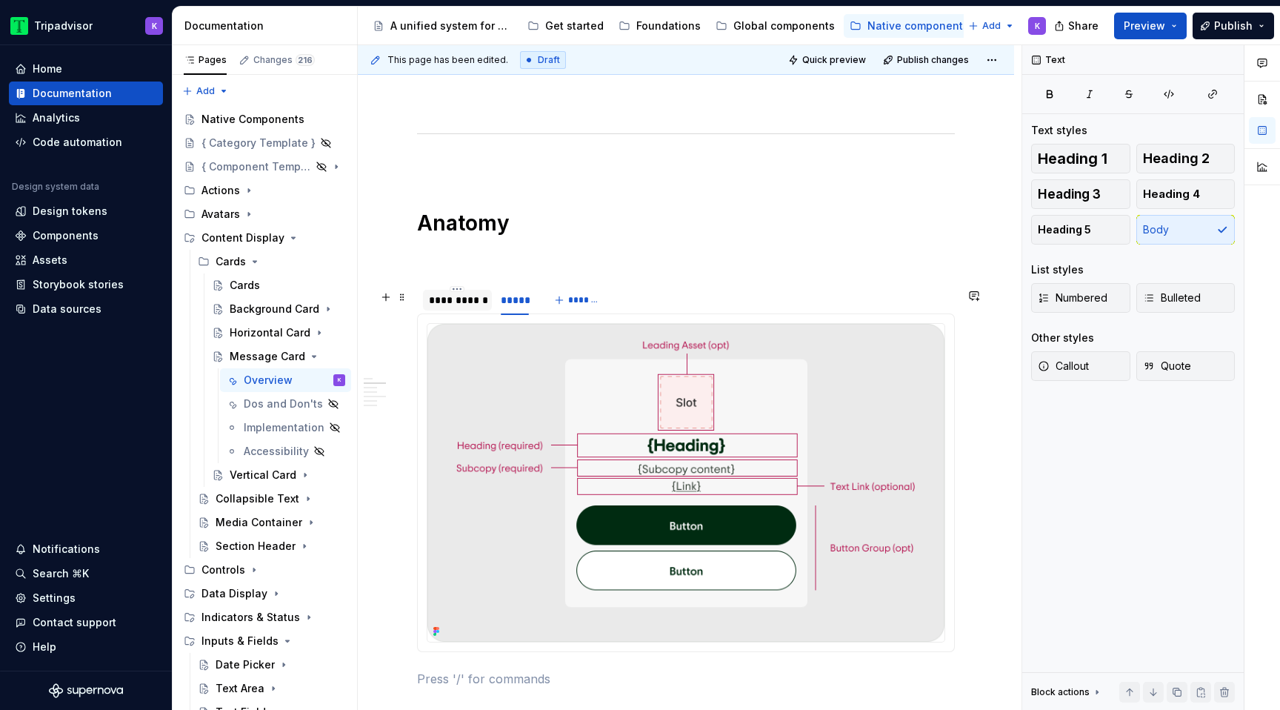
click at [470, 306] on div "**********" at bounding box center [457, 300] width 57 height 15
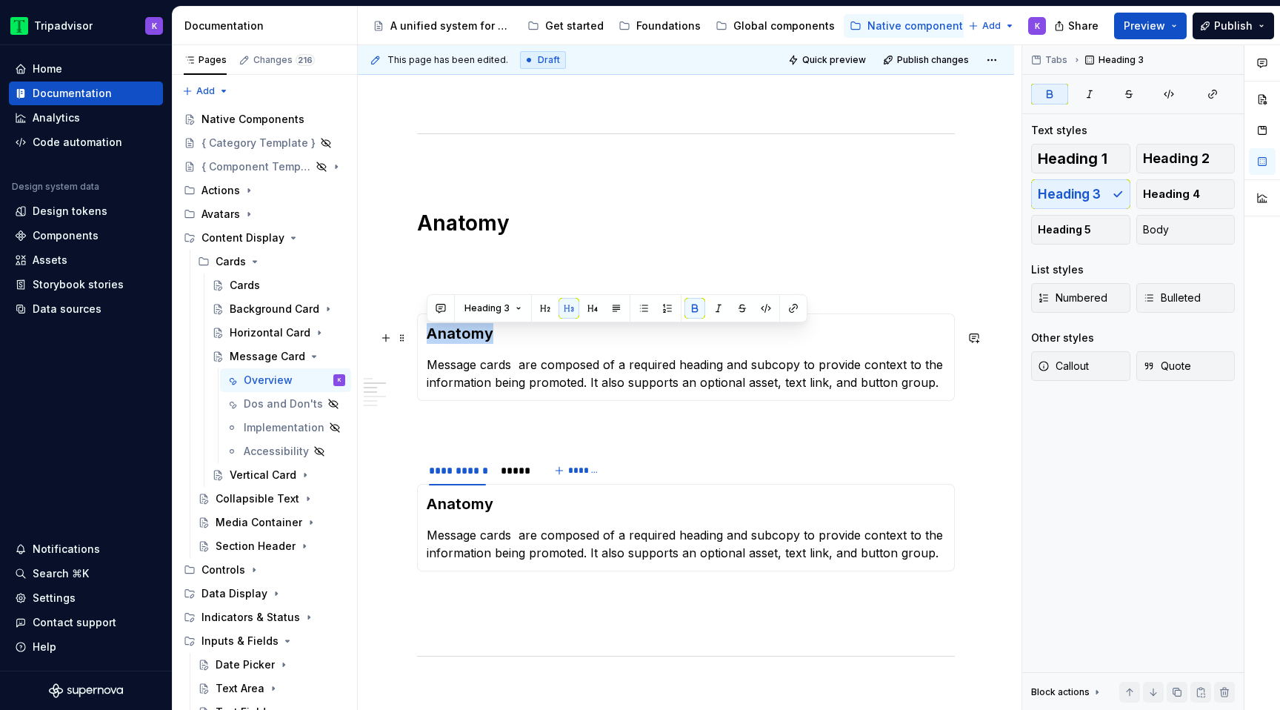
drag, startPoint x: 497, startPoint y: 341, endPoint x: 421, endPoint y: 339, distance: 75.6
click at [421, 339] on div "Anatomy Message cards are composed of a required heading and subcopy to provide…" at bounding box center [686, 356] width 538 height 87
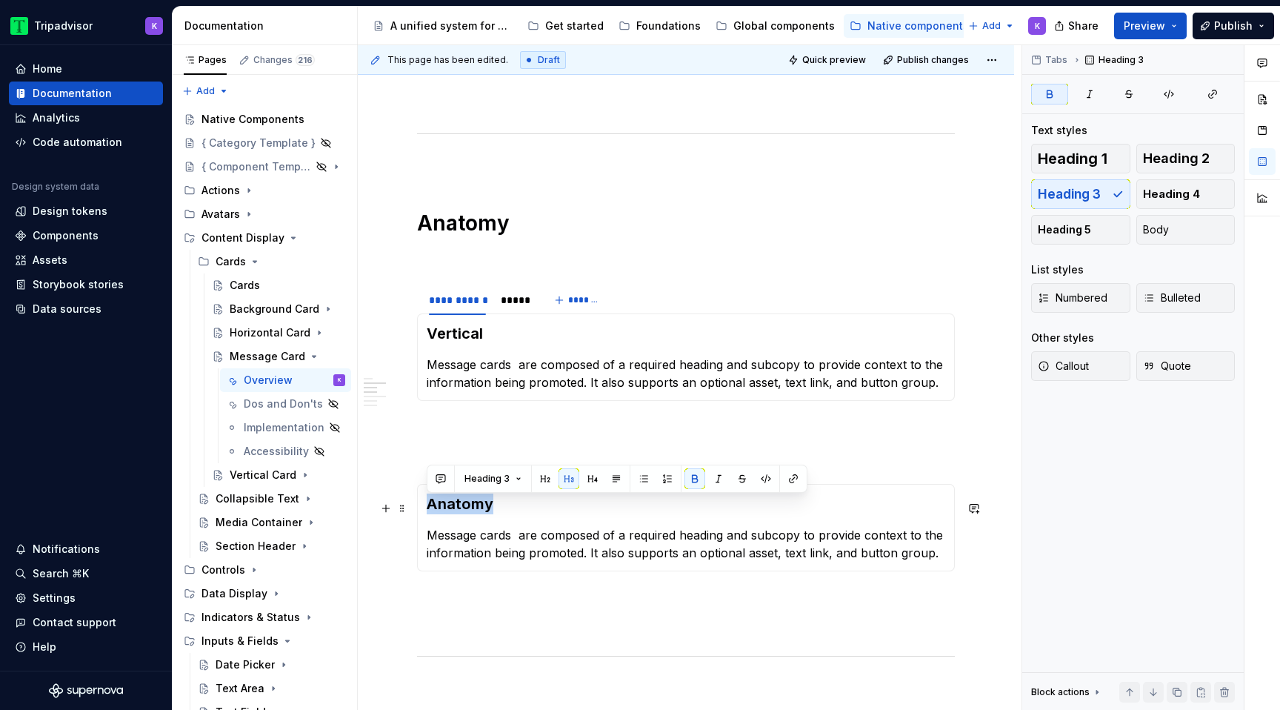
drag, startPoint x: 502, startPoint y: 506, endPoint x: 421, endPoint y: 506, distance: 81.5
click at [421, 506] on div "Anatomy Message cards are composed of a required heading and subcopy to provide…" at bounding box center [686, 527] width 538 height 87
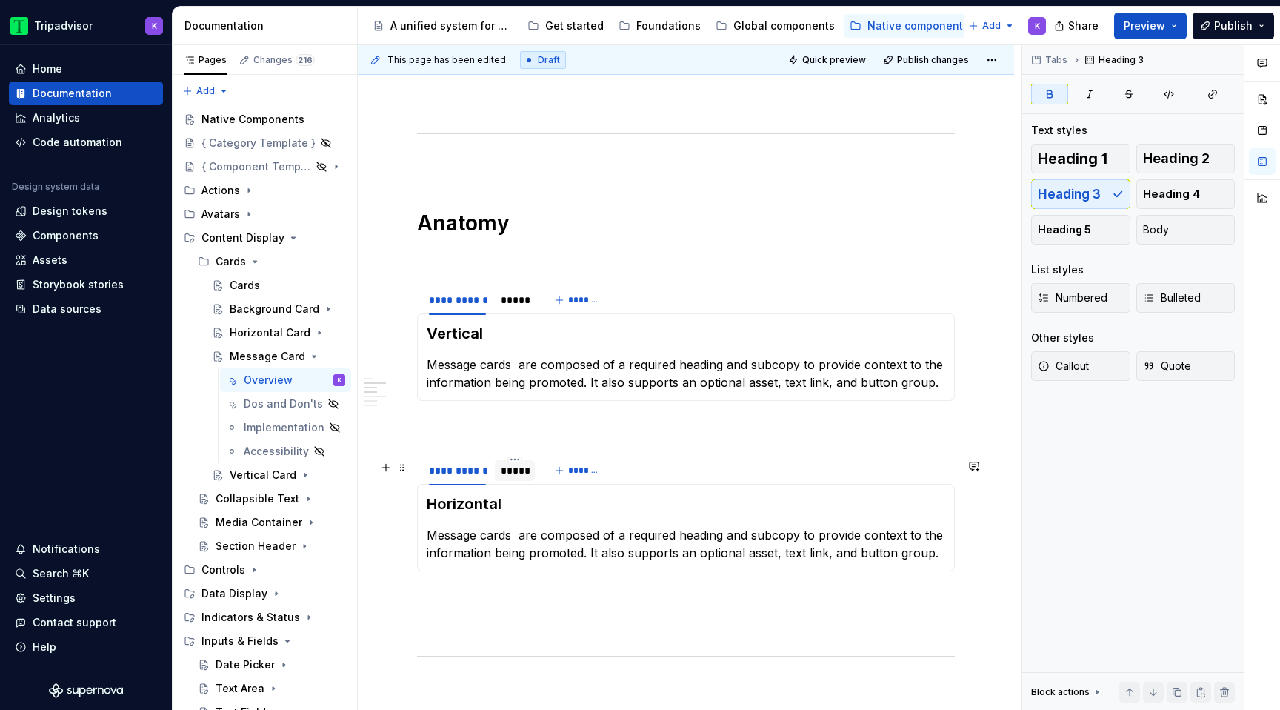
click at [518, 478] on div "*****" at bounding box center [515, 470] width 28 height 15
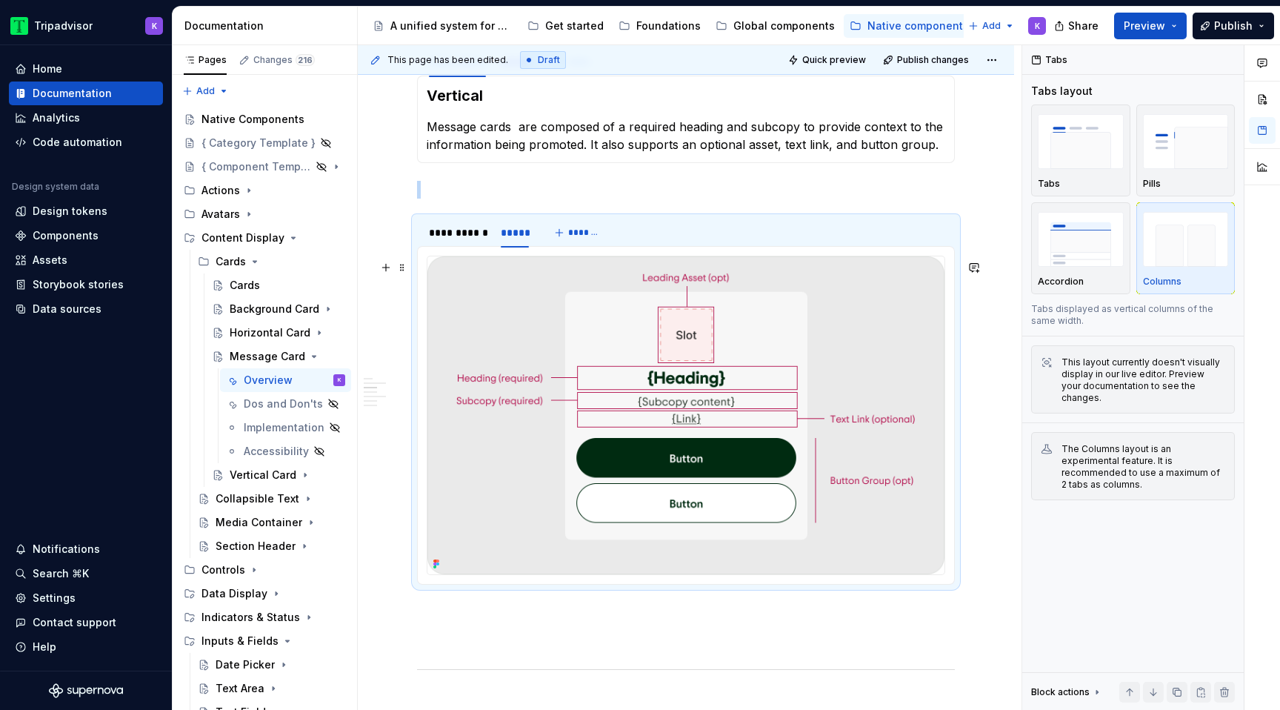
scroll to position [1223, 0]
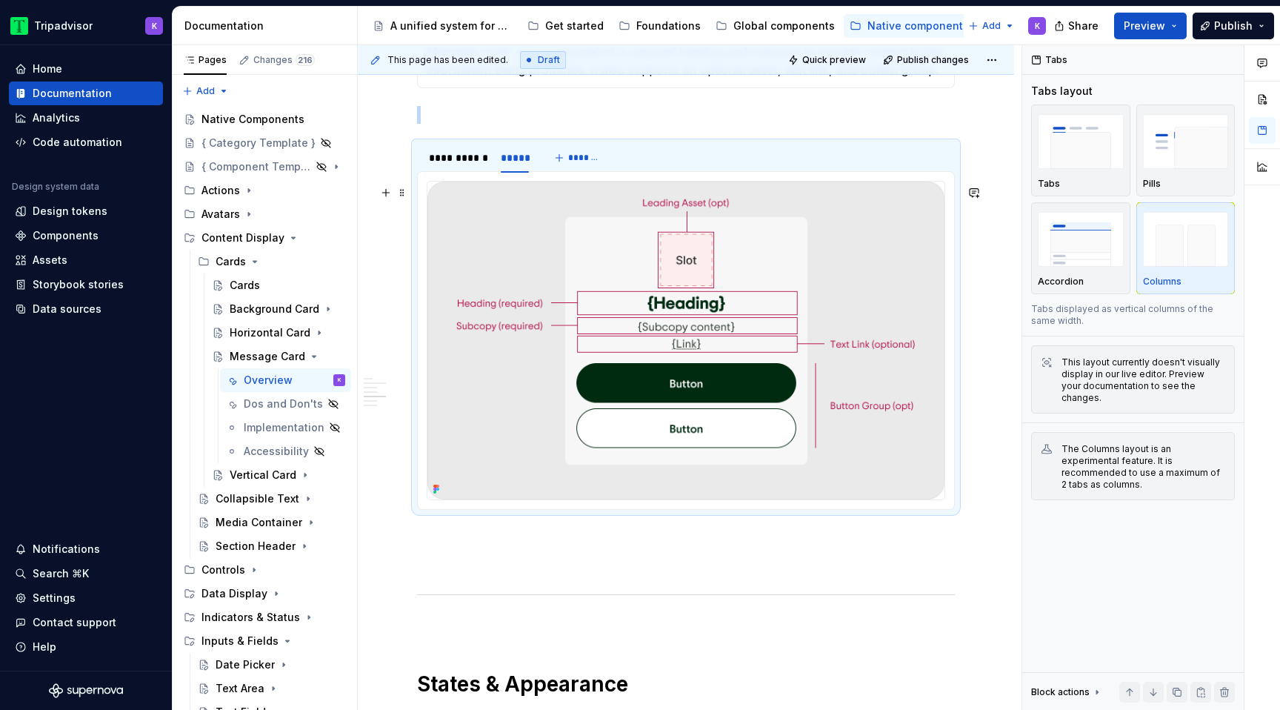
click at [652, 313] on img at bounding box center [685, 340] width 517 height 318
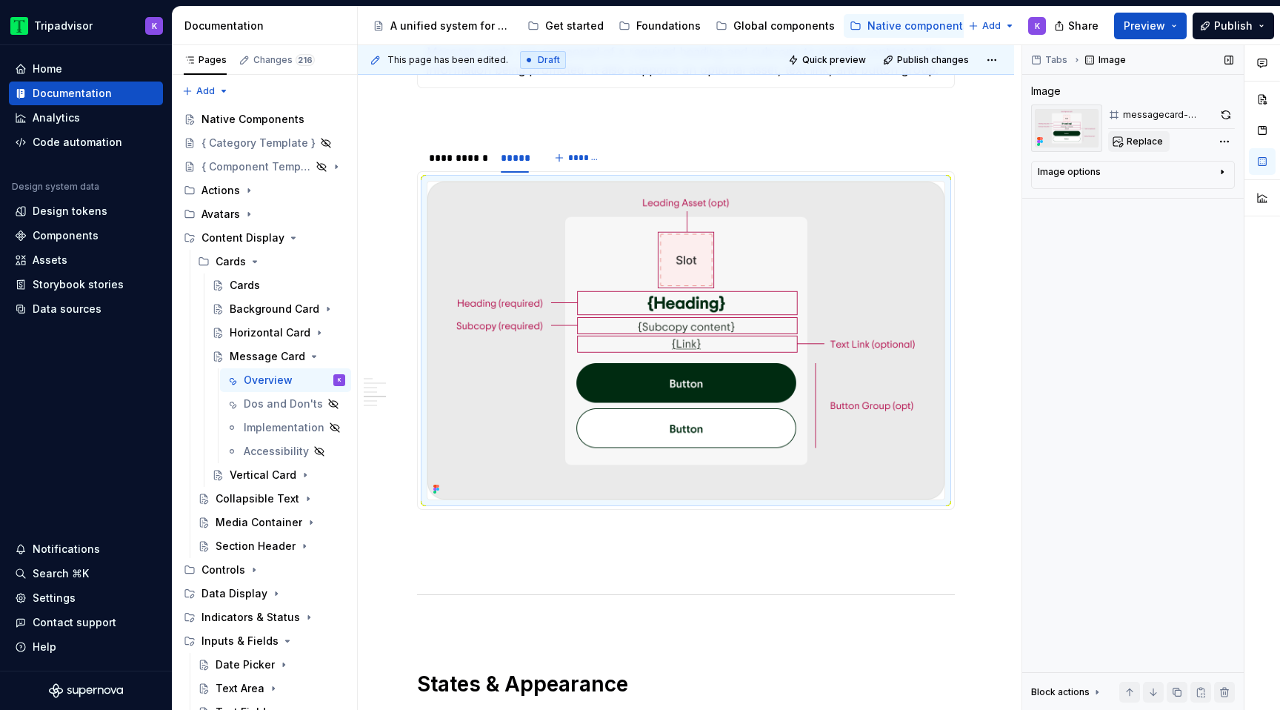
click at [1121, 147] on button "Replace" at bounding box center [1138, 141] width 61 height 21
type textarea "*"
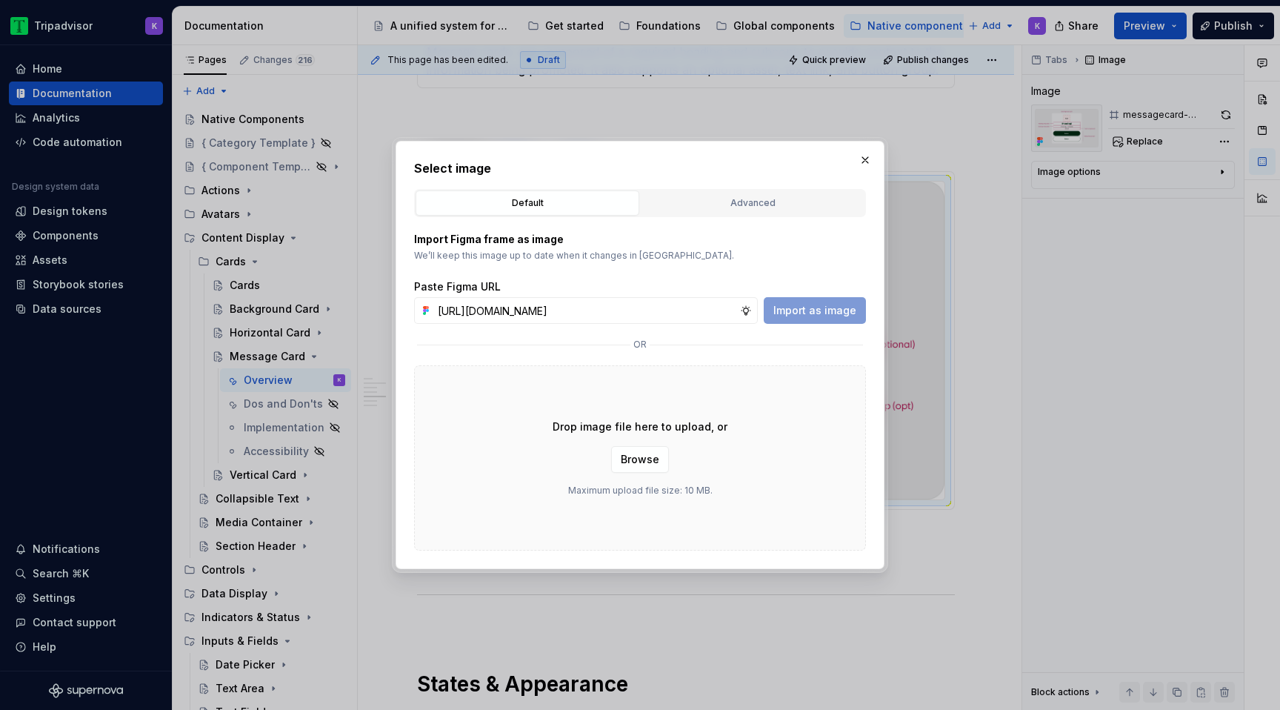
scroll to position [0, 393]
type input "https://www.figma.com/design/eWzZGbXTCMsZ0gwC1u1MU0/Altas-Native-Documentation?…"
click at [823, 318] on button "Import as image" at bounding box center [815, 310] width 102 height 27
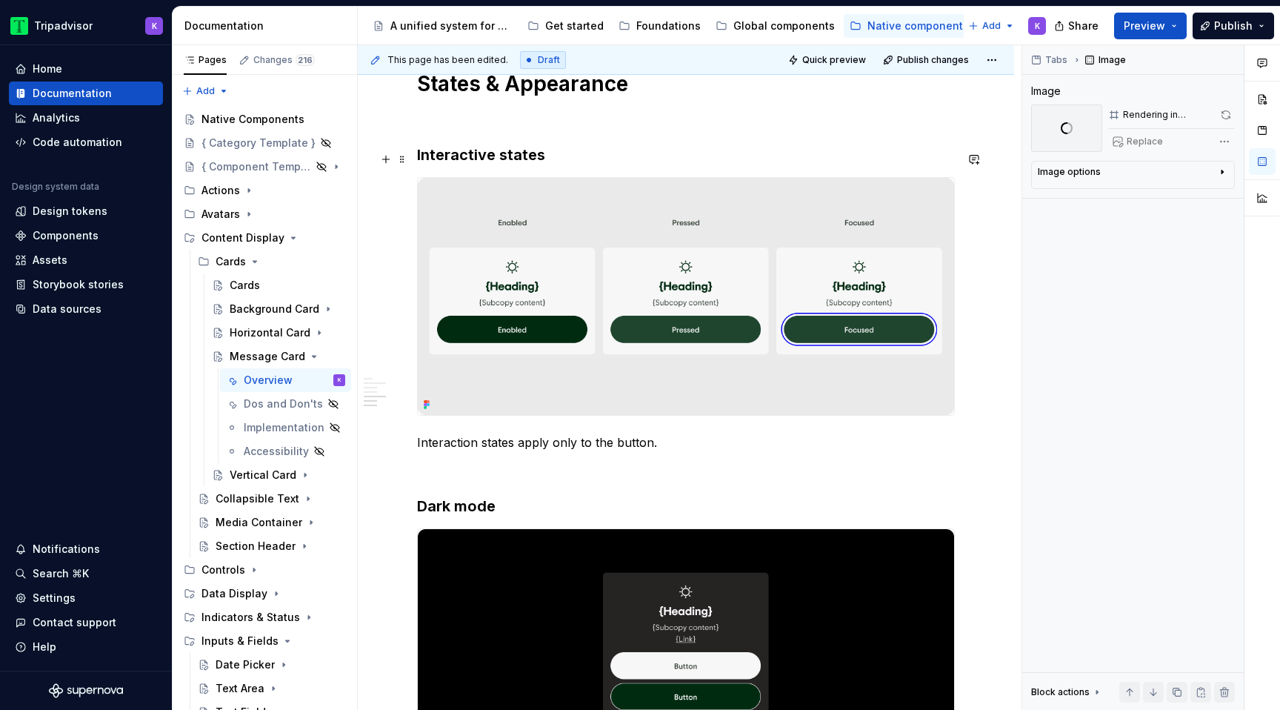
scroll to position [1465, 0]
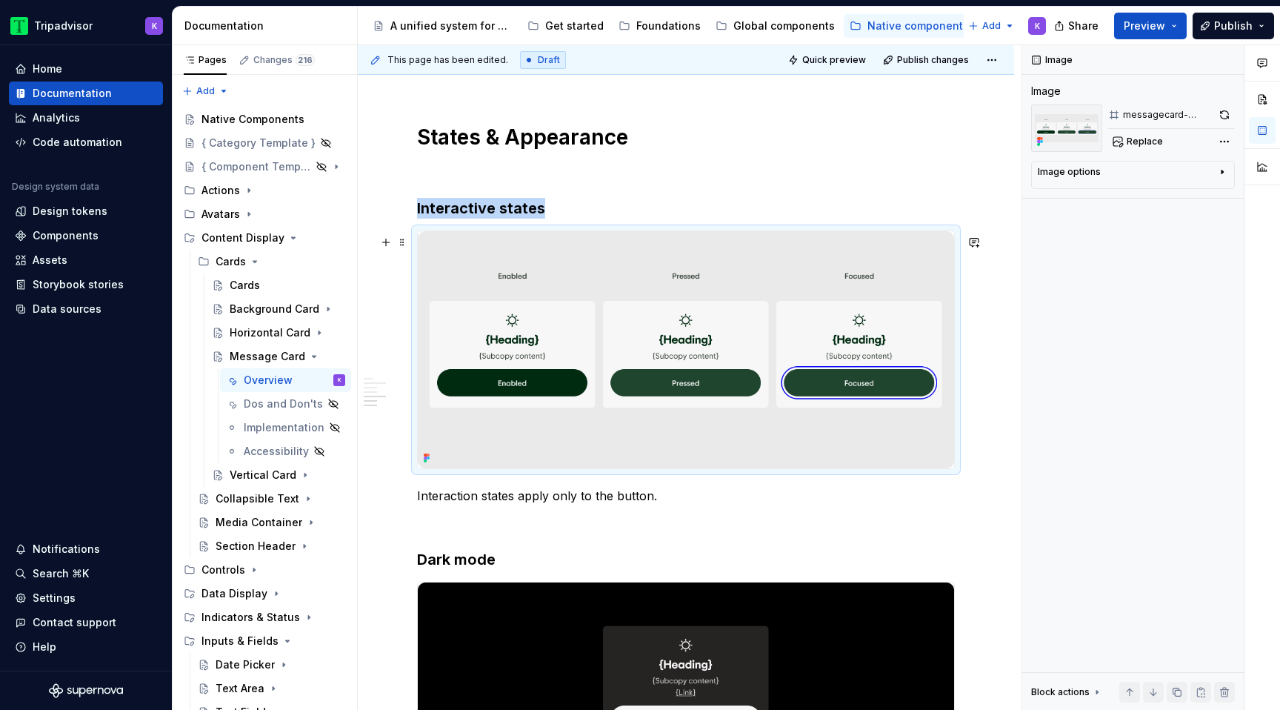
click at [469, 237] on img at bounding box center [686, 349] width 536 height 237
click at [1142, 141] on span "Replace" at bounding box center [1144, 142] width 36 height 12
type textarea "*"
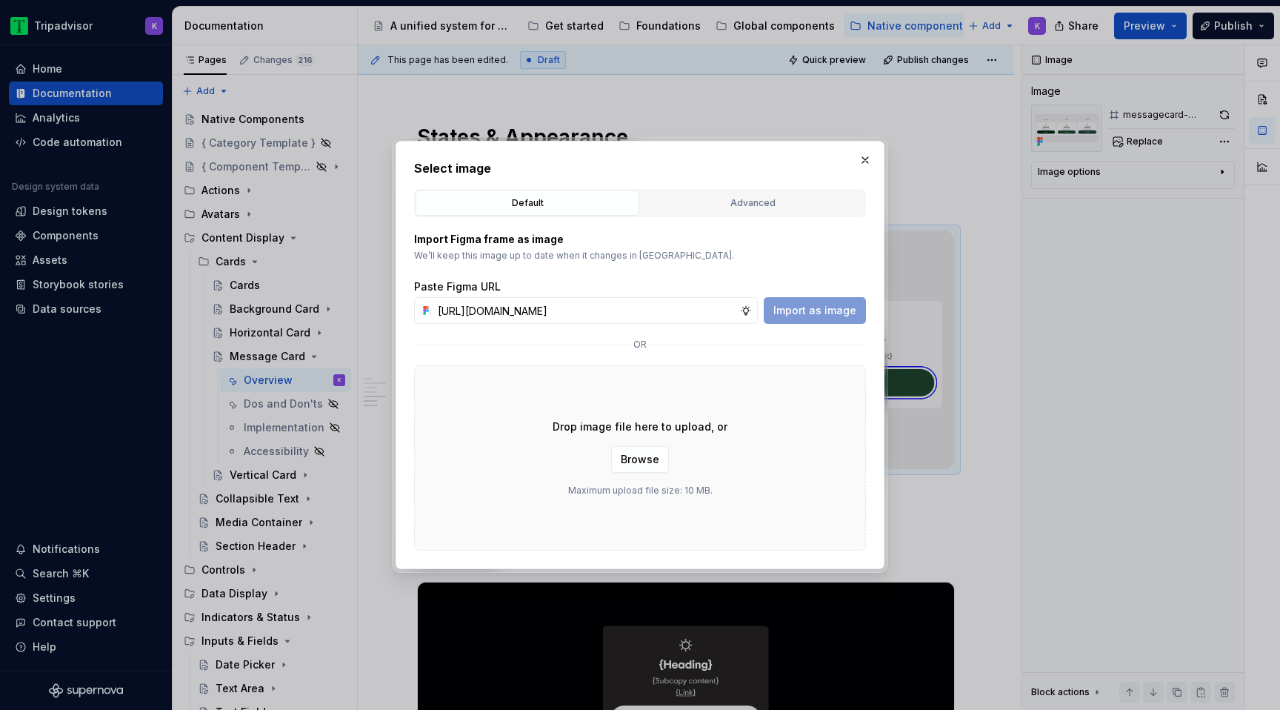
scroll to position [0, 390]
type input "https://www.figma.com/design/eWzZGbXTCMsZ0gwC1u1MU0/Altas-Native-Documentation?…"
click at [818, 310] on span "Import as image" at bounding box center [814, 310] width 83 height 15
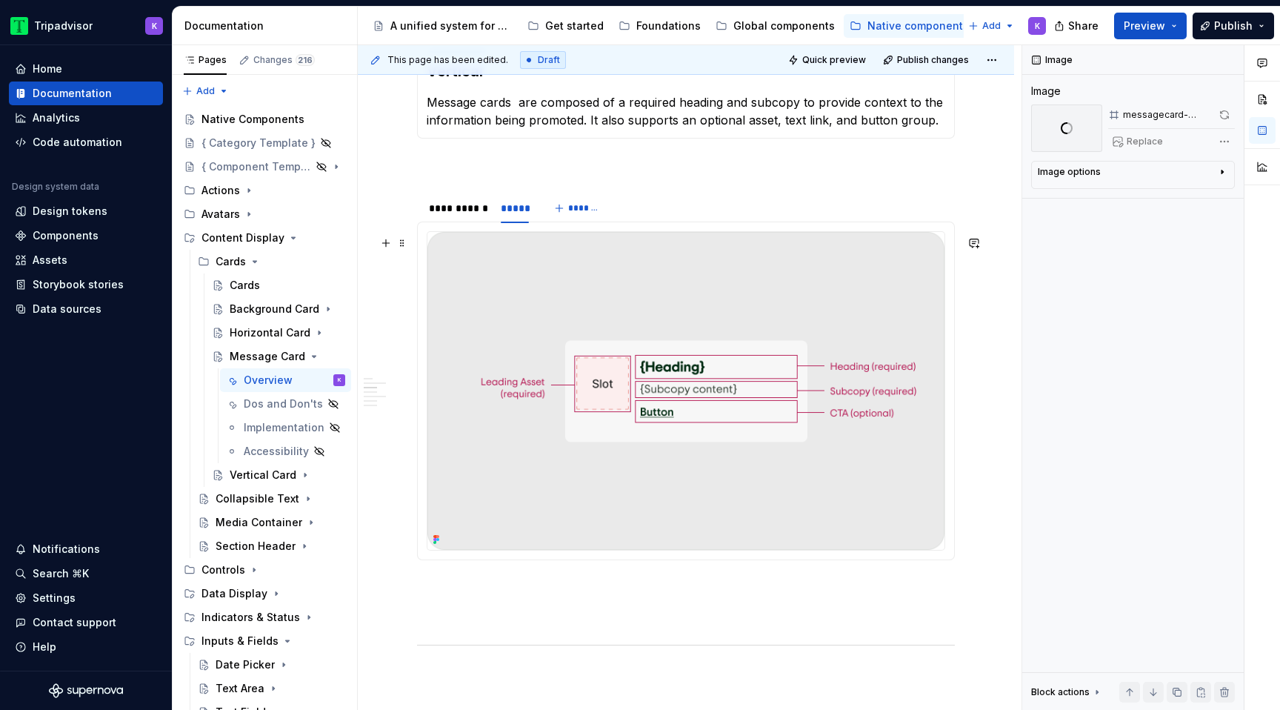
scroll to position [1018, 0]
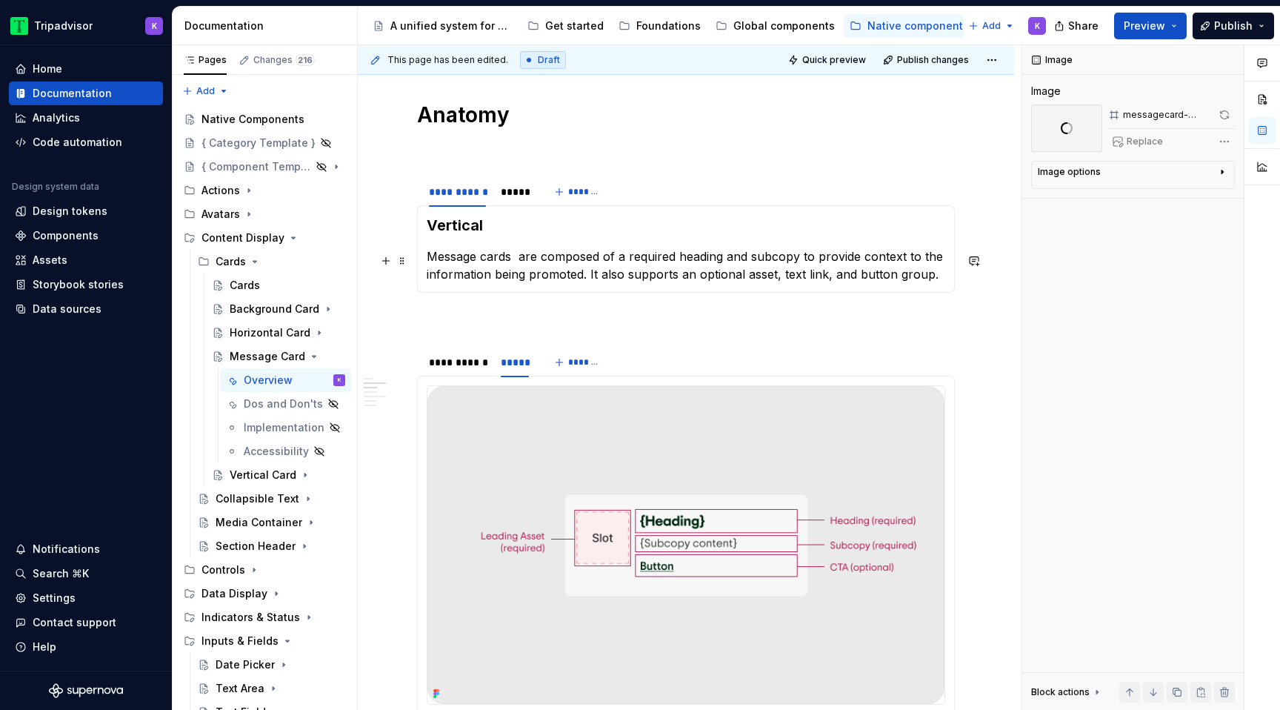
click at [550, 276] on p "Message cards are composed of a required heading and subcopy to provide context…" at bounding box center [686, 265] width 518 height 36
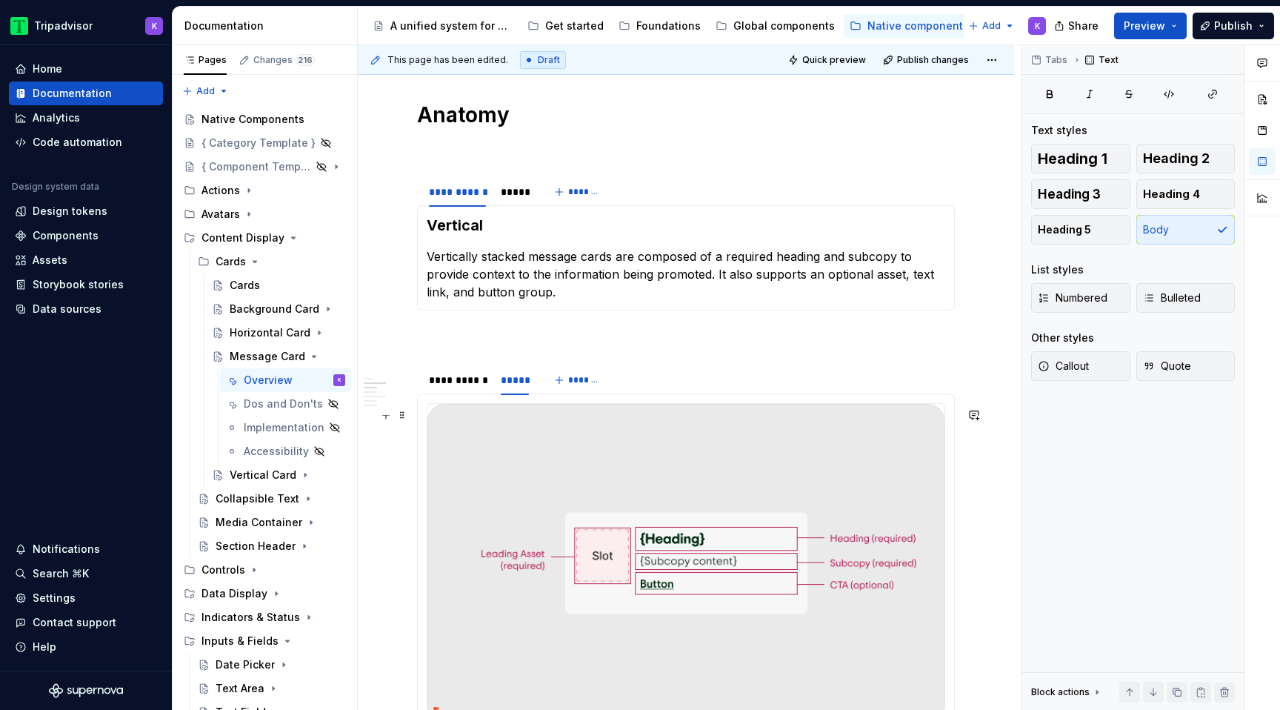
scroll to position [1224, 0]
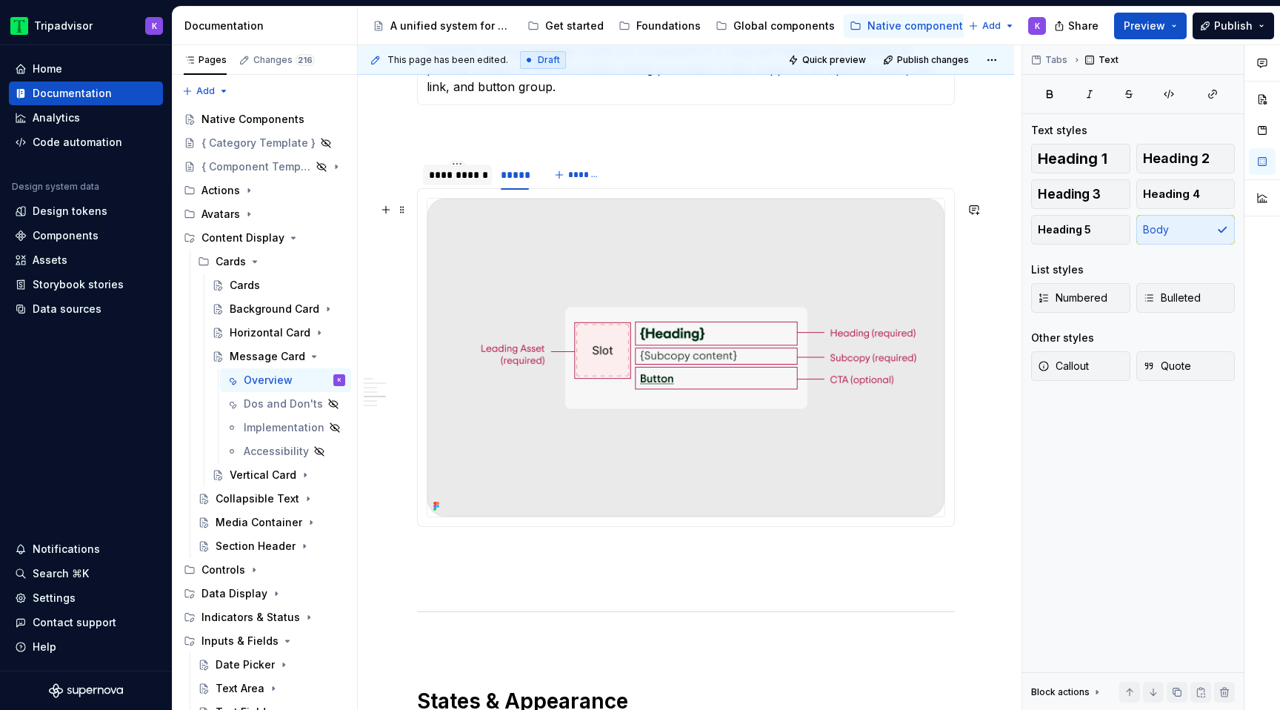
click at [462, 182] on div "**********" at bounding box center [457, 174] width 57 height 15
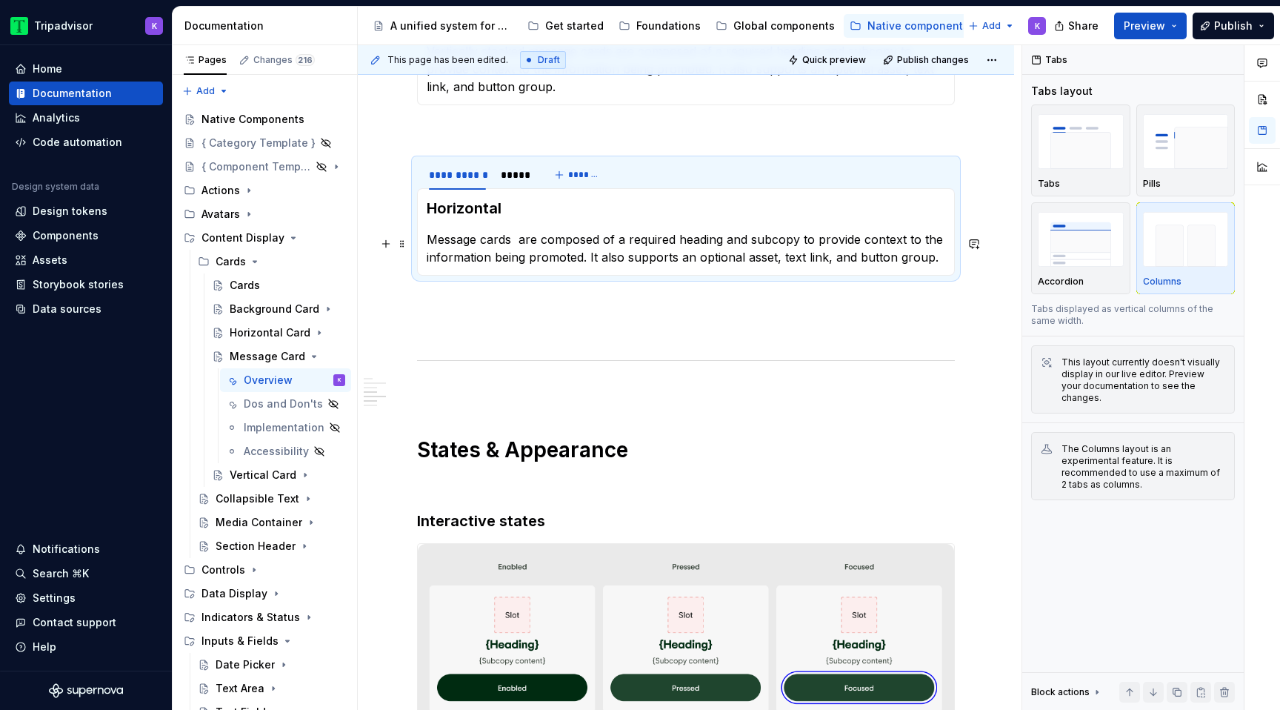
click at [552, 239] on p "Message cards are composed of a required heading and subcopy to provide context…" at bounding box center [686, 248] width 518 height 36
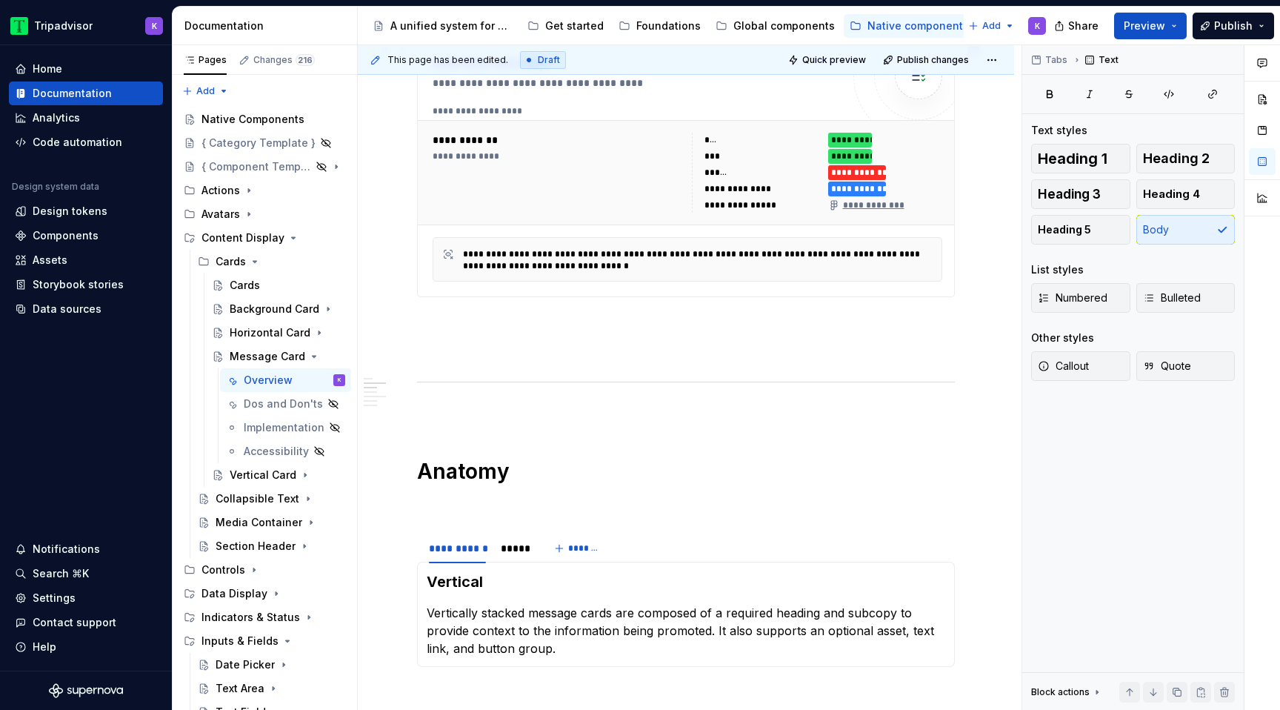
scroll to position [645, 0]
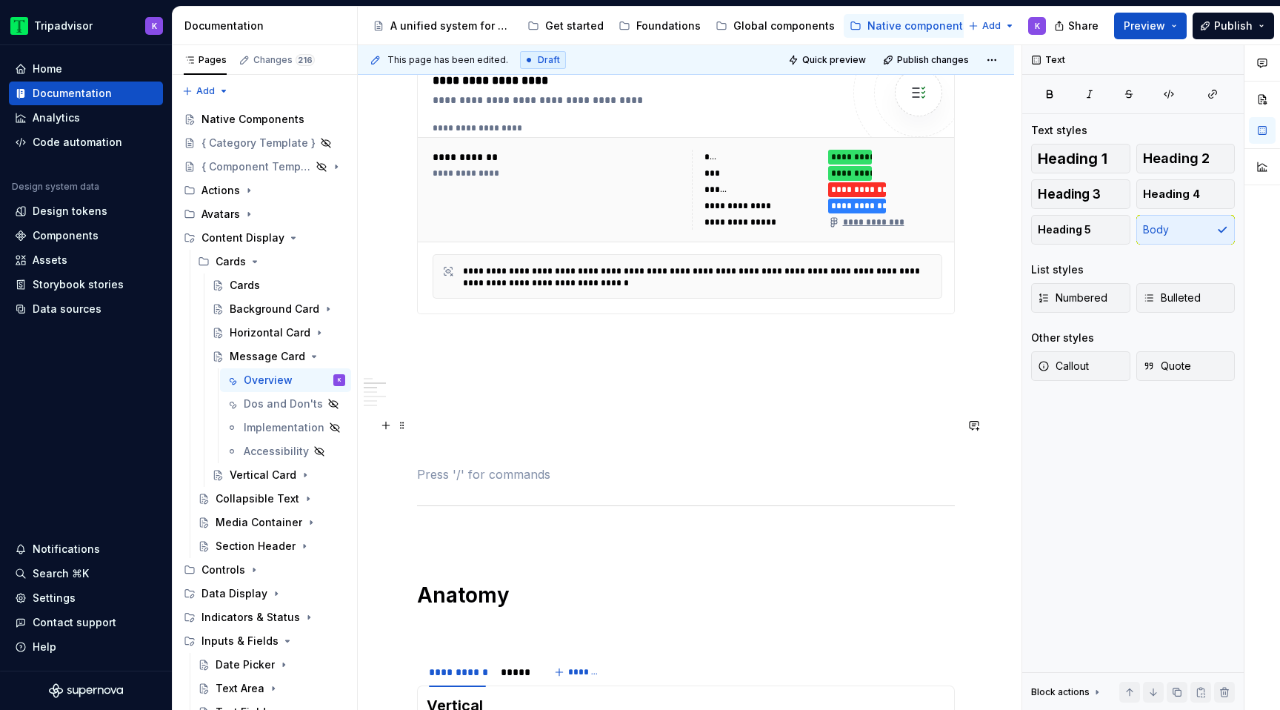
click at [450, 428] on p at bounding box center [686, 421] width 538 height 18
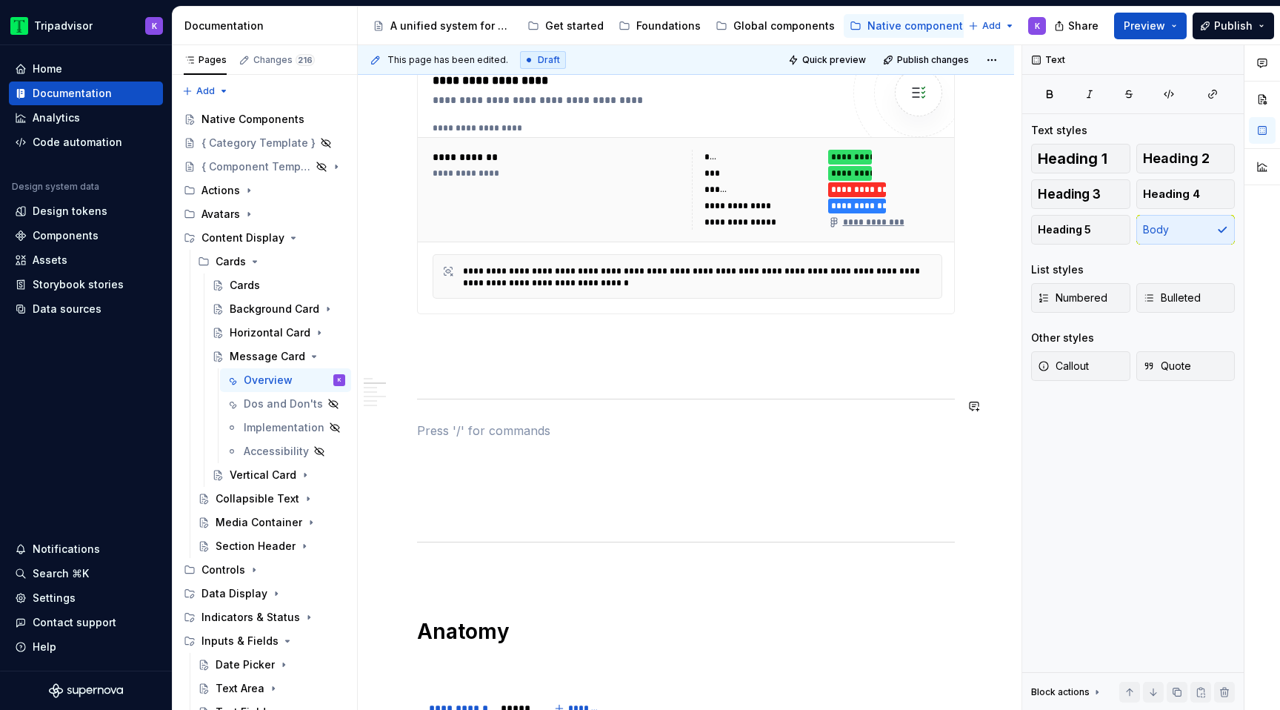
click at [1104, 161] on span "Heading 1" at bounding box center [1073, 158] width 70 height 15
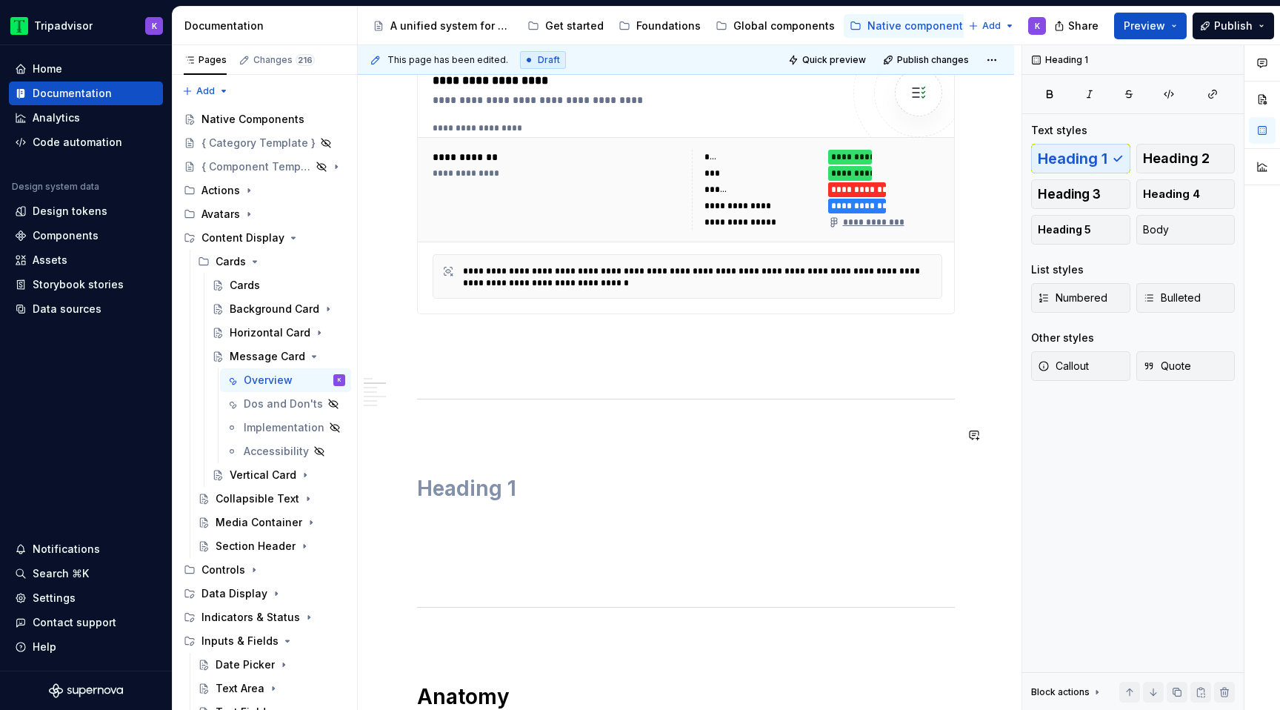
click at [460, 435] on p at bounding box center [686, 430] width 538 height 18
click at [496, 486] on h1 at bounding box center [686, 488] width 538 height 27
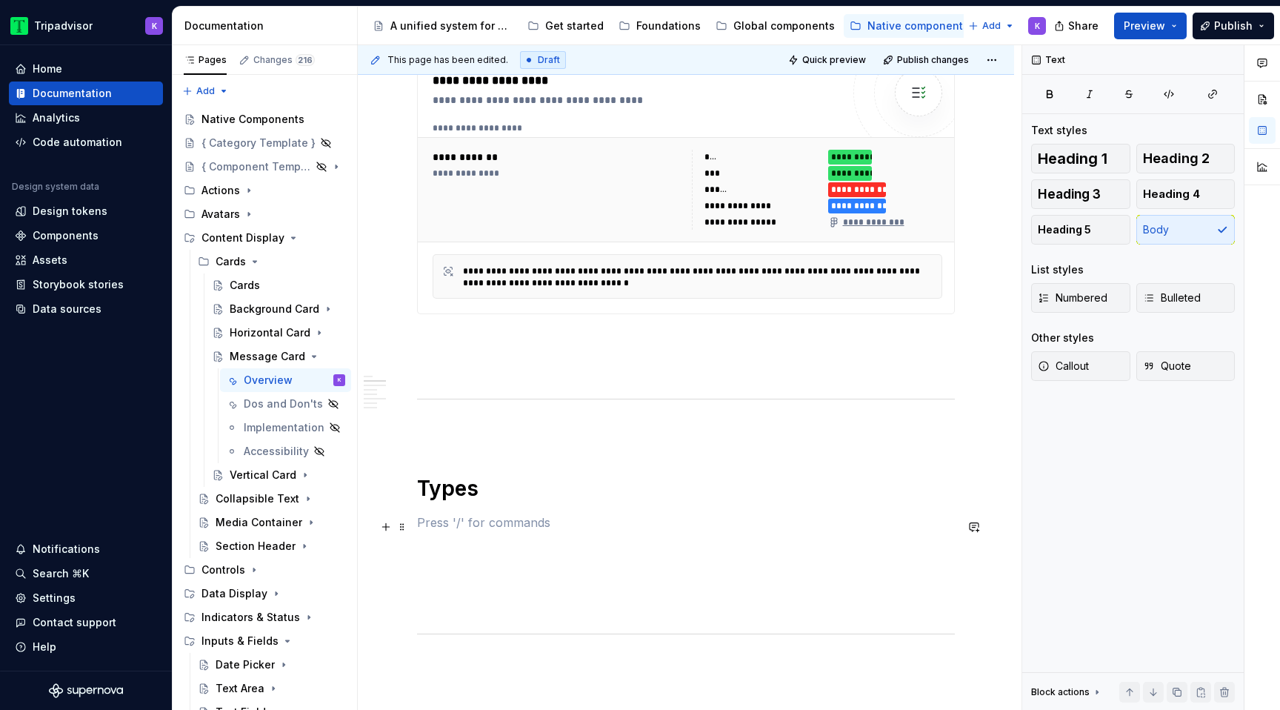
click at [472, 518] on p at bounding box center [686, 522] width 538 height 18
click at [464, 581] on p at bounding box center [686, 576] width 538 height 18
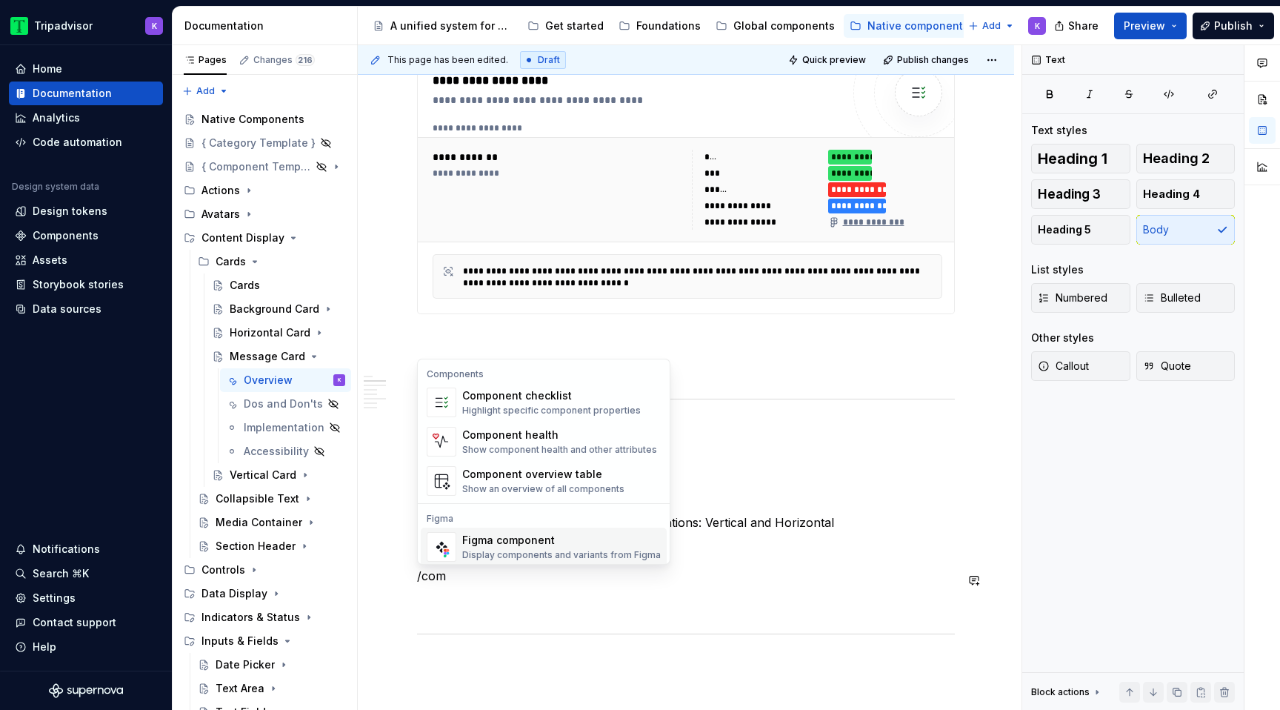
click at [481, 556] on div "Display components and variants from Figma" at bounding box center [561, 555] width 198 height 12
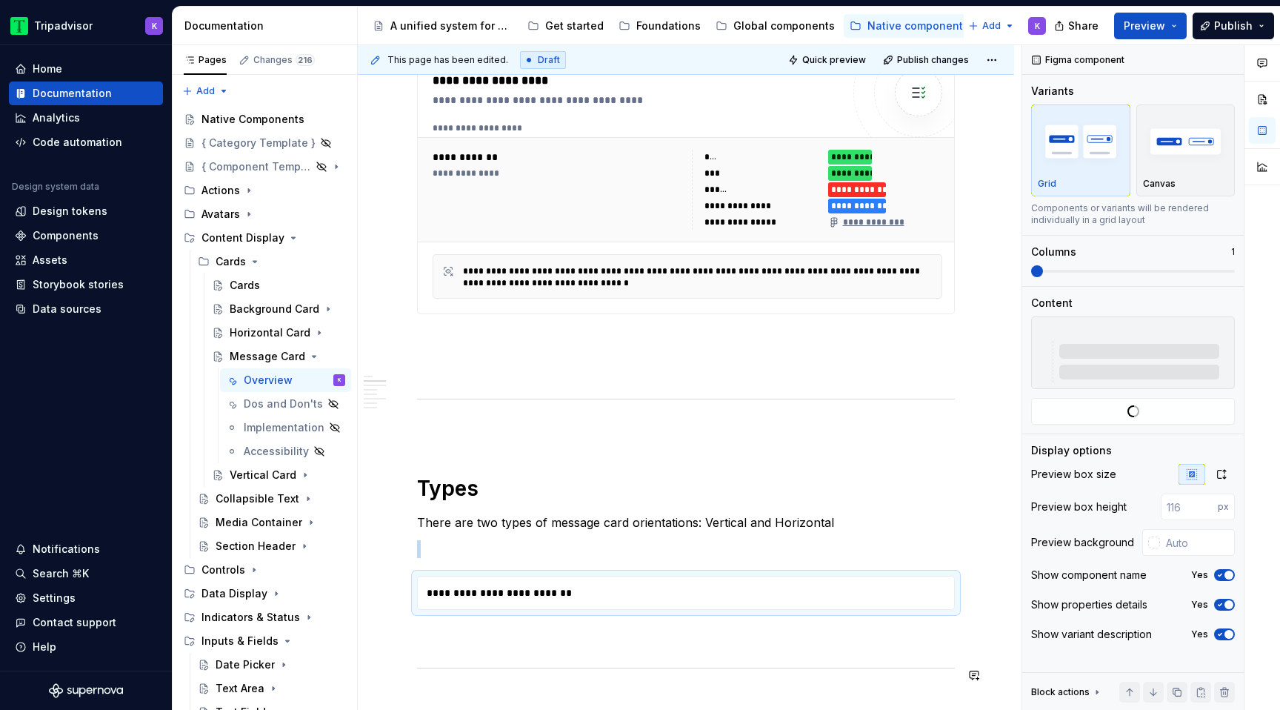
click at [538, 604] on div "**********" at bounding box center [690, 592] width 544 height 33
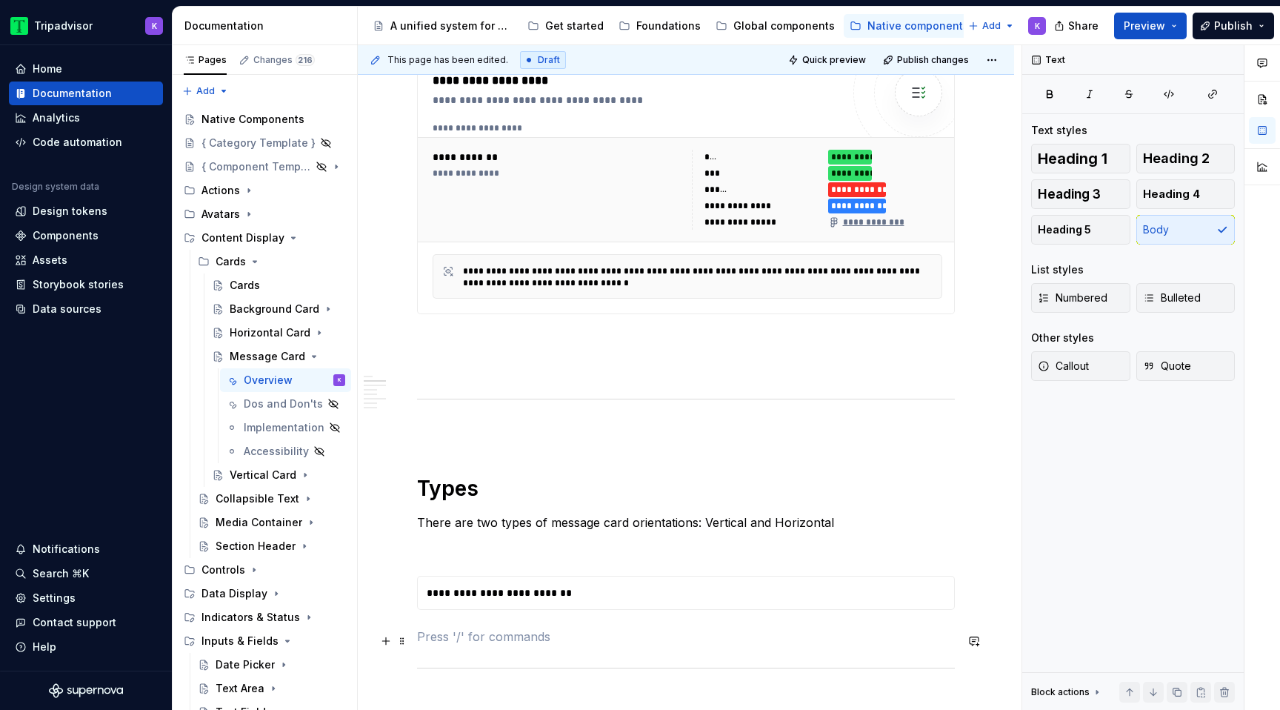
click at [538, 635] on p at bounding box center [686, 636] width 538 height 18
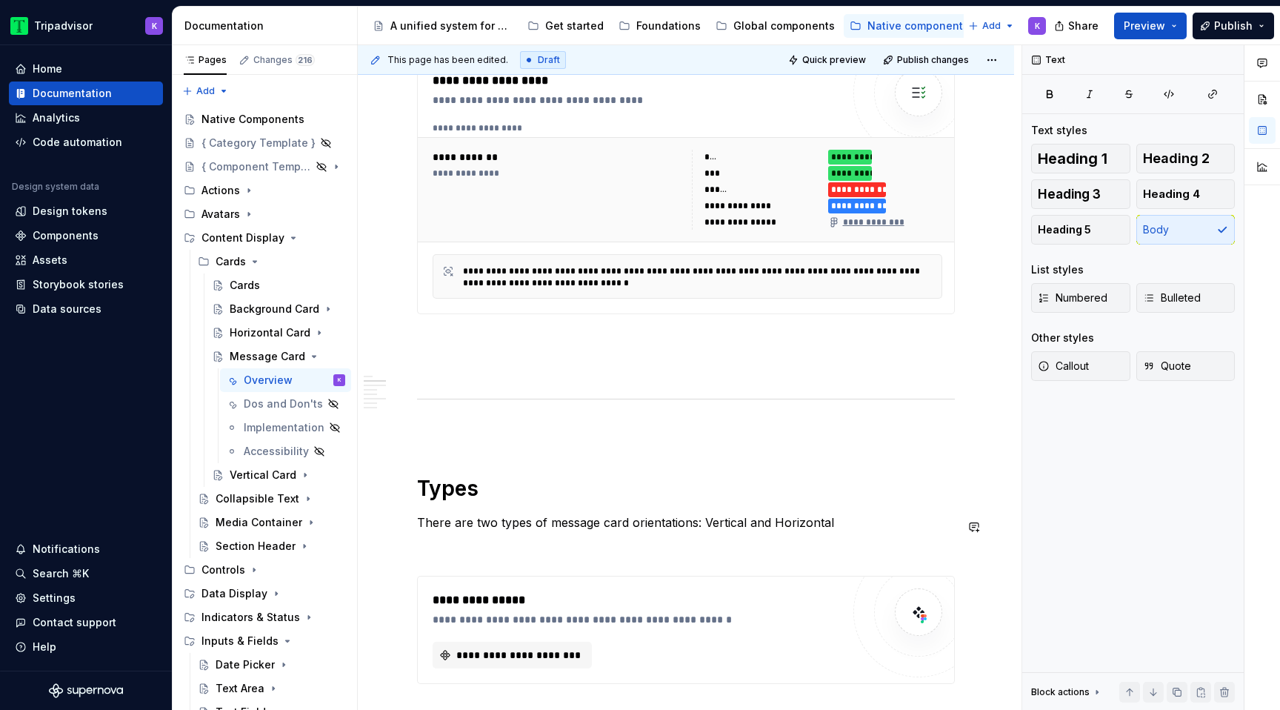
scroll to position [801, 0]
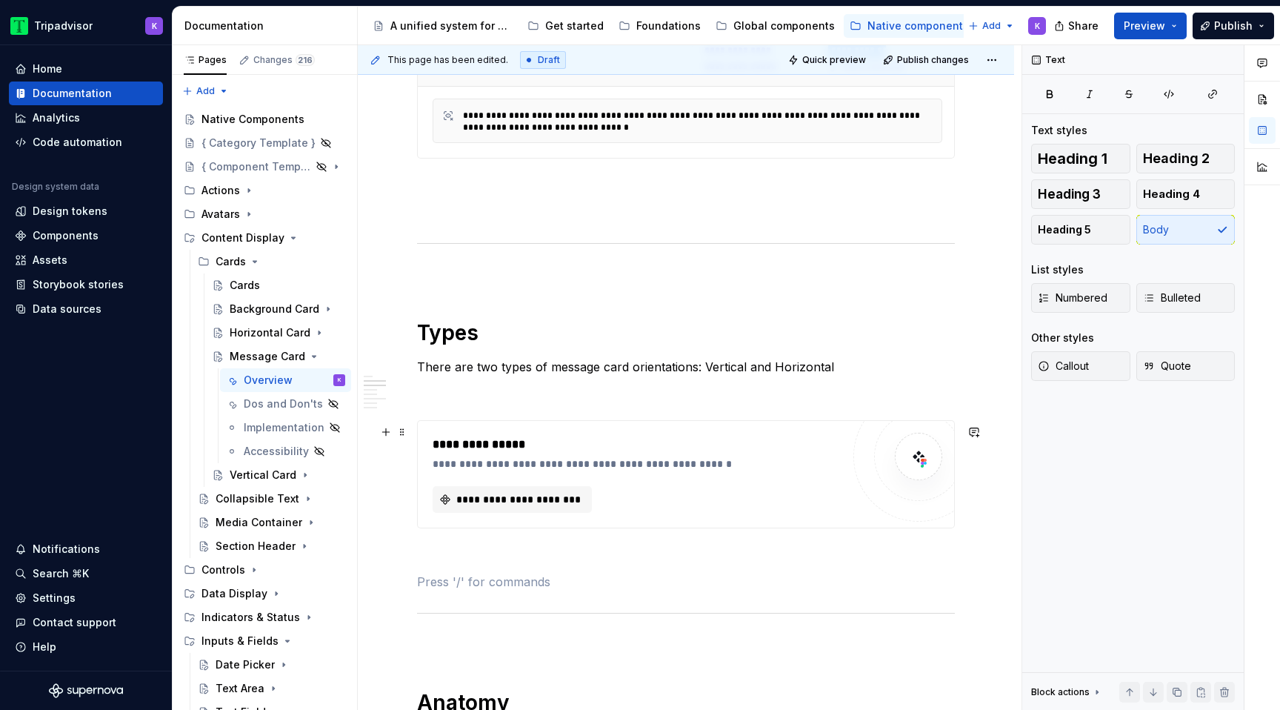
click at [553, 467] on div "**********" at bounding box center [641, 463] width 416 height 15
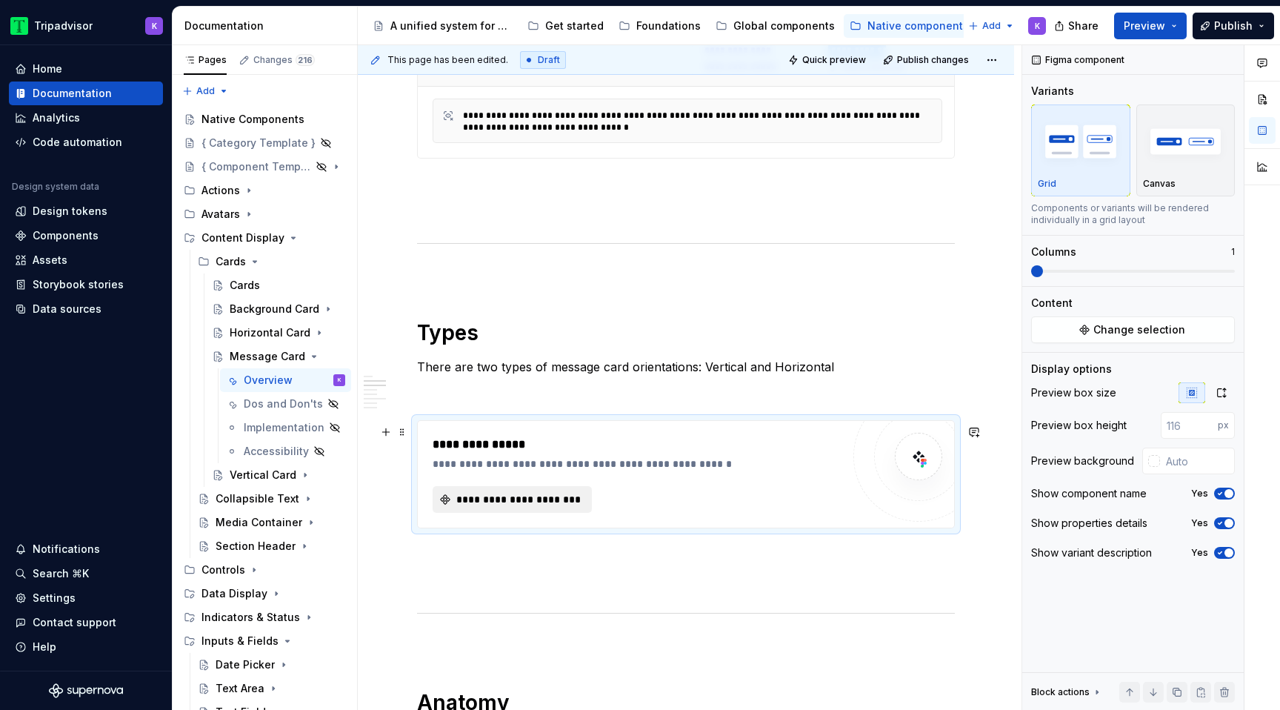
click at [547, 494] on button "**********" at bounding box center [512, 499] width 159 height 27
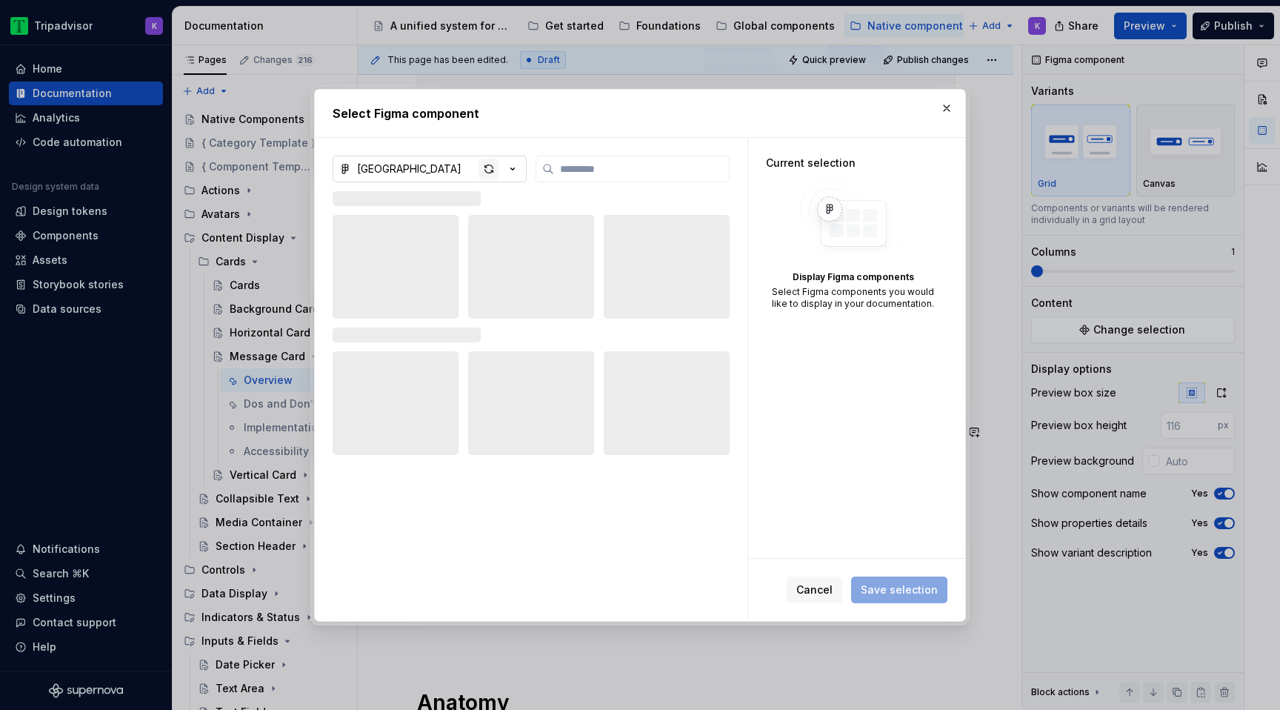
click at [488, 170] on div "button" at bounding box center [488, 168] width 21 height 21
type textarea "*"
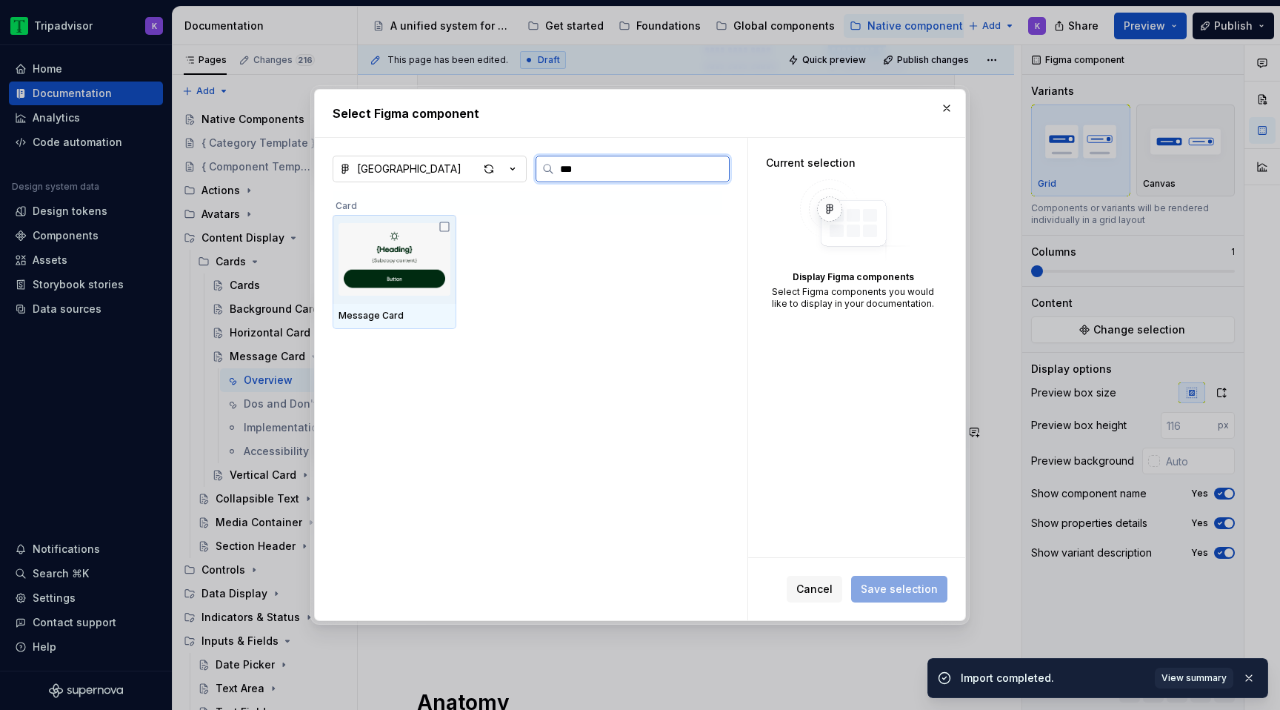
type input "****"
click at [394, 266] on img at bounding box center [394, 259] width 112 height 77
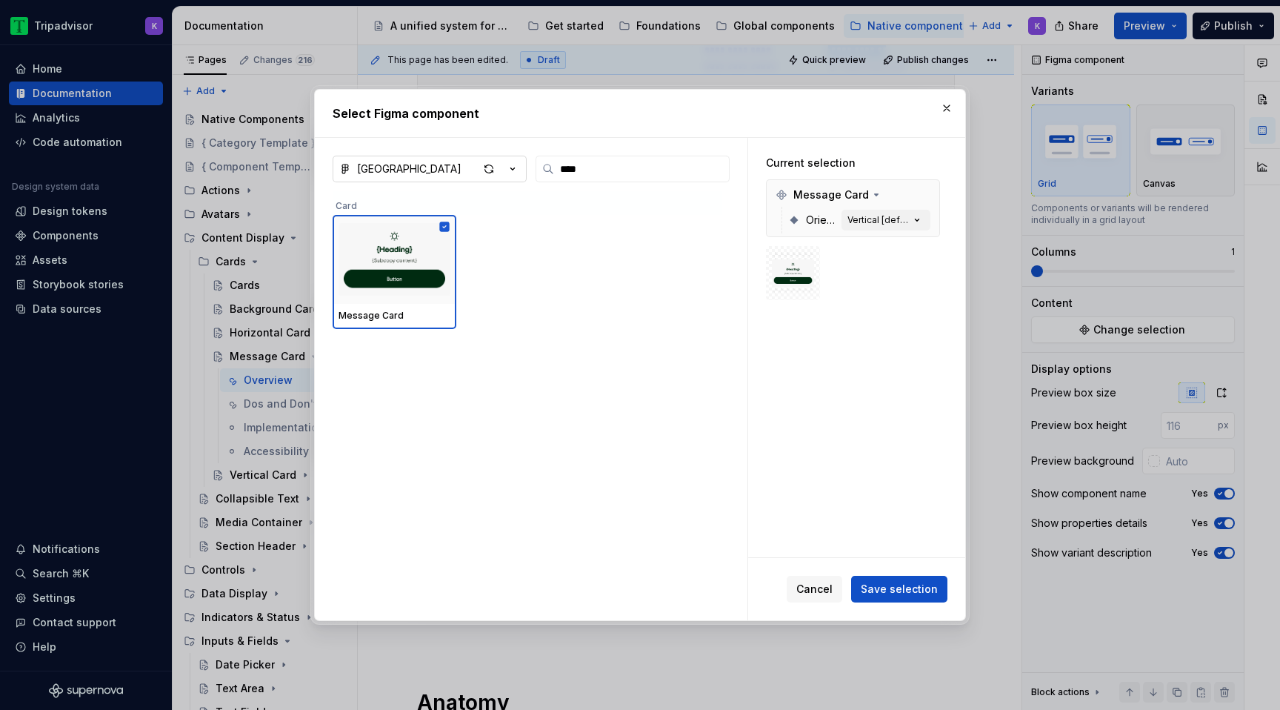
type textarea "*"
click at [901, 607] on div "Cancel Save selection" at bounding box center [856, 589] width 217 height 62
click at [912, 593] on span "Save selection" at bounding box center [899, 588] width 77 height 15
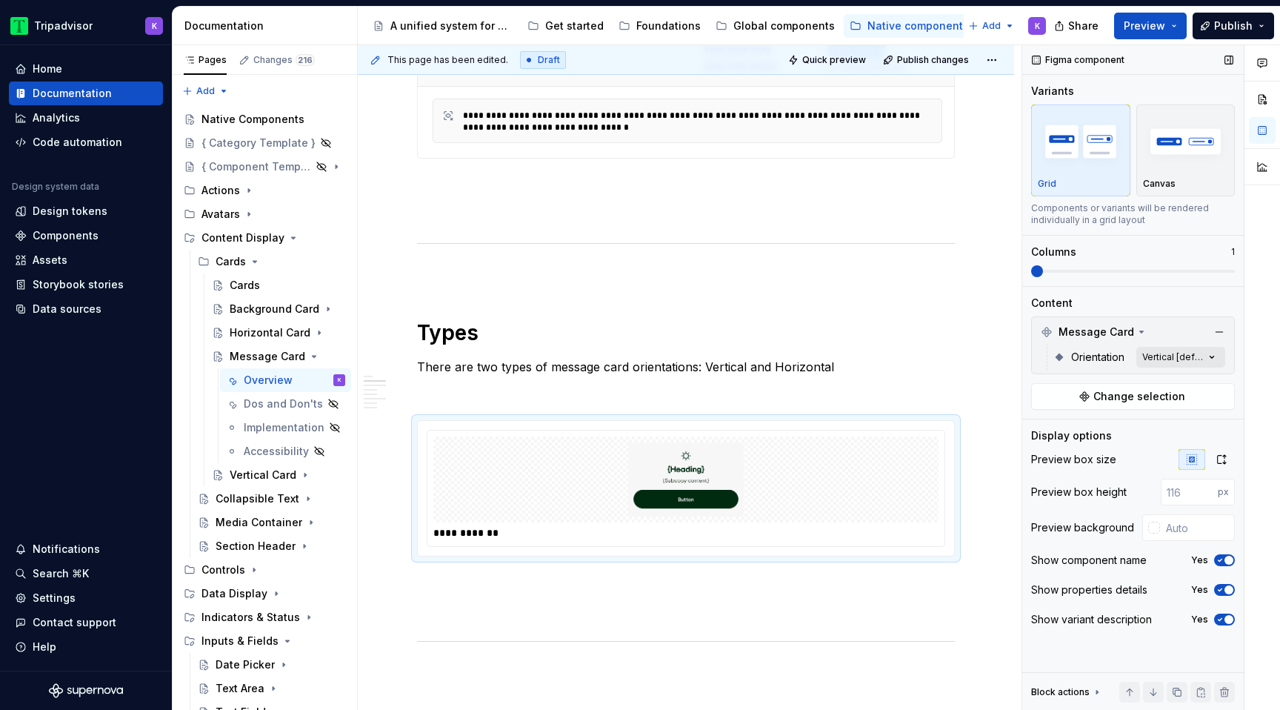
click at [1218, 357] on div "Comments Open comments No comments yet Select ‘Comment’ from the block context …" at bounding box center [1151, 377] width 258 height 665
click at [1100, 432] on div "Vertical Default" at bounding box center [1125, 428] width 181 height 15
click at [1098, 449] on span "Horizontal" at bounding box center [1078, 451] width 53 height 15
click at [1204, 383] on span "button" at bounding box center [1200, 382] width 9 height 9
click at [1204, 382] on icon "button" at bounding box center [1201, 382] width 12 height 9
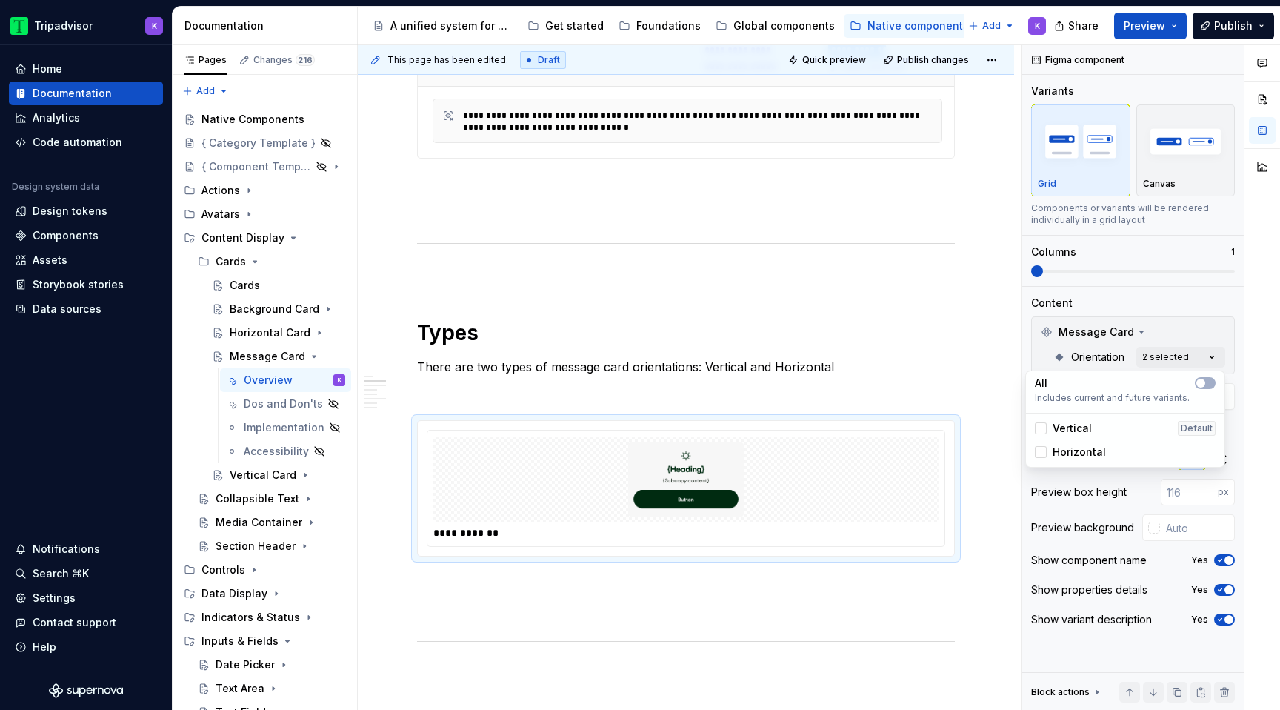
click at [965, 377] on html "Tripadvisor K Home Documentation Analytics Code automation Design system data D…" at bounding box center [640, 355] width 1280 height 710
click at [915, 484] on div at bounding box center [685, 479] width 505 height 86
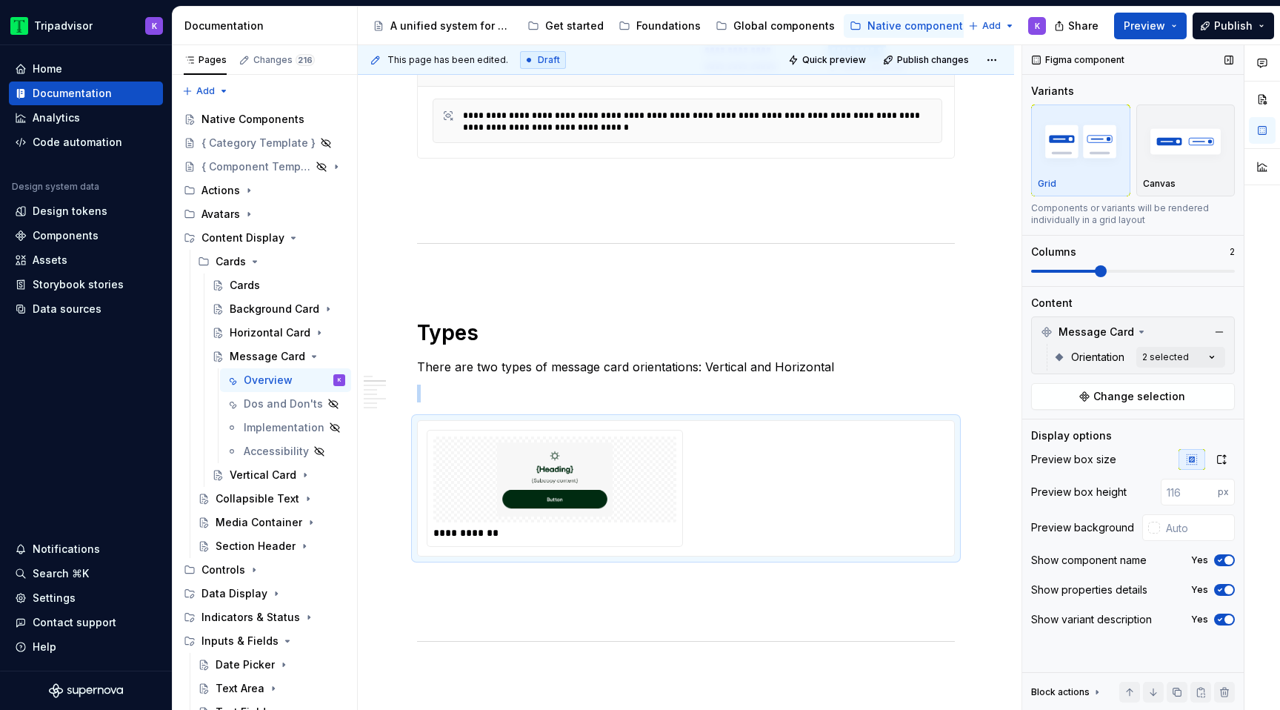
click at [1095, 270] on span at bounding box center [1101, 271] width 12 height 12
click at [810, 507] on div "**********" at bounding box center [686, 488] width 518 height 117
click at [1195, 519] on input "text" at bounding box center [1197, 527] width 75 height 27
type input "#F7F7F7F7"
click at [606, 476] on img at bounding box center [554, 479] width 231 height 74
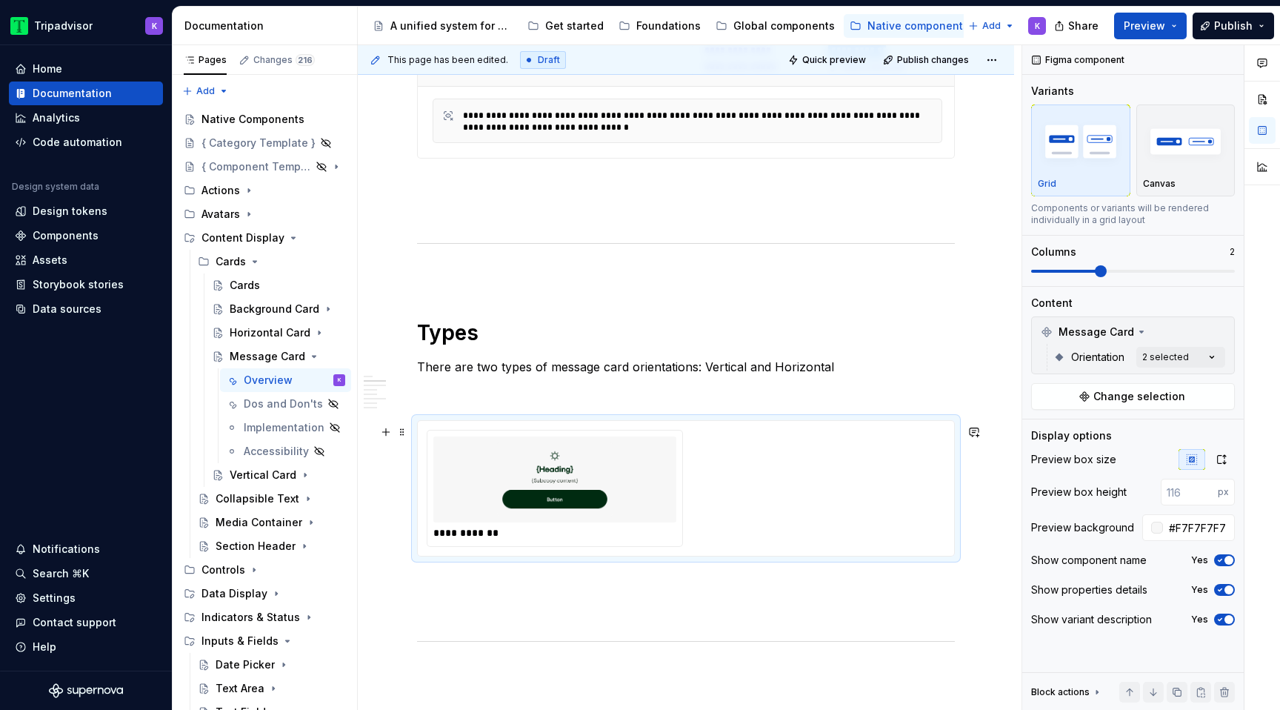
type textarea "*"
click at [621, 503] on img at bounding box center [554, 479] width 231 height 74
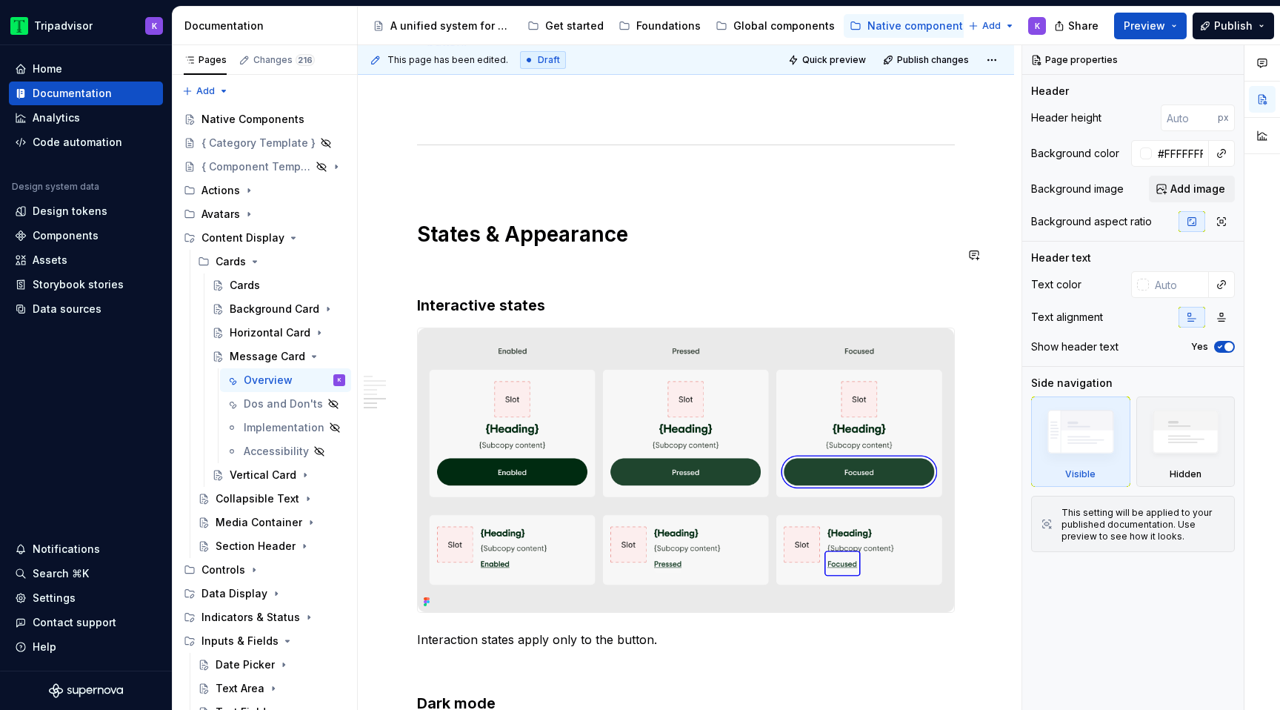
scroll to position [2384, 0]
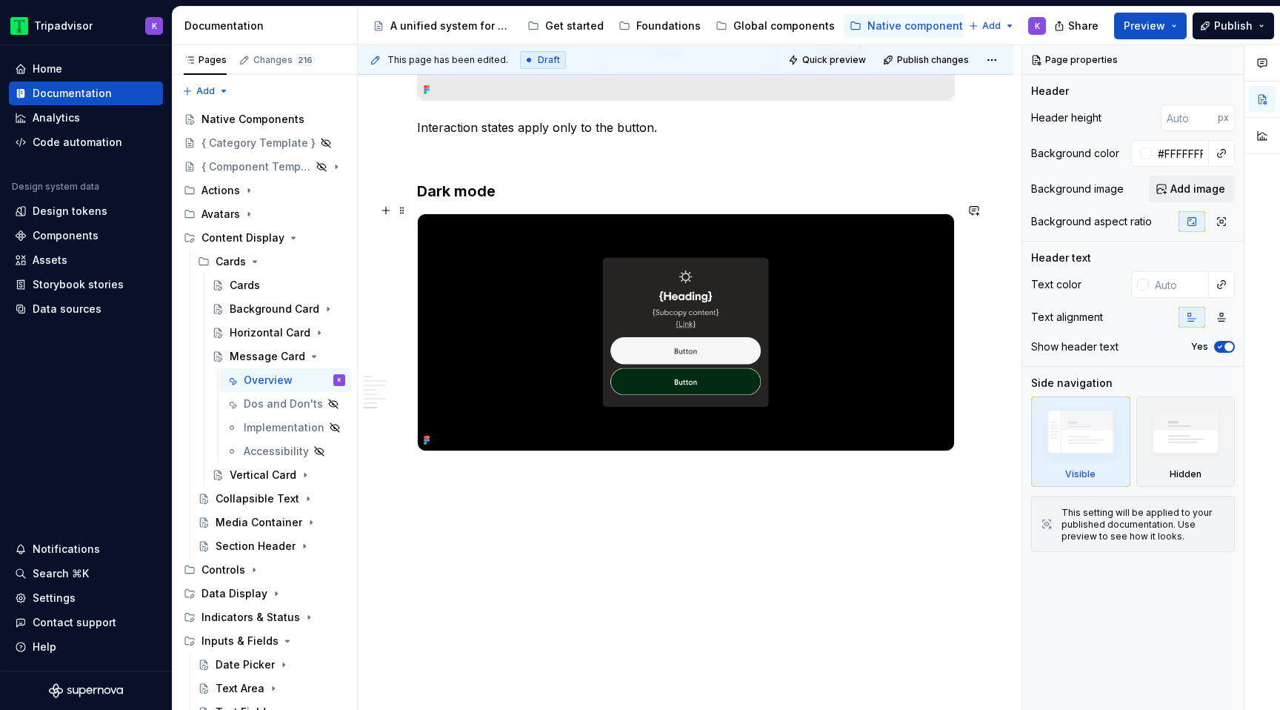
click at [572, 313] on img at bounding box center [686, 332] width 536 height 237
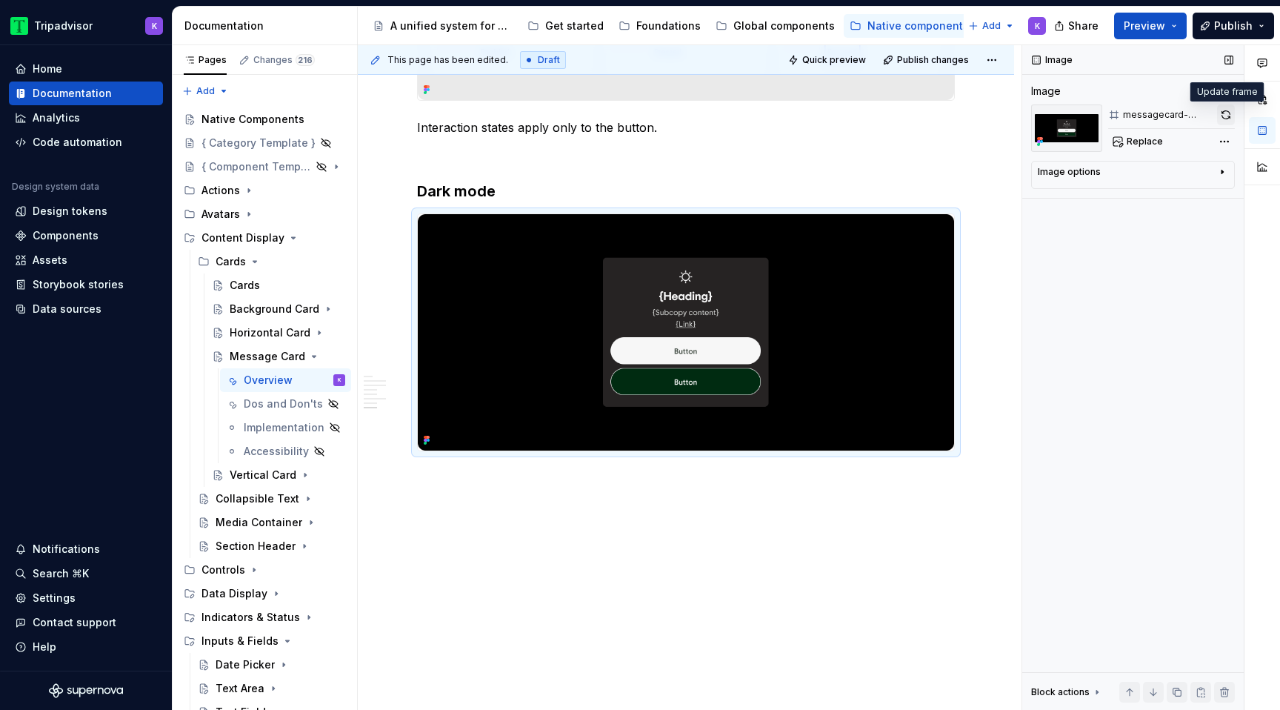
click at [1226, 114] on button "button" at bounding box center [1226, 114] width 18 height 21
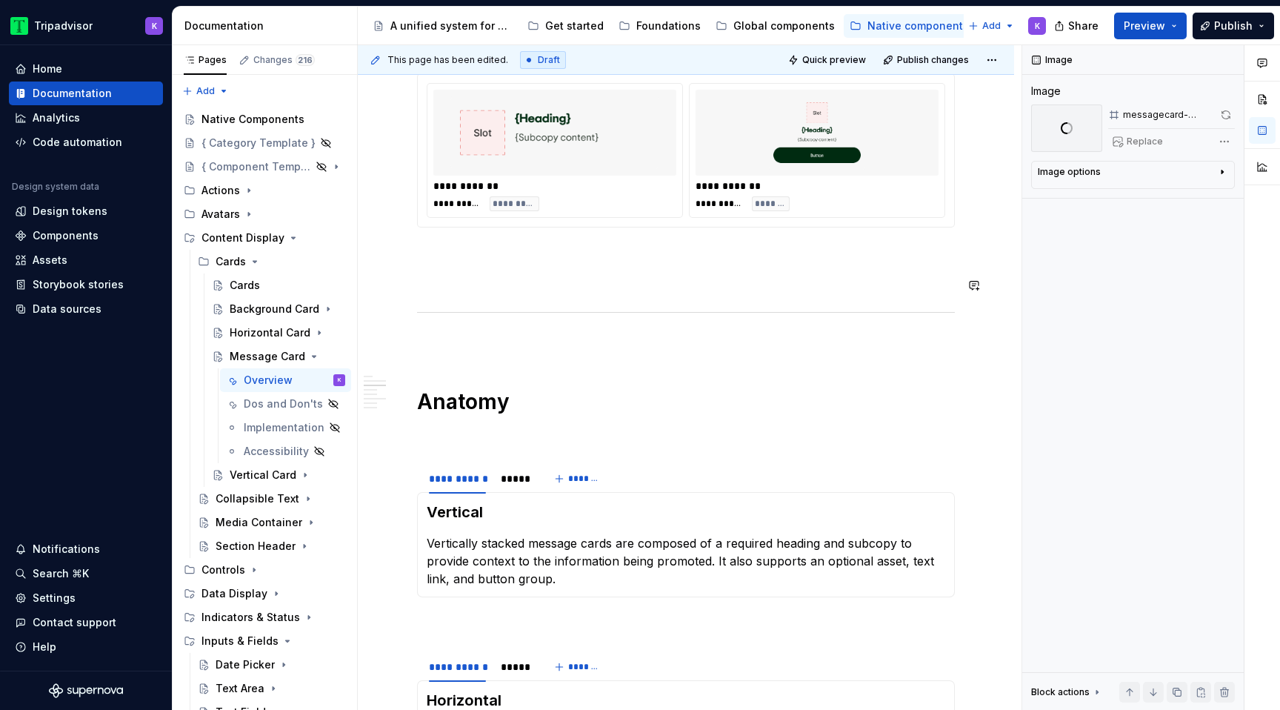
scroll to position [952, 0]
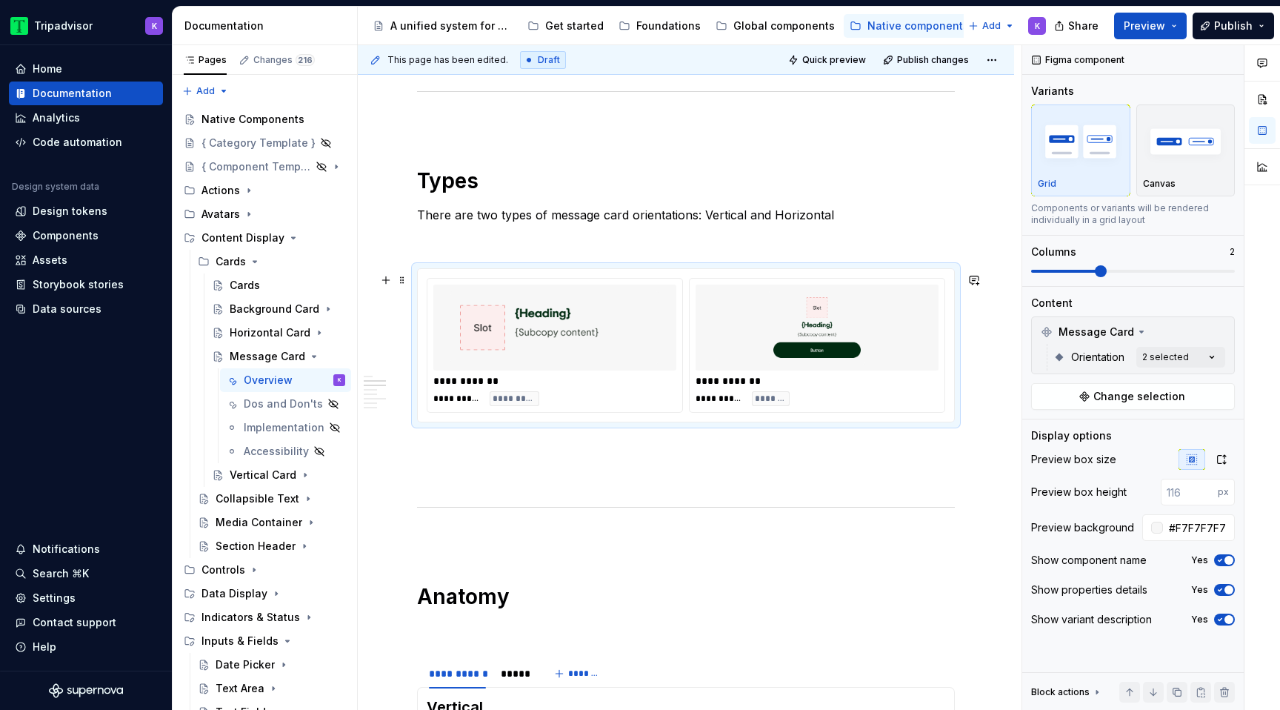
click at [532, 347] on img at bounding box center [554, 327] width 231 height 74
click at [822, 328] on img at bounding box center [816, 327] width 231 height 74
click at [868, 339] on img at bounding box center [816, 327] width 231 height 74
click at [801, 330] on img at bounding box center [816, 327] width 231 height 74
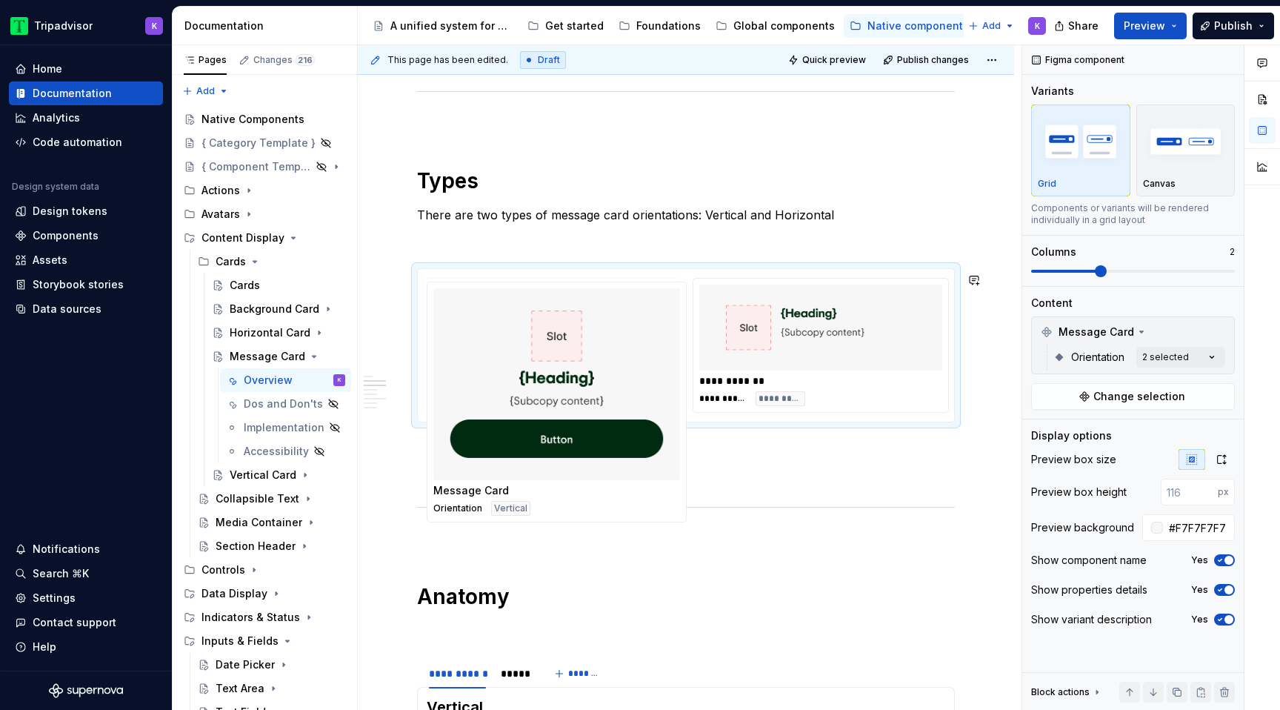
drag, startPoint x: 818, startPoint y: 333, endPoint x: 539, endPoint y: 335, distance: 278.5
click at [539, 335] on body "Tripadvisor K Home Documentation Analytics Code automation Design system data D…" at bounding box center [640, 355] width 1280 height 710
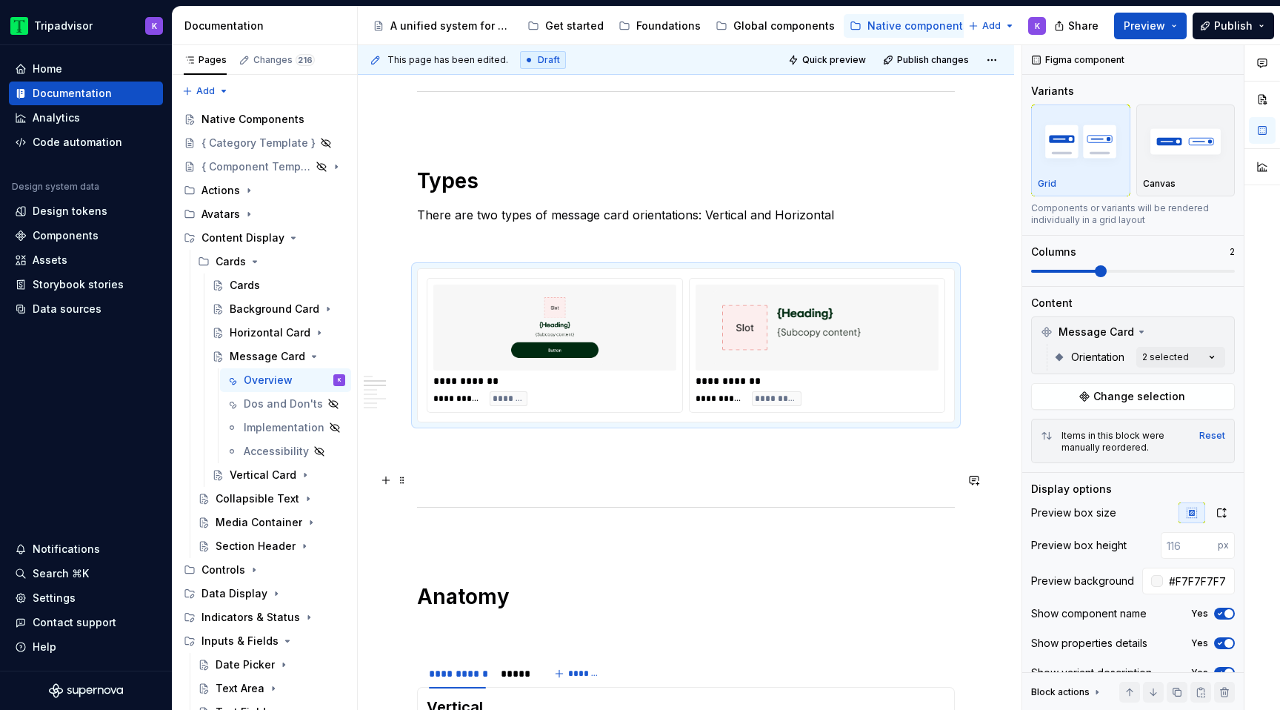
click at [540, 475] on p at bounding box center [686, 476] width 538 height 18
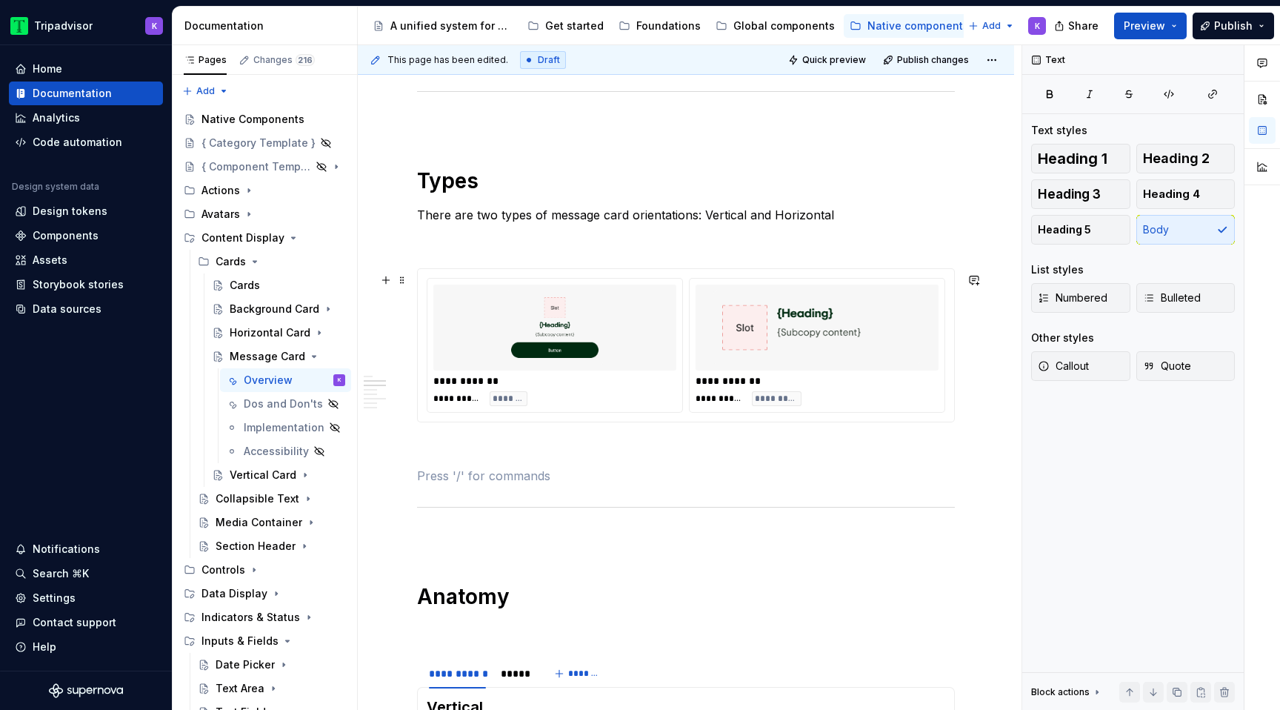
click at [716, 379] on div "**********" at bounding box center [818, 380] width 247 height 15
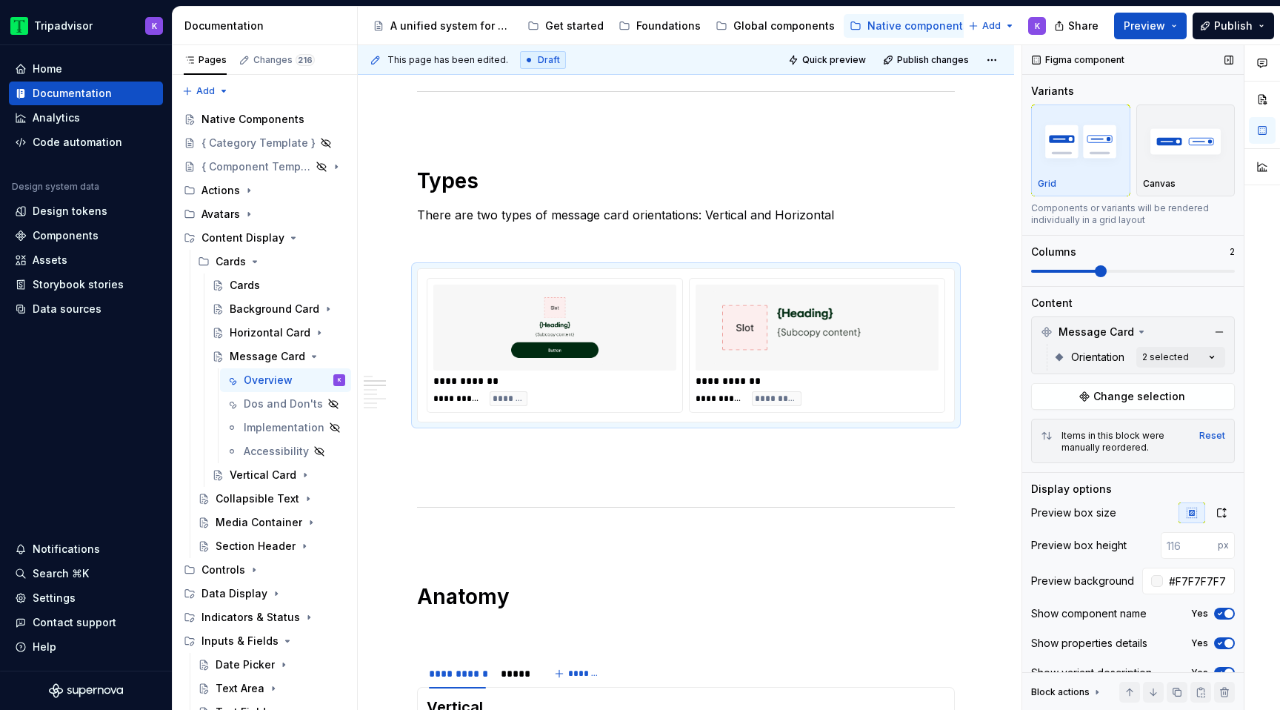
scroll to position [20, 0]
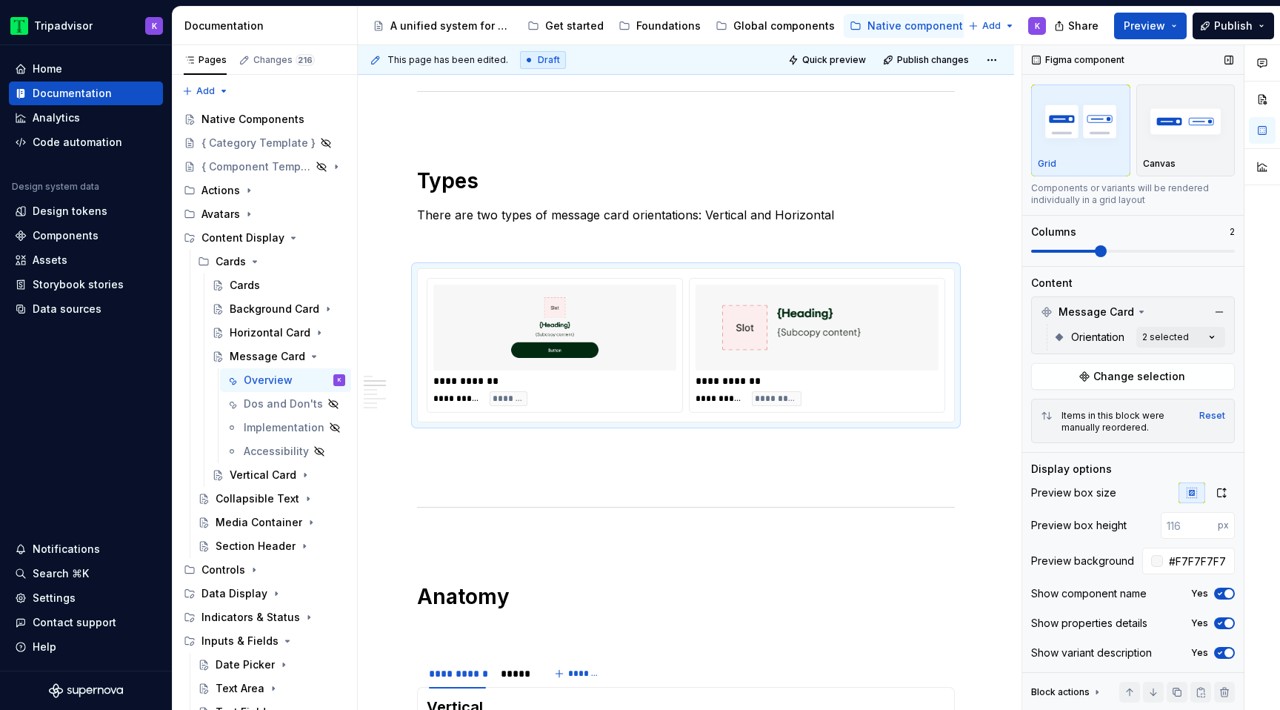
click at [1225, 588] on button "Yes" at bounding box center [1224, 593] width 21 height 12
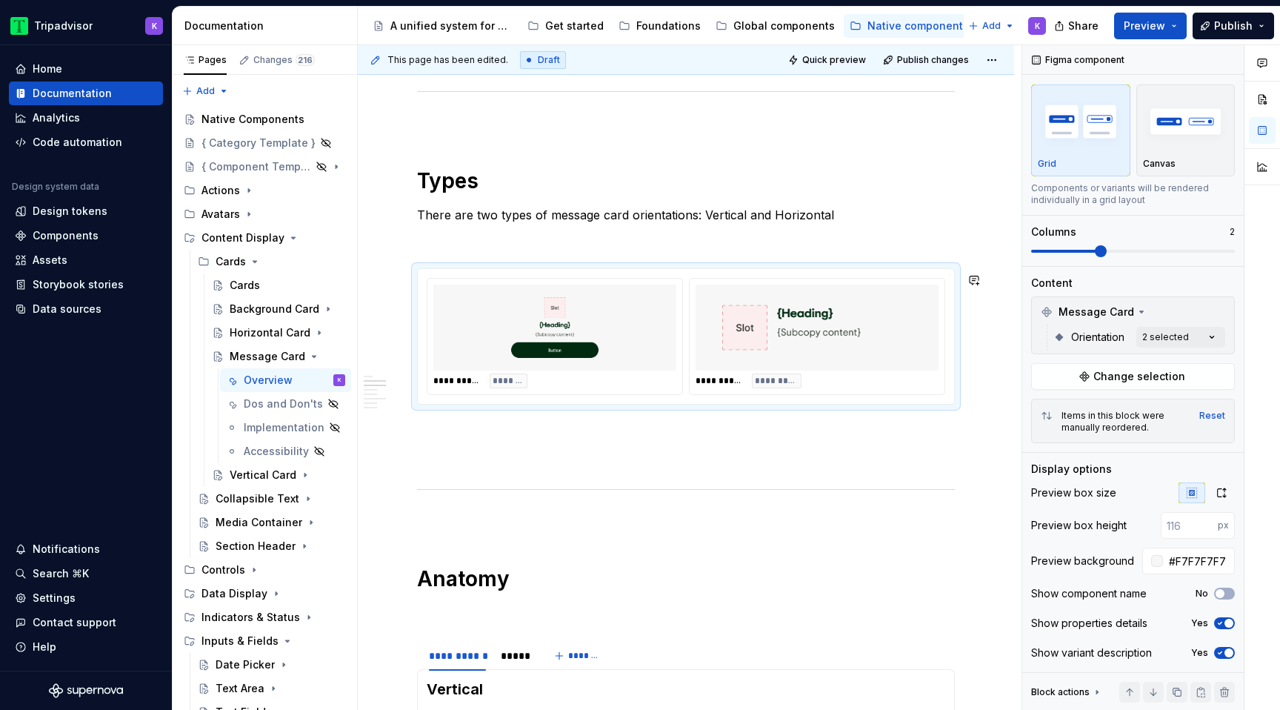
click at [704, 461] on p at bounding box center [686, 458] width 538 height 18
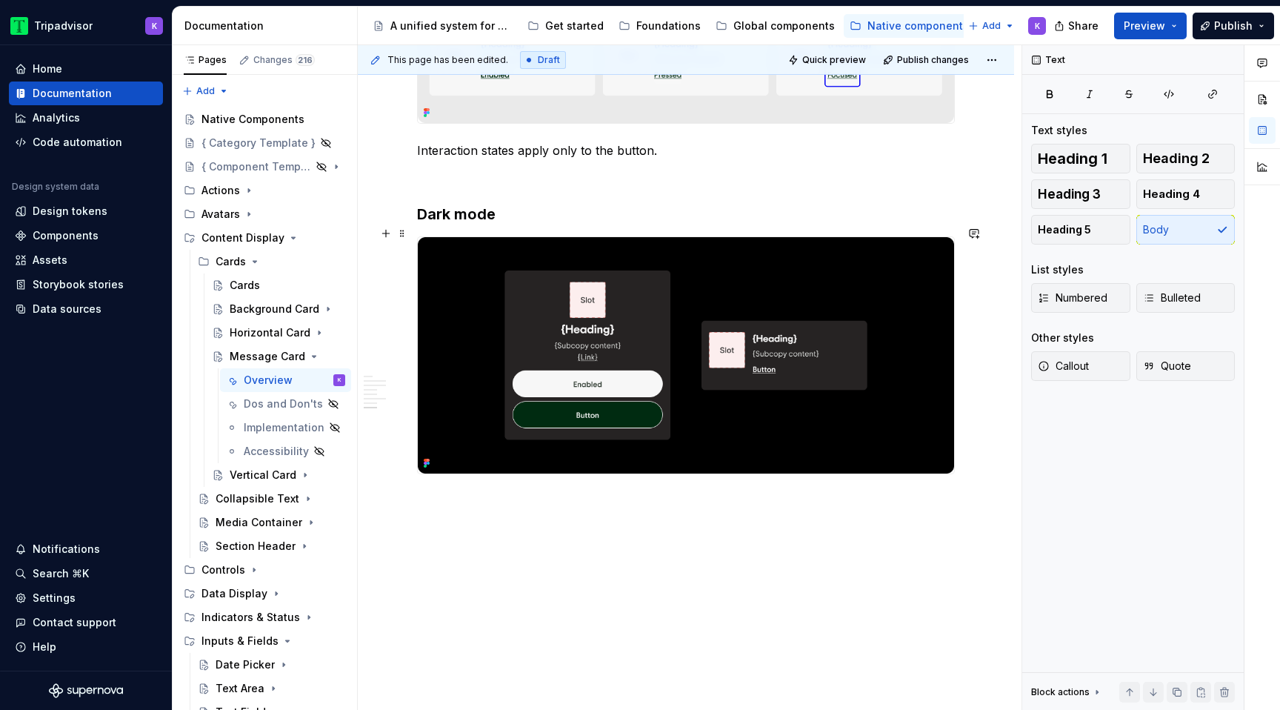
scroll to position [2346, 0]
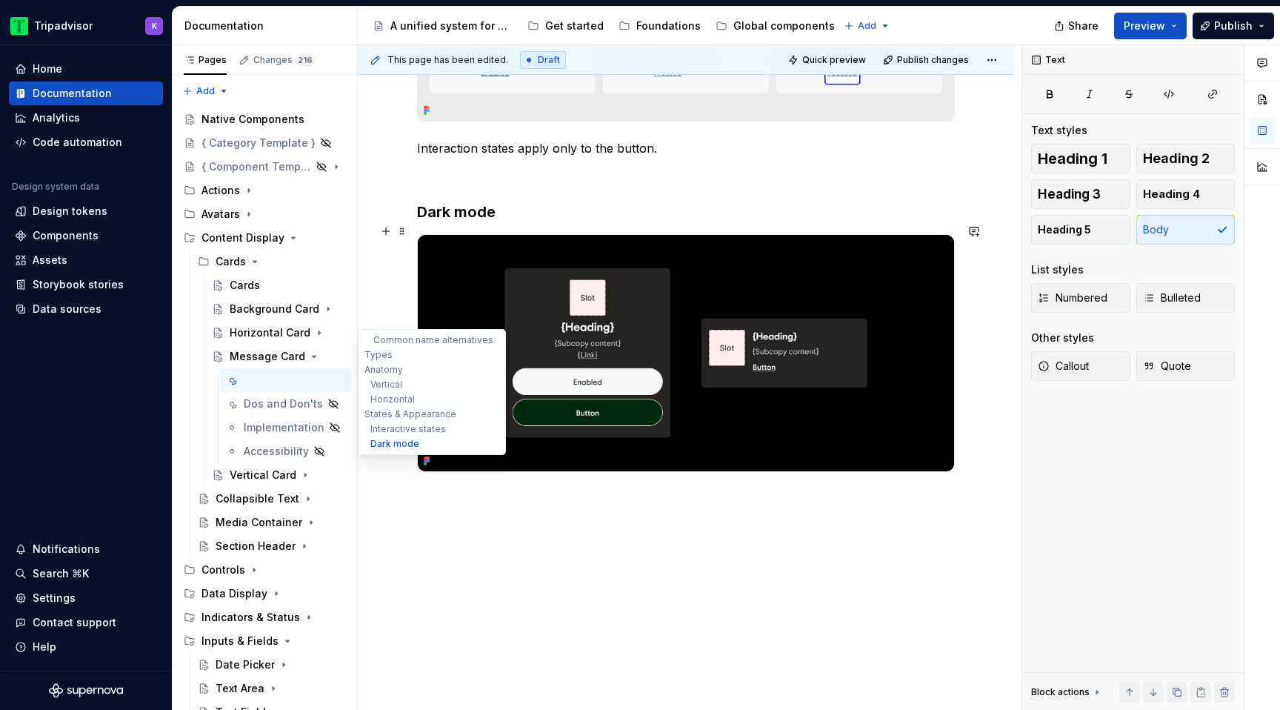
type textarea "*"
